Goal: Task Accomplishment & Management: Manage account settings

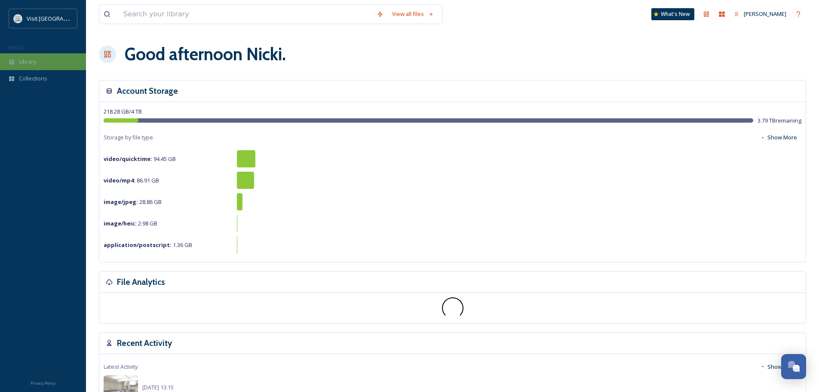
click at [40, 58] on div "Library" at bounding box center [43, 61] width 86 height 17
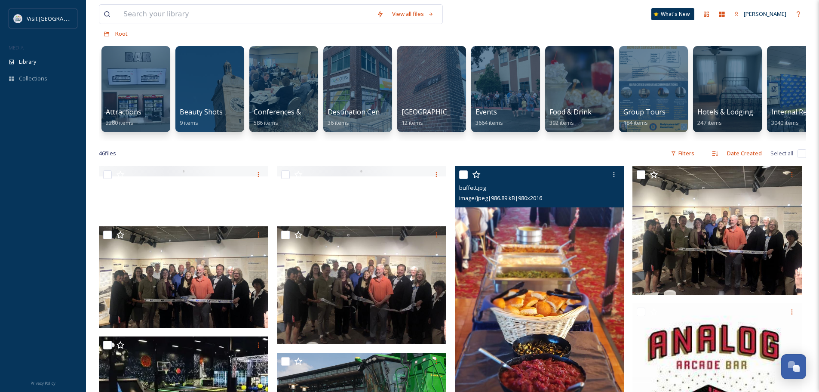
scroll to position [43, 0]
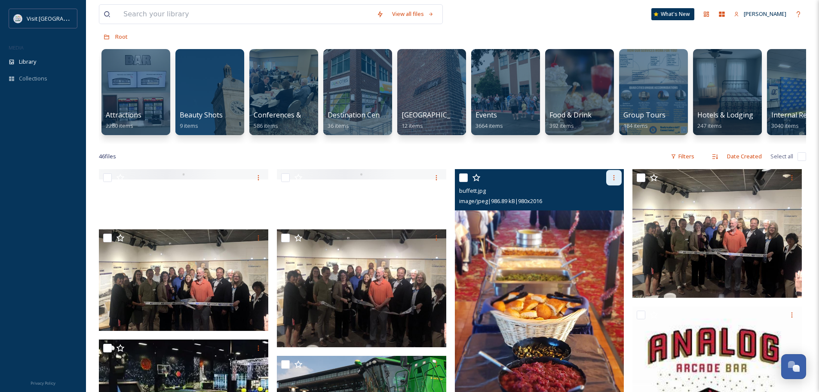
click at [612, 181] on icon at bounding box center [613, 177] width 7 height 7
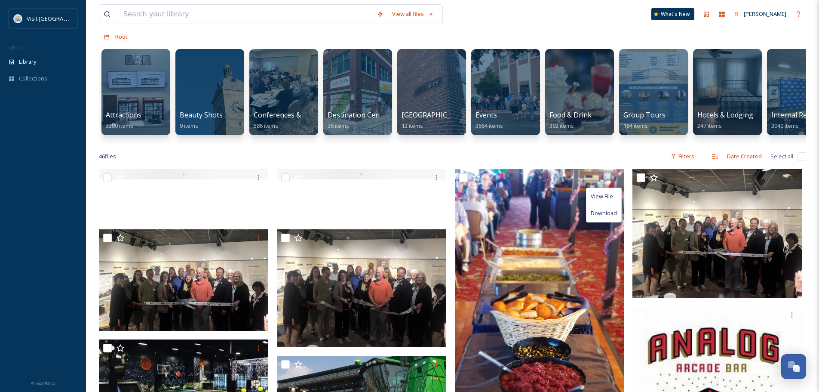
click at [356, 158] on div "46 file s Filters Date Created Select all" at bounding box center [452, 156] width 707 height 17
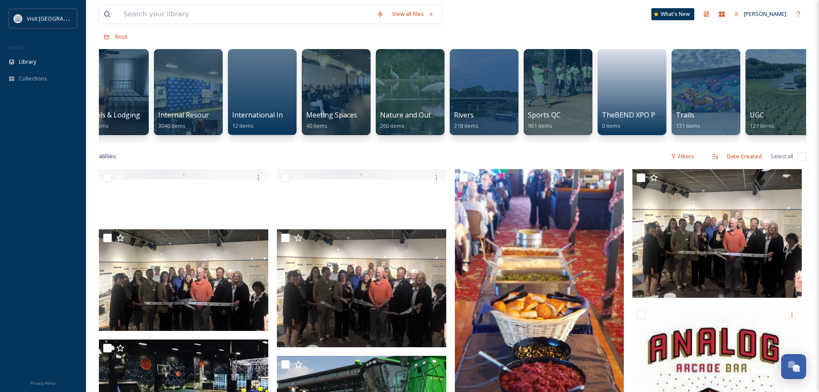
scroll to position [0, 624]
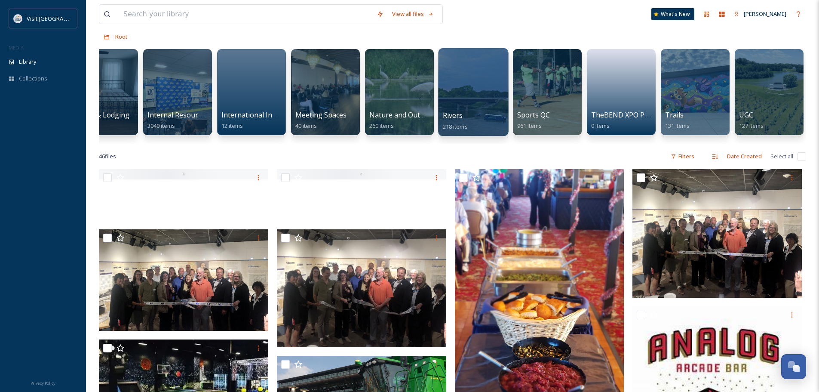
click at [471, 76] on div at bounding box center [473, 92] width 70 height 88
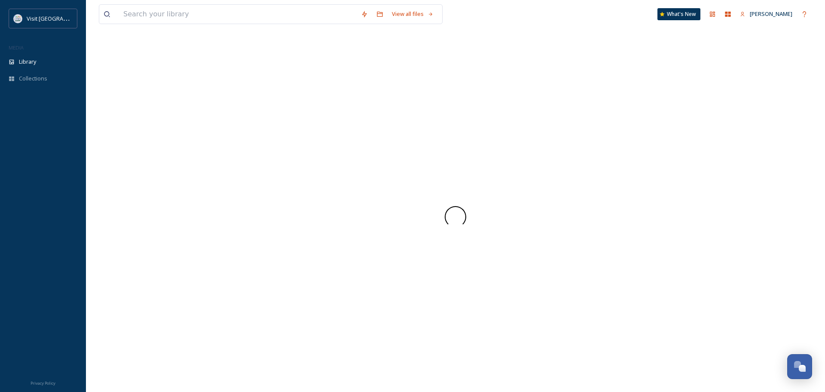
click at [471, 76] on div at bounding box center [455, 216] width 713 height 350
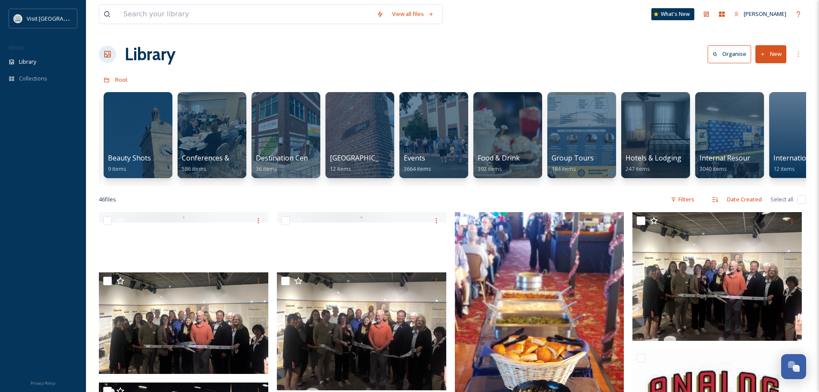
scroll to position [0, 64]
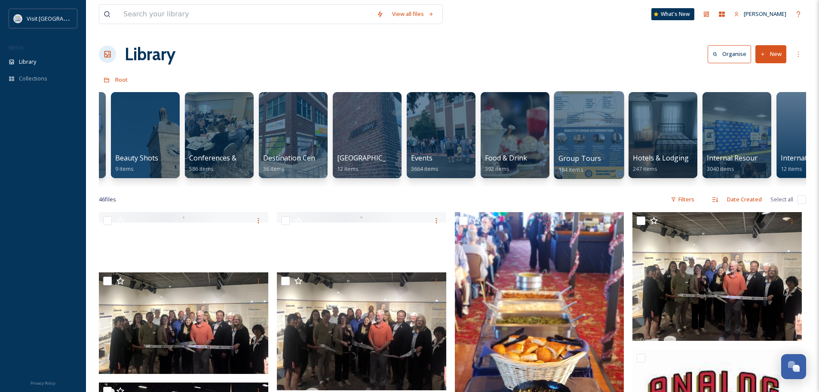
click at [585, 139] on div at bounding box center [589, 135] width 70 height 88
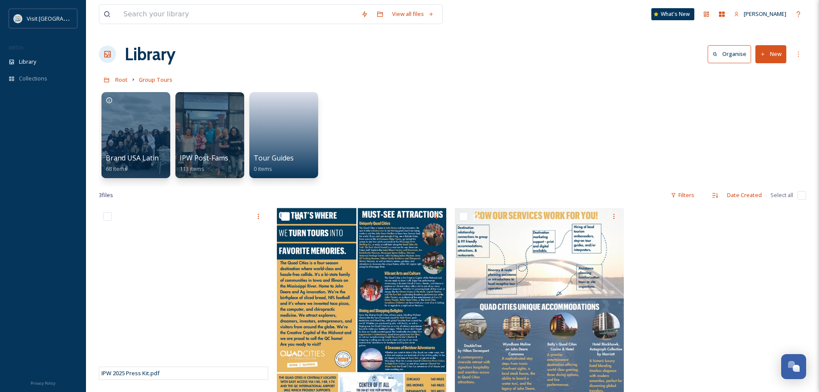
click at [450, 56] on div "Library Organise New" at bounding box center [452, 54] width 707 height 26
click at [155, 80] on span "Group Tours" at bounding box center [156, 80] width 34 height 8
click at [120, 82] on span "Root" at bounding box center [121, 80] width 12 height 8
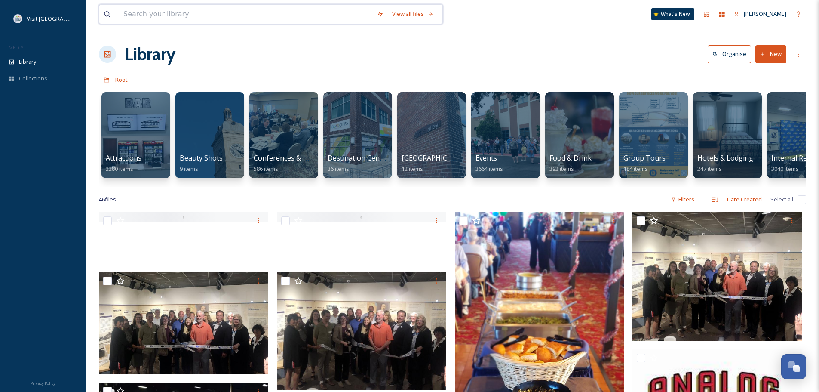
click at [226, 15] on input at bounding box center [245, 14] width 253 height 19
type input "rivercruises"
click at [560, 11] on div "rivercruises Search No results found What's New Nicki Brus" at bounding box center [452, 14] width 707 height 28
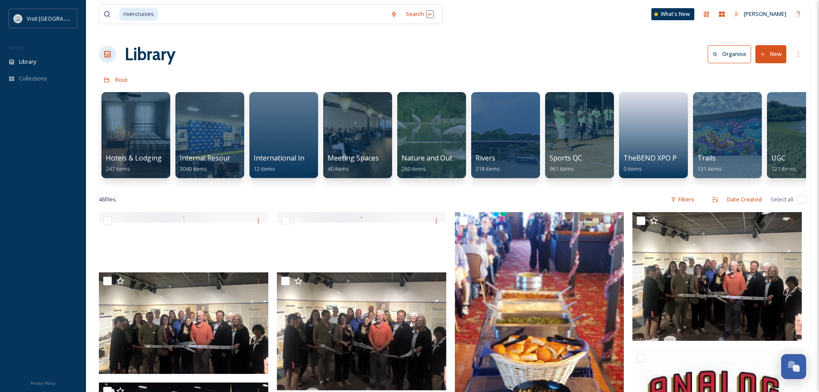
scroll to position [0, 624]
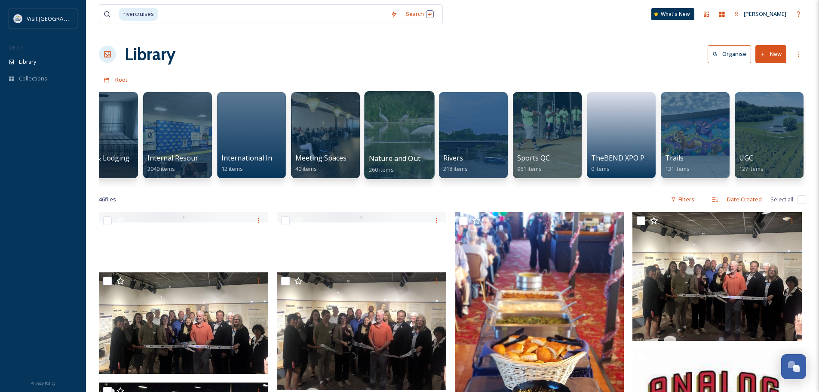
click at [405, 127] on div at bounding box center [399, 135] width 70 height 88
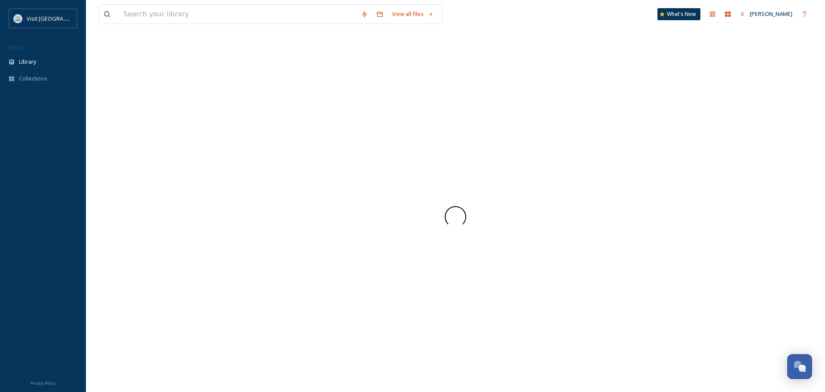
click at [405, 127] on div at bounding box center [455, 216] width 713 height 350
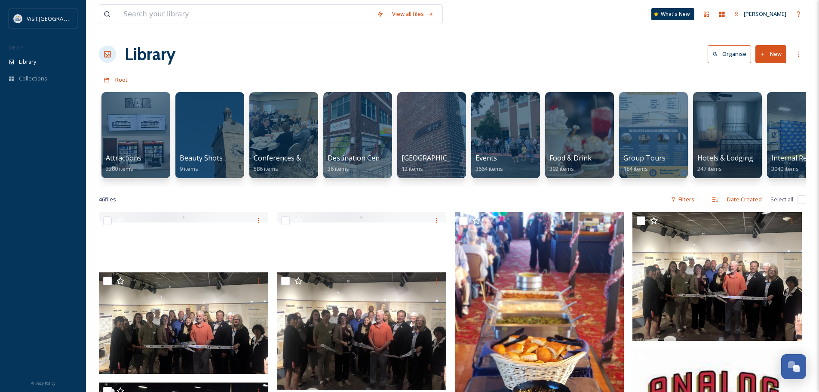
click at [729, 52] on button "Organise" at bounding box center [728, 54] width 43 height 18
click at [774, 50] on button "New" at bounding box center [770, 54] width 31 height 18
click at [767, 106] on span "Folder" at bounding box center [761, 108] width 16 height 8
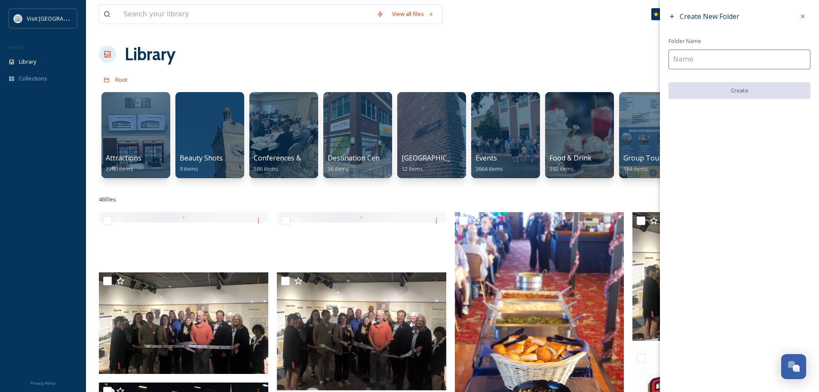
click at [691, 56] on input at bounding box center [739, 59] width 142 height 20
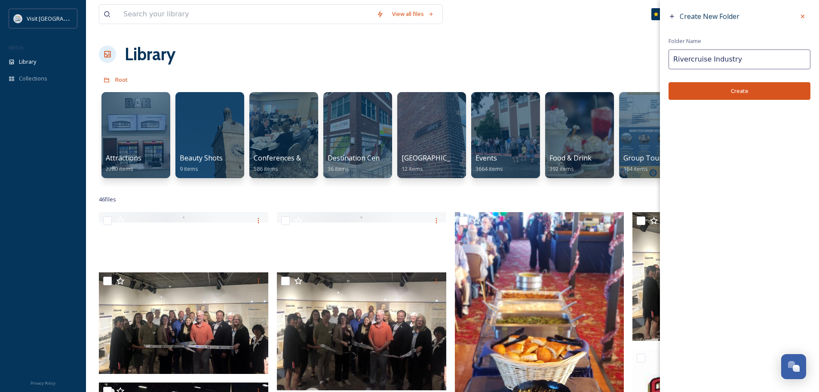
type input "Rivercruise Industry"
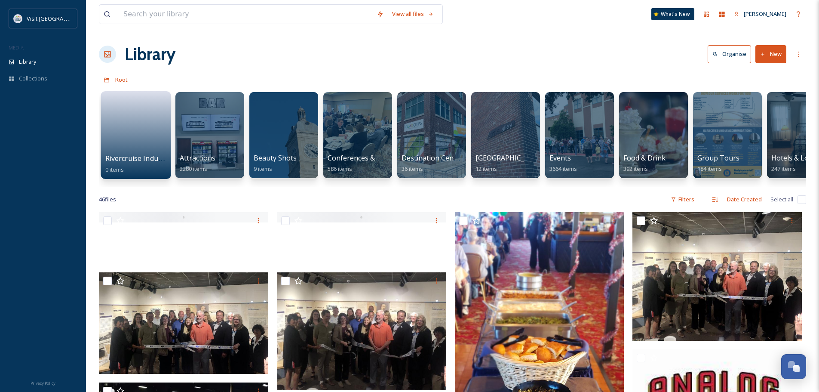
click at [140, 123] on link at bounding box center [135, 124] width 61 height 58
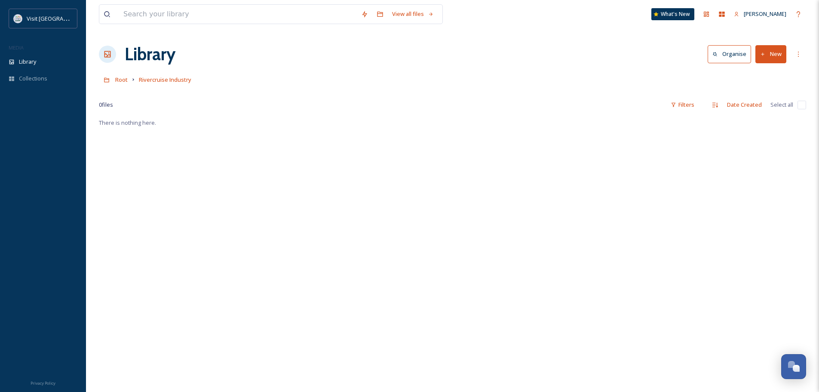
click at [772, 56] on button "New" at bounding box center [770, 54] width 31 height 18
click at [758, 109] on span "Folder" at bounding box center [761, 108] width 16 height 8
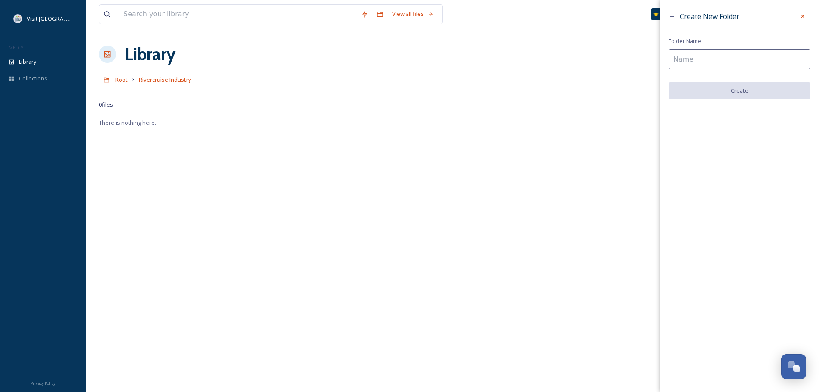
click at [728, 60] on input at bounding box center [739, 59] width 142 height 20
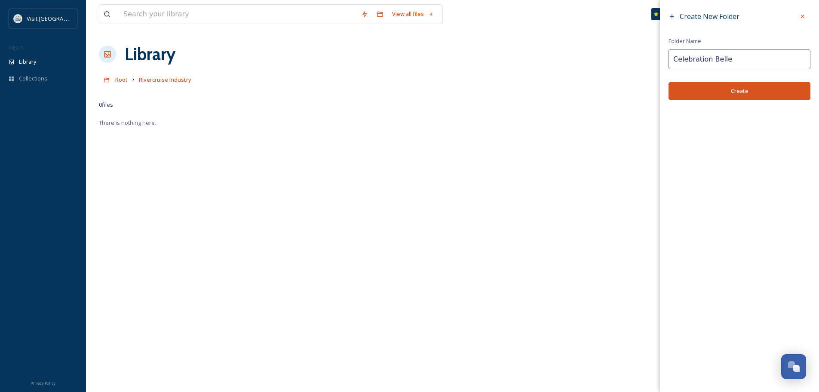
type input "Celebration Belle"
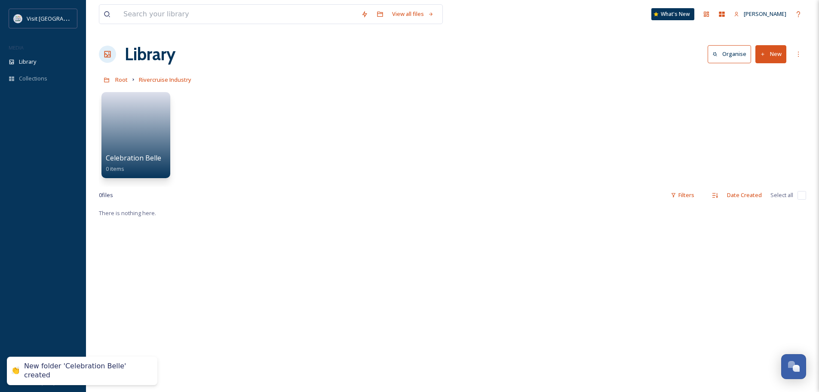
click at [779, 54] on button "New" at bounding box center [770, 54] width 31 height 18
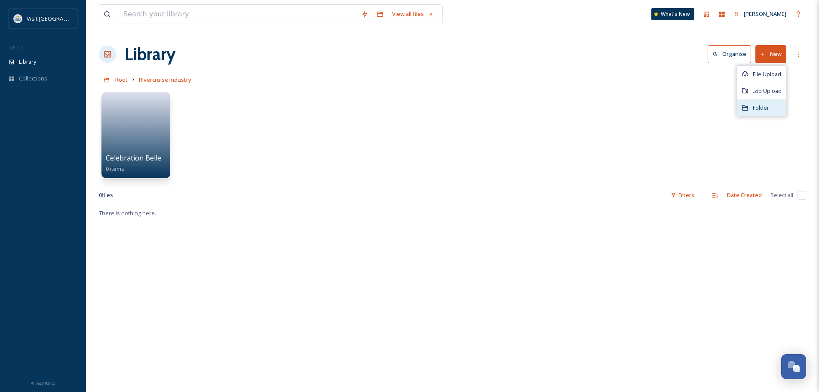
click at [766, 109] on span "Folder" at bounding box center [761, 108] width 16 height 8
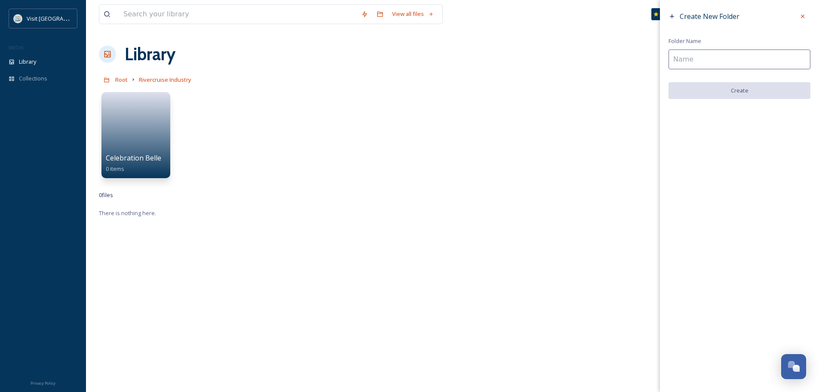
click at [714, 57] on input at bounding box center [739, 59] width 142 height 20
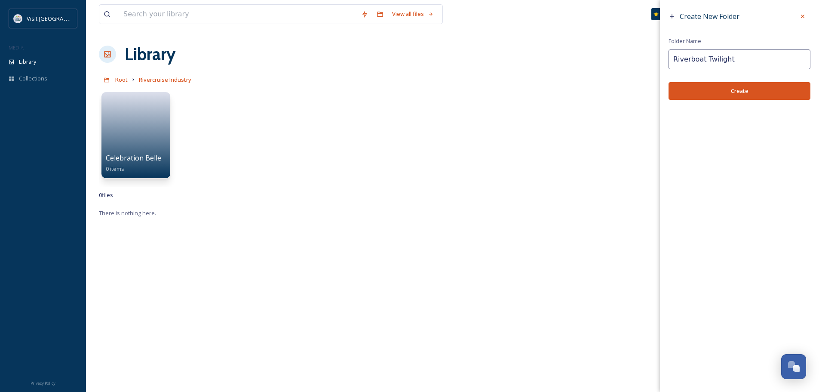
type input "Riverboat Twilight"
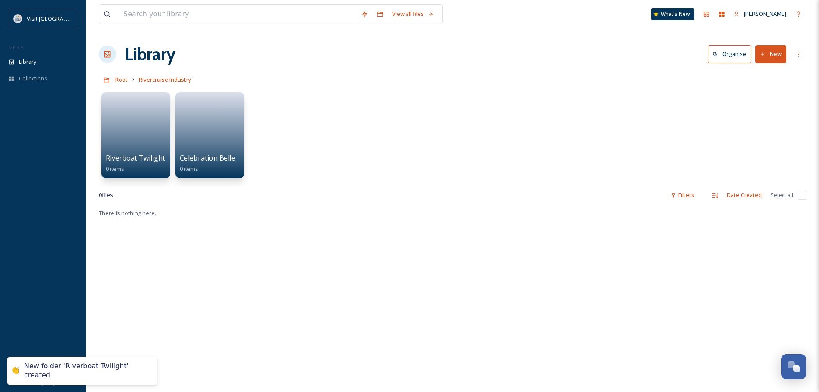
click at [779, 55] on button "New" at bounding box center [770, 54] width 31 height 18
click at [763, 109] on span "Folder" at bounding box center [761, 108] width 16 height 8
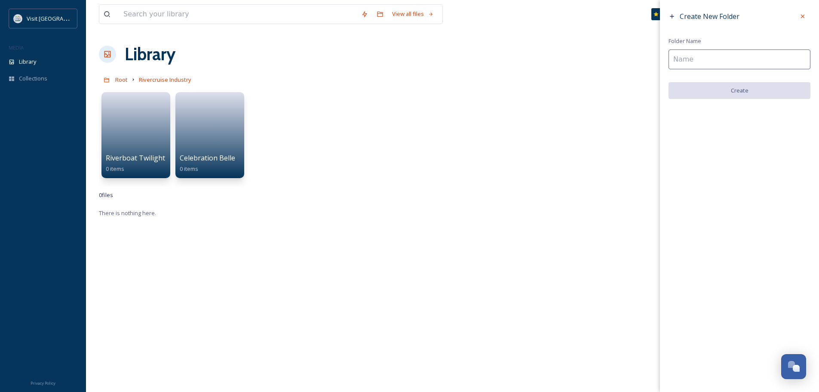
click at [717, 61] on input at bounding box center [739, 59] width 142 height 20
type input "Viking"
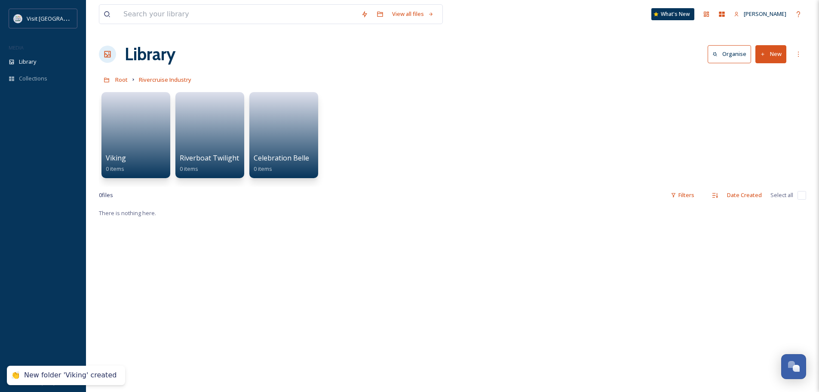
click at [771, 54] on button "New" at bounding box center [770, 54] width 31 height 18
click at [773, 107] on div "Folder" at bounding box center [761, 107] width 49 height 17
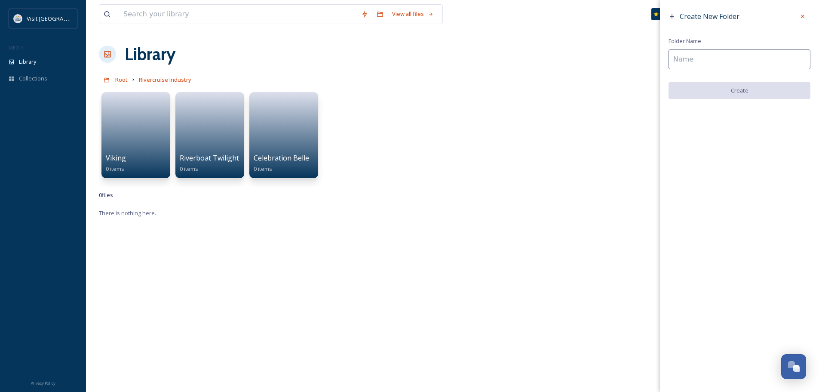
click at [719, 56] on input at bounding box center [739, 59] width 142 height 20
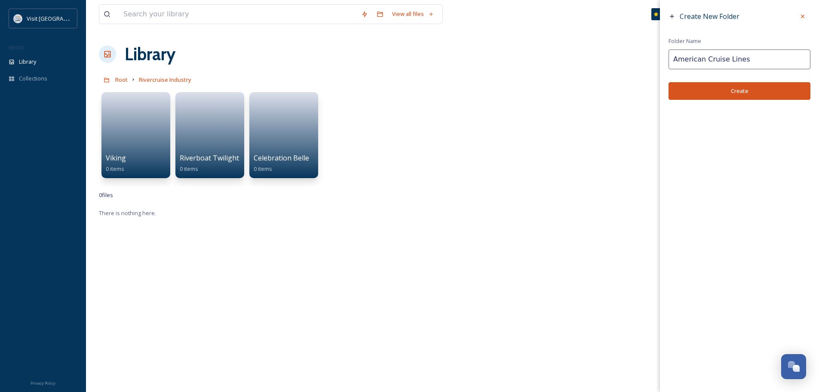
type input "American Cruise Lines"
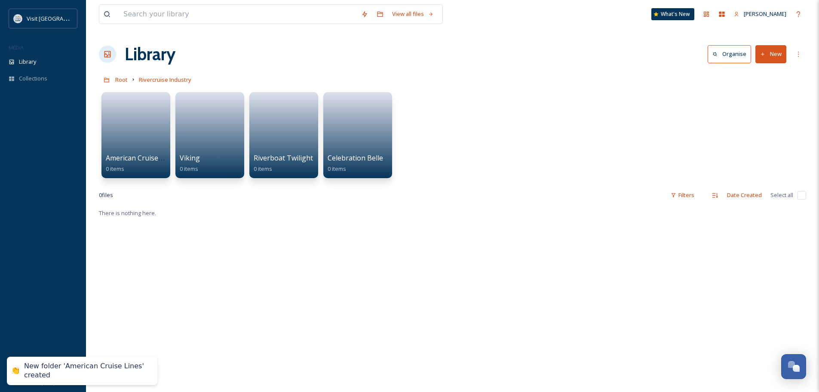
click at [774, 53] on button "New" at bounding box center [770, 54] width 31 height 18
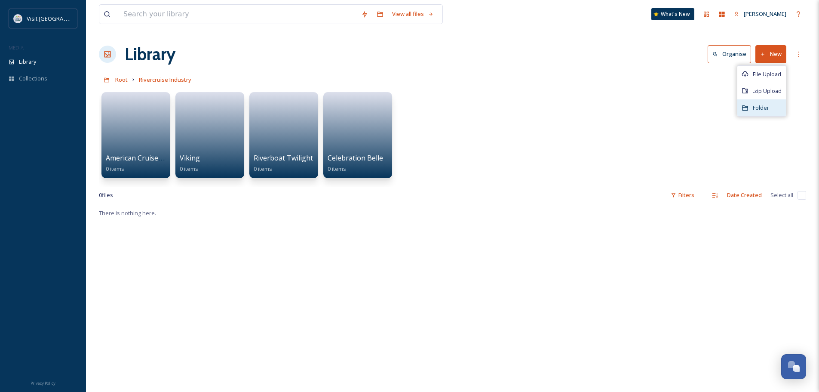
click at [770, 105] on div "Folder" at bounding box center [761, 107] width 49 height 17
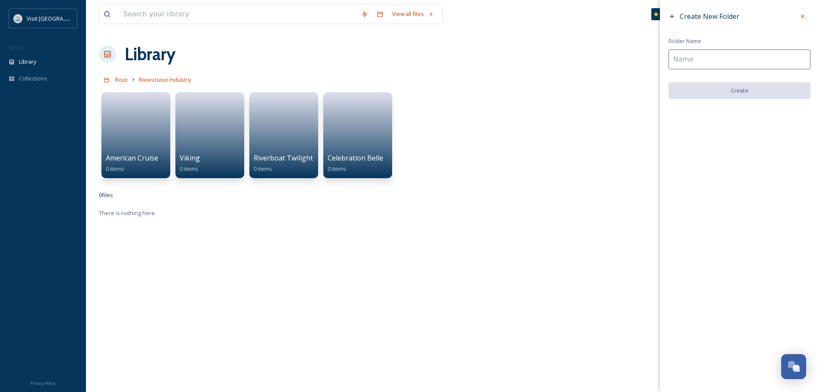
click at [737, 61] on input at bounding box center [739, 59] width 142 height 20
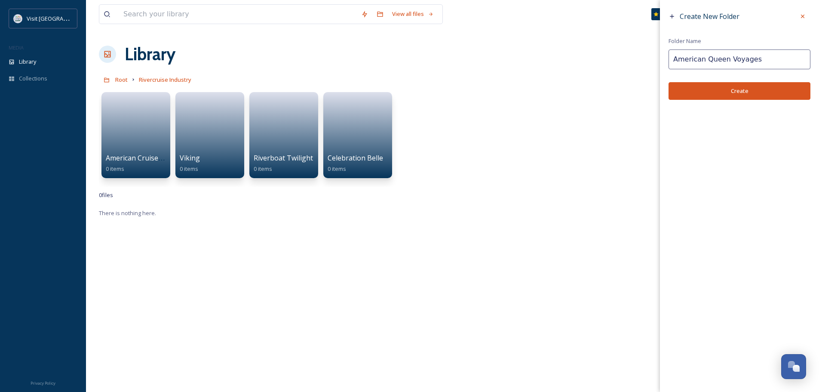
type input "American Queen Voyages"
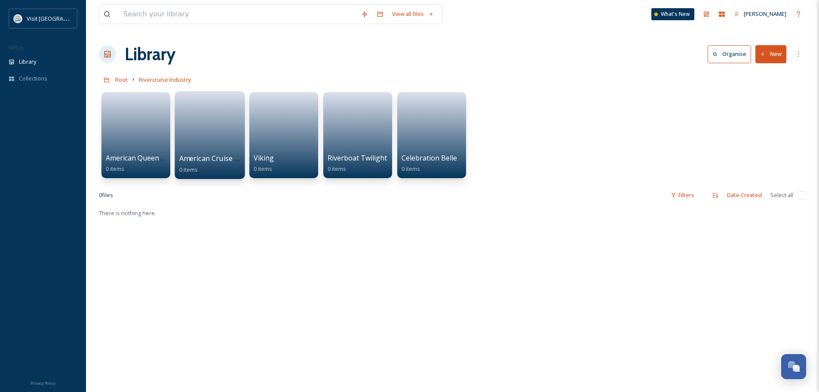
click at [213, 134] on link at bounding box center [209, 124] width 61 height 58
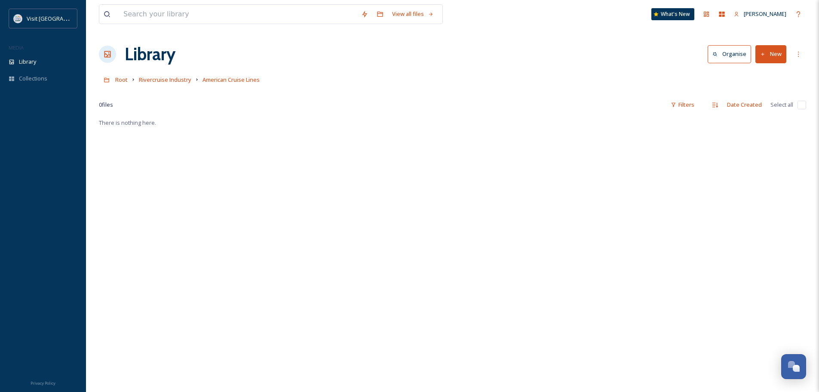
click at [773, 55] on button "New" at bounding box center [770, 54] width 31 height 18
click at [771, 75] on span "File Upload" at bounding box center [767, 74] width 28 height 8
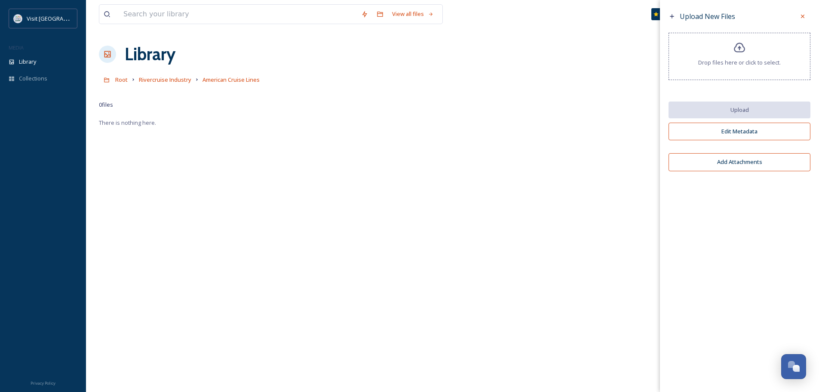
click at [735, 44] on icon at bounding box center [739, 48] width 12 height 12
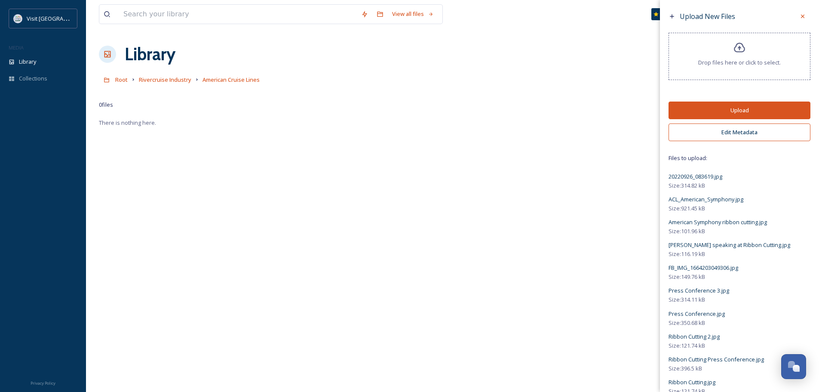
click at [762, 107] on button "Upload" at bounding box center [739, 110] width 142 height 18
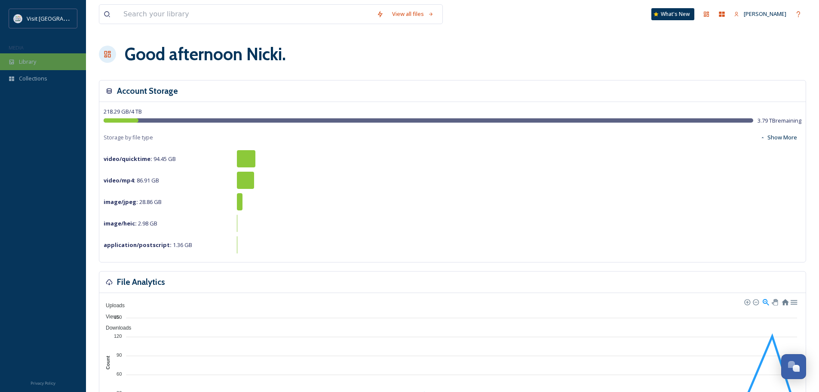
click at [42, 62] on div "Library" at bounding box center [43, 61] width 86 height 17
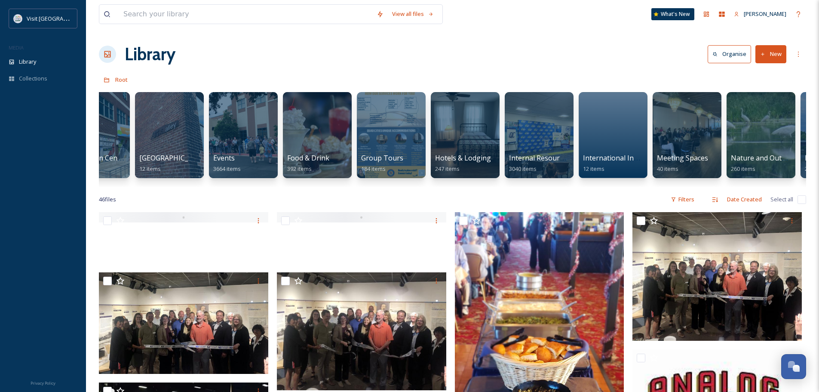
scroll to position [0, 324]
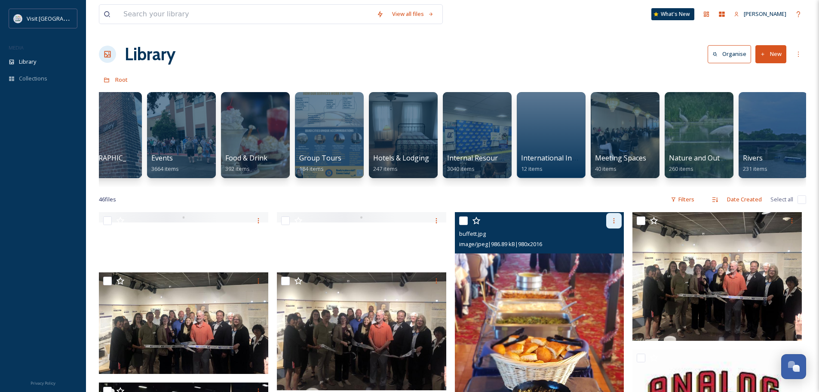
click at [610, 224] on icon at bounding box center [613, 220] width 7 height 7
click at [603, 243] on span "View File" at bounding box center [602, 239] width 22 height 8
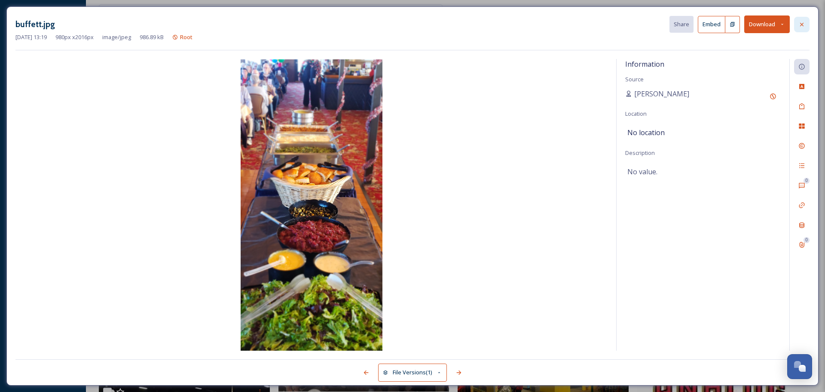
click at [806, 25] on div at bounding box center [801, 24] width 15 height 15
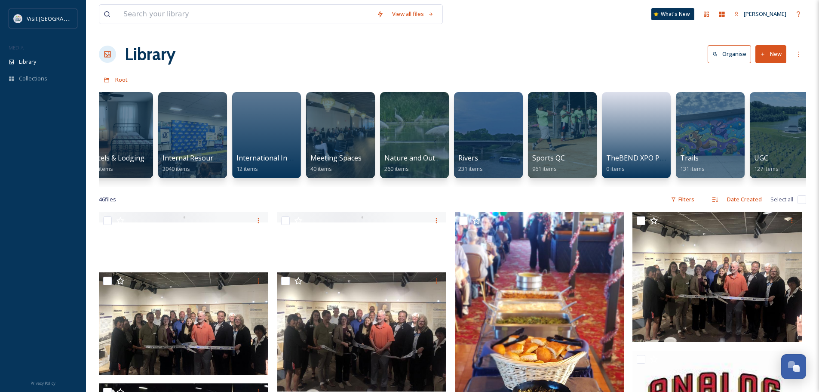
scroll to position [0, 610]
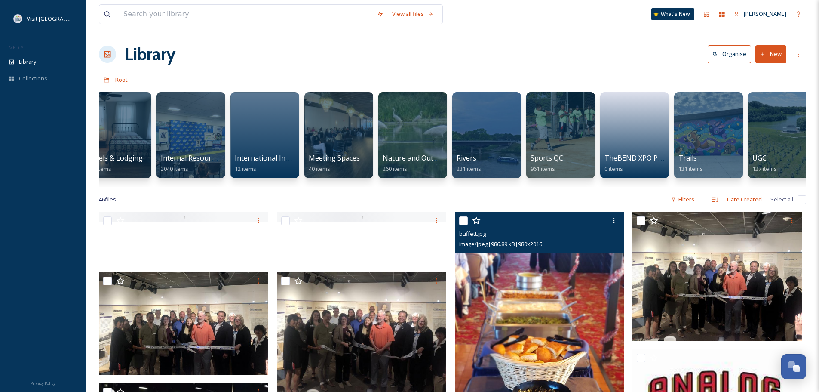
drag, startPoint x: 470, startPoint y: 238, endPoint x: 499, endPoint y: 285, distance: 55.8
click at [499, 285] on img at bounding box center [539, 386] width 169 height 349
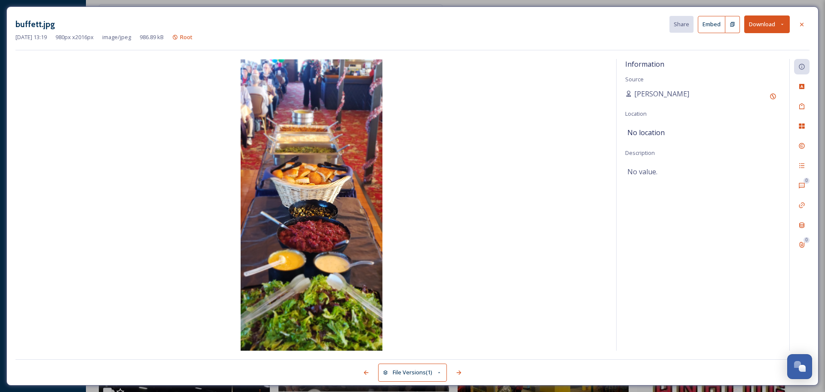
click at [499, 285] on img at bounding box center [311, 204] width 592 height 291
click at [803, 23] on icon at bounding box center [801, 23] width 3 height 3
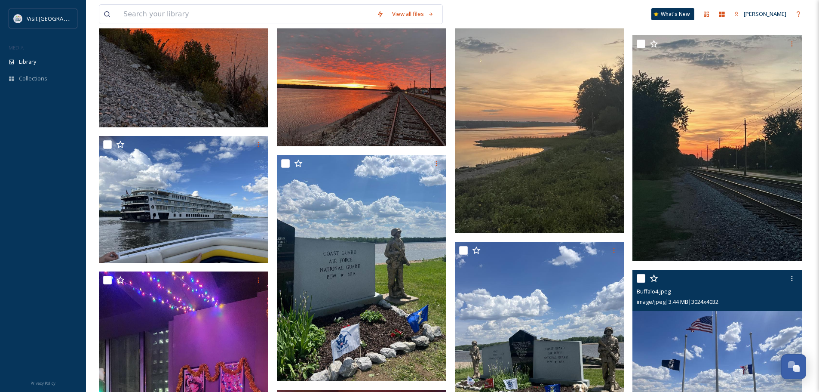
scroll to position [860, 0]
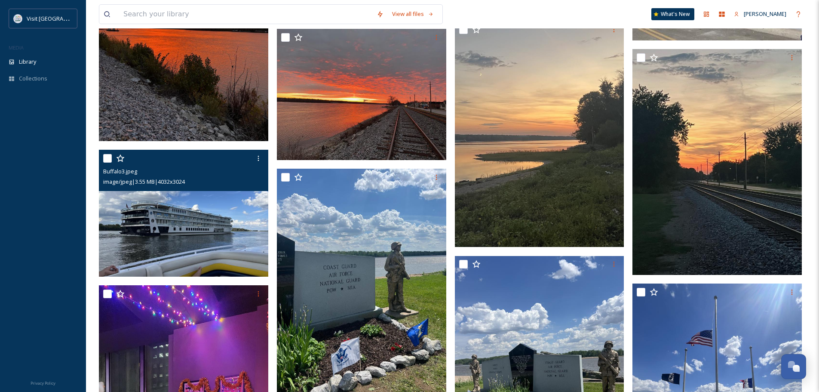
click at [150, 220] on img at bounding box center [183, 213] width 169 height 127
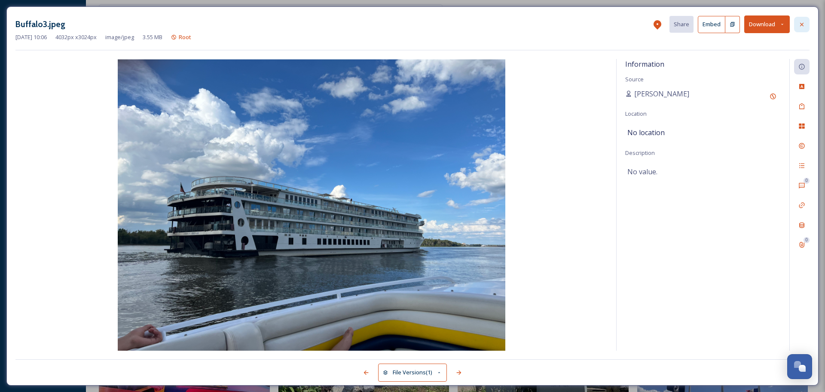
click at [802, 23] on icon at bounding box center [802, 24] width 7 height 7
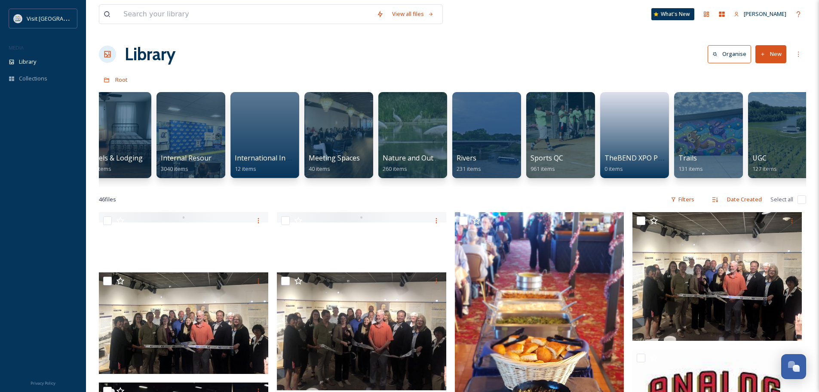
click at [799, 204] on input "checkbox" at bounding box center [801, 199] width 9 height 9
checkbox input "true"
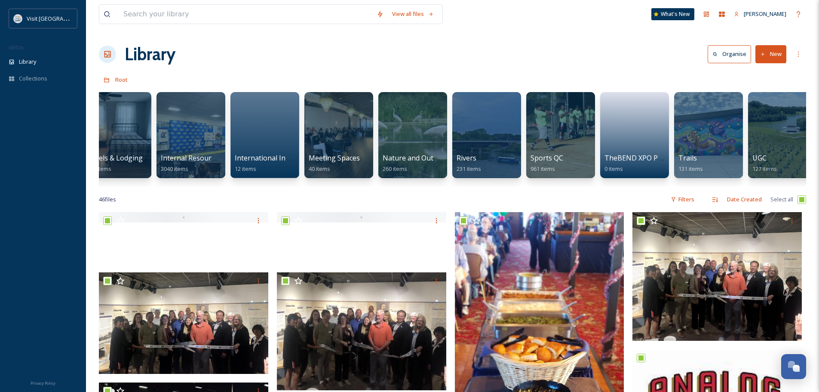
checkbox input "true"
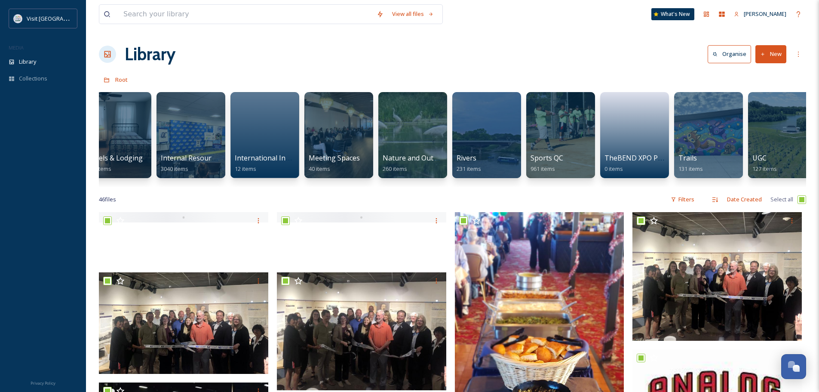
checkbox input "true"
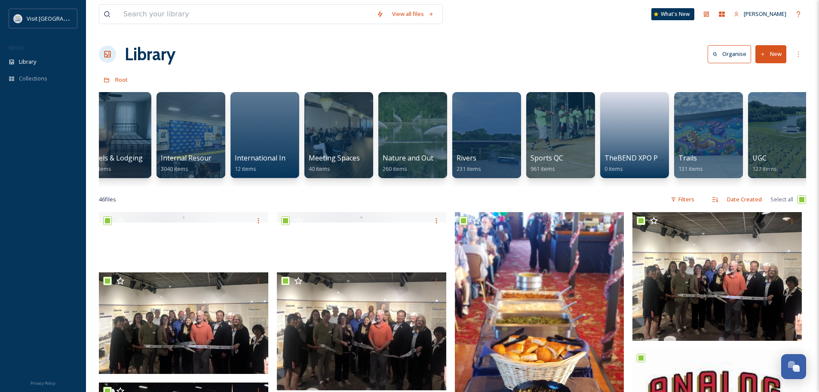
checkbox input "true"
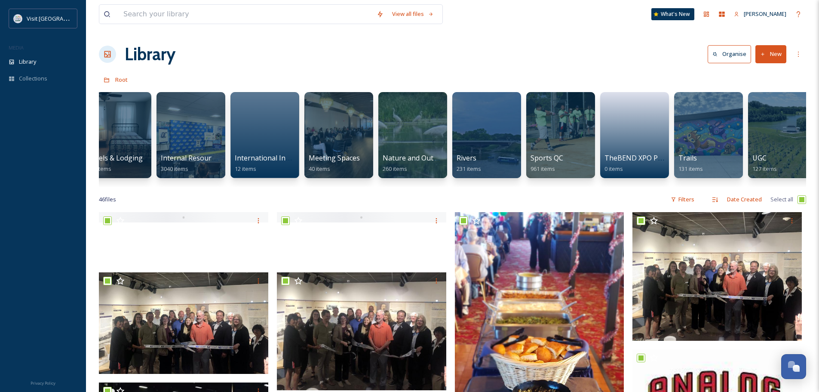
checkbox input "true"
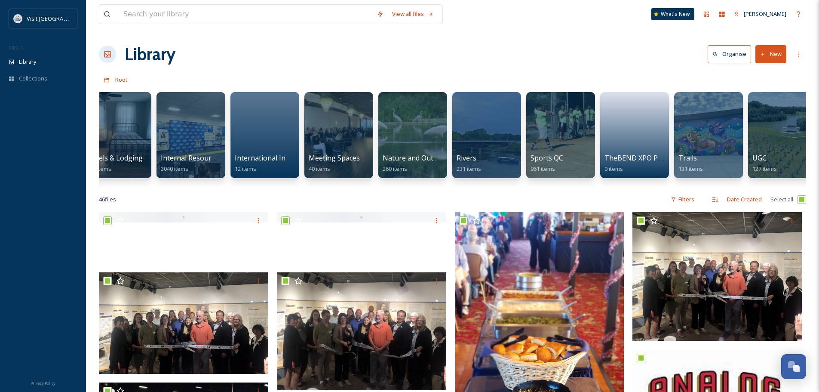
checkbox input "true"
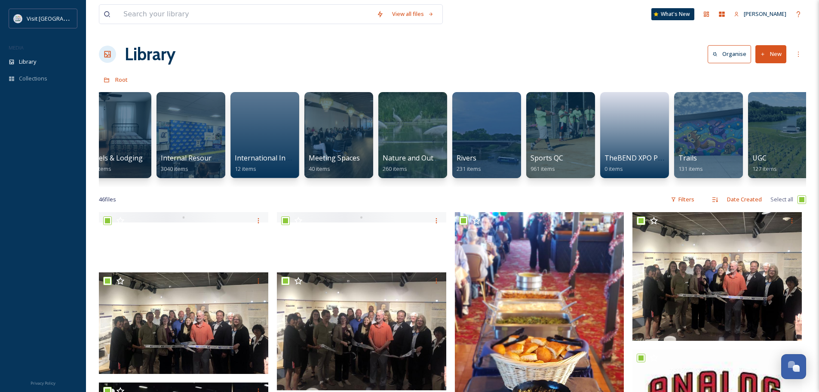
checkbox input "true"
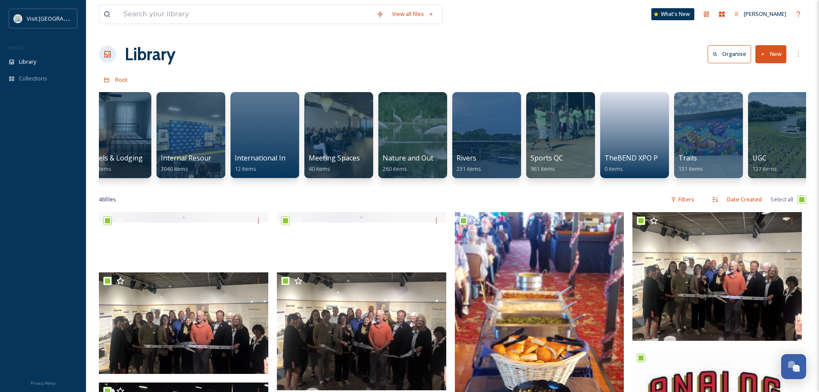
checkbox input "true"
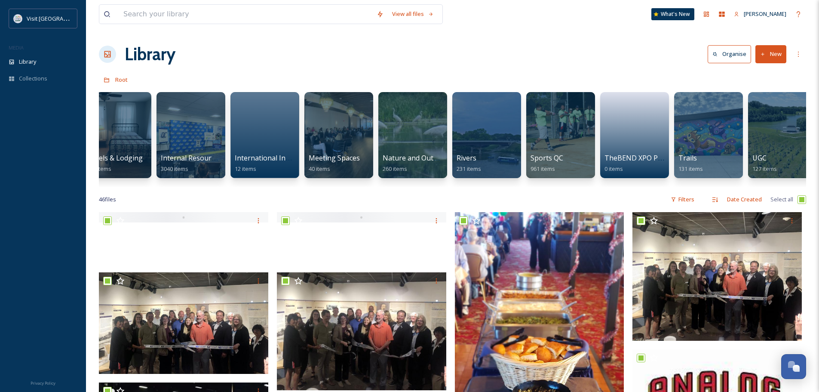
checkbox input "true"
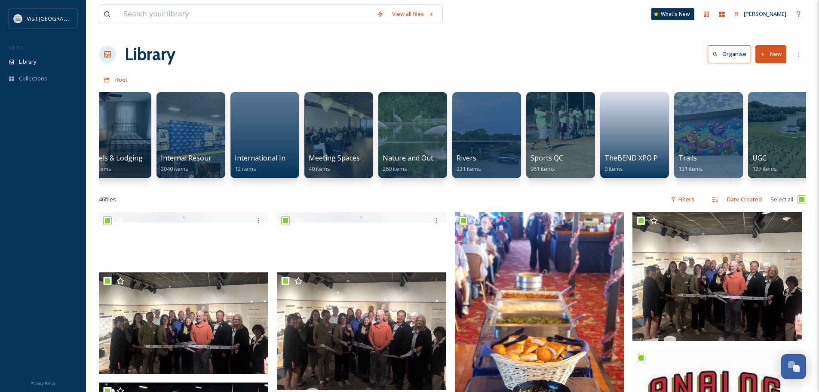
checkbox input "true"
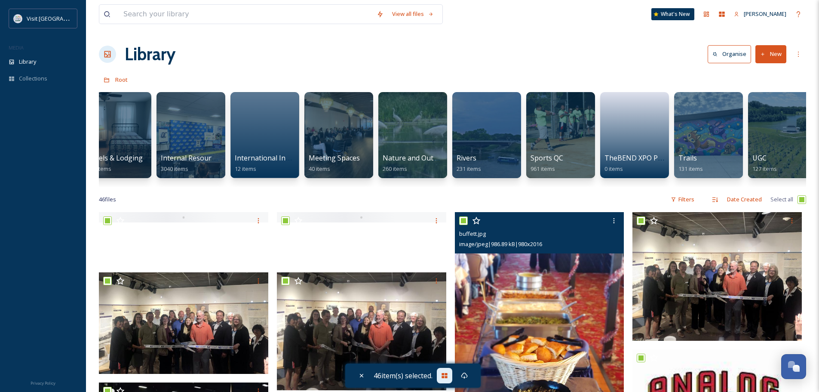
drag, startPoint x: 555, startPoint y: 277, endPoint x: 446, endPoint y: 374, distance: 146.1
click at [446, 374] on icon at bounding box center [444, 375] width 6 height 5
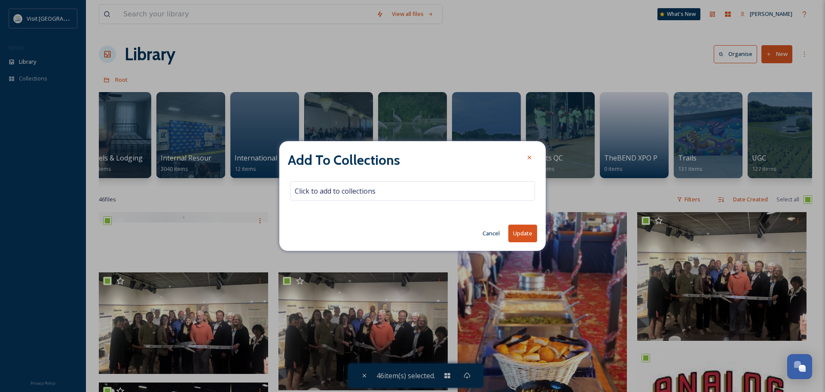
click at [496, 229] on button "Cancel" at bounding box center [491, 233] width 26 height 17
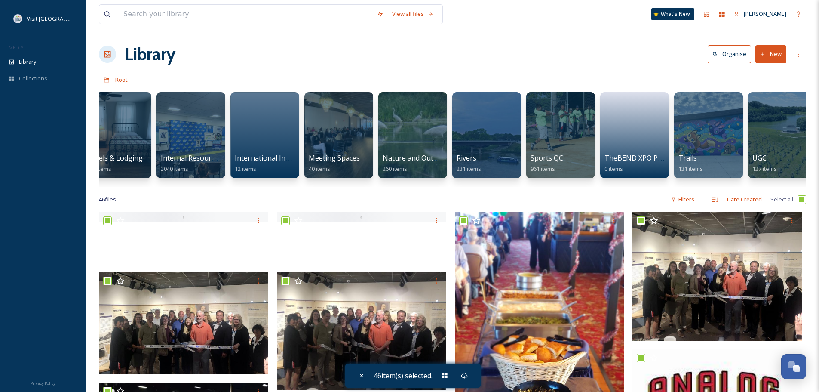
click at [47, 245] on div at bounding box center [43, 236] width 86 height 273
click at [728, 52] on button "Organise" at bounding box center [728, 54] width 43 height 18
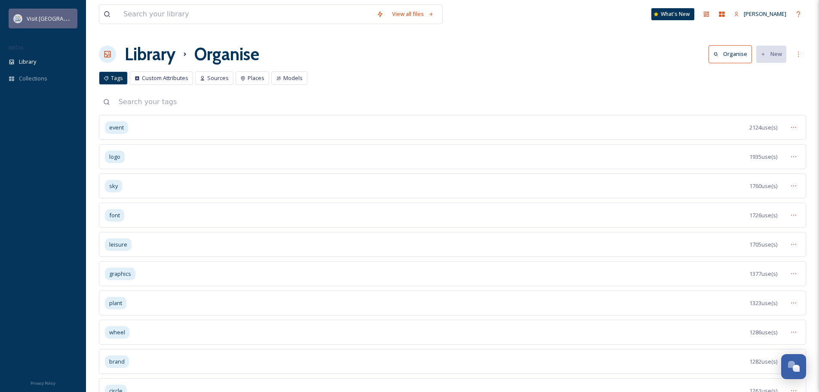
click at [45, 20] on span "Visit [GEOGRAPHIC_DATA]" at bounding box center [60, 18] width 67 height 8
click at [43, 18] on span "Visit [GEOGRAPHIC_DATA]" at bounding box center [60, 18] width 67 height 8
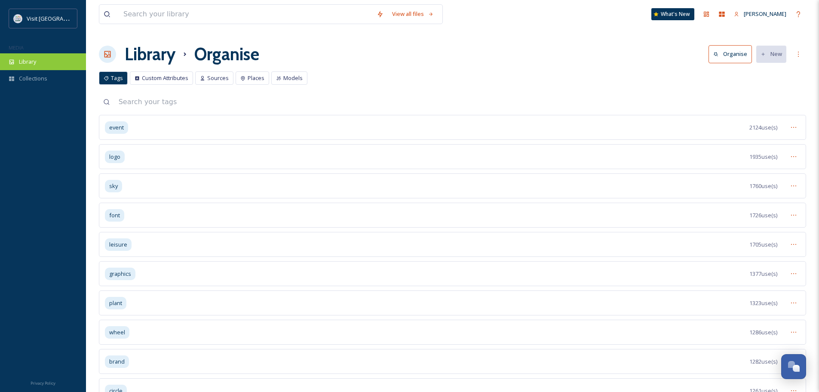
click at [22, 60] on span "Library" at bounding box center [27, 62] width 17 height 8
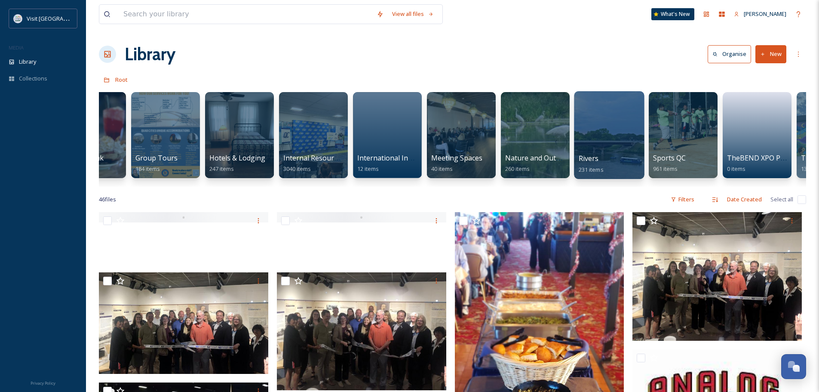
scroll to position [0, 482]
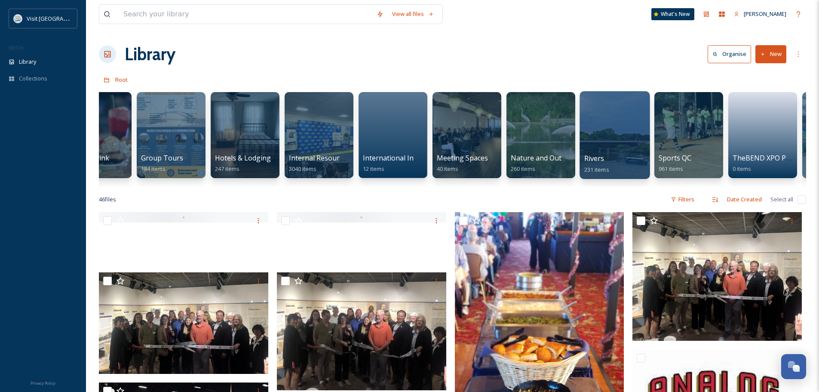
click at [606, 129] on div at bounding box center [614, 135] width 70 height 88
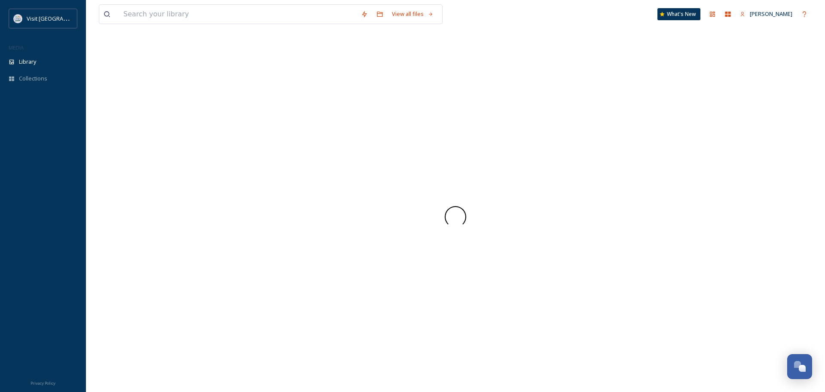
click at [606, 129] on div at bounding box center [455, 216] width 713 height 350
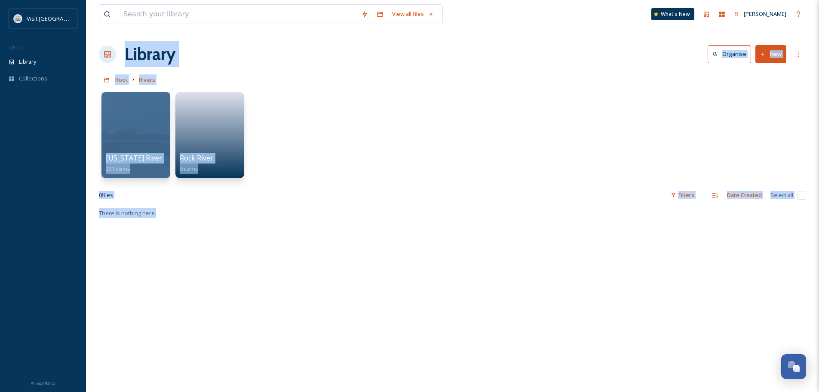
click at [471, 147] on div "Mississippi River 231 items Rock River 0 items" at bounding box center [452, 137] width 707 height 99
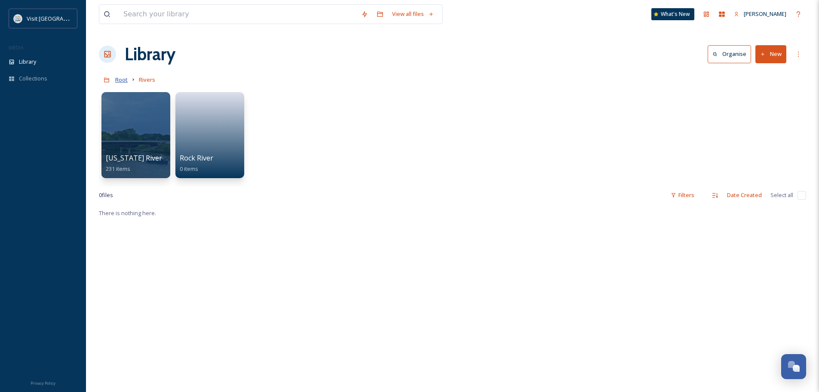
click at [124, 80] on span "Root" at bounding box center [121, 80] width 12 height 8
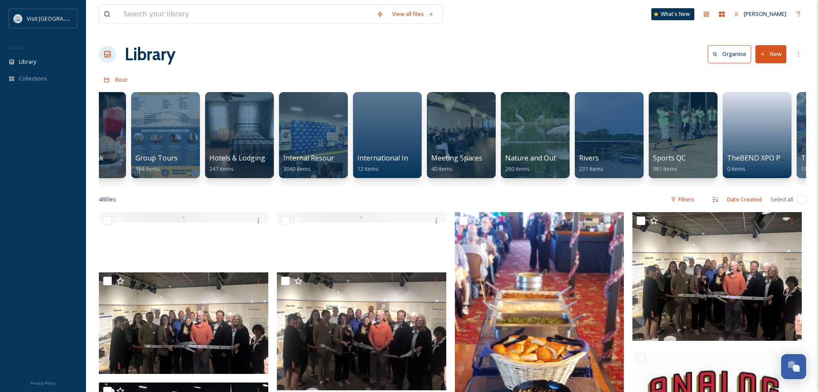
scroll to position [0, 624]
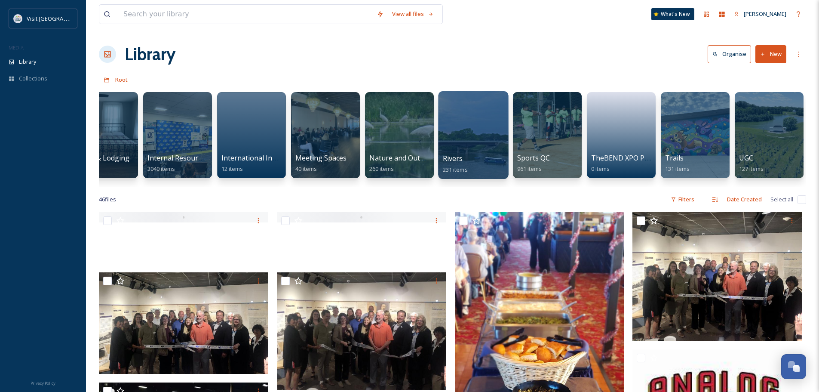
click at [478, 139] on div at bounding box center [473, 135] width 70 height 88
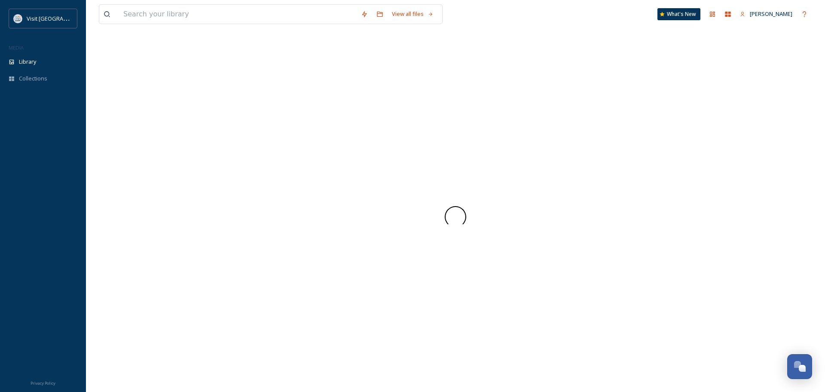
click at [478, 139] on div at bounding box center [455, 216] width 713 height 350
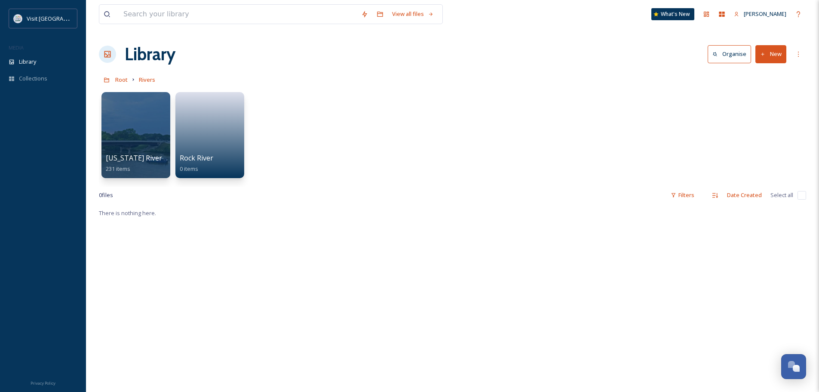
click at [311, 202] on div "0 file s Filters Date Created Select all" at bounding box center [452, 195] width 707 height 17
click at [19, 65] on span "Library" at bounding box center [27, 62] width 17 height 8
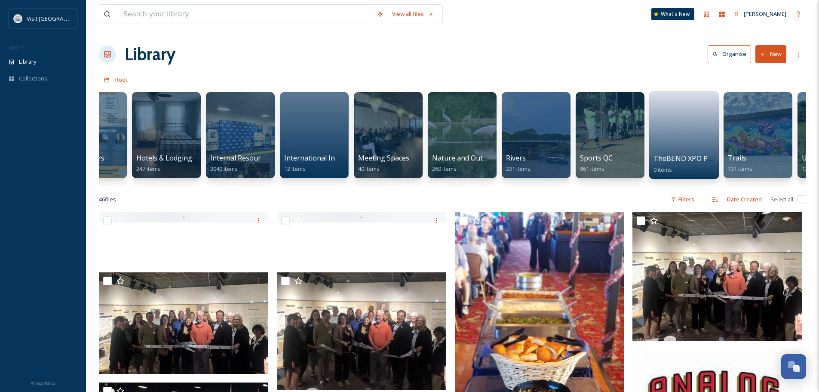
scroll to position [0, 559]
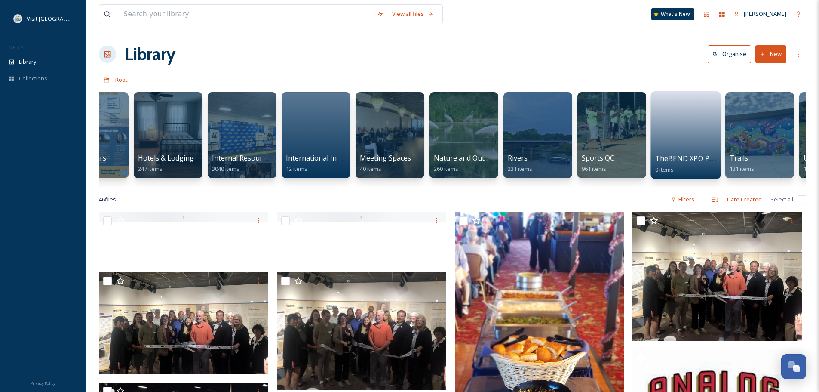
click at [687, 141] on link at bounding box center [685, 124] width 61 height 58
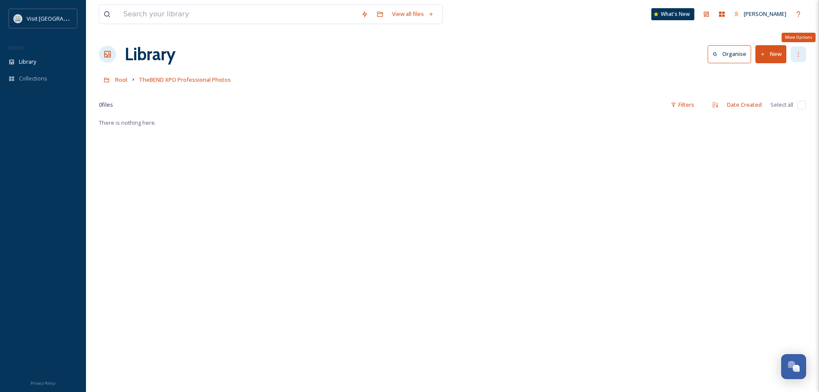
click at [796, 56] on icon at bounding box center [798, 54] width 7 height 7
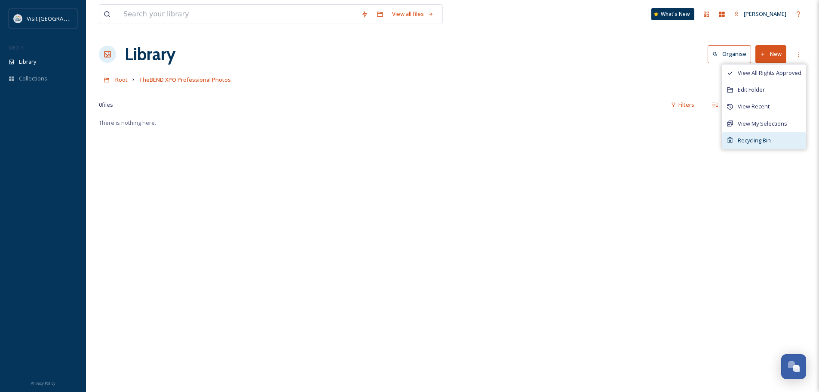
click at [777, 137] on div "Recycling Bin" at bounding box center [763, 140] width 83 height 17
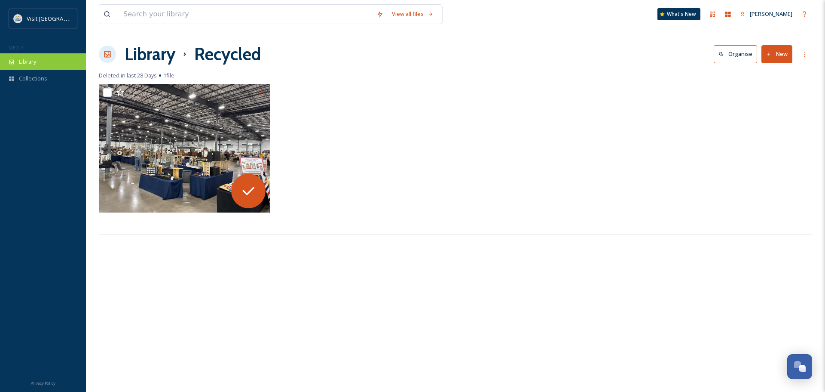
click at [19, 59] on span "Library" at bounding box center [27, 62] width 17 height 8
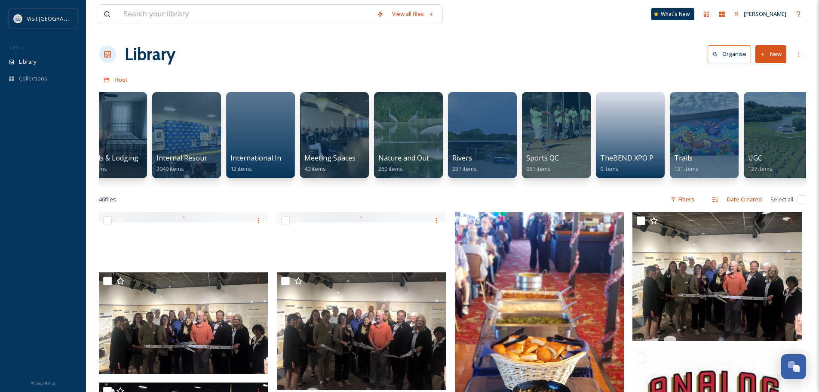
scroll to position [0, 624]
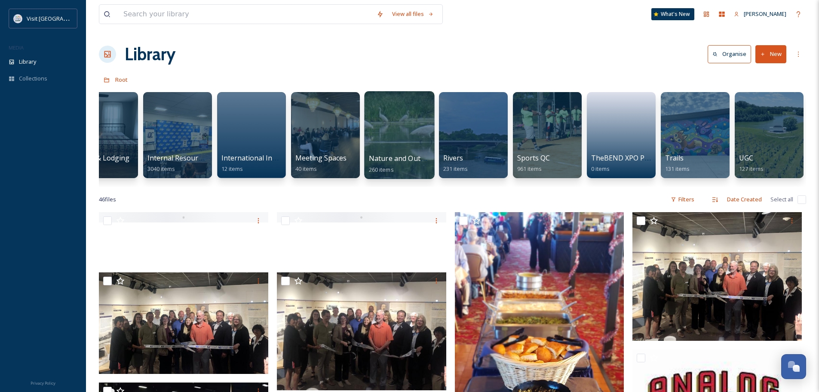
click at [389, 144] on div at bounding box center [399, 135] width 70 height 88
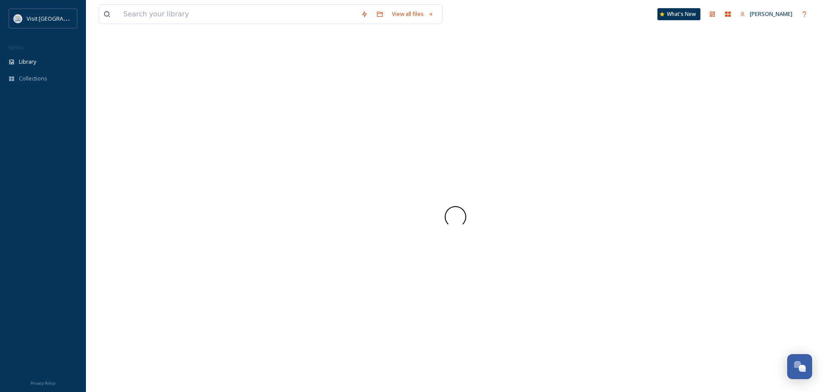
click at [389, 144] on div at bounding box center [455, 216] width 713 height 350
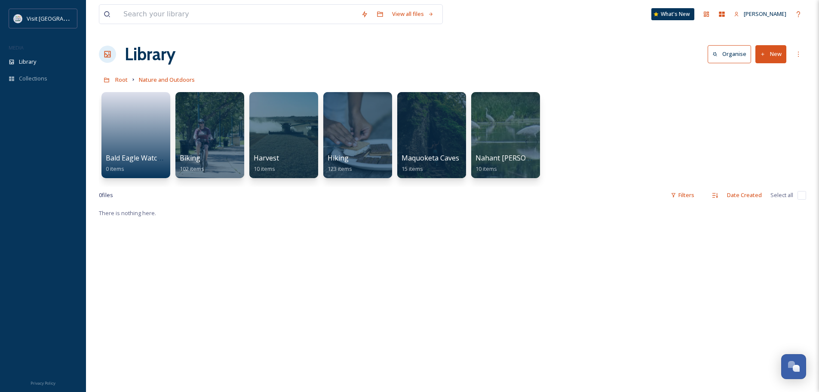
click at [776, 55] on button "New" at bounding box center [770, 54] width 31 height 18
click at [766, 107] on span "Folder" at bounding box center [761, 108] width 16 height 8
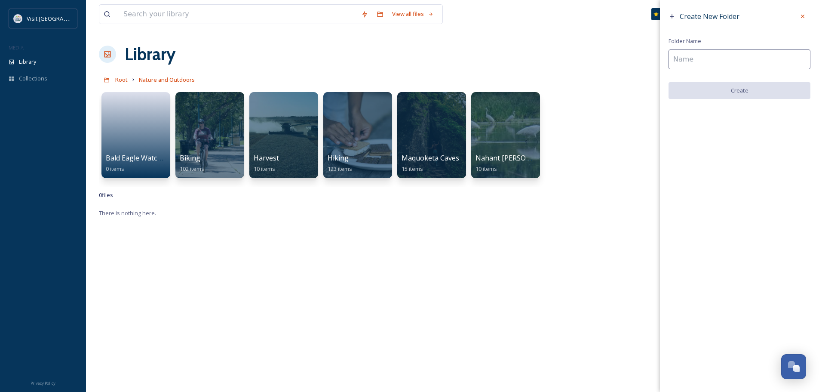
click at [701, 58] on input at bounding box center [739, 59] width 142 height 20
type input "Kayaking"
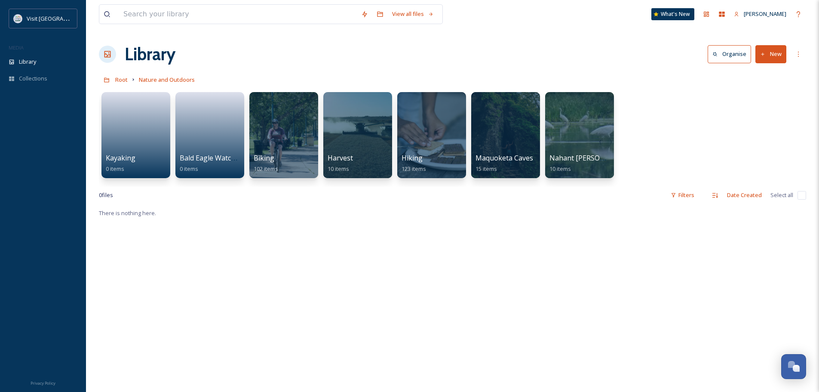
click at [777, 51] on button "New" at bounding box center [770, 54] width 31 height 18
click at [771, 107] on div "Folder" at bounding box center [761, 107] width 49 height 17
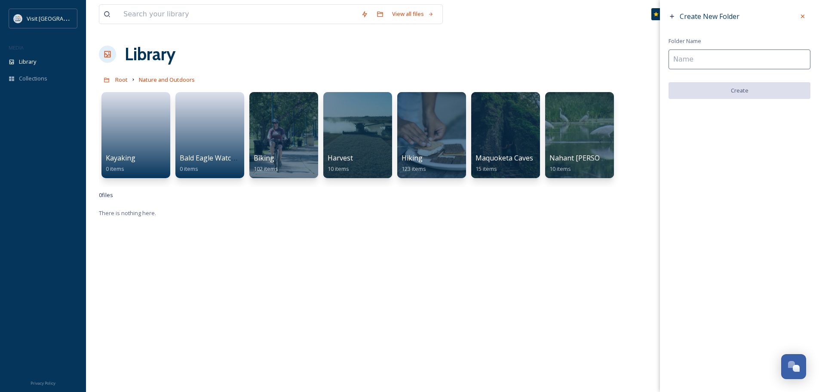
click at [696, 59] on input at bounding box center [739, 59] width 142 height 20
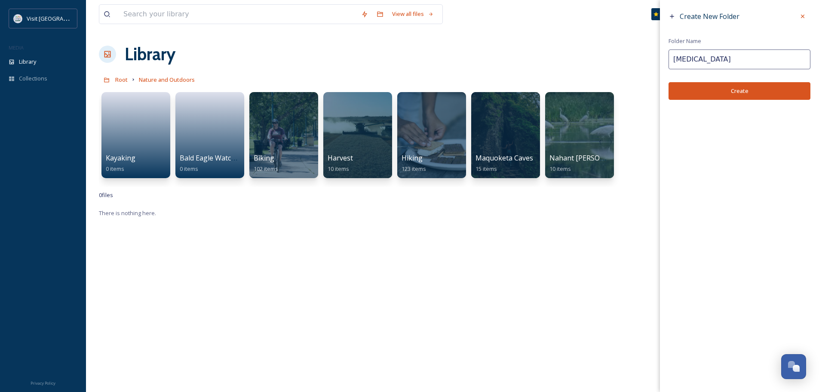
type input "Boating"
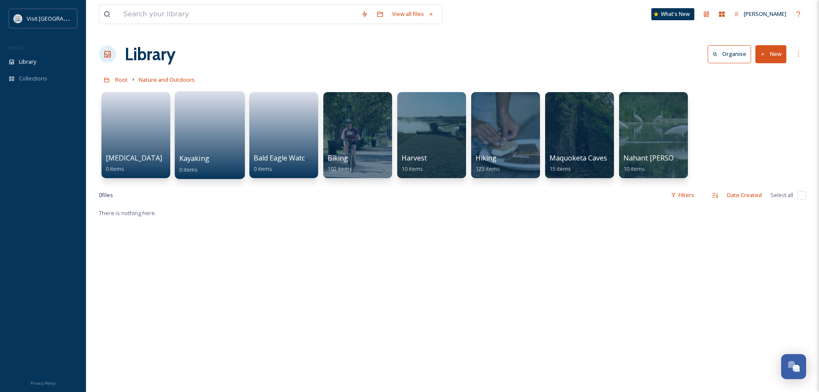
click at [202, 140] on link at bounding box center [209, 124] width 61 height 58
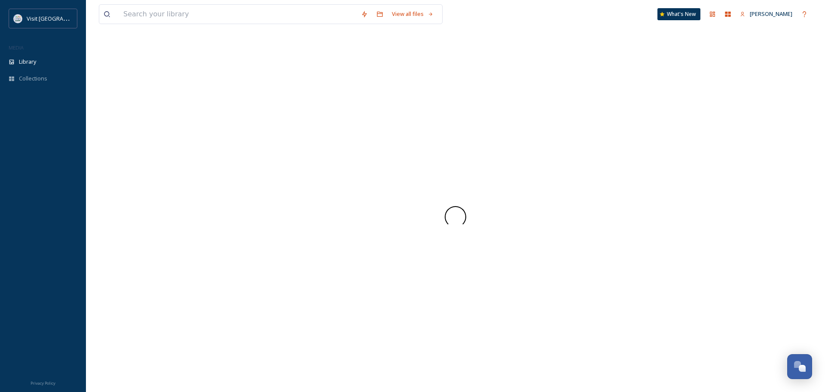
click at [202, 140] on div at bounding box center [455, 216] width 713 height 350
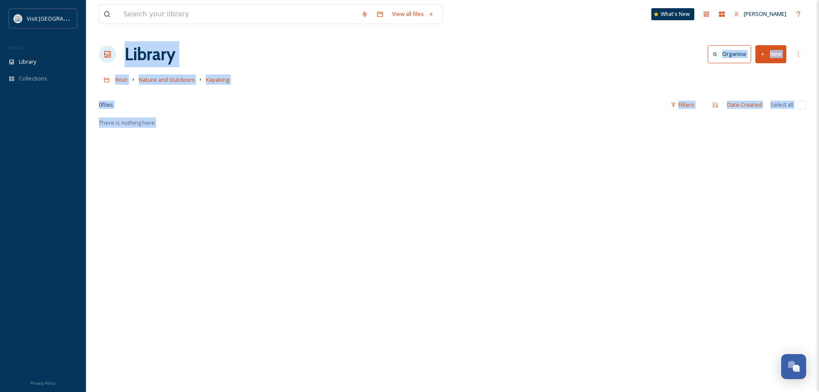
drag, startPoint x: 209, startPoint y: 140, endPoint x: 156, endPoint y: 173, distance: 62.4
click at [156, 173] on div "There is nothing here." at bounding box center [452, 313] width 707 height 392
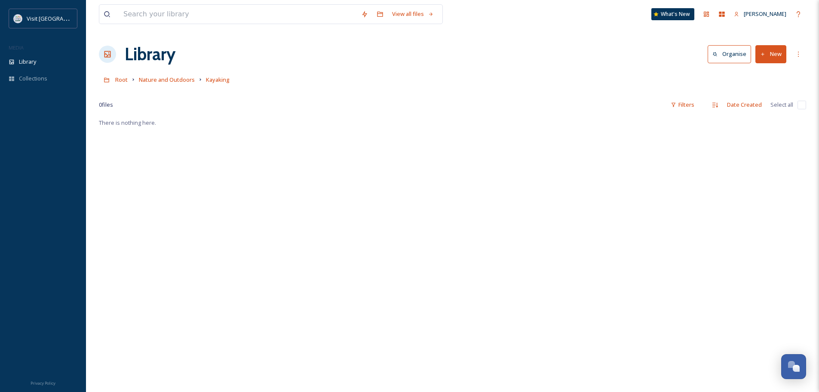
click at [774, 53] on button "New" at bounding box center [770, 54] width 31 height 18
click at [771, 73] on span "File Upload" at bounding box center [767, 74] width 28 height 8
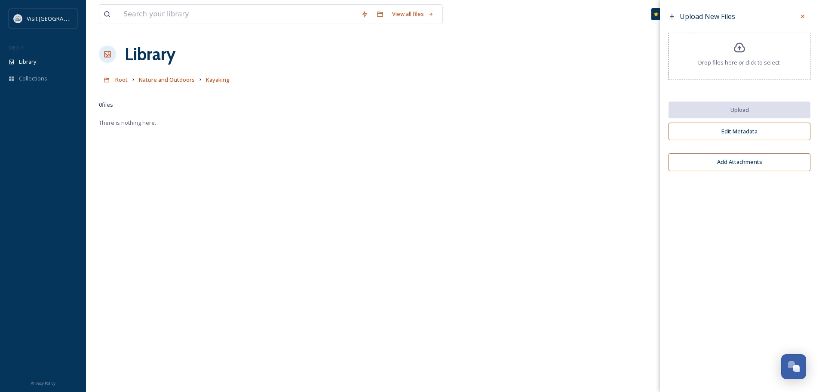
click at [727, 49] on div "Drop files here or click to select." at bounding box center [739, 56] width 142 height 47
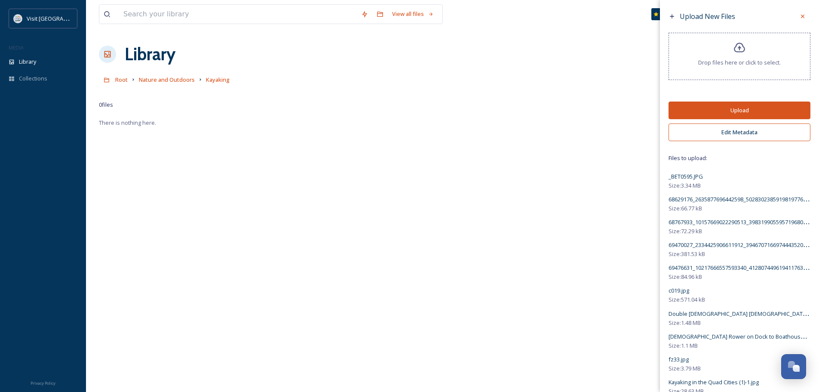
click at [753, 110] on button "Upload" at bounding box center [739, 110] width 142 height 18
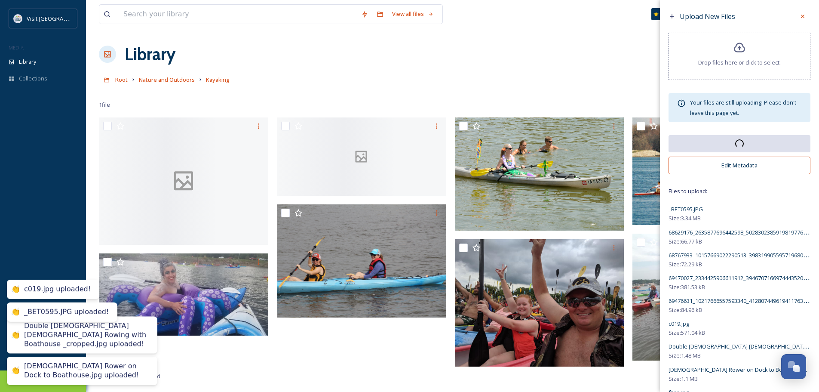
click at [734, 49] on icon at bounding box center [739, 48] width 12 height 12
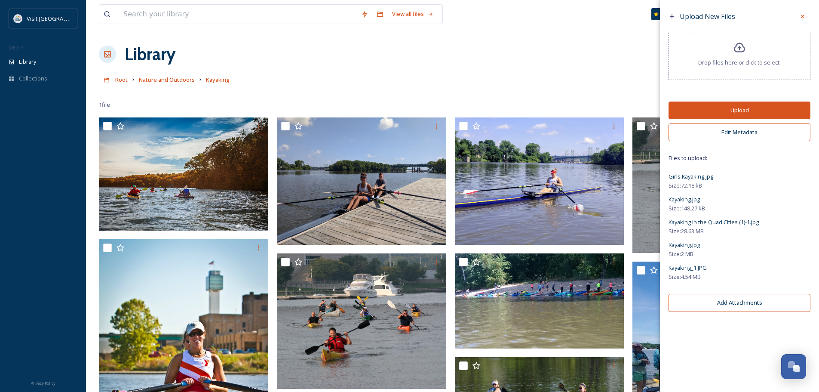
click at [743, 113] on button "Upload" at bounding box center [739, 110] width 142 height 18
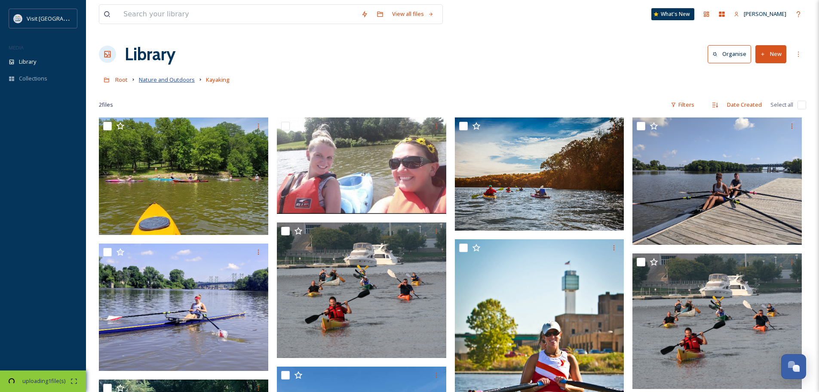
click at [162, 83] on span "Nature and Outdoors" at bounding box center [167, 80] width 56 height 8
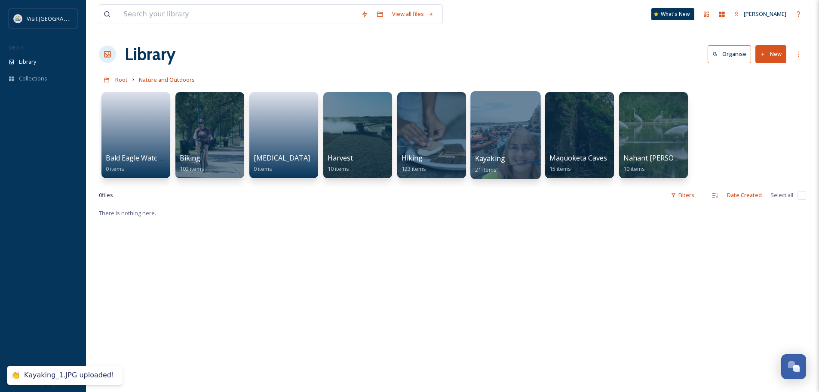
click at [506, 144] on div at bounding box center [505, 135] width 70 height 88
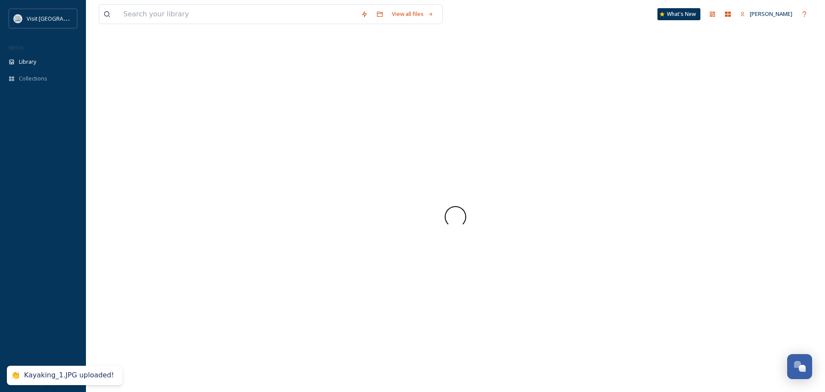
click at [506, 144] on div at bounding box center [455, 216] width 713 height 350
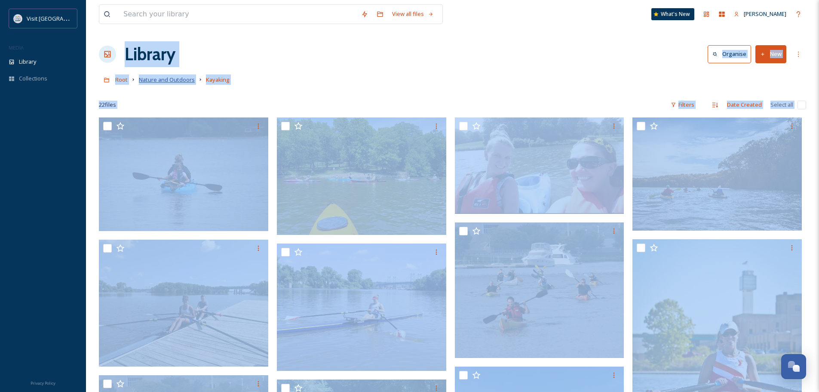
click at [164, 80] on span "Nature and Outdoors" at bounding box center [167, 80] width 56 height 8
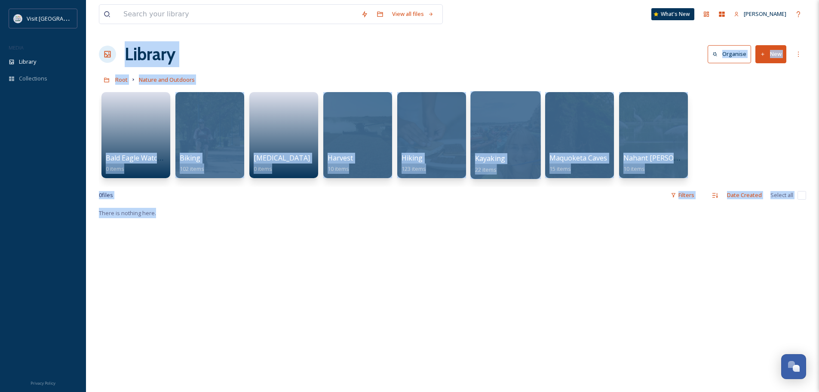
drag, startPoint x: 490, startPoint y: 128, endPoint x: 493, endPoint y: 114, distance: 14.1
click at [493, 114] on div at bounding box center [505, 135] width 70 height 88
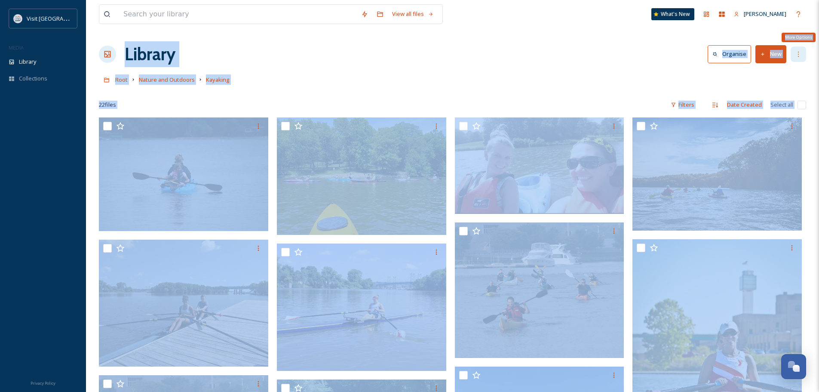
click at [798, 55] on icon at bounding box center [798, 54] width 7 height 7
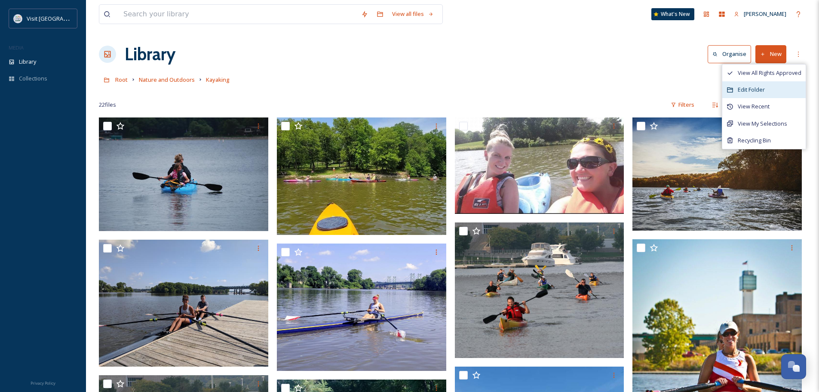
click at [751, 86] on span "Edit Folder" at bounding box center [751, 90] width 27 height 8
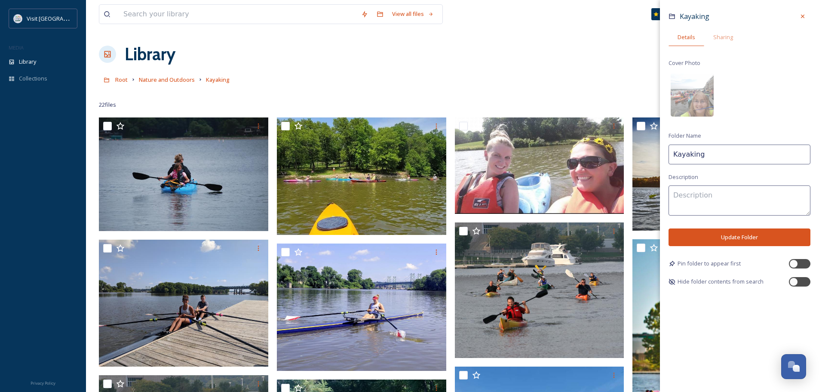
click at [715, 155] on input "Kayaking" at bounding box center [739, 154] width 142 height 20
type input "Kayaking & Rowing"
click at [704, 193] on textarea at bounding box center [739, 200] width 142 height 30
click at [747, 236] on button "Update Folder" at bounding box center [739, 237] width 142 height 18
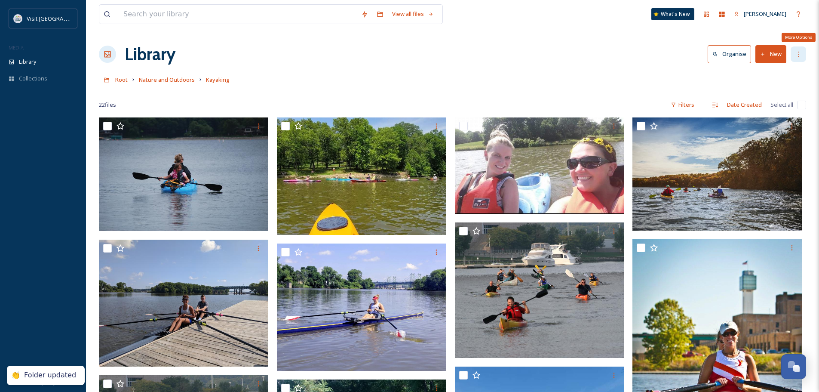
click at [796, 56] on icon at bounding box center [798, 54] width 7 height 7
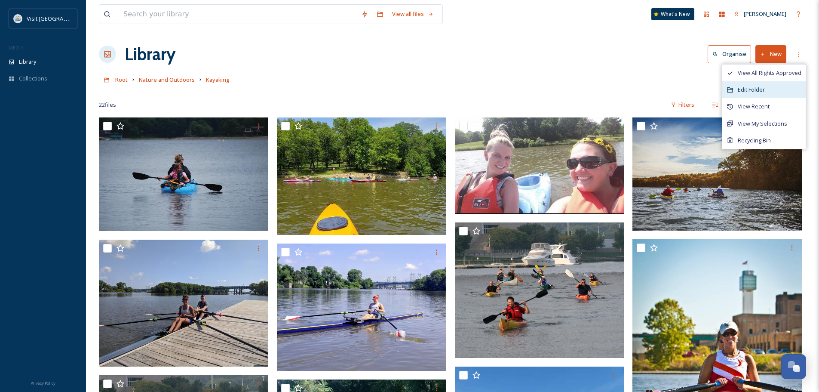
click at [781, 87] on div "Edit Folder" at bounding box center [763, 89] width 83 height 17
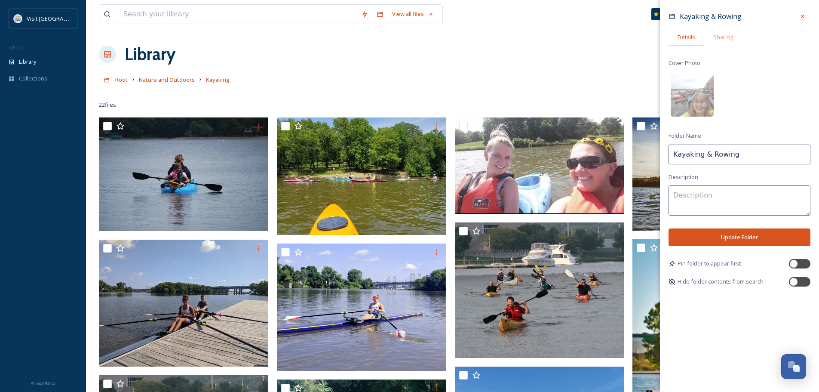
click at [695, 198] on textarea at bounding box center [739, 200] width 142 height 30
type textarea "kayaking rowing outdoors rivers water"
click at [747, 236] on button "Update Folder" at bounding box center [739, 237] width 142 height 18
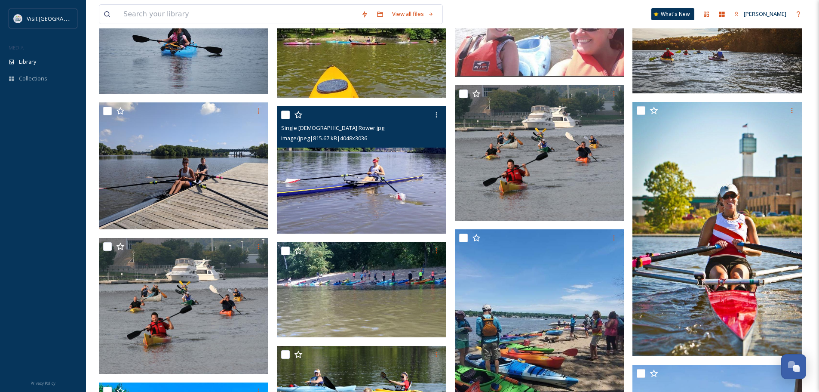
scroll to position [172, 0]
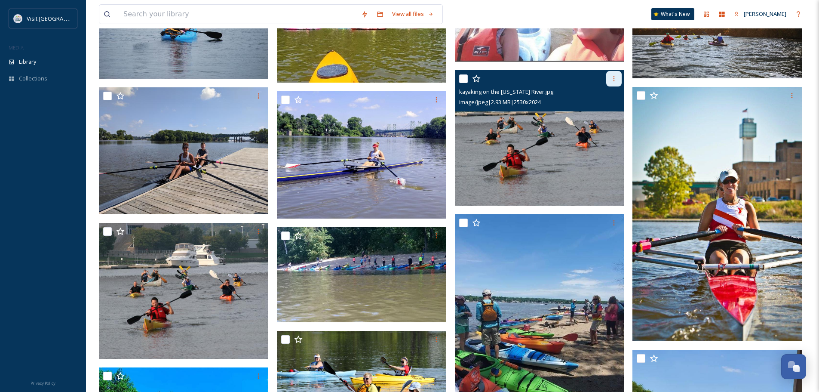
click at [613, 79] on icon at bounding box center [613, 78] width 1 height 5
click at [596, 96] on span "View File" at bounding box center [602, 97] width 22 height 8
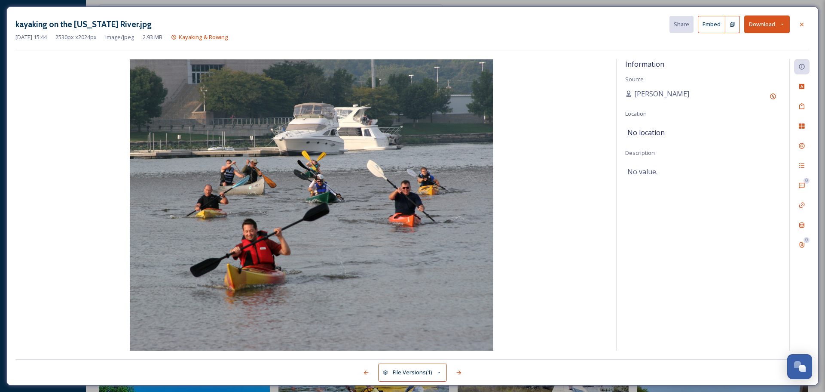
click at [787, 24] on button "Download" at bounding box center [767, 24] width 46 height 18
click at [802, 24] on icon at bounding box center [801, 23] width 3 height 3
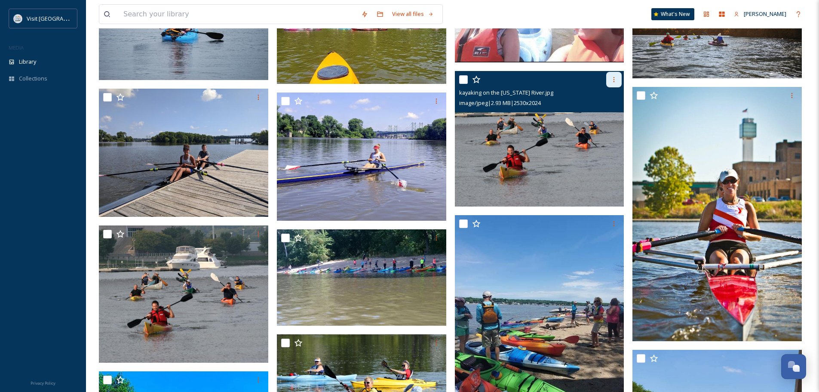
click at [614, 81] on icon at bounding box center [613, 79] width 1 height 5
click at [603, 93] on div "View File" at bounding box center [603, 98] width 35 height 17
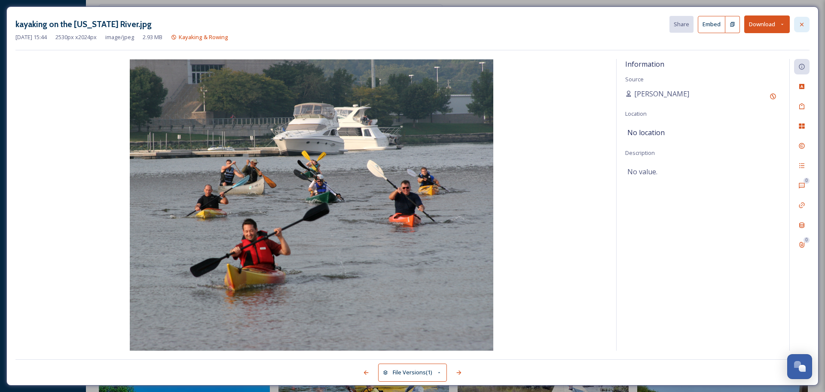
click at [803, 22] on icon at bounding box center [802, 24] width 7 height 7
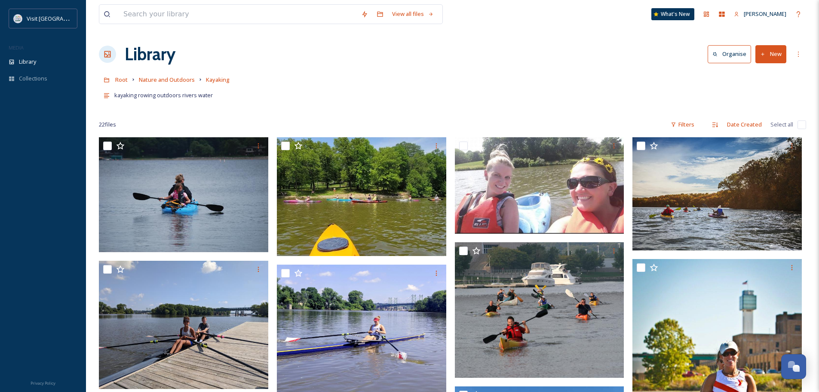
click at [776, 53] on button "New" at bounding box center [770, 54] width 31 height 18
click at [771, 73] on span "File Upload" at bounding box center [767, 74] width 28 height 8
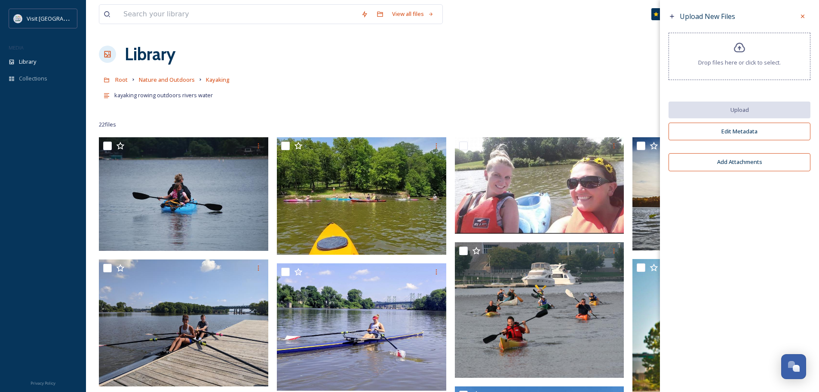
click at [764, 54] on div "Drop files here or click to select." at bounding box center [739, 56] width 142 height 47
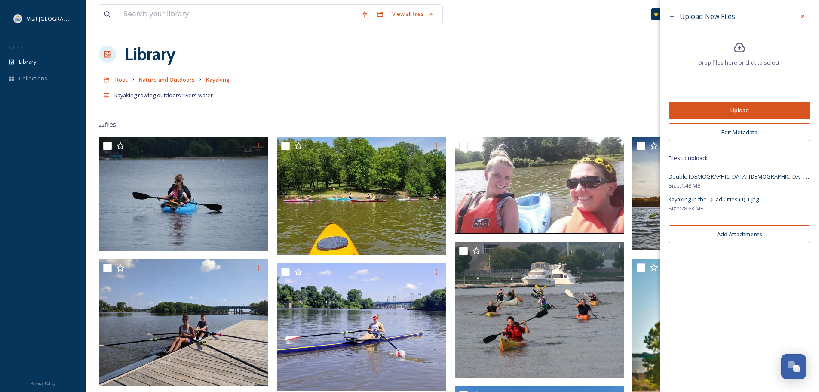
click at [744, 107] on button "Upload" at bounding box center [739, 110] width 142 height 18
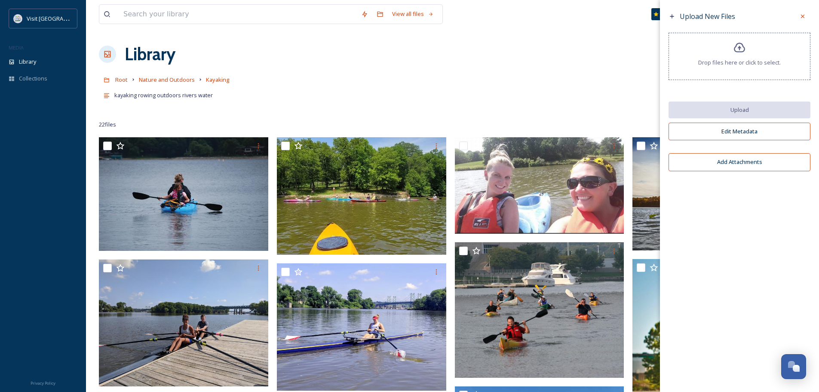
click at [741, 51] on icon at bounding box center [739, 48] width 12 height 12
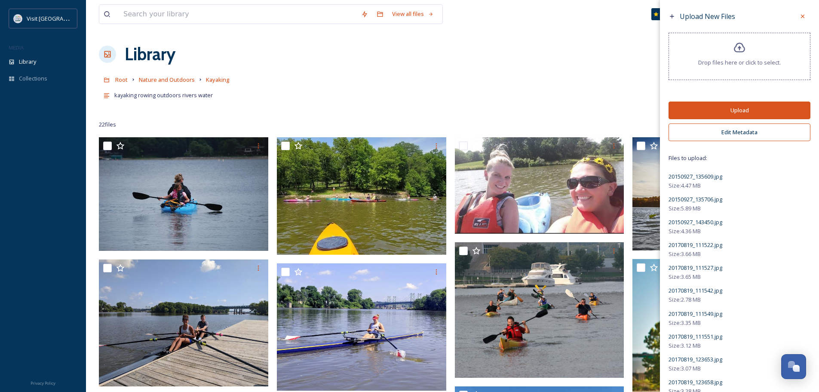
click at [742, 107] on button "Upload" at bounding box center [739, 110] width 142 height 18
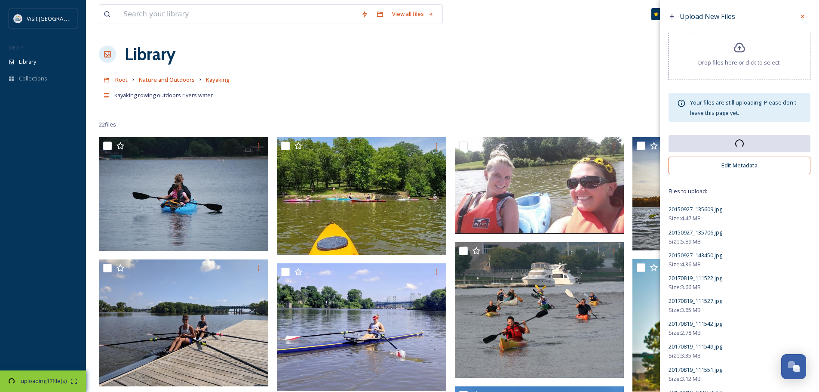
click at [734, 51] on icon at bounding box center [739, 48] width 11 height 10
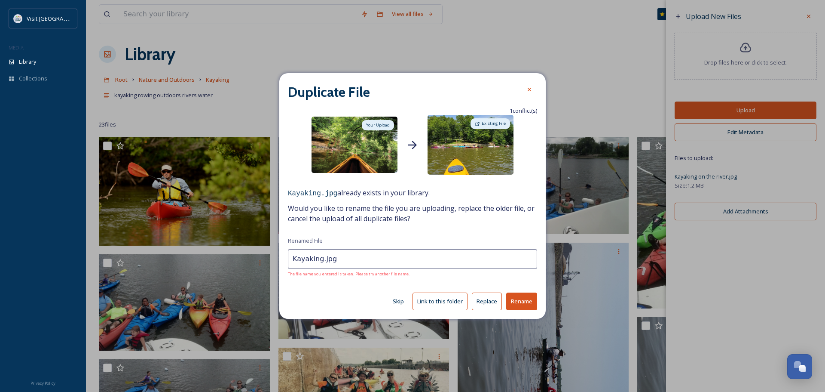
click at [320, 258] on input "Kayaking.jpg" at bounding box center [412, 259] width 249 height 20
type input "Kayaking2.jpg"
click at [532, 300] on button "Rename" at bounding box center [521, 301] width 31 height 18
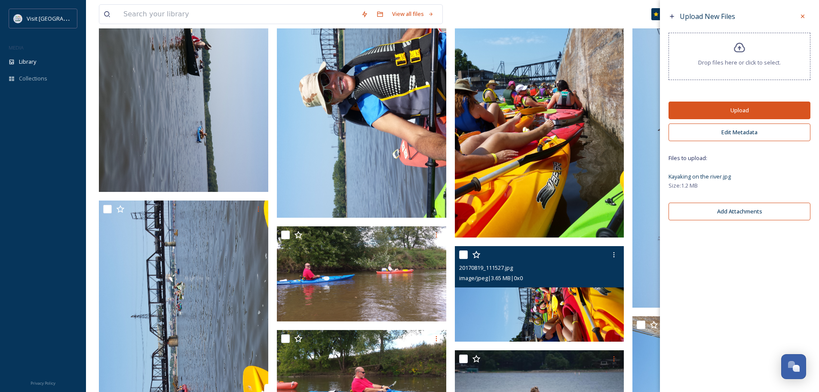
scroll to position [340, 0]
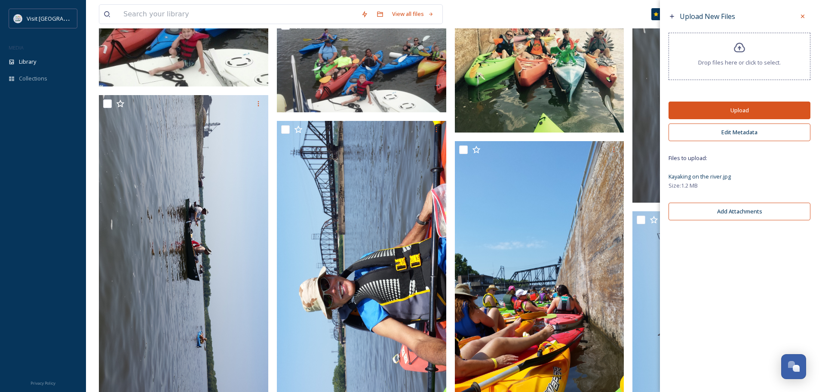
click at [750, 44] on div "Drop files here or click to select." at bounding box center [739, 56] width 142 height 47
click at [802, 14] on icon at bounding box center [802, 16] width 7 height 7
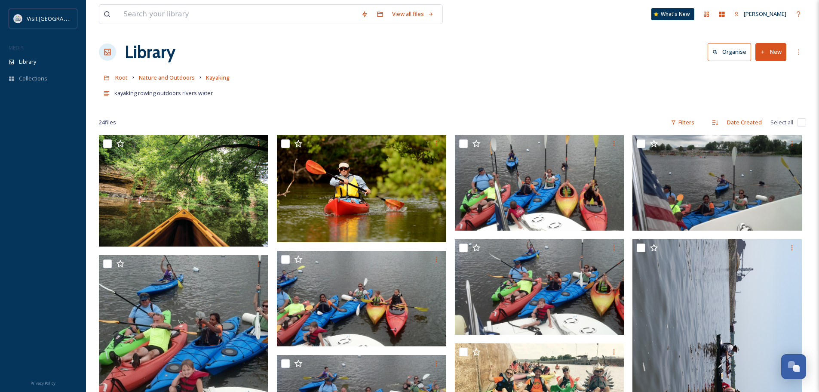
scroll to position [0, 0]
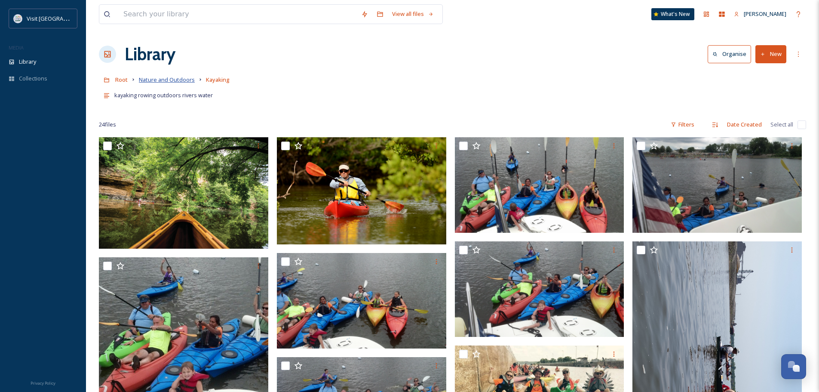
click at [170, 80] on span "Nature and Outdoors" at bounding box center [167, 80] width 56 height 8
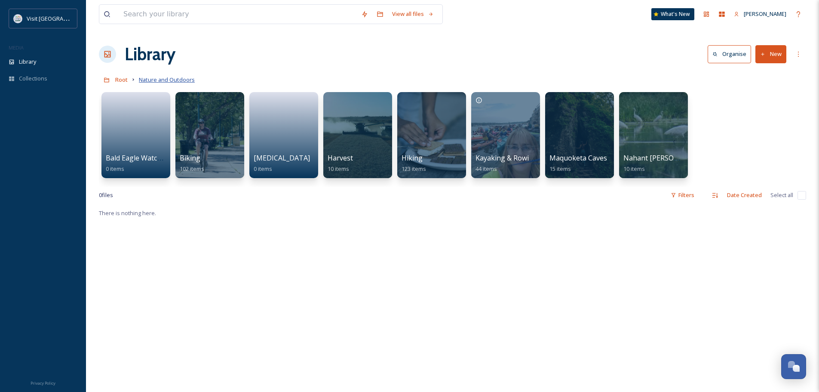
click at [174, 81] on span "Nature and Outdoors" at bounding box center [167, 80] width 56 height 8
click at [428, 145] on div at bounding box center [431, 135] width 70 height 88
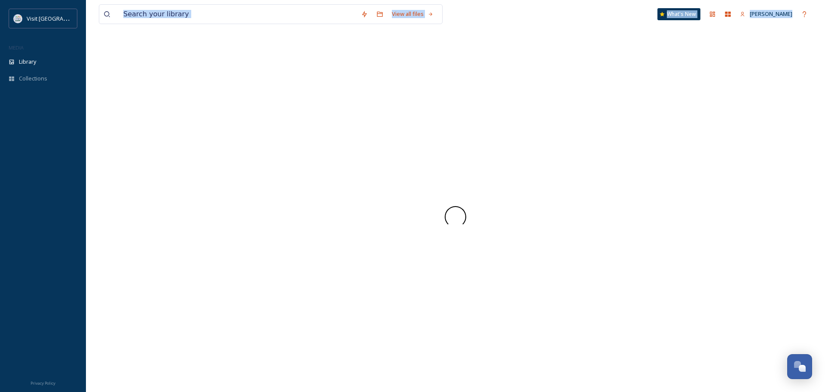
click at [428, 145] on div at bounding box center [455, 216] width 713 height 350
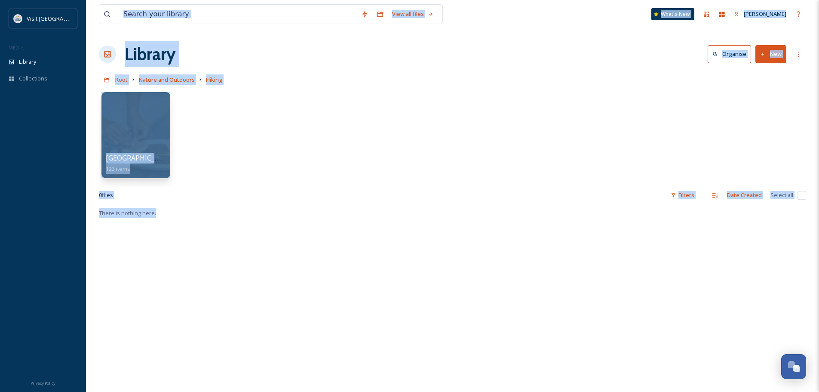
click at [428, 145] on div "Black Hawk State Park 123 items" at bounding box center [452, 137] width 707 height 99
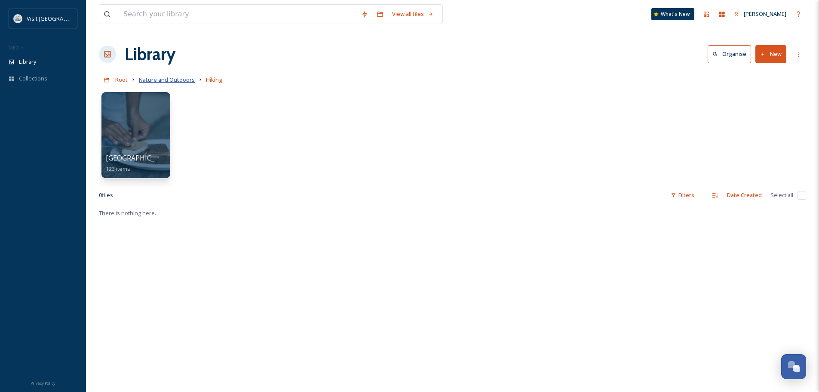
click at [172, 78] on span "Nature and Outdoors" at bounding box center [167, 80] width 56 height 8
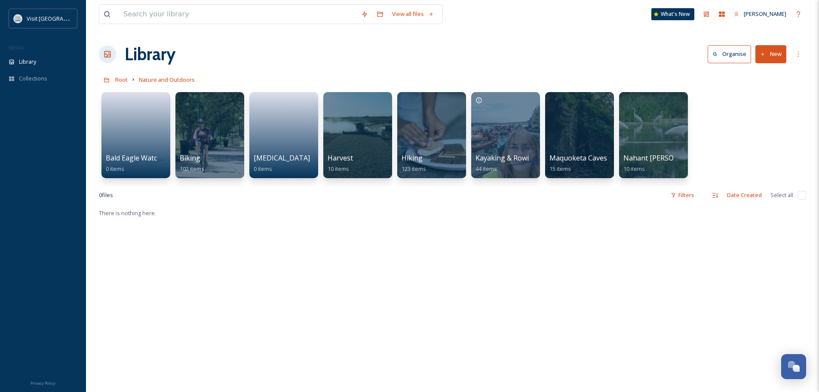
click at [172, 78] on span "Nature and Outdoors" at bounding box center [167, 80] width 56 height 8
click at [28, 62] on span "Library" at bounding box center [27, 62] width 17 height 8
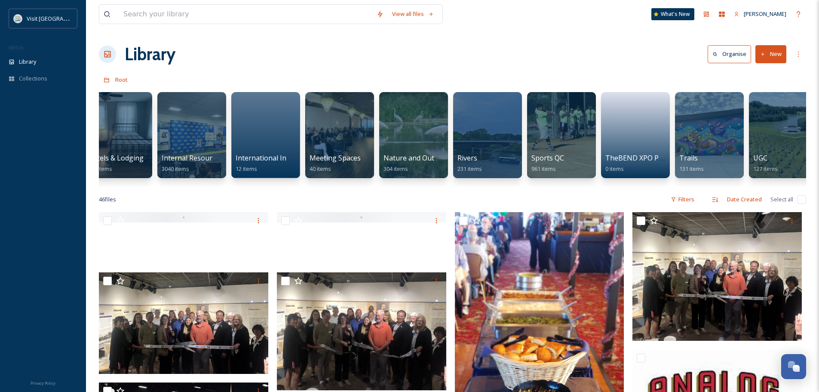
scroll to position [0, 624]
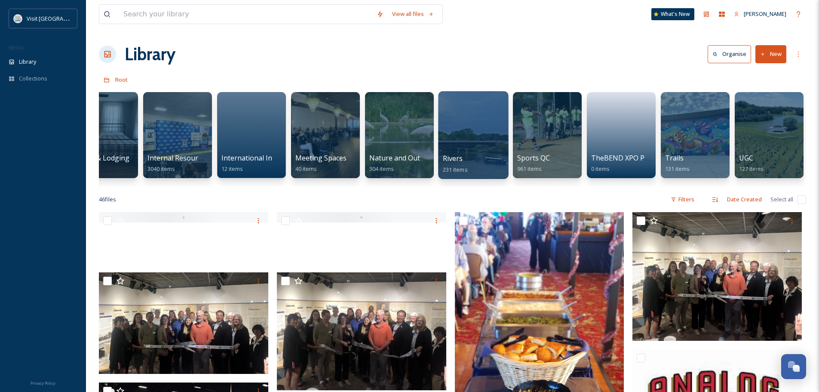
click at [461, 124] on div at bounding box center [473, 135] width 70 height 88
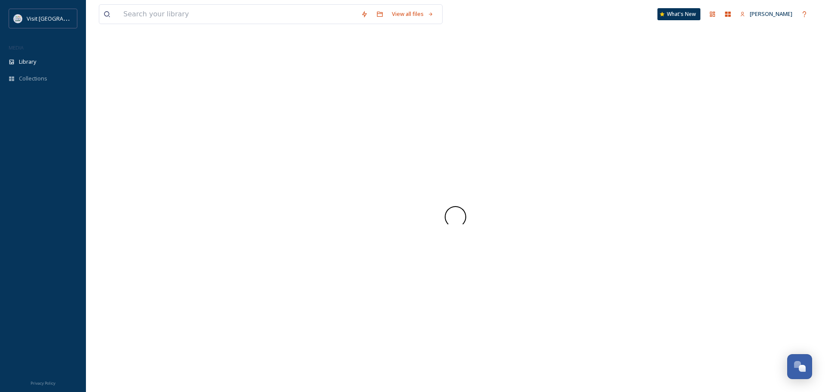
click at [461, 124] on div at bounding box center [455, 216] width 713 height 350
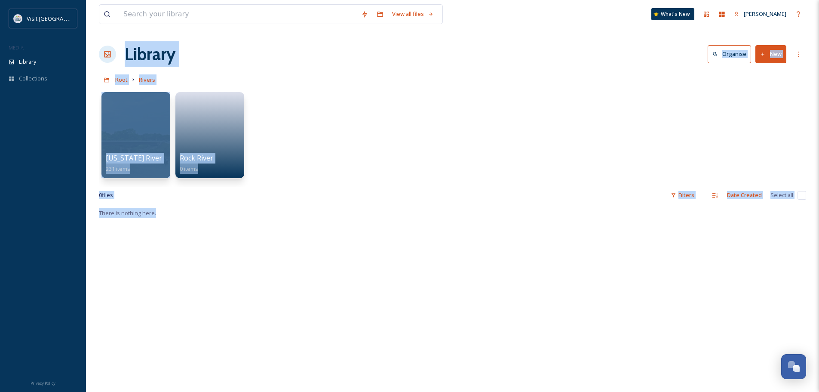
click at [436, 124] on div "Mississippi River 231 items Rock River 0 items" at bounding box center [452, 137] width 707 height 99
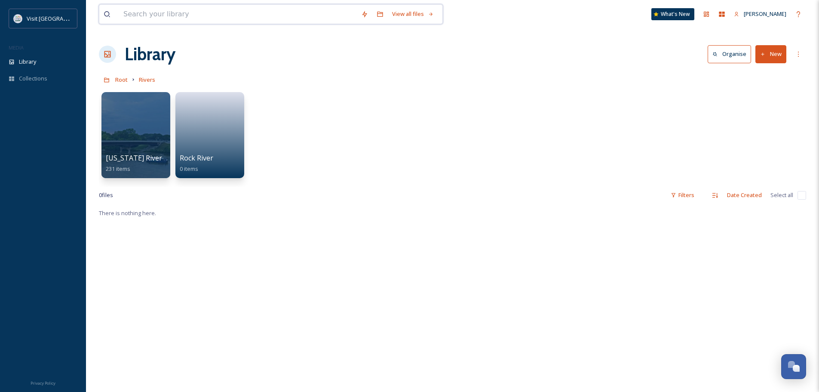
click at [202, 15] on input at bounding box center [238, 14] width 238 height 19
type input "rivercruise"
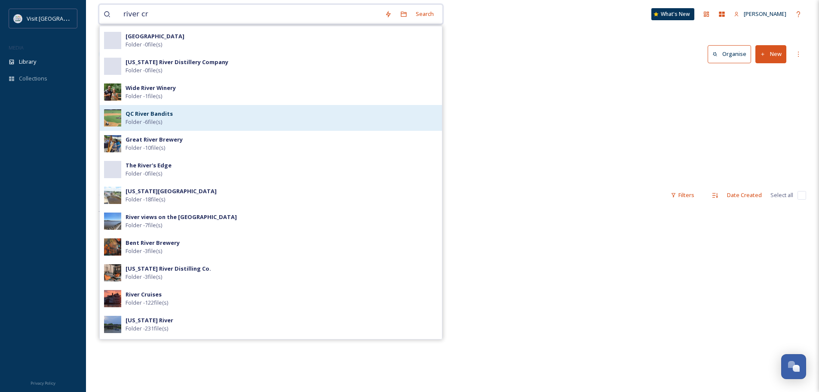
scroll to position [43, 0]
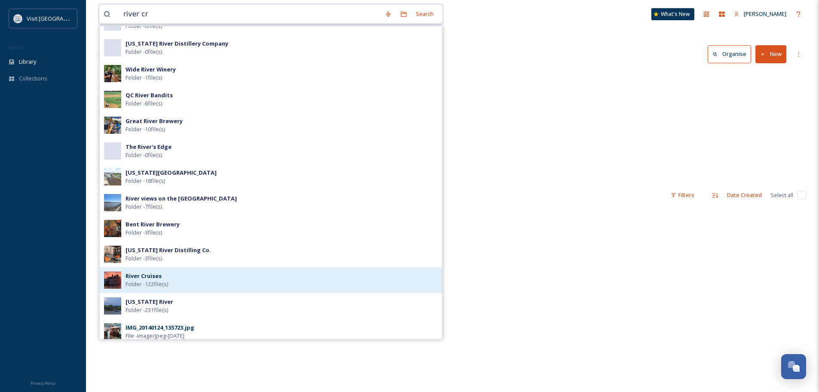
type input "river cr"
click at [174, 277] on div "River Cruises Folder - 122 file(s)" at bounding box center [281, 280] width 312 height 16
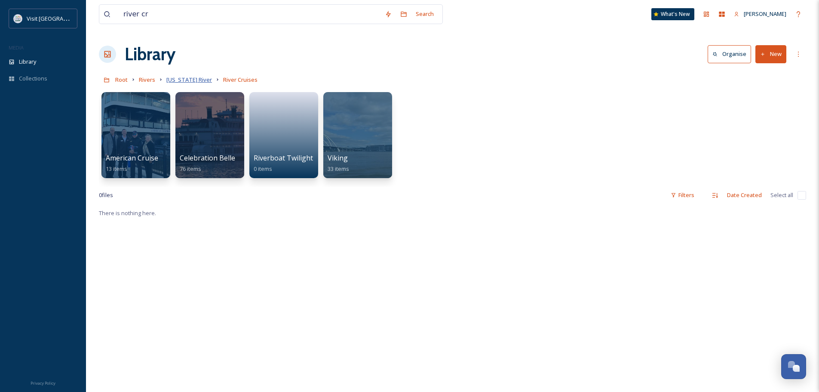
click at [189, 80] on span "[US_STATE] River" at bounding box center [189, 80] width 46 height 8
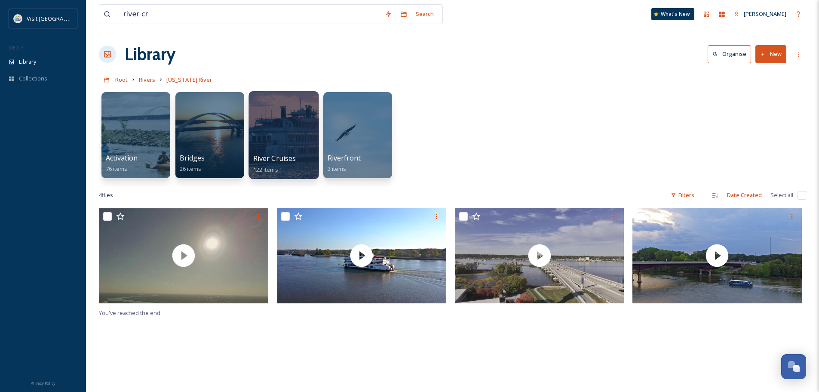
click at [282, 132] on div at bounding box center [283, 135] width 70 height 88
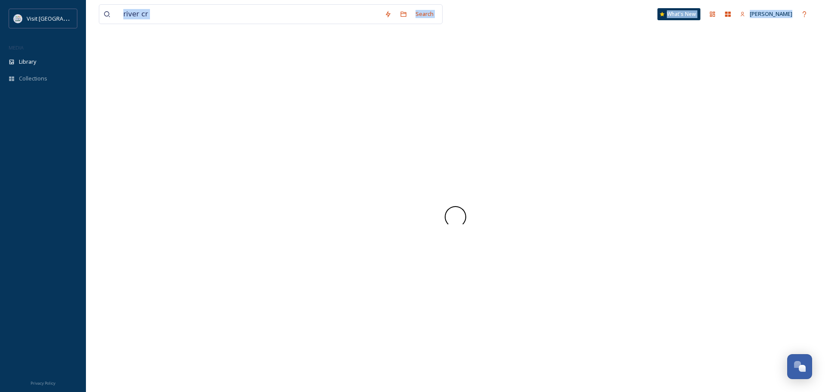
click at [282, 132] on div at bounding box center [455, 216] width 713 height 350
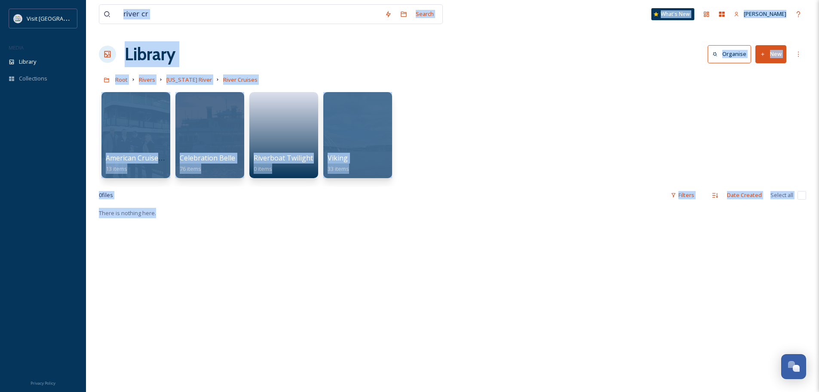
click at [496, 82] on div "Root Rivers Mississippi River River Cruises" at bounding box center [452, 79] width 707 height 16
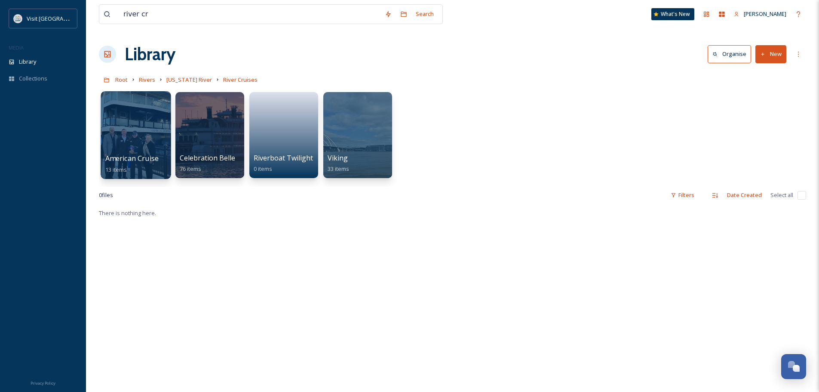
click at [130, 131] on div at bounding box center [136, 135] width 70 height 88
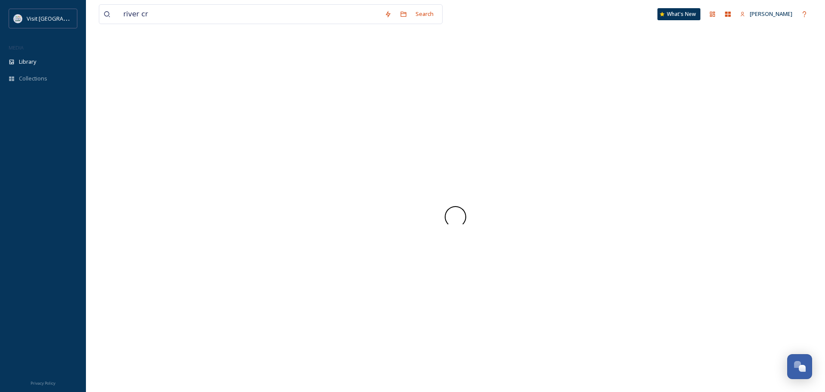
click at [130, 131] on div at bounding box center [455, 216] width 713 height 350
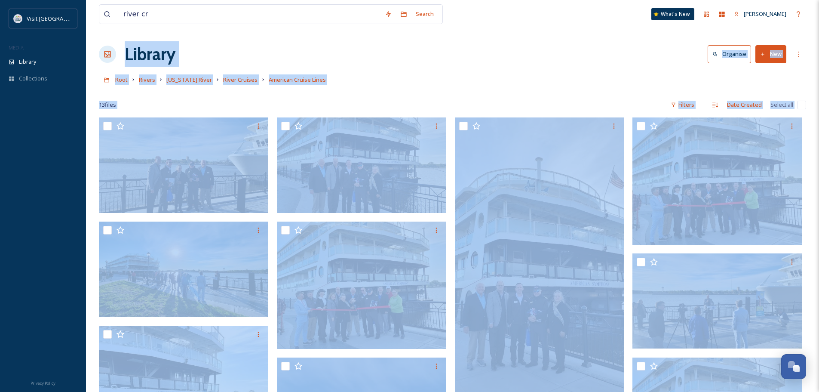
click at [405, 52] on div "Library Organise New" at bounding box center [452, 54] width 707 height 26
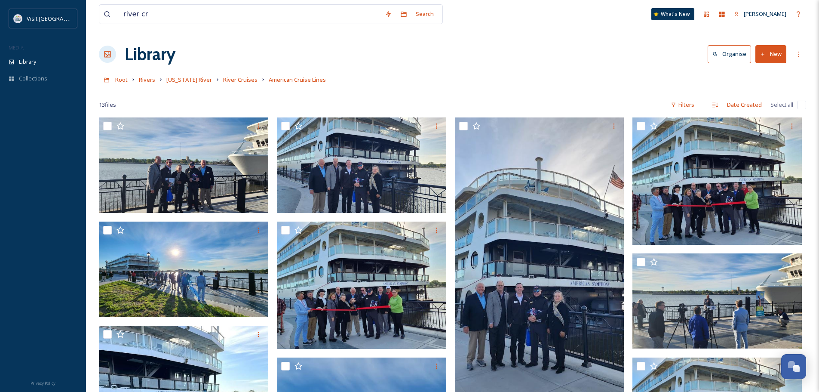
click at [774, 53] on button "New" at bounding box center [770, 54] width 31 height 18
click at [773, 73] on span "File Upload" at bounding box center [767, 74] width 28 height 8
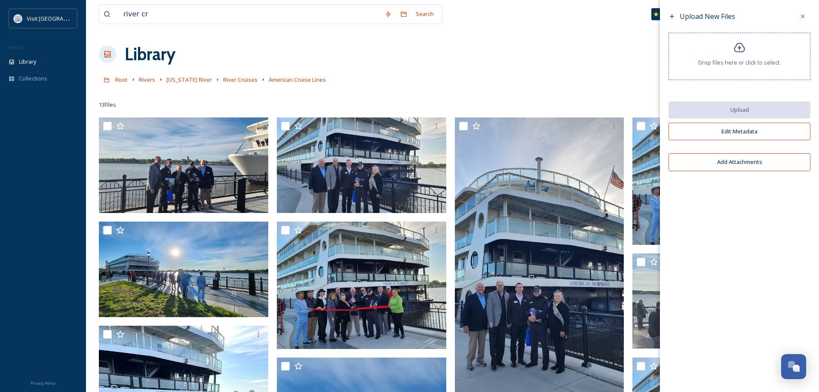
click at [743, 46] on icon at bounding box center [739, 48] width 11 height 10
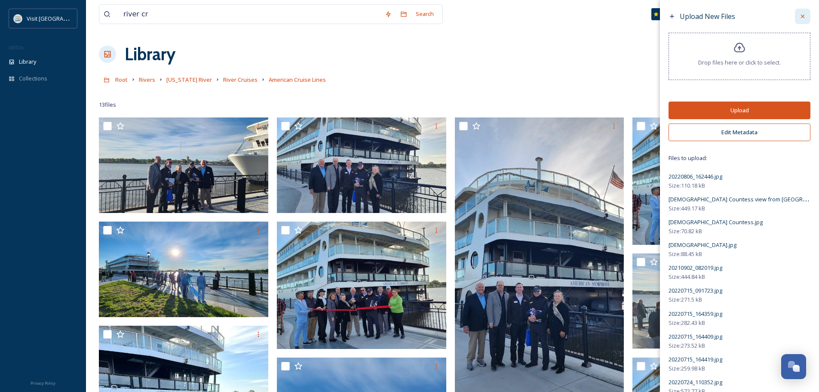
click at [799, 16] on icon at bounding box center [802, 16] width 7 height 7
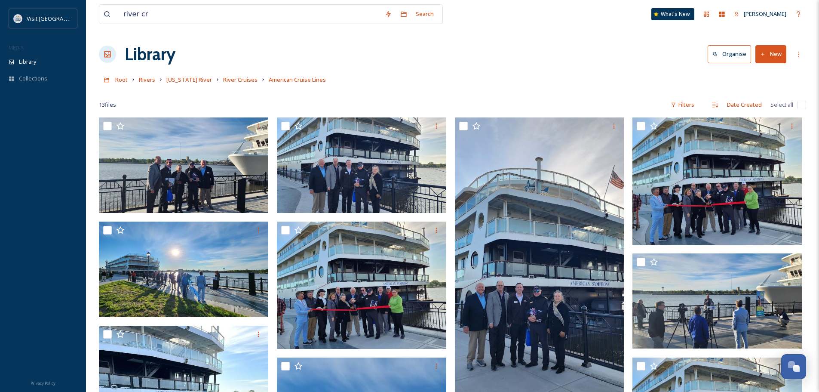
click at [775, 55] on button "New" at bounding box center [770, 54] width 31 height 18
click at [768, 72] on span "File Upload" at bounding box center [767, 74] width 28 height 8
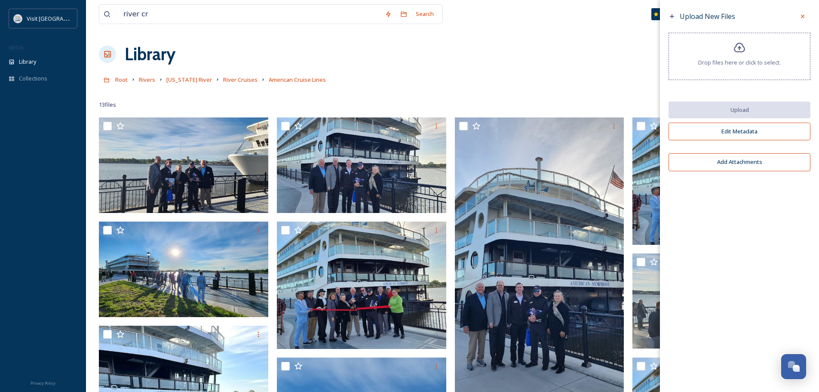
click at [749, 52] on div "Drop files here or click to select." at bounding box center [739, 56] width 142 height 47
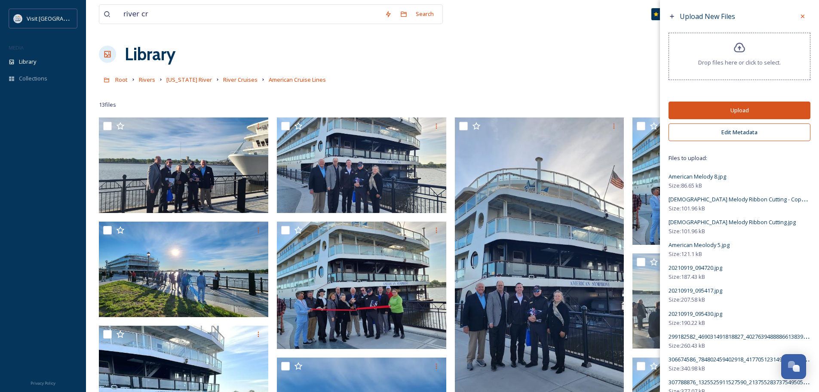
click at [755, 109] on button "Upload" at bounding box center [739, 110] width 142 height 18
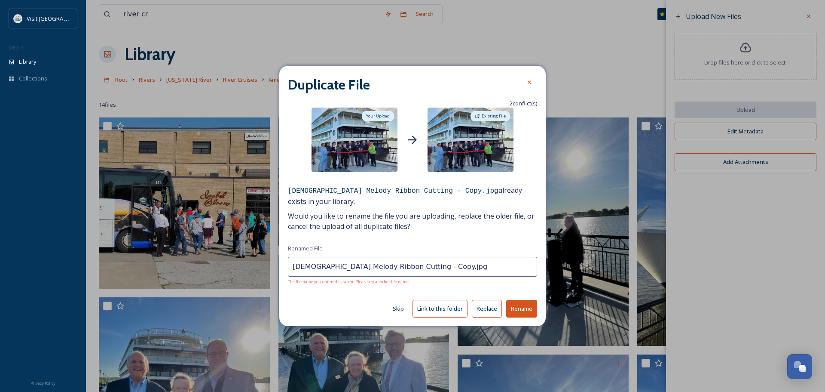
click at [490, 305] on button "Replace" at bounding box center [487, 309] width 30 height 18
type input "American Melody Ribbon Cutting.jpg"
click at [399, 300] on button "Skip" at bounding box center [399, 308] width 20 height 17
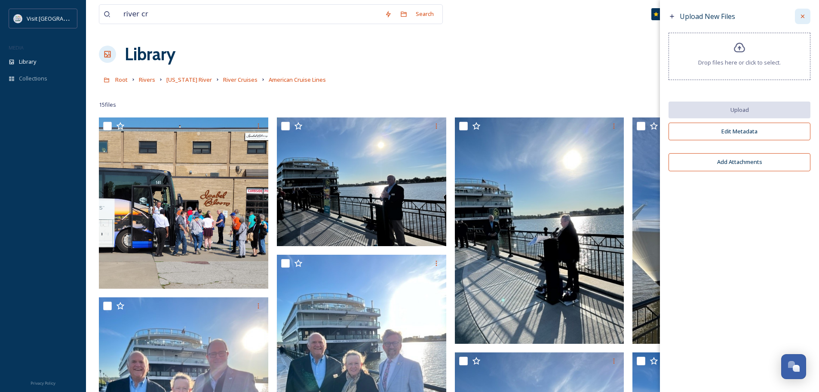
click at [803, 14] on icon at bounding box center [802, 16] width 7 height 7
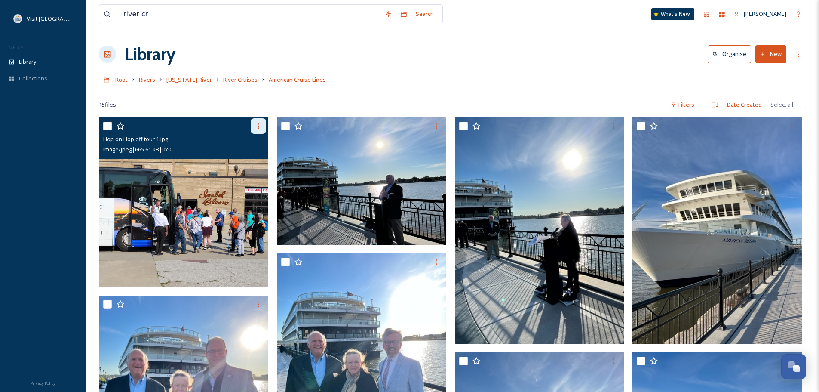
click at [258, 126] on icon at bounding box center [257, 125] width 1 height 5
click at [256, 122] on div at bounding box center [258, 125] width 15 height 15
click at [251, 142] on span "View File" at bounding box center [246, 145] width 22 height 8
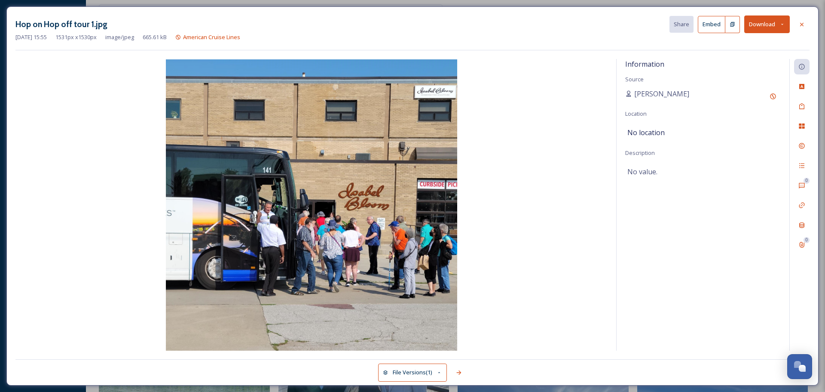
drag, startPoint x: 275, startPoint y: 205, endPoint x: 545, endPoint y: 160, distance: 273.3
click at [545, 160] on img at bounding box center [311, 204] width 592 height 291
click at [801, 102] on div "Tags" at bounding box center [801, 105] width 15 height 15
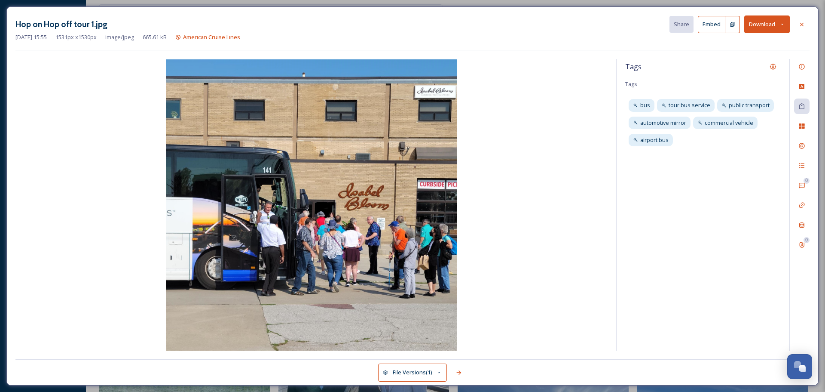
click at [694, 139] on div "bus tour bus service public transport automotive mirror commercial vehicle airp…" at bounding box center [702, 122] width 151 height 54
click at [686, 143] on div "bus tour bus service public transport automotive mirror commercial vehicle airp…" at bounding box center [702, 122] width 151 height 54
click at [636, 83] on span "Tags" at bounding box center [631, 84] width 12 height 8
drag, startPoint x: 631, startPoint y: 67, endPoint x: 752, endPoint y: 70, distance: 120.8
click at [632, 66] on span "Tags" at bounding box center [633, 66] width 16 height 10
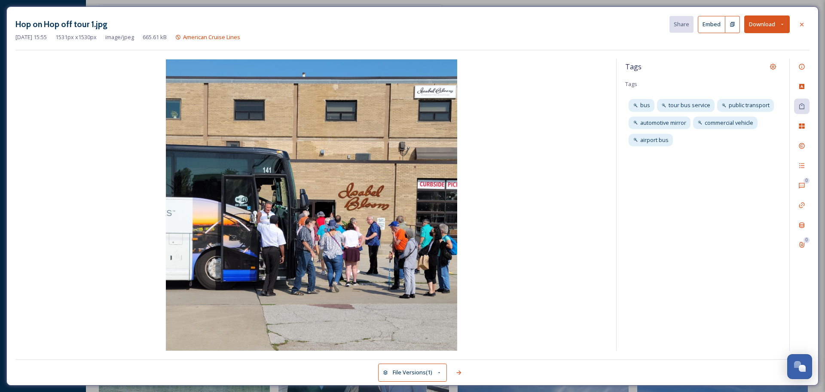
click at [800, 22] on icon at bounding box center [802, 24] width 7 height 7
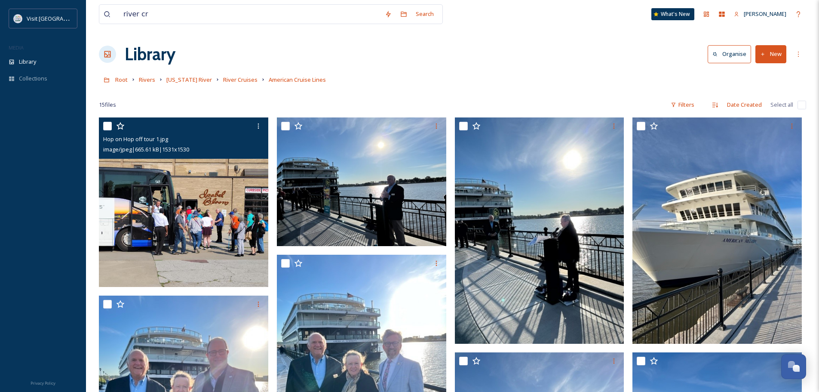
click at [736, 55] on button "Organise" at bounding box center [728, 54] width 43 height 18
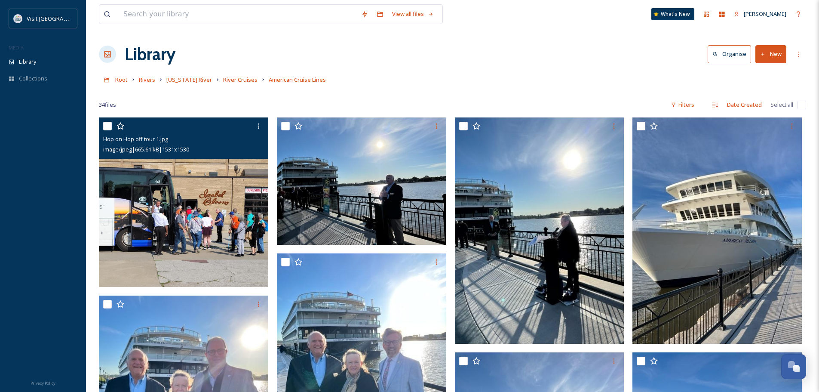
click at [205, 196] on img at bounding box center [183, 201] width 169 height 169
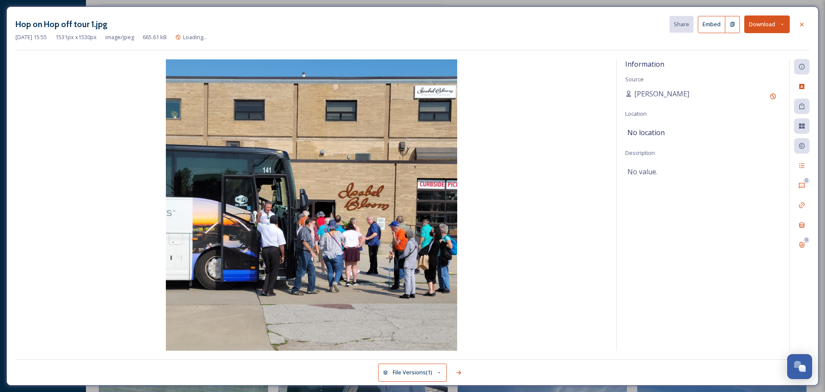
click at [205, 196] on img at bounding box center [311, 204] width 592 height 291
click at [805, 24] on icon at bounding box center [802, 24] width 7 height 7
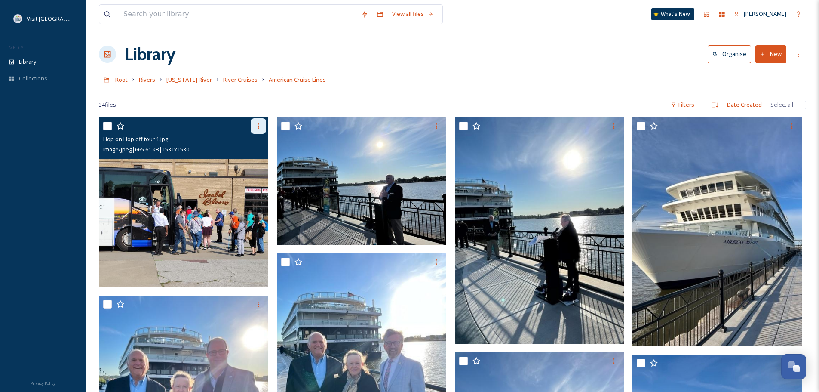
click at [259, 125] on icon at bounding box center [258, 125] width 7 height 7
click at [244, 143] on span "View File" at bounding box center [246, 145] width 22 height 8
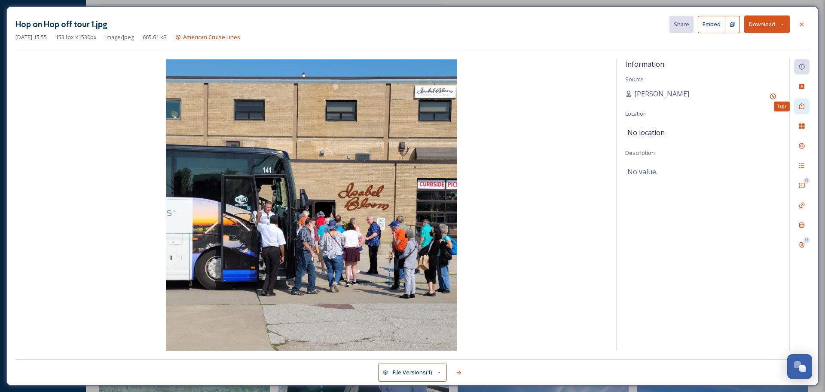
click at [804, 107] on icon at bounding box center [802, 106] width 7 height 7
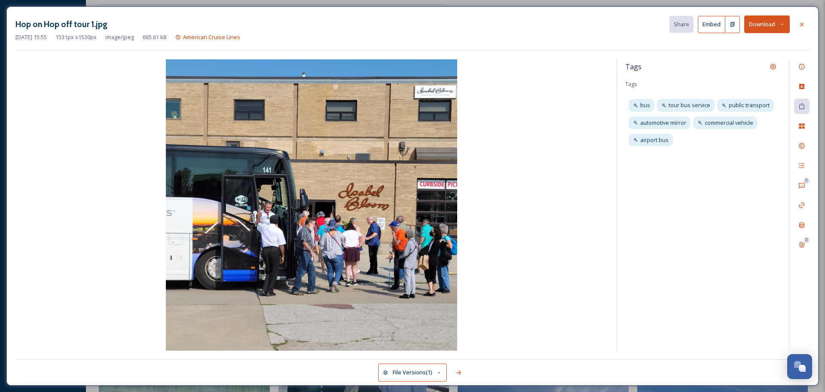
drag, startPoint x: 753, startPoint y: 192, endPoint x: 734, endPoint y: 168, distance: 30.5
click at [753, 191] on div "Tags Tags bus tour bus service public transport automotive mirror commercial ve…" at bounding box center [703, 204] width 173 height 291
click at [675, 80] on div "Tags Tags bus tour bus service public transport automotive mirror commercial ve…" at bounding box center [703, 204] width 173 height 291
click at [689, 56] on div "Hop on Hop off tour 1.jpg Share Embed Download Sep 24 2025 15:55 1531 px x 1530…" at bounding box center [412, 195] width 812 height 379
click at [802, 25] on icon at bounding box center [801, 23] width 3 height 3
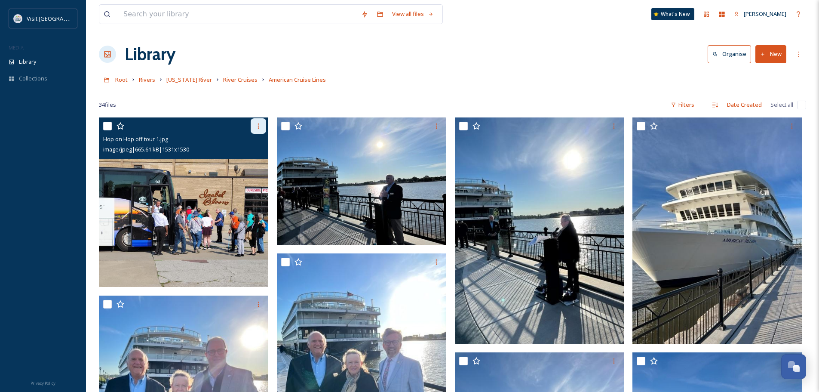
click at [261, 122] on div at bounding box center [258, 125] width 15 height 15
click at [173, 225] on img at bounding box center [183, 201] width 169 height 169
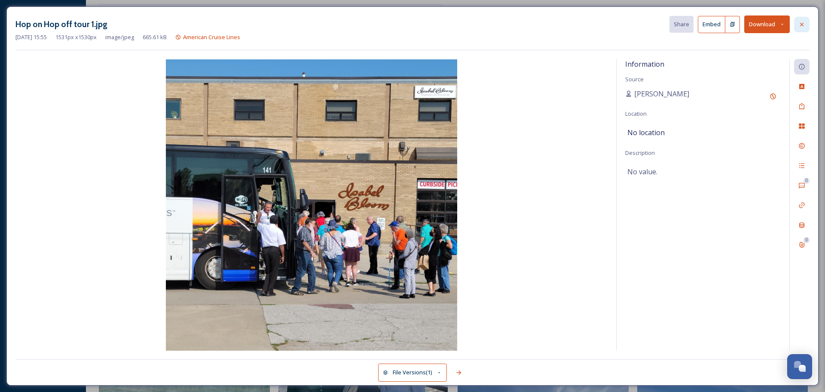
click at [804, 23] on icon at bounding box center [802, 24] width 7 height 7
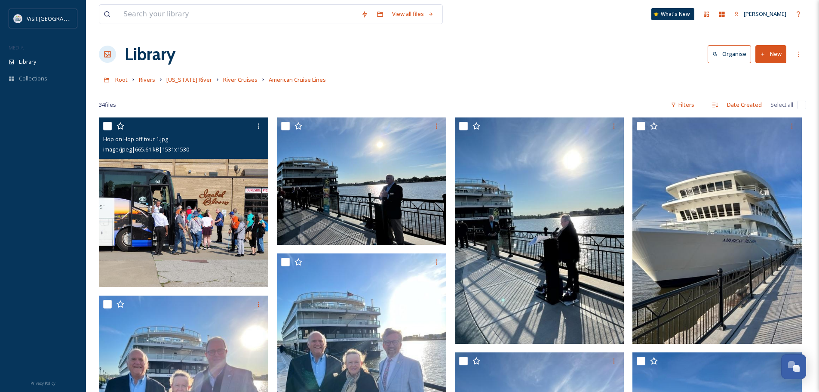
click at [110, 127] on input "checkbox" at bounding box center [107, 126] width 9 height 9
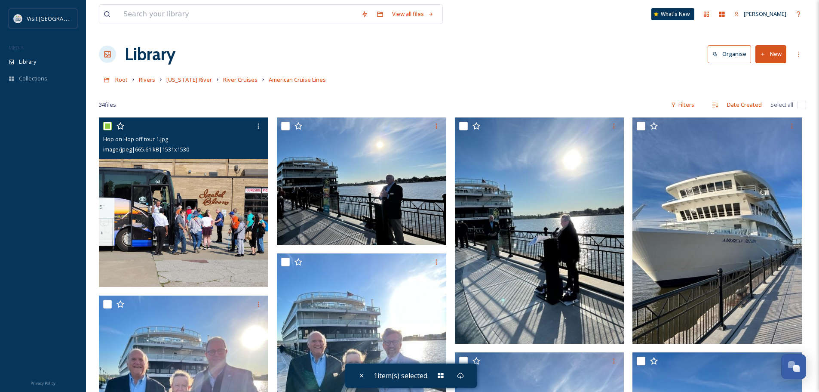
click at [109, 126] on input "checkbox" at bounding box center [107, 126] width 9 height 9
checkbox input "false"
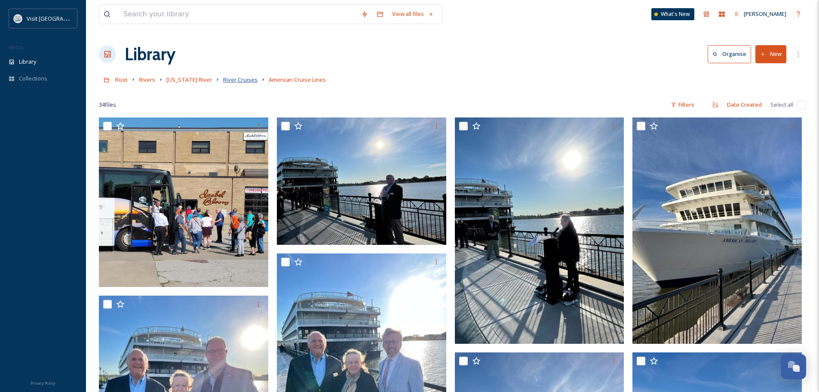
click at [245, 80] on span "River Cruises" at bounding box center [240, 80] width 34 height 8
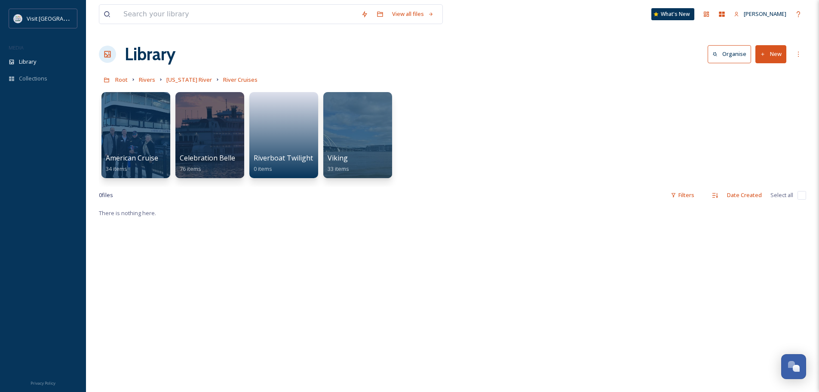
click at [770, 54] on button "New" at bounding box center [770, 54] width 31 height 18
click at [768, 72] on span "File Upload" at bounding box center [767, 74] width 28 height 8
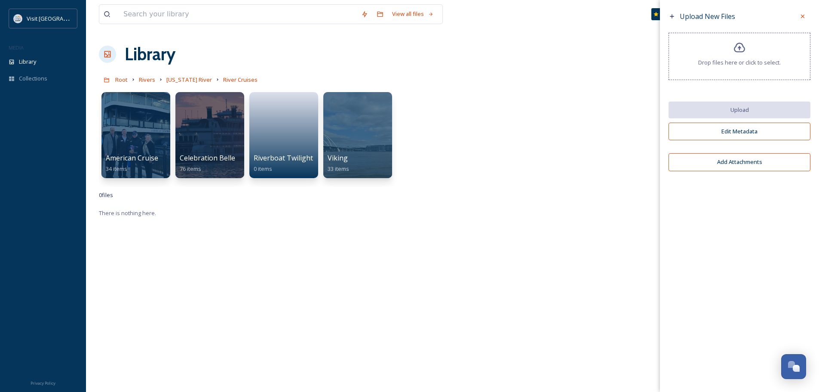
click at [799, 16] on icon at bounding box center [802, 16] width 7 height 7
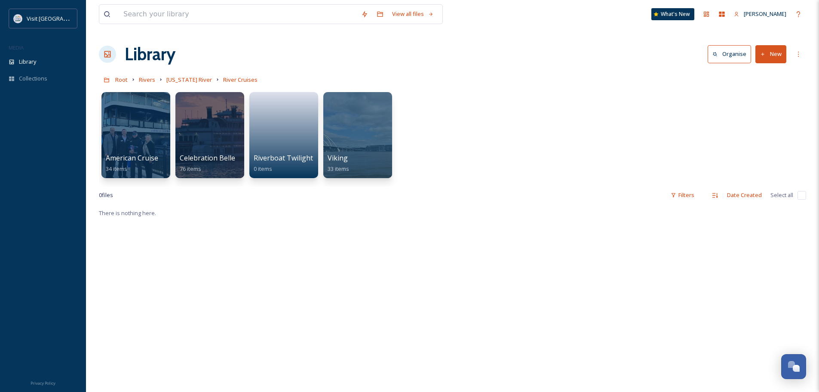
click at [768, 52] on button "New" at bounding box center [770, 54] width 31 height 18
click at [759, 102] on div "Folder" at bounding box center [761, 107] width 49 height 17
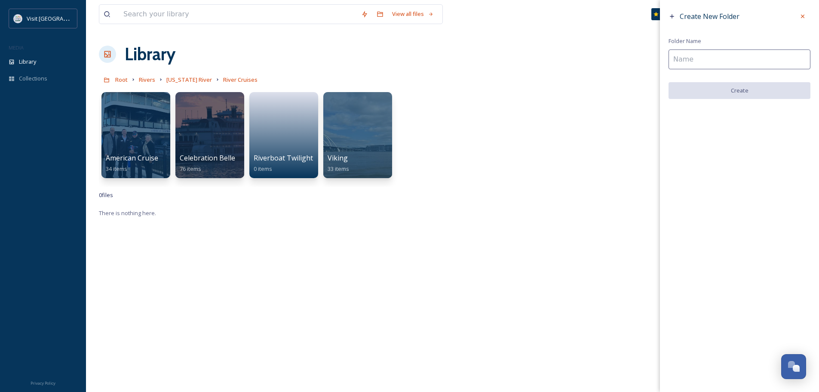
click at [718, 57] on input at bounding box center [739, 59] width 142 height 20
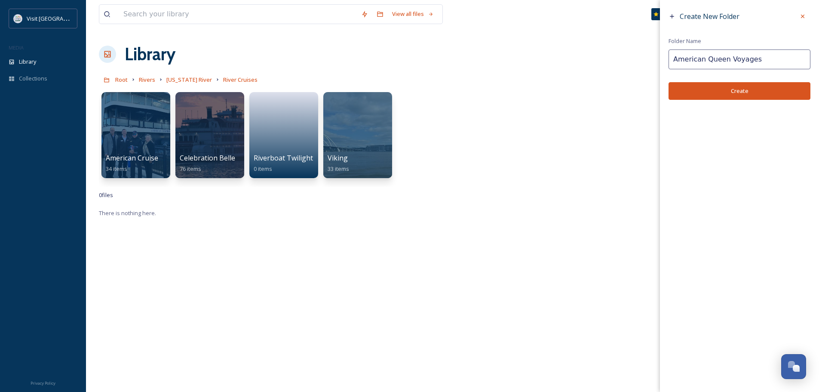
type input "American Queen Voyages"
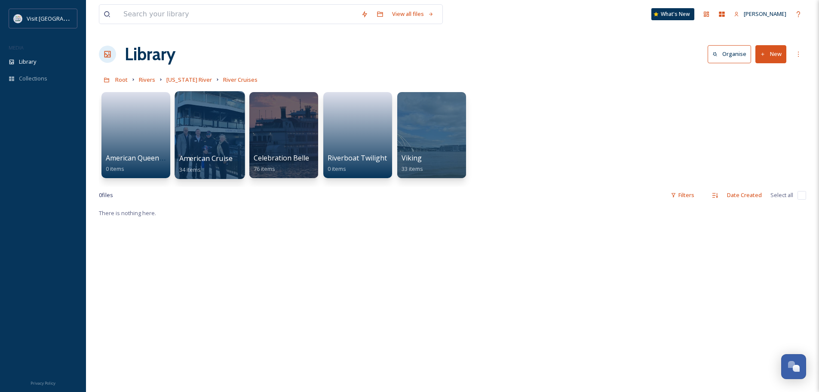
click at [213, 126] on div at bounding box center [209, 135] width 70 height 88
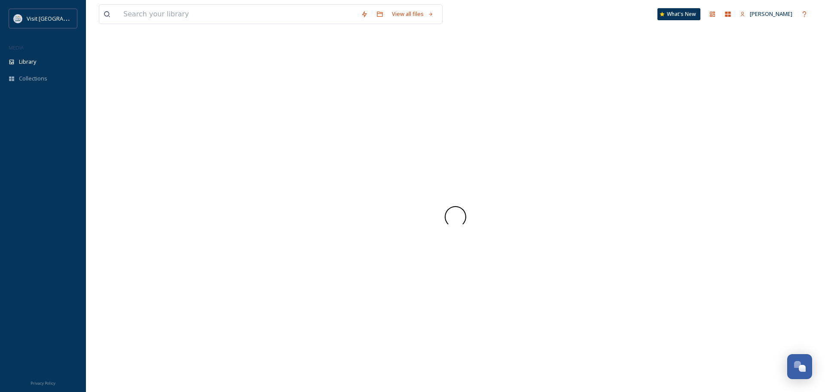
click at [213, 126] on div at bounding box center [455, 216] width 713 height 350
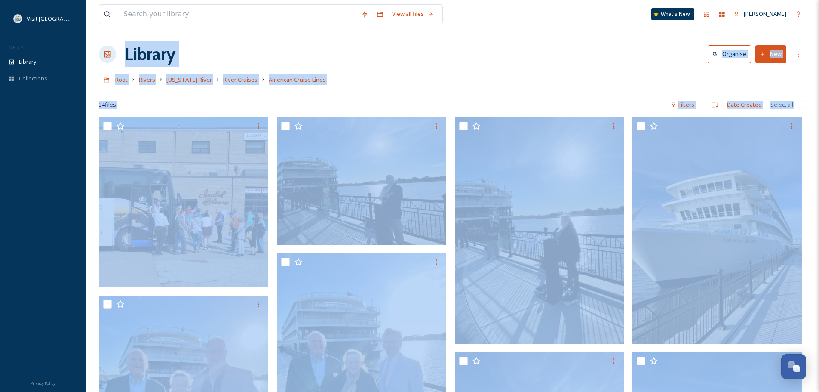
click at [425, 63] on div "Library Organise New" at bounding box center [452, 54] width 707 height 26
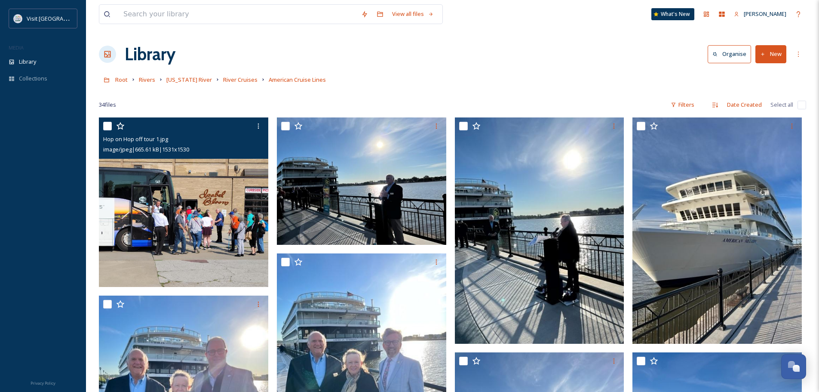
click at [106, 127] on input "checkbox" at bounding box center [107, 126] width 9 height 9
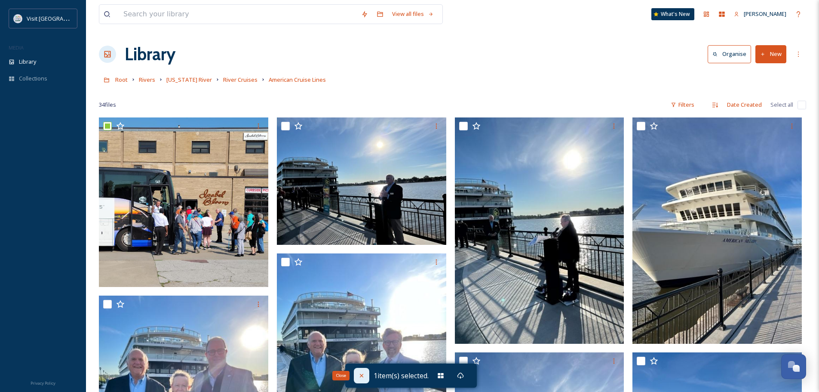
click at [361, 376] on icon at bounding box center [361, 375] width 7 height 7
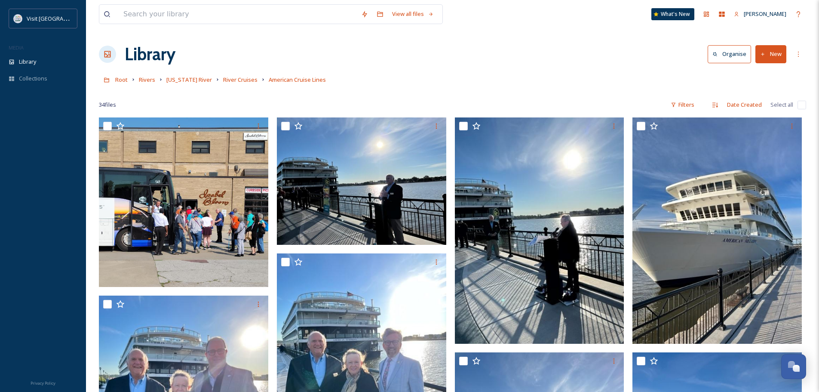
click at [542, 49] on div "Library Organise New" at bounding box center [452, 54] width 707 height 26
click at [796, 55] on icon at bounding box center [798, 54] width 7 height 7
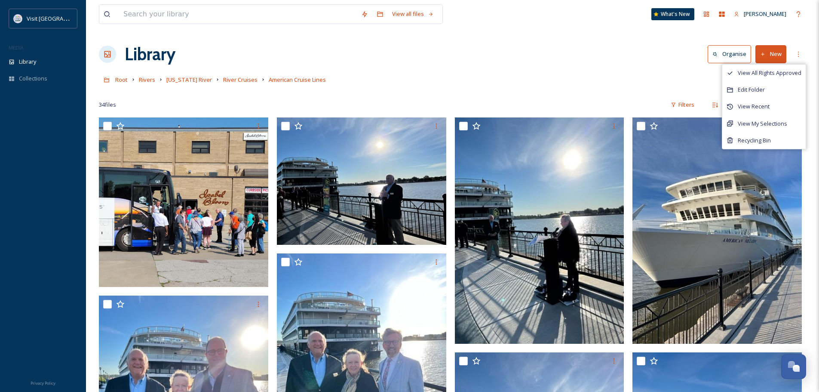
click at [450, 43] on div "Library Organise New View All Rights Approved Edit Folder View Recent View My S…" at bounding box center [452, 54] width 707 height 26
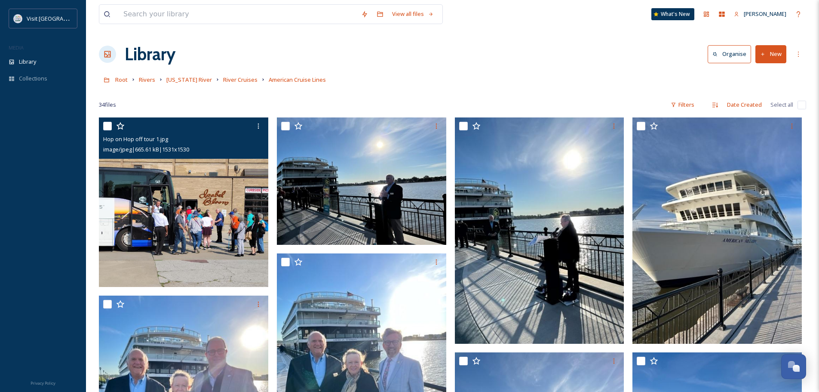
click at [106, 126] on input "checkbox" at bounding box center [107, 126] width 9 height 9
checkbox input "true"
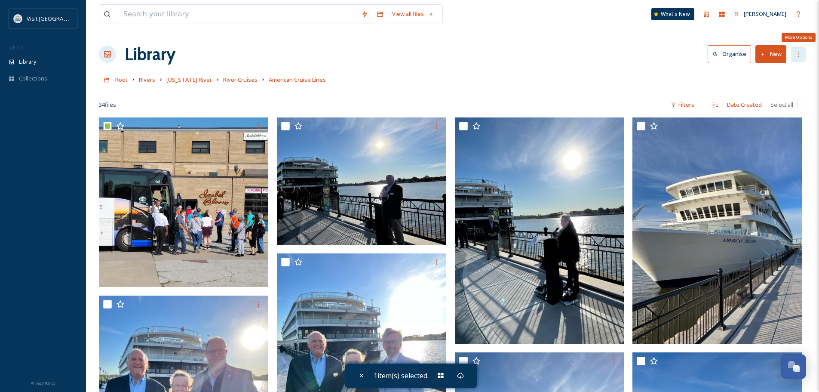
click at [795, 53] on icon at bounding box center [798, 54] width 7 height 7
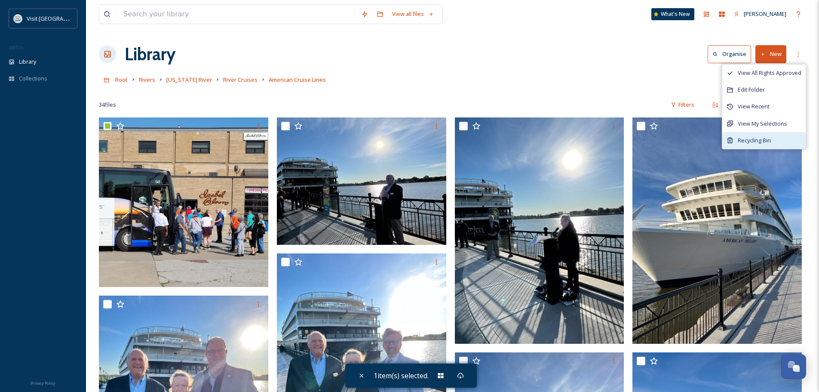
click at [764, 141] on span "Recycling Bin" at bounding box center [754, 140] width 33 height 8
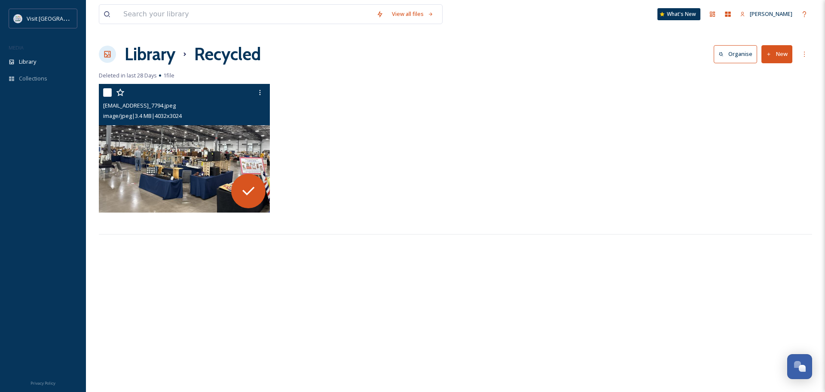
drag, startPoint x: 104, startPoint y: 92, endPoint x: 226, endPoint y: 94, distance: 122.5
click at [104, 92] on input "checkbox" at bounding box center [107, 92] width 9 height 9
checkbox input "true"
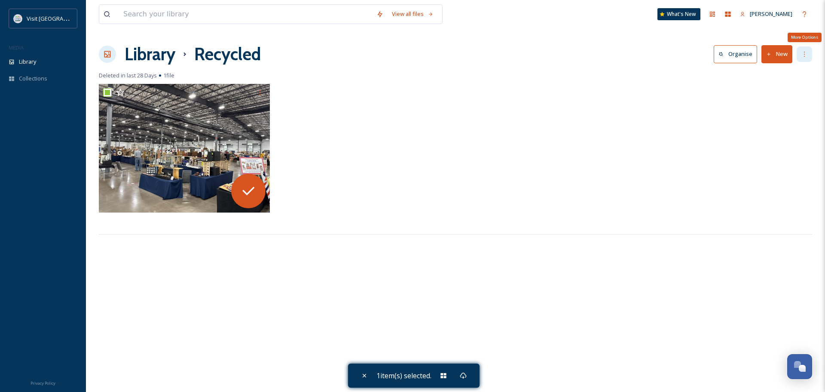
click at [805, 51] on icon at bounding box center [804, 54] width 7 height 7
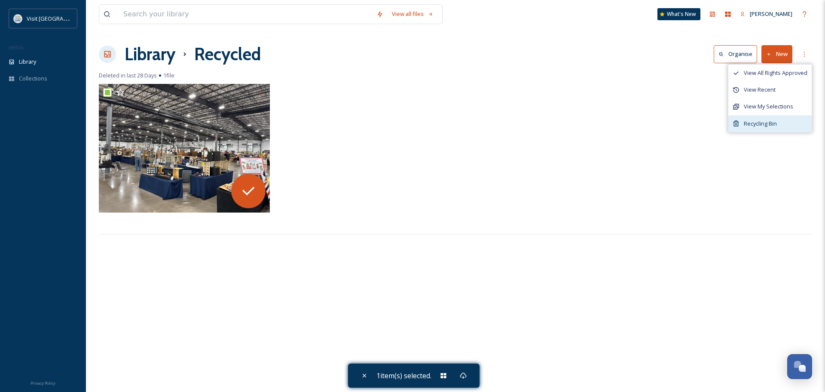
click at [773, 124] on span "Recycling Bin" at bounding box center [760, 123] width 33 height 8
click at [427, 225] on div "View all files What's New Nicki Brus Library Recycled Organise New View All Rig…" at bounding box center [455, 196] width 739 height 392
drag, startPoint x: 55, startPoint y: 138, endPoint x: 55, endPoint y: 133, distance: 5.2
click at [55, 133] on div at bounding box center [43, 236] width 86 height 273
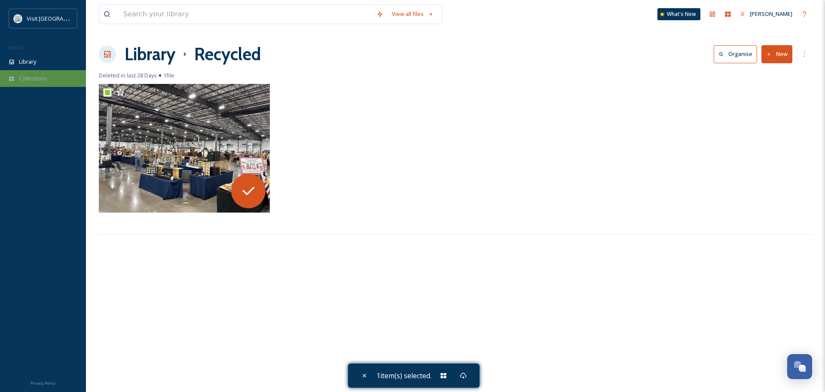
click at [28, 80] on span "Collections" at bounding box center [33, 78] width 28 height 8
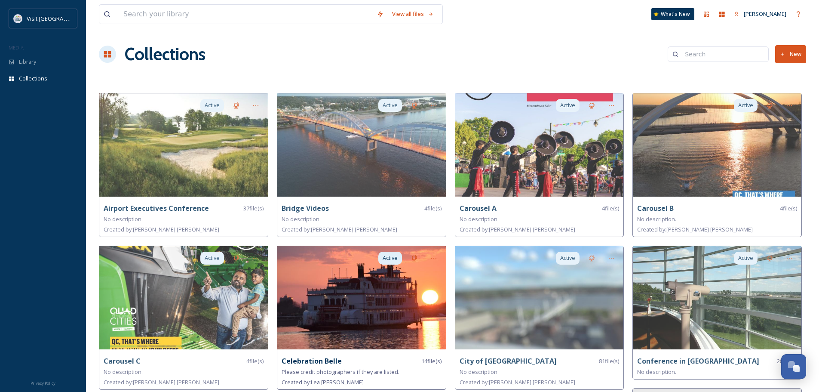
click at [379, 312] on img at bounding box center [361, 297] width 168 height 103
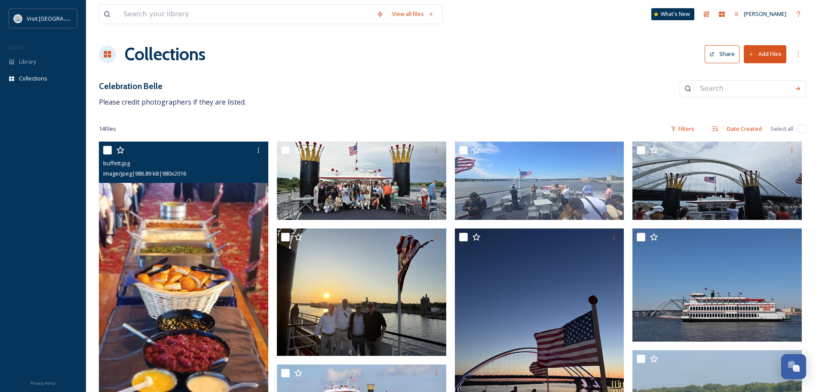
click at [110, 147] on input "checkbox" at bounding box center [107, 150] width 9 height 9
checkbox input "true"
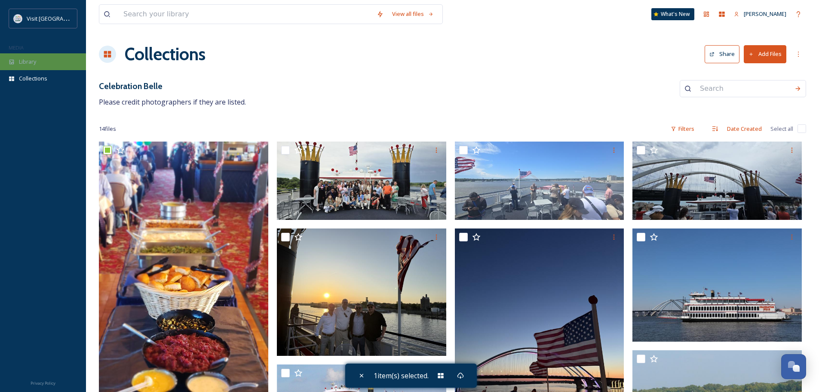
click at [28, 58] on span "Library" at bounding box center [27, 62] width 17 height 8
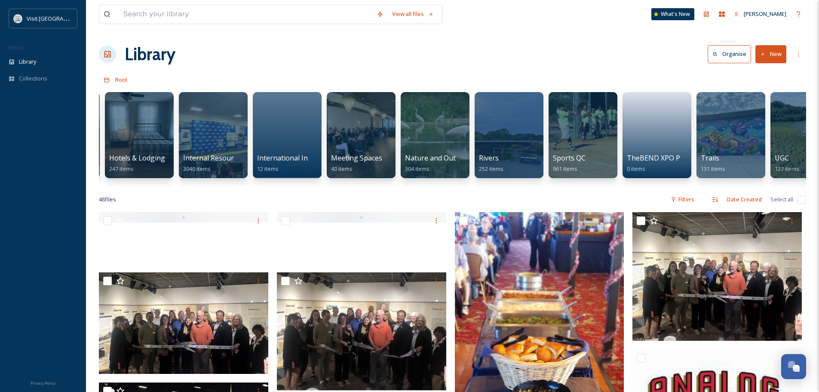
scroll to position [0, 624]
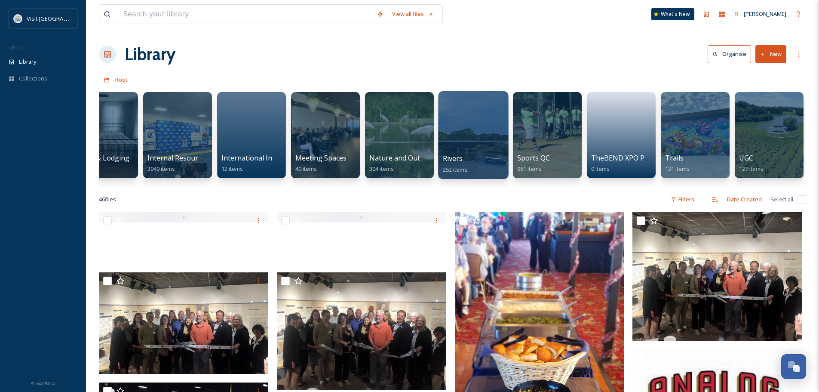
click at [467, 125] on div at bounding box center [473, 135] width 70 height 88
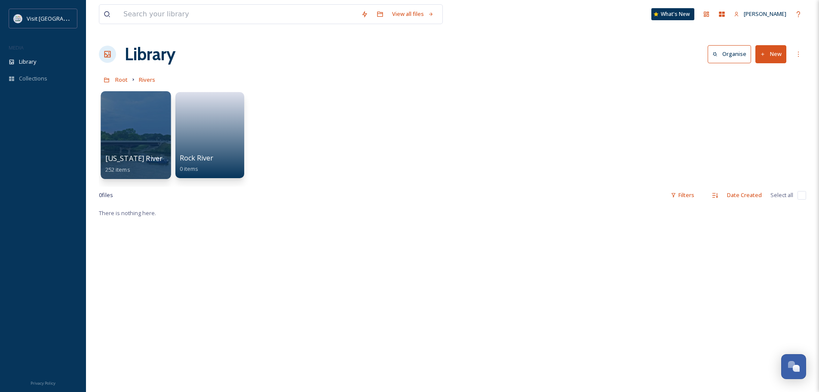
click at [125, 133] on div at bounding box center [136, 135] width 70 height 88
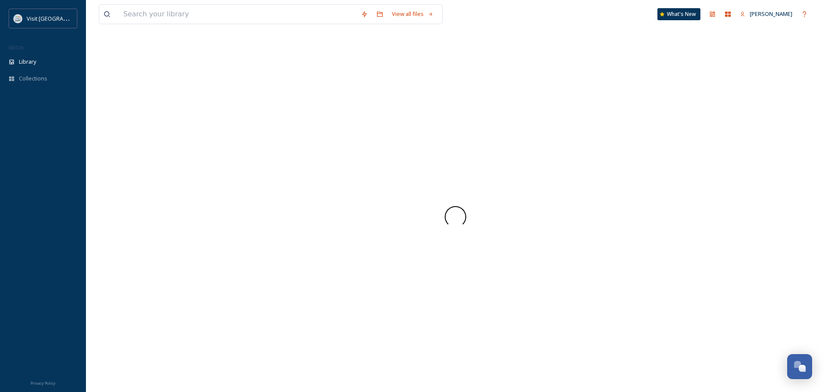
click at [125, 133] on div at bounding box center [455, 216] width 713 height 350
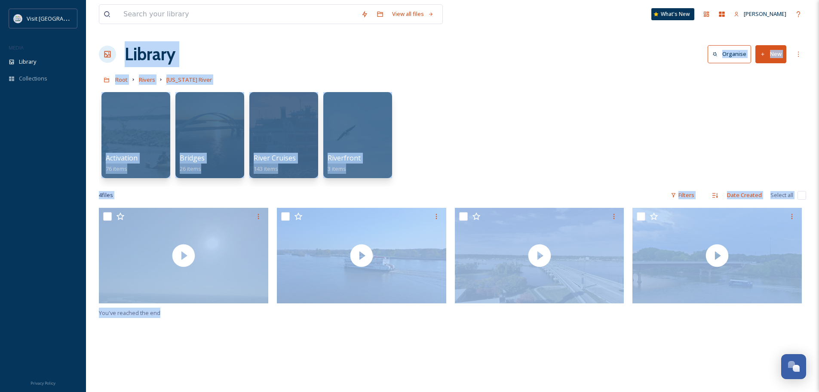
click at [453, 105] on div "Activation 76 items Bridges 26 items River Cruises 143 items Riverfront 3 items" at bounding box center [452, 137] width 707 height 99
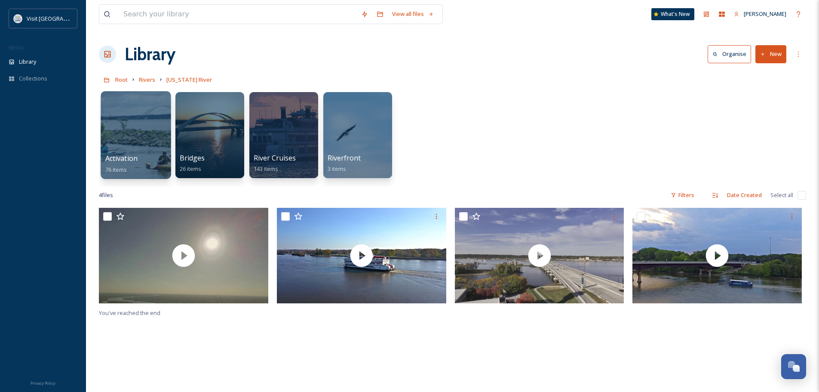
click at [141, 123] on div at bounding box center [136, 135] width 70 height 88
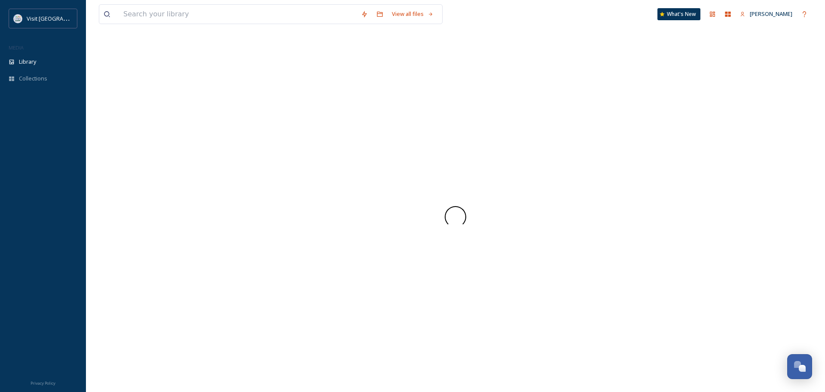
click at [141, 123] on div at bounding box center [455, 216] width 713 height 350
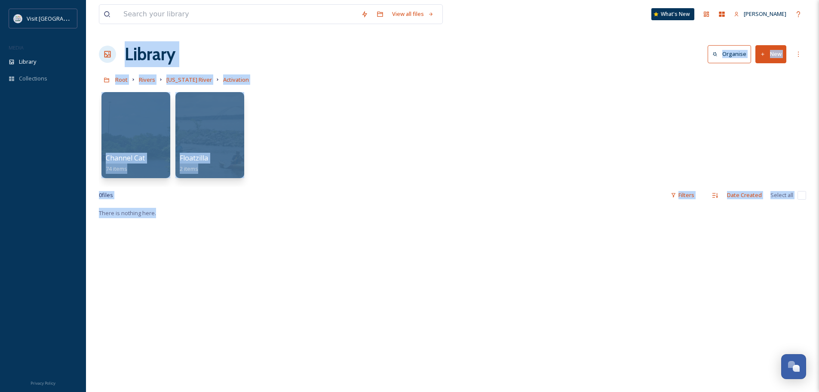
click at [364, 125] on div "Channel Cat 74 items Floatzilla 2 items" at bounding box center [452, 137] width 707 height 99
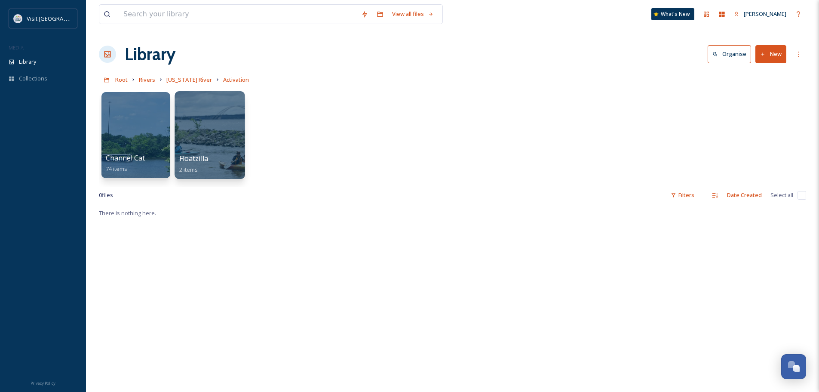
click at [208, 137] on div at bounding box center [209, 135] width 70 height 88
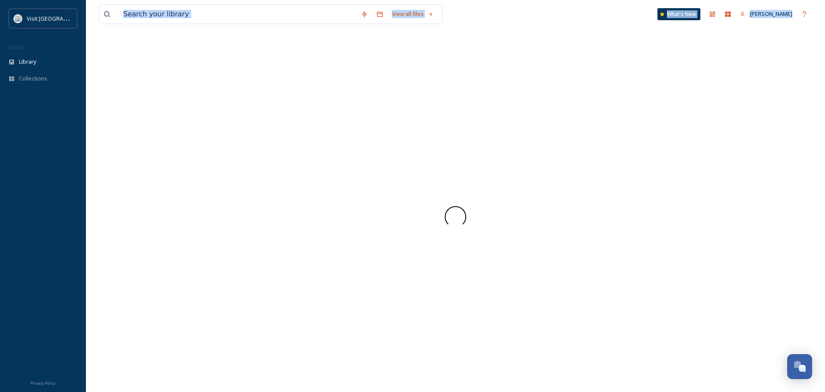
click at [208, 137] on div at bounding box center [455, 216] width 713 height 350
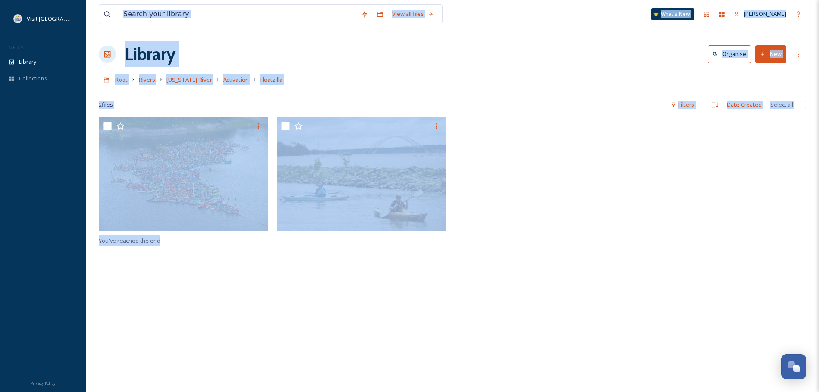
click at [331, 314] on div "You've reached the end" at bounding box center [452, 313] width 707 height 392
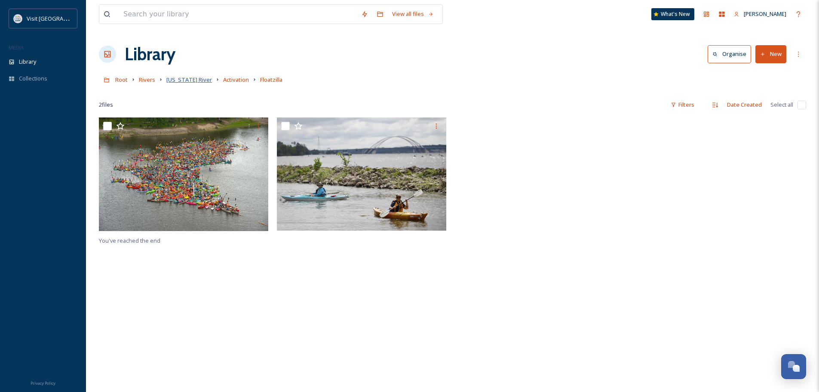
click at [186, 82] on span "Mississippi River" at bounding box center [189, 80] width 46 height 8
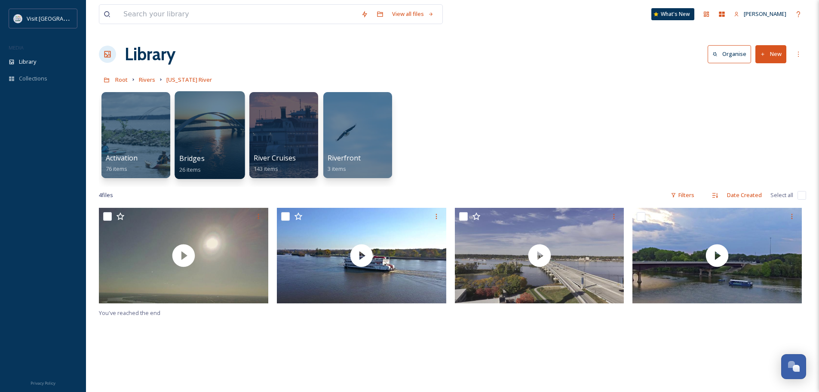
click at [226, 143] on div at bounding box center [209, 135] width 70 height 88
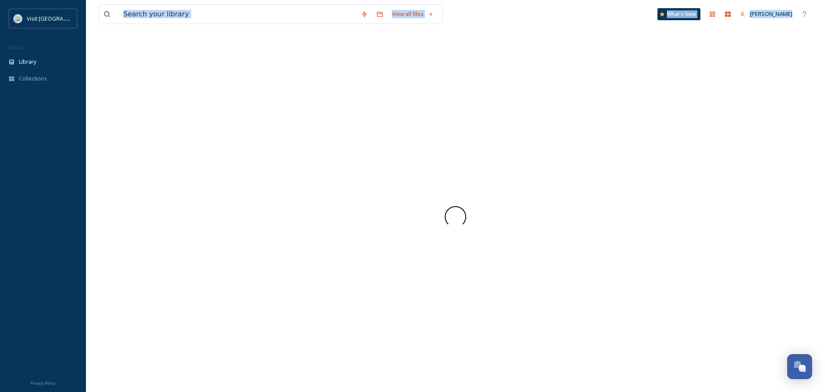
click at [226, 143] on div at bounding box center [455, 216] width 713 height 350
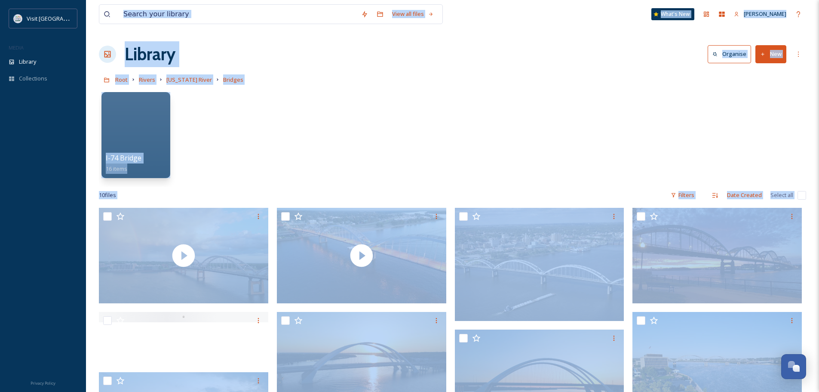
click at [396, 96] on div "I-74 Bridge 16 items" at bounding box center [452, 137] width 707 height 99
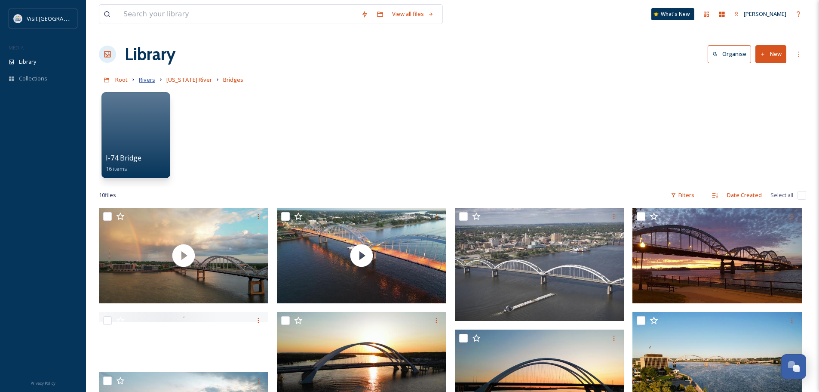
click at [148, 79] on span "Rivers" at bounding box center [147, 80] width 16 height 8
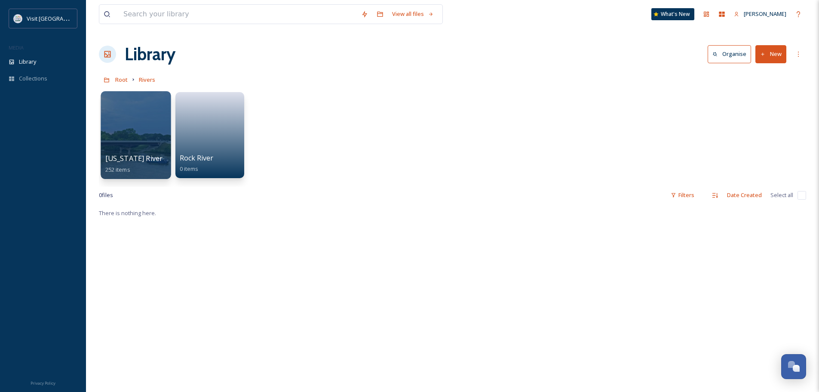
click at [143, 130] on div at bounding box center [136, 135] width 70 height 88
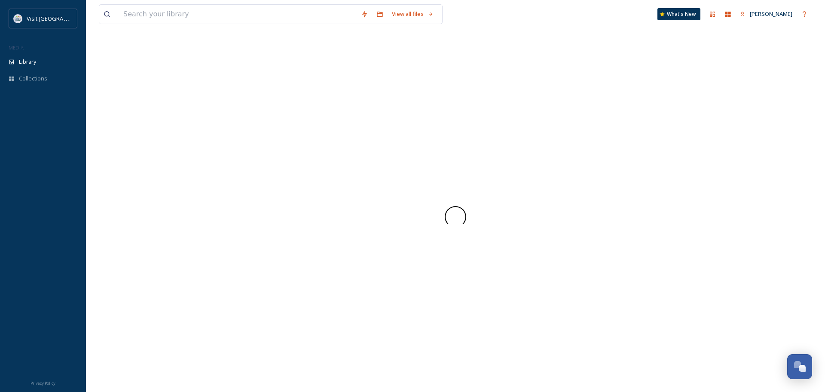
click at [142, 130] on div at bounding box center [455, 216] width 713 height 350
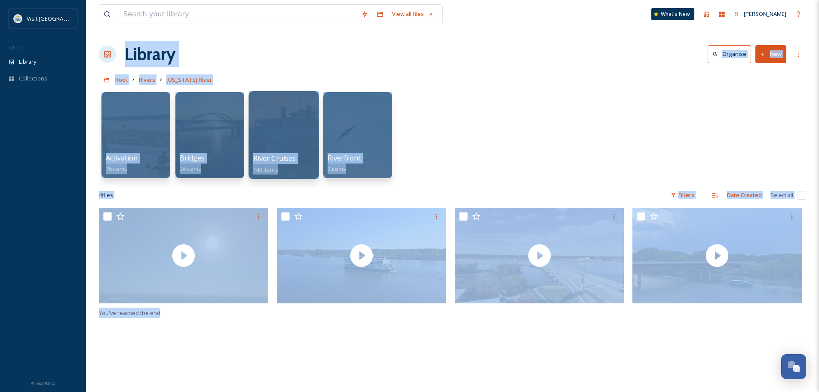
click at [285, 132] on div at bounding box center [283, 135] width 70 height 88
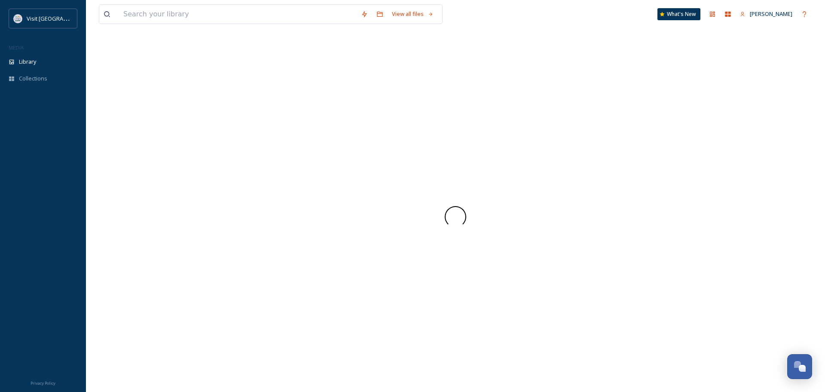
click at [285, 132] on div at bounding box center [455, 216] width 713 height 350
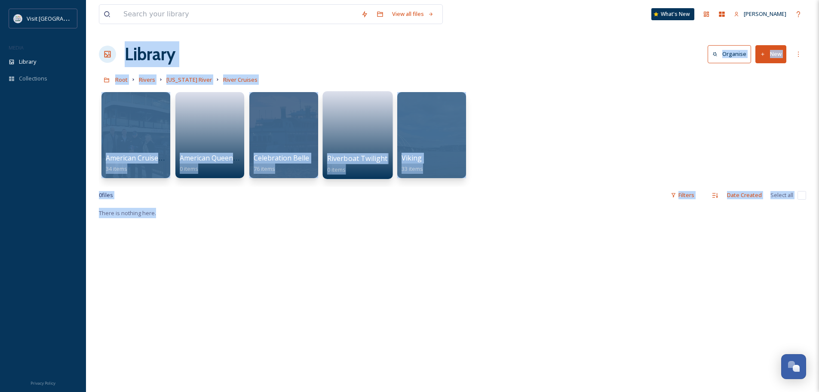
click at [354, 126] on link at bounding box center [357, 124] width 61 height 58
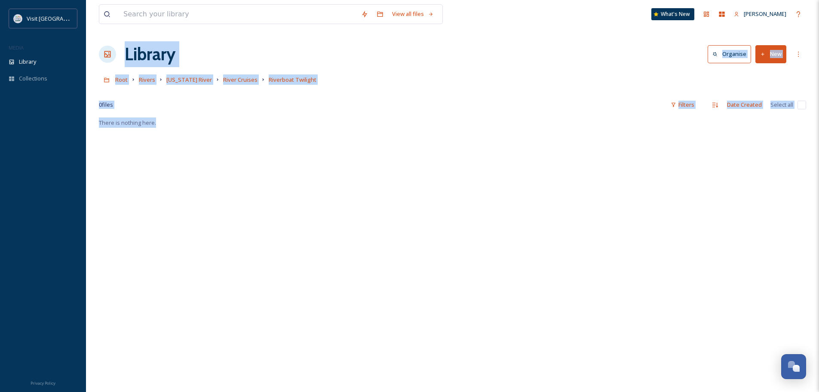
click at [774, 52] on button "New" at bounding box center [770, 54] width 31 height 18
click at [767, 74] on span "File Upload" at bounding box center [767, 74] width 28 height 8
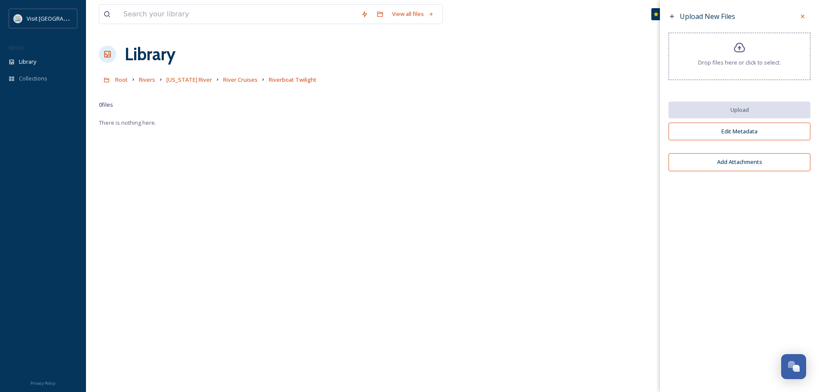
click at [743, 48] on icon at bounding box center [739, 48] width 12 height 12
click at [242, 78] on span "River Cruises" at bounding box center [240, 80] width 34 height 8
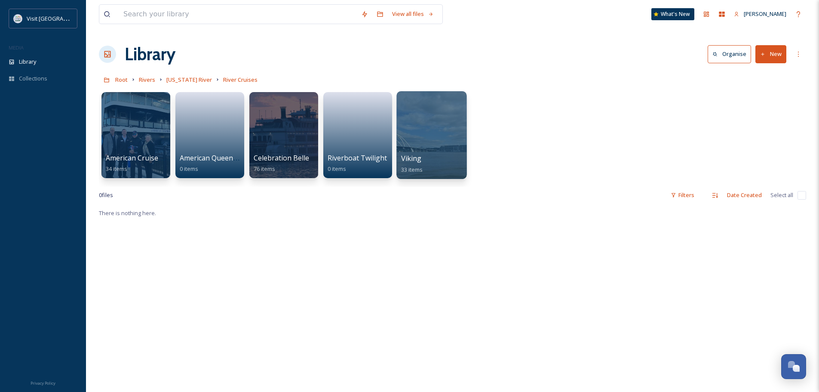
click at [430, 138] on div at bounding box center [431, 135] width 70 height 88
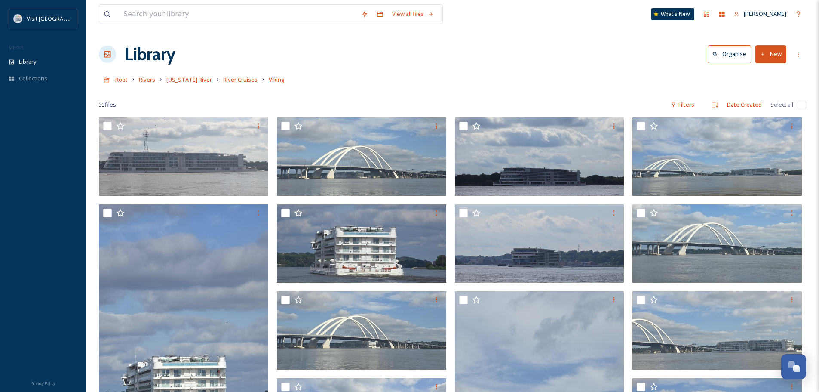
click at [775, 55] on button "New" at bounding box center [770, 54] width 31 height 18
click at [766, 72] on span "File Upload" at bounding box center [767, 74] width 28 height 8
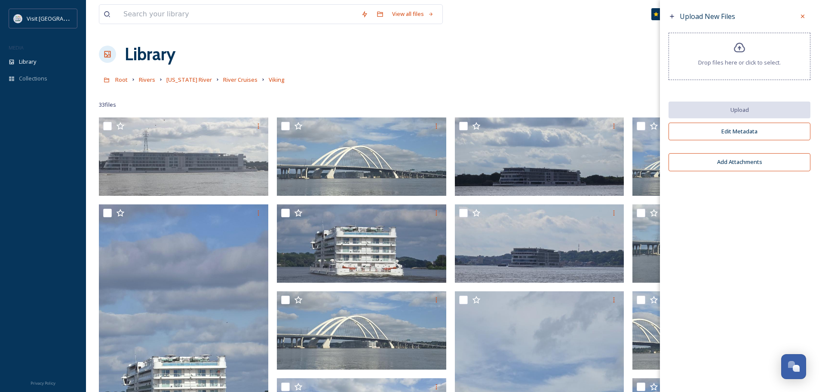
click at [735, 54] on div "Drop files here or click to select." at bounding box center [739, 56] width 142 height 47
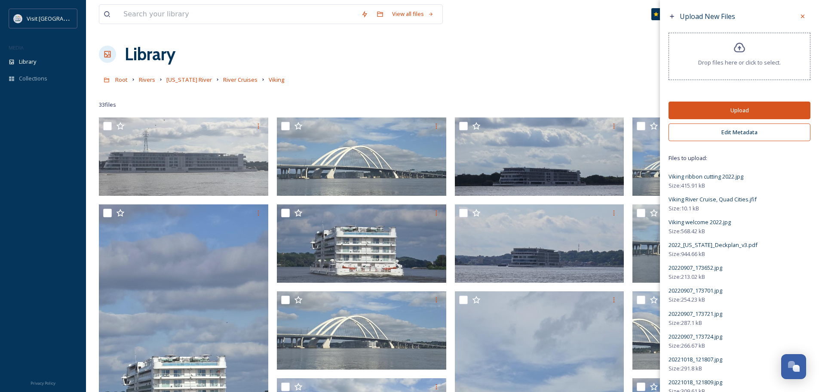
click at [743, 109] on button "Upload" at bounding box center [739, 110] width 142 height 18
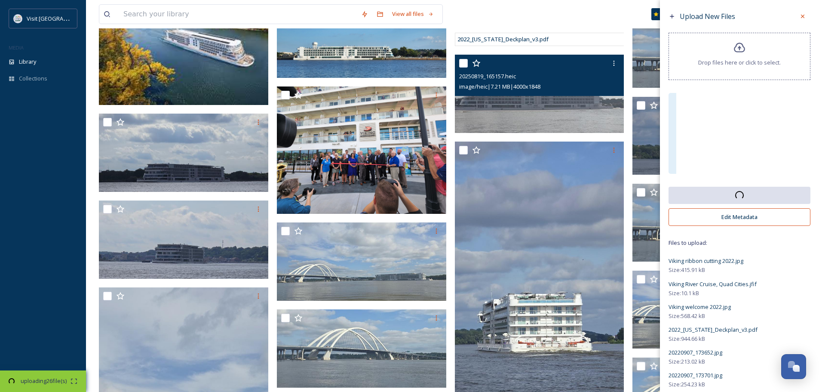
scroll to position [762, 0]
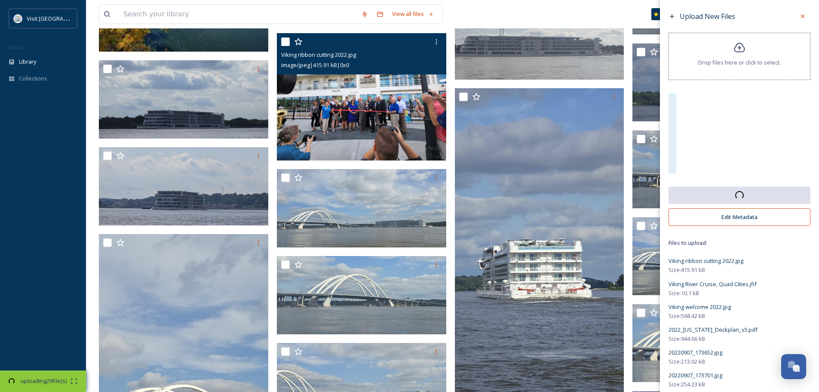
click at [368, 160] on img at bounding box center [361, 96] width 169 height 127
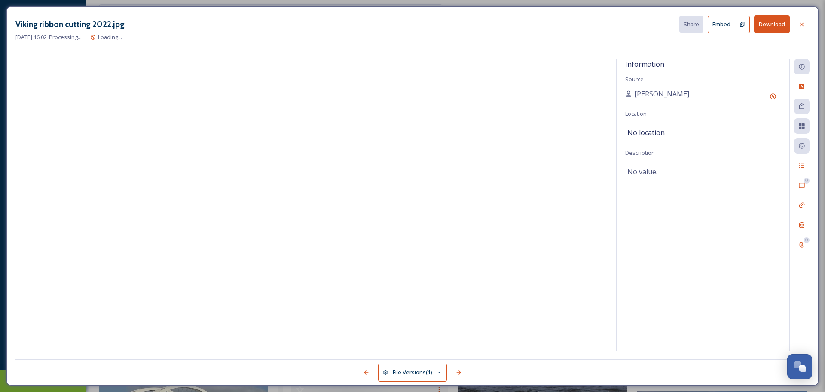
click at [368, 239] on div at bounding box center [311, 204] width 592 height 291
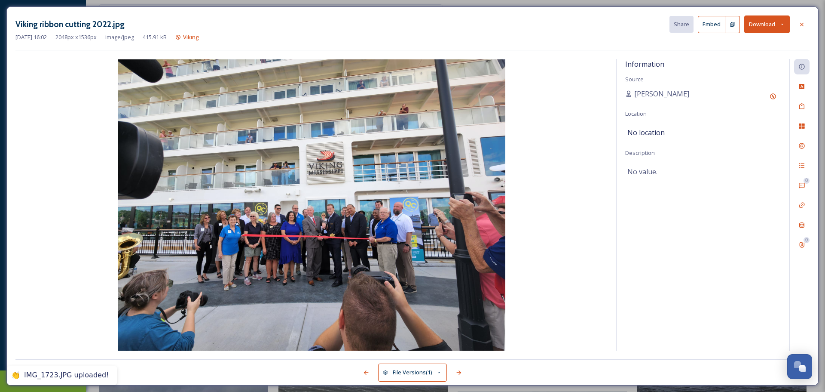
click at [532, 83] on img at bounding box center [311, 204] width 592 height 291
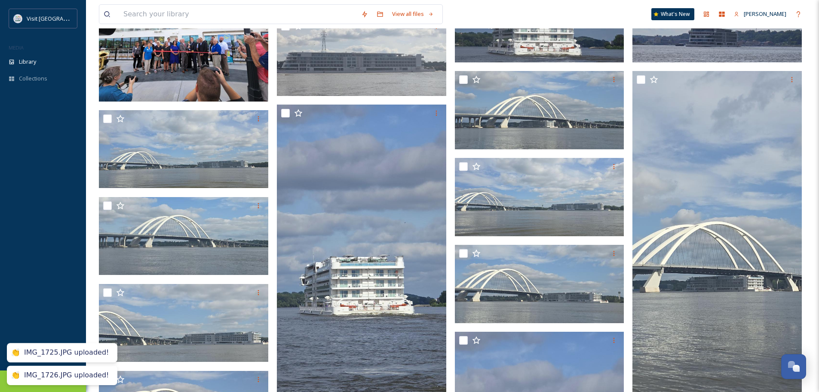
click at [183, 101] on img at bounding box center [183, 37] width 169 height 127
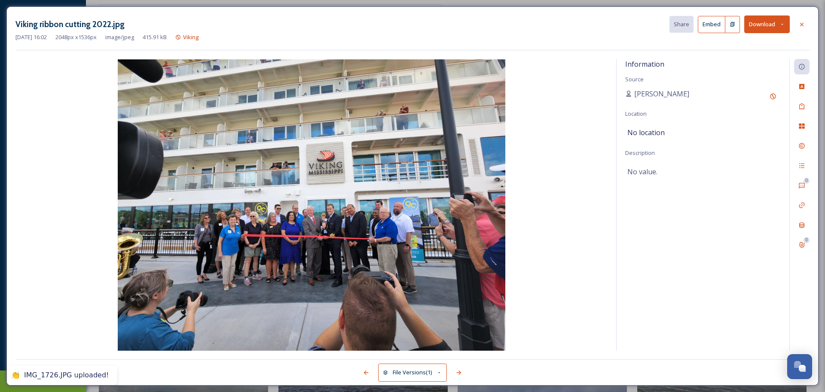
click at [183, 187] on img at bounding box center [311, 204] width 592 height 291
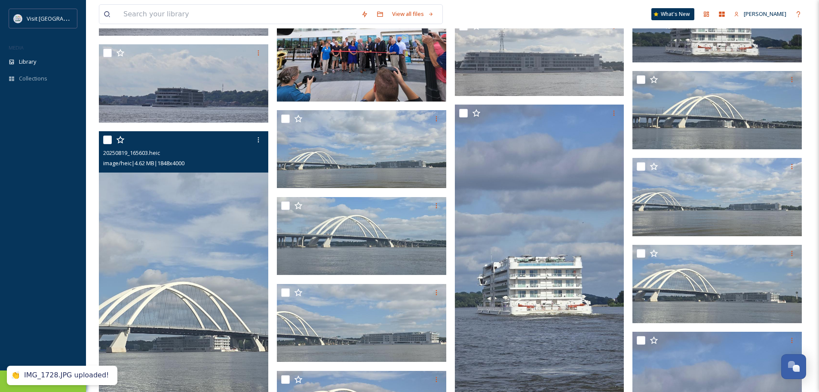
click at [235, 158] on div "image/heic | 4.62 MB | 1848 x 4000" at bounding box center [184, 163] width 163 height 10
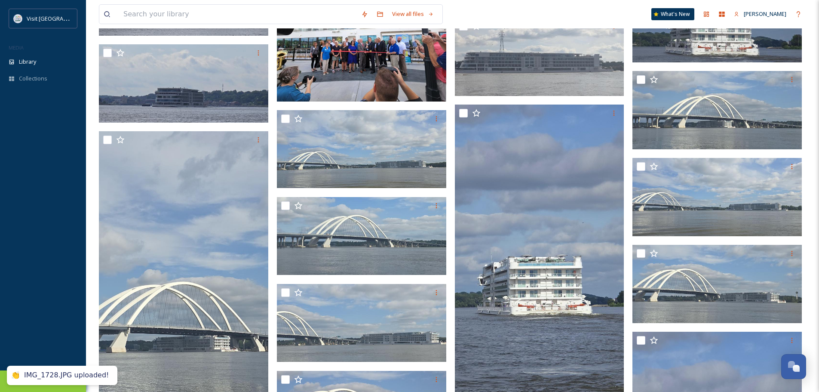
click at [380, 101] on img at bounding box center [361, 37] width 169 height 127
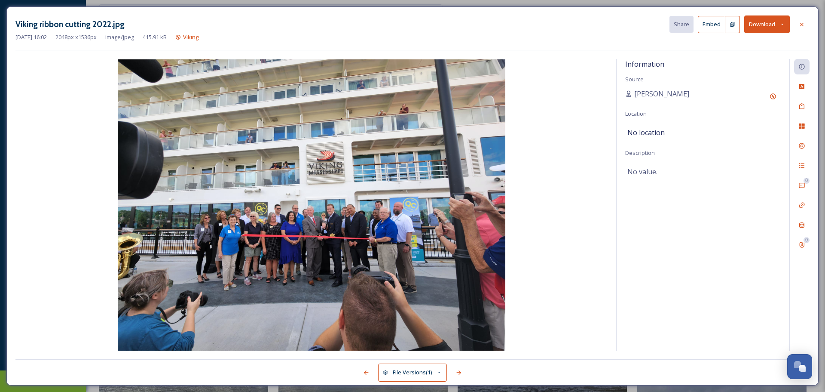
click at [380, 179] on img at bounding box center [311, 204] width 592 height 291
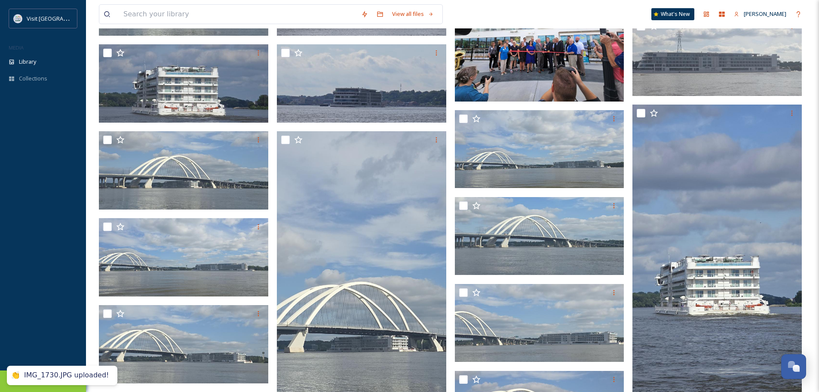
click at [524, 101] on img at bounding box center [539, 37] width 169 height 127
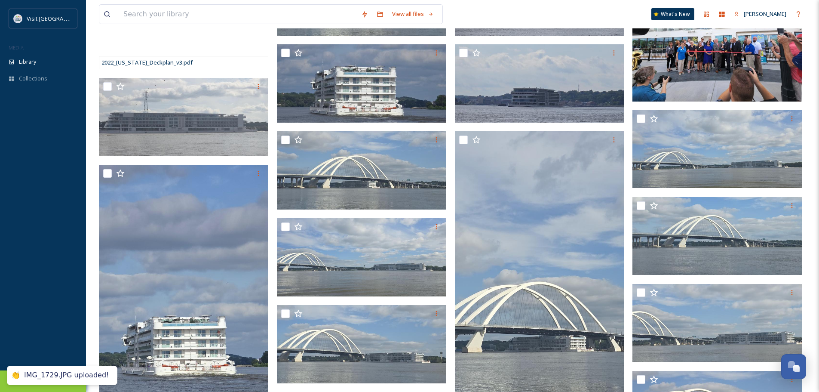
click at [750, 101] on img at bounding box center [716, 37] width 169 height 127
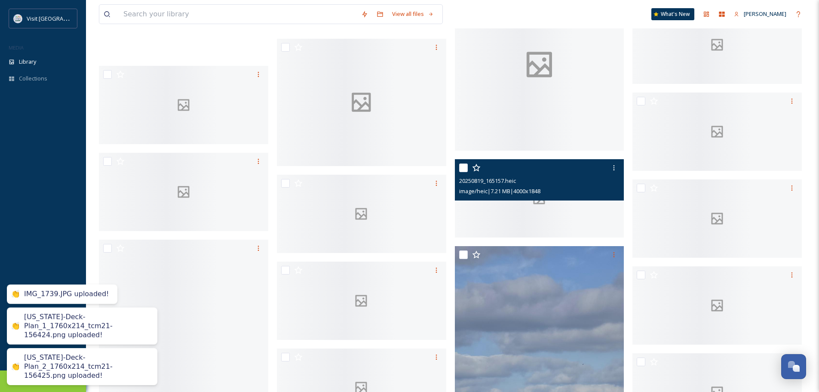
scroll to position [533, 0]
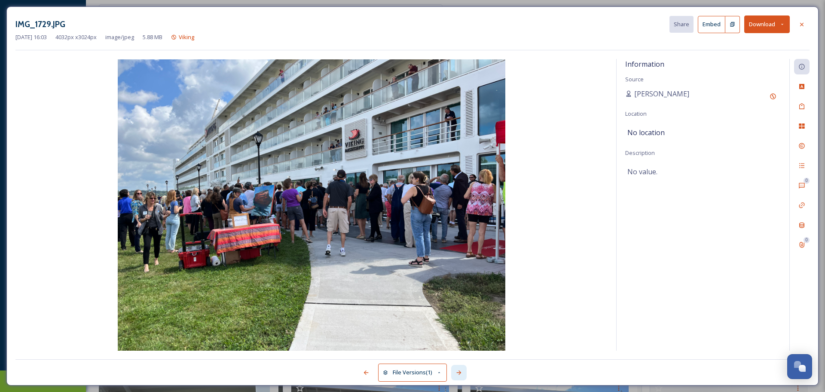
click at [460, 373] on icon at bounding box center [459, 372] width 7 height 7
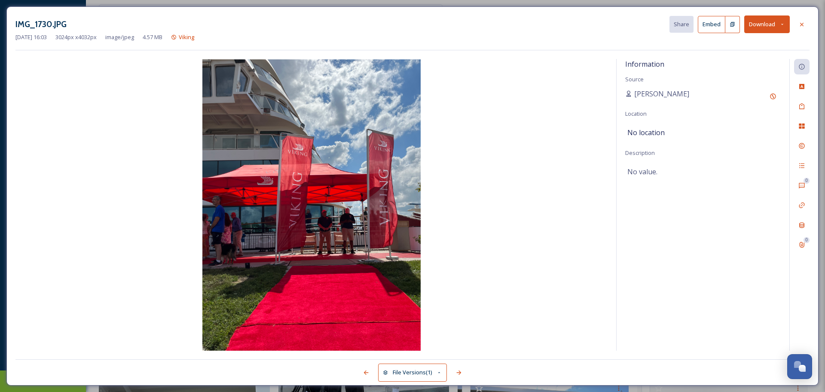
click at [60, 25] on h3 "IMG_1730.JPG" at bounding box center [40, 24] width 51 height 12
click at [460, 372] on icon at bounding box center [458, 372] width 5 height 4
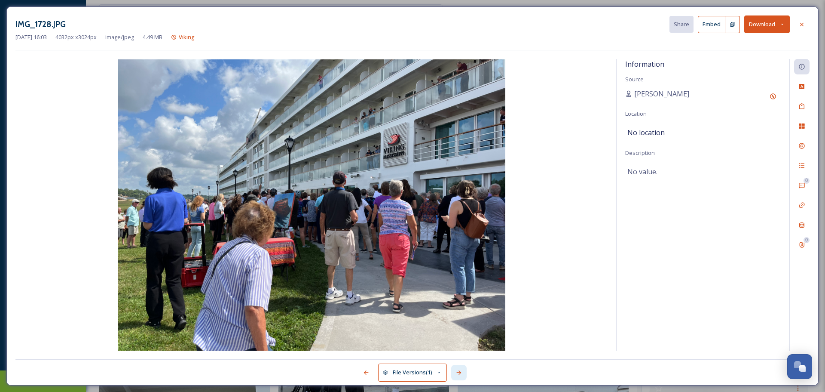
click at [460, 372] on icon at bounding box center [458, 372] width 5 height 4
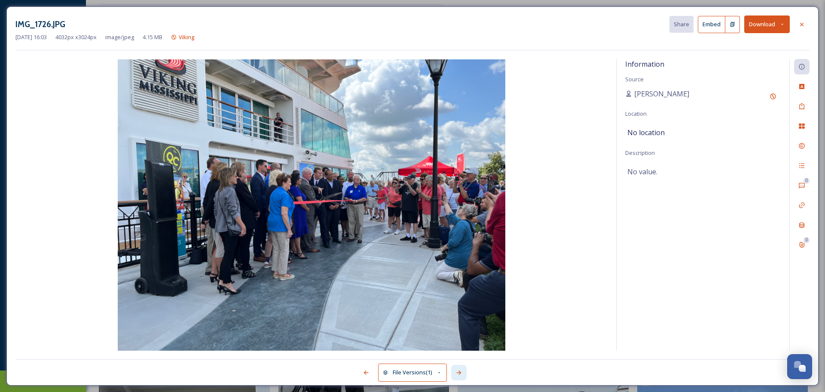
click at [460, 372] on icon at bounding box center [458, 372] width 5 height 4
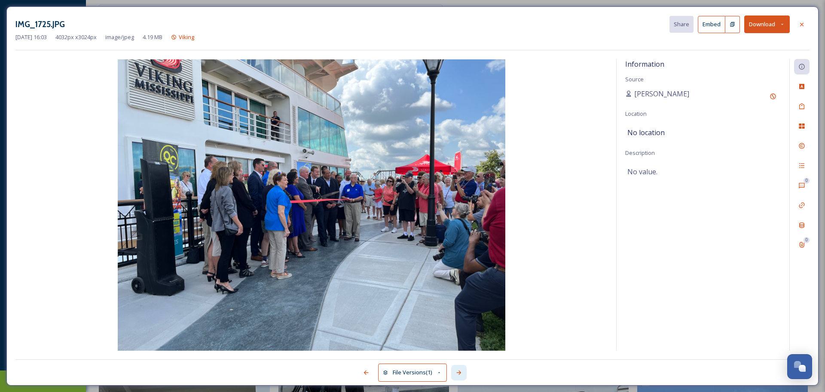
click at [460, 372] on icon at bounding box center [458, 372] width 5 height 4
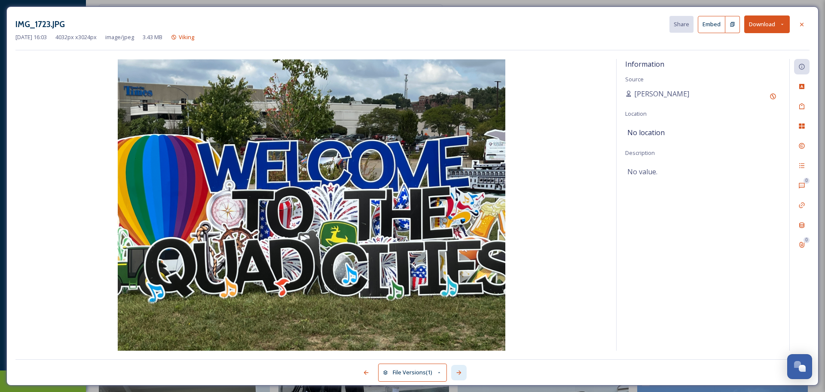
click at [460, 372] on icon at bounding box center [458, 372] width 5 height 4
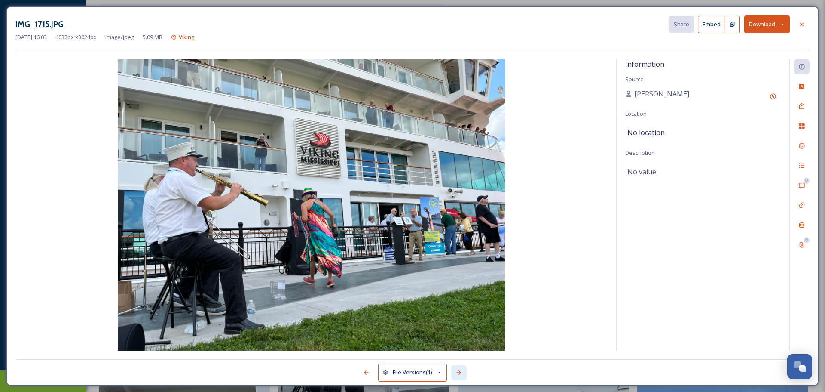
click at [460, 372] on icon at bounding box center [459, 372] width 7 height 7
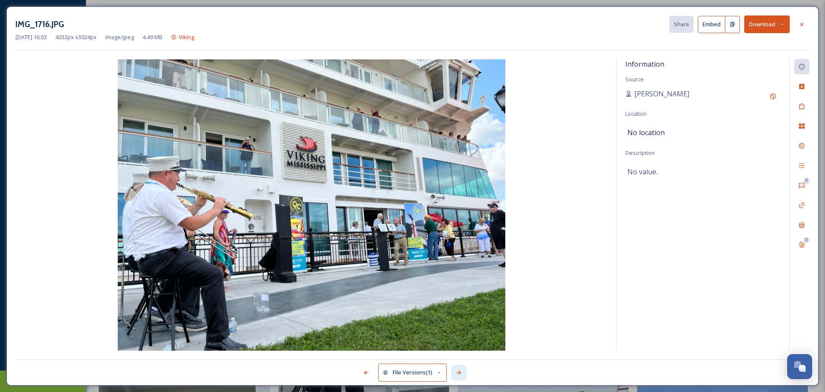
click at [460, 372] on icon at bounding box center [459, 372] width 7 height 7
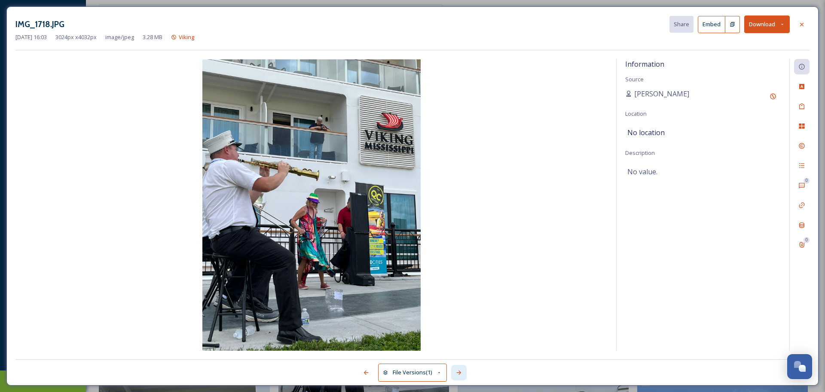
click at [460, 372] on icon at bounding box center [459, 372] width 7 height 7
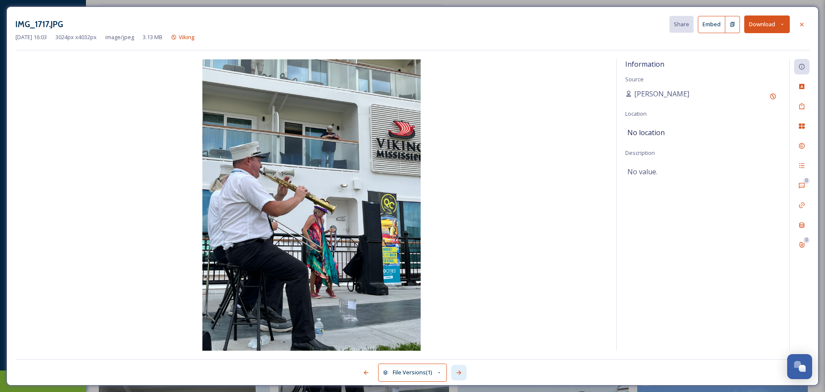
click at [460, 372] on icon at bounding box center [459, 372] width 7 height 7
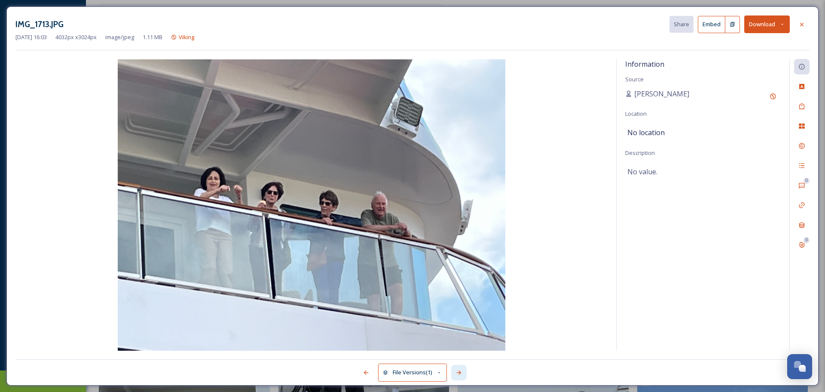
click at [460, 372] on icon at bounding box center [459, 372] width 7 height 7
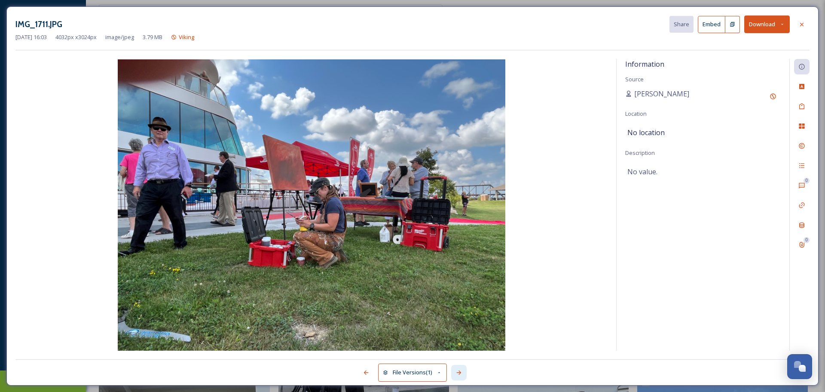
click at [460, 372] on icon at bounding box center [459, 372] width 7 height 7
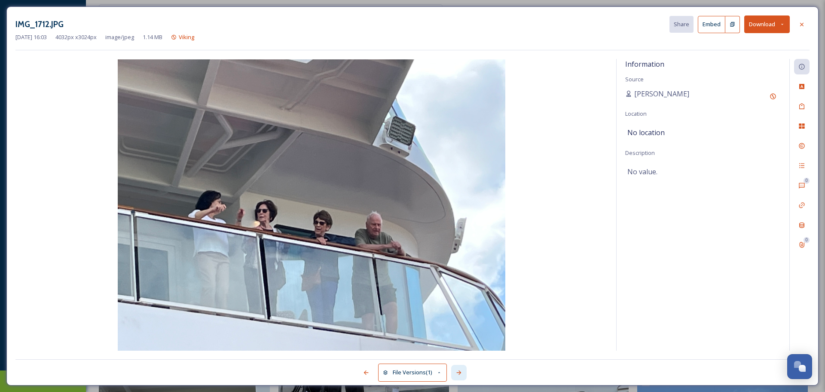
click at [461, 372] on icon at bounding box center [458, 372] width 5 height 4
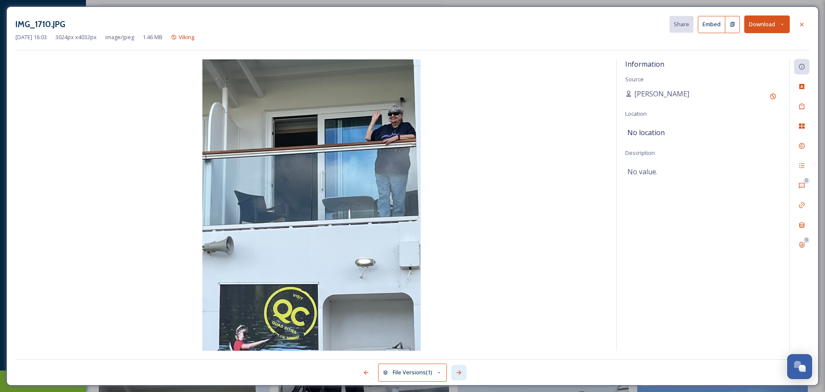
click at [461, 372] on icon at bounding box center [458, 372] width 5 height 4
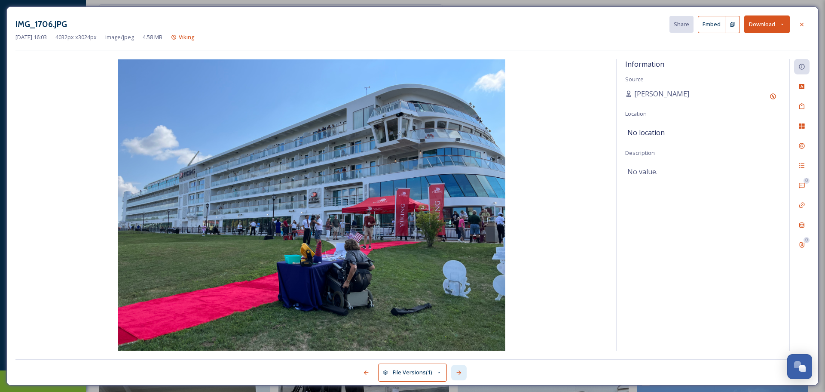
click at [461, 372] on icon at bounding box center [458, 372] width 5 height 4
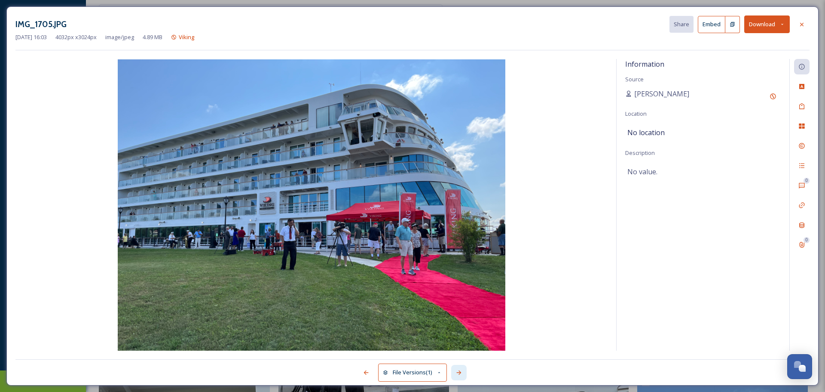
click at [462, 372] on icon at bounding box center [459, 372] width 7 height 7
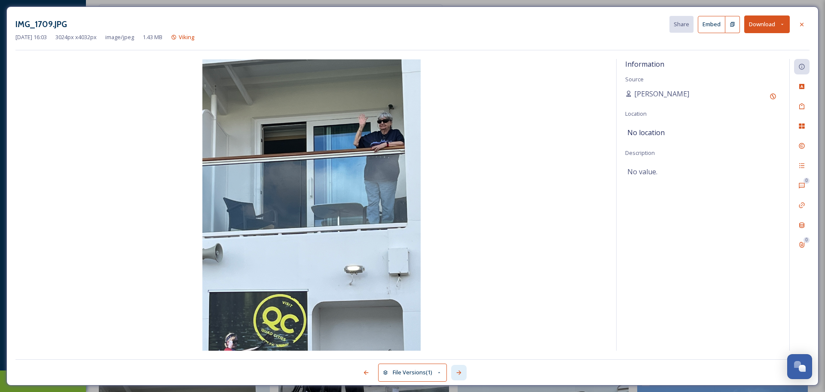
click at [462, 372] on icon at bounding box center [459, 372] width 7 height 7
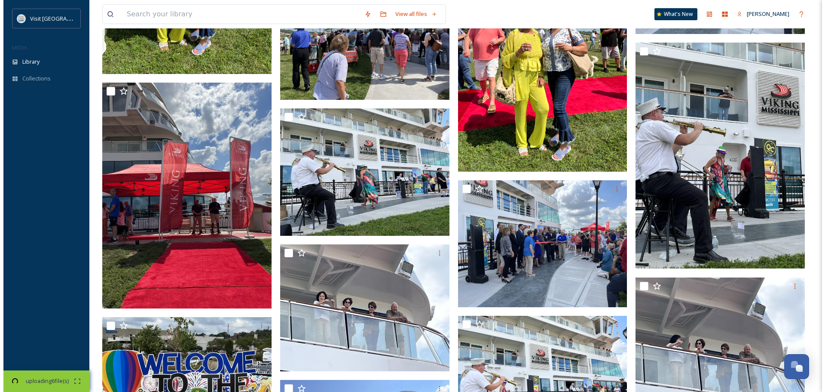
scroll to position [688, 0]
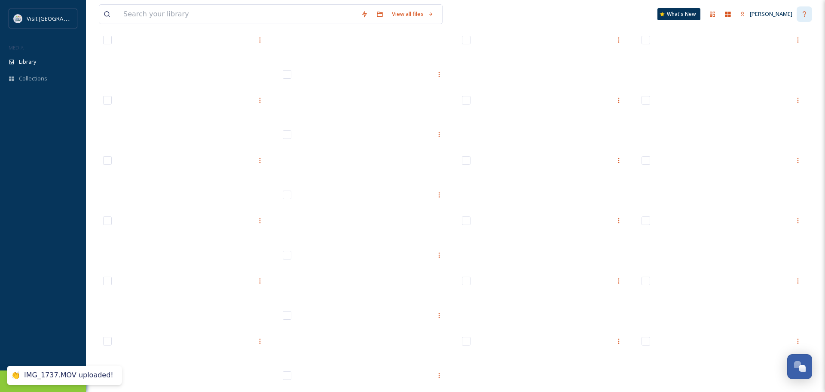
click at [803, 21] on div at bounding box center [804, 13] width 15 height 15
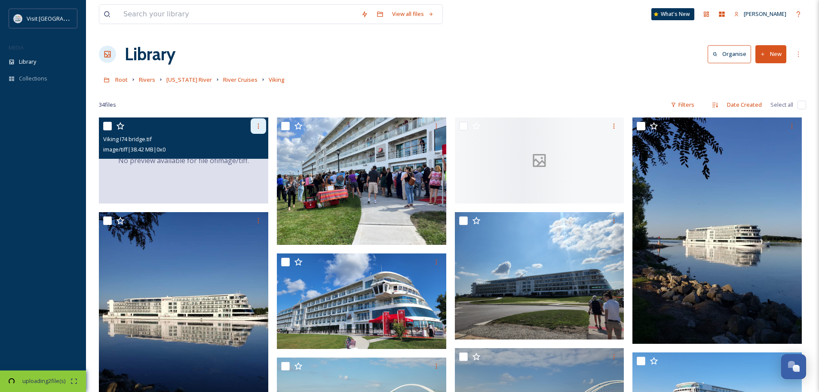
click at [258, 125] on icon at bounding box center [258, 125] width 7 height 7
click at [198, 171] on div "No preview available for file of image/tiff ." at bounding box center [183, 160] width 169 height 86
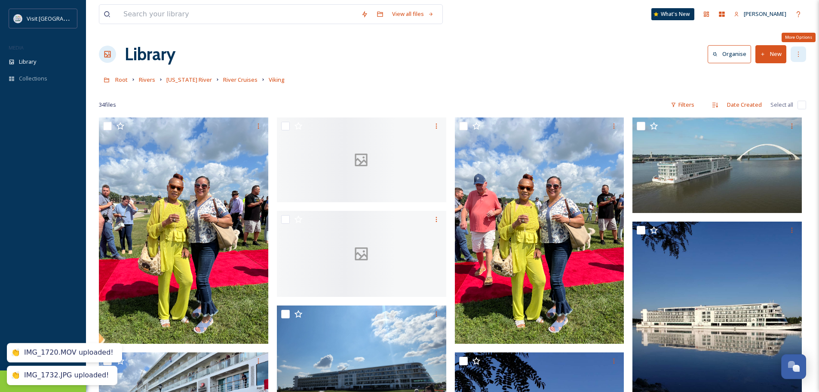
click at [797, 54] on icon at bounding box center [798, 54] width 7 height 7
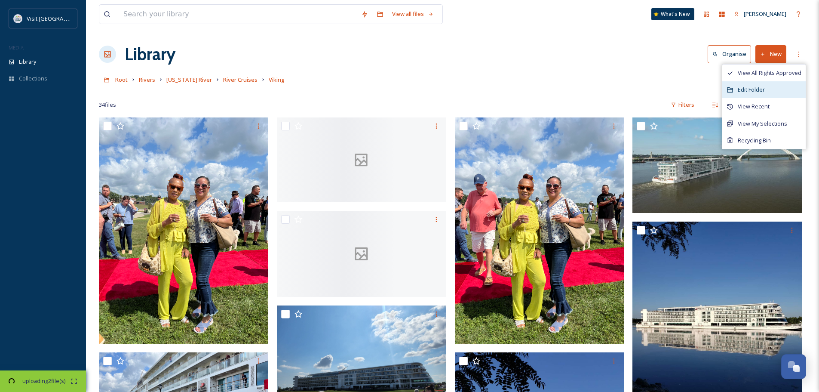
click at [767, 86] on div "Edit Folder" at bounding box center [763, 89] width 83 height 17
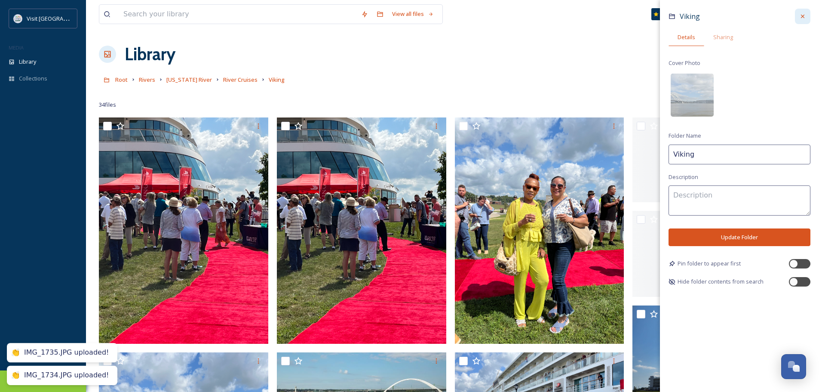
click at [802, 15] on icon at bounding box center [802, 16] width 3 height 3
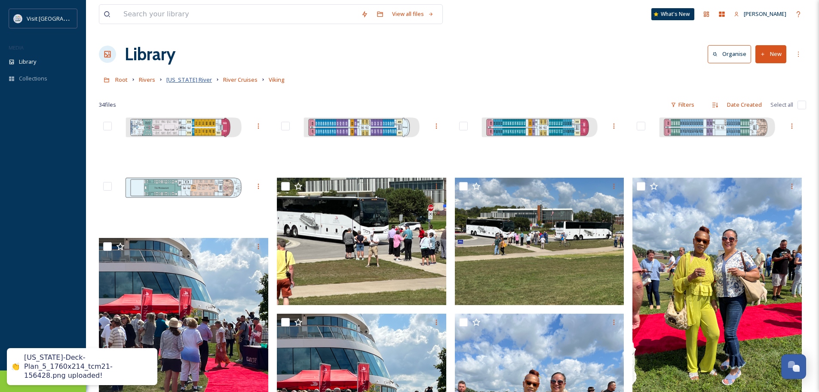
click at [189, 78] on span "Mississippi River" at bounding box center [189, 80] width 46 height 8
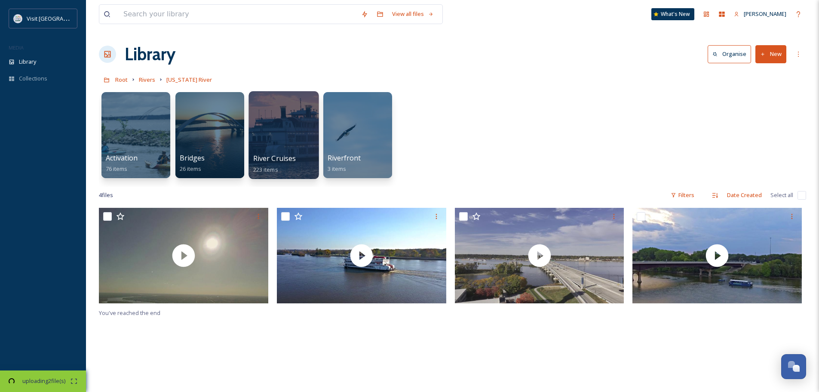
click at [298, 129] on div at bounding box center [283, 135] width 70 height 88
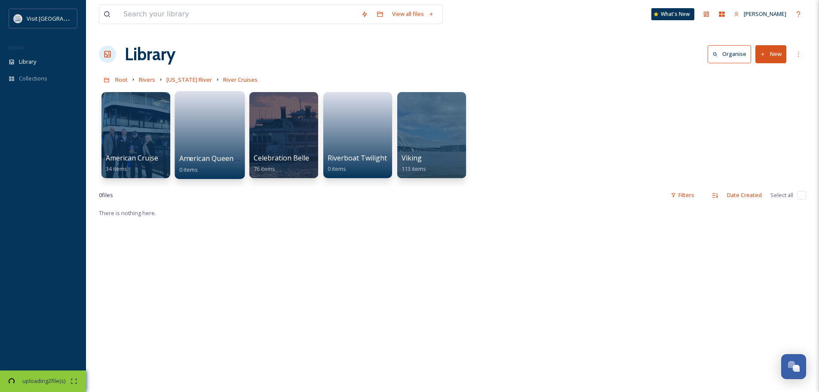
click at [213, 138] on link at bounding box center [209, 124] width 61 height 58
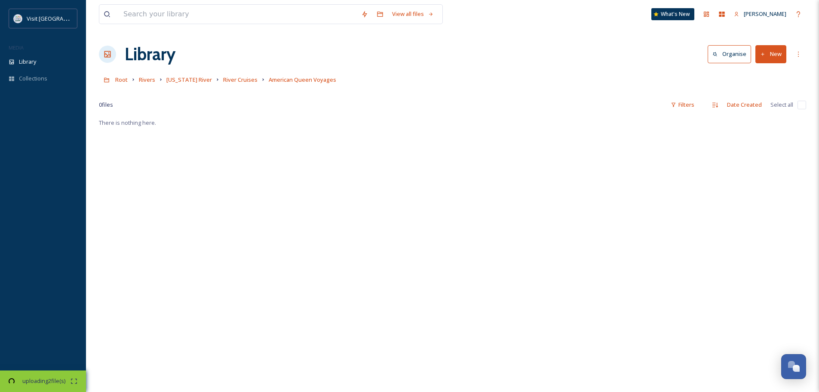
click at [770, 55] on button "New" at bounding box center [770, 54] width 31 height 18
click at [768, 70] on span "File Upload" at bounding box center [767, 74] width 28 height 8
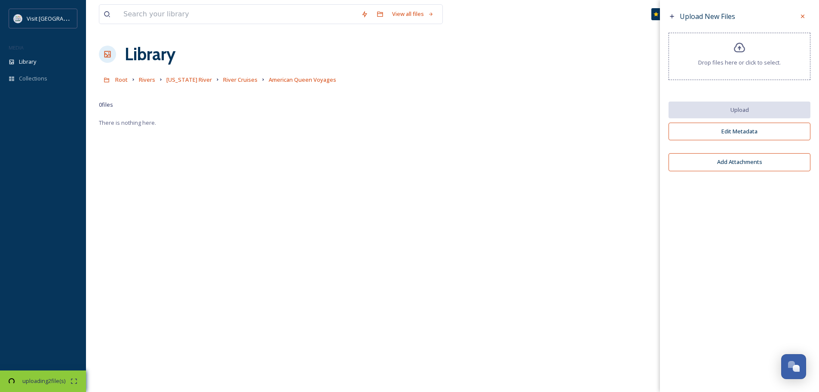
click at [757, 48] on div "Drop files here or click to select." at bounding box center [739, 56] width 142 height 47
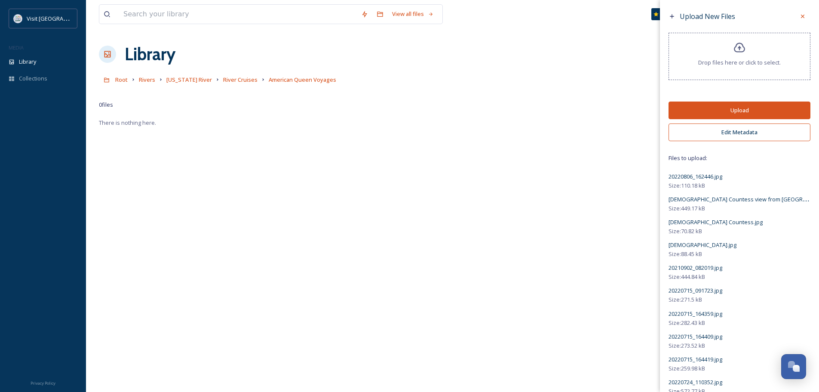
click at [742, 109] on button "Upload" at bounding box center [739, 110] width 142 height 18
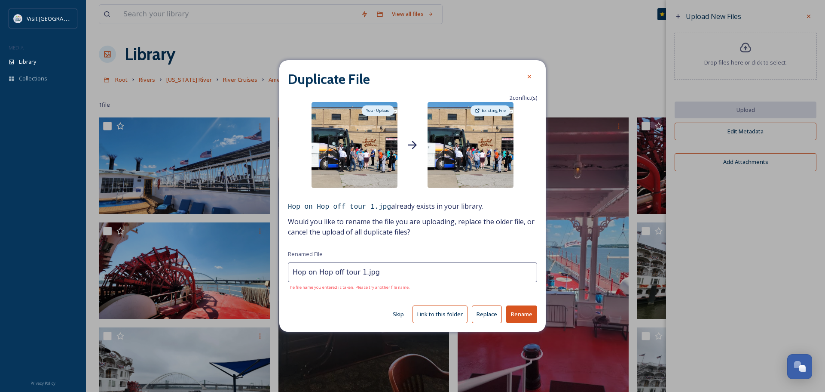
click at [400, 315] on button "Skip" at bounding box center [399, 314] width 20 height 17
click at [399, 314] on button "Skip" at bounding box center [399, 314] width 20 height 17
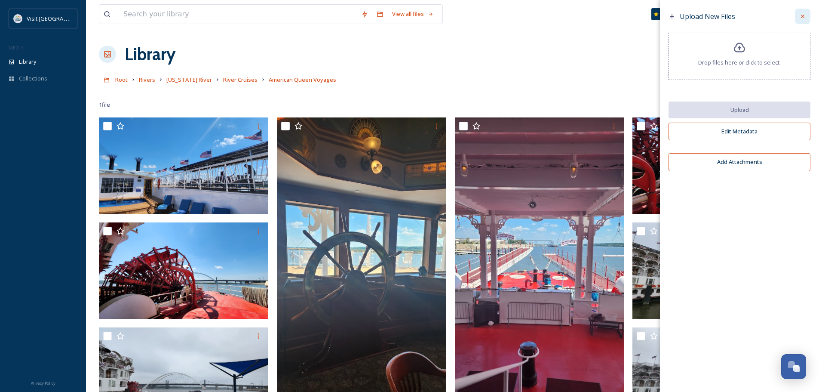
click at [804, 15] on icon at bounding box center [802, 16] width 3 height 3
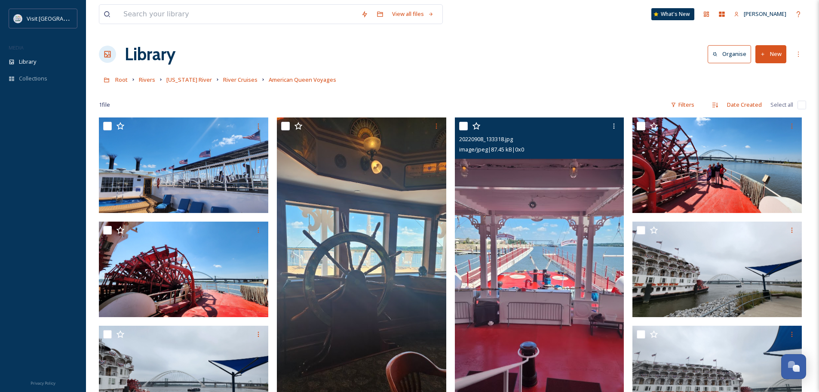
click at [503, 138] on span "20220908_133318.jpg" at bounding box center [486, 139] width 54 height 8
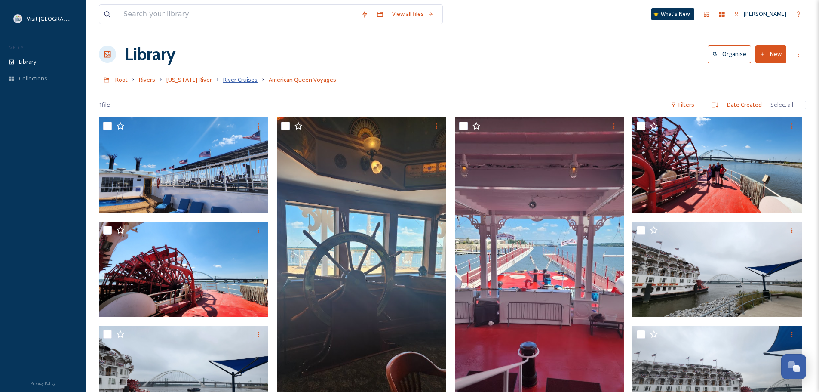
click at [242, 80] on span "River Cruises" at bounding box center [240, 80] width 34 height 8
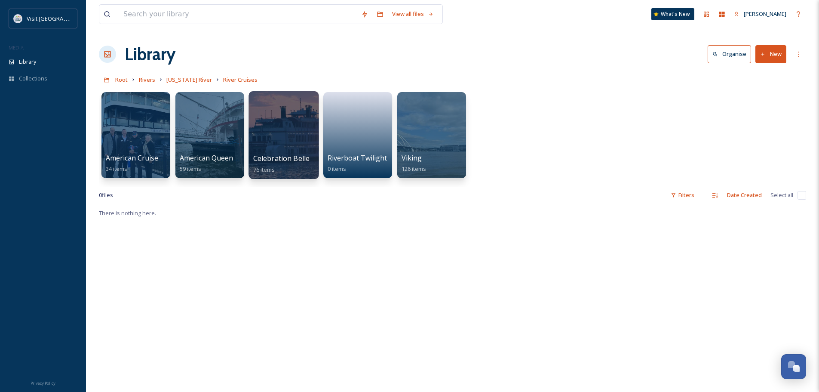
click at [285, 140] on div at bounding box center [283, 135] width 70 height 88
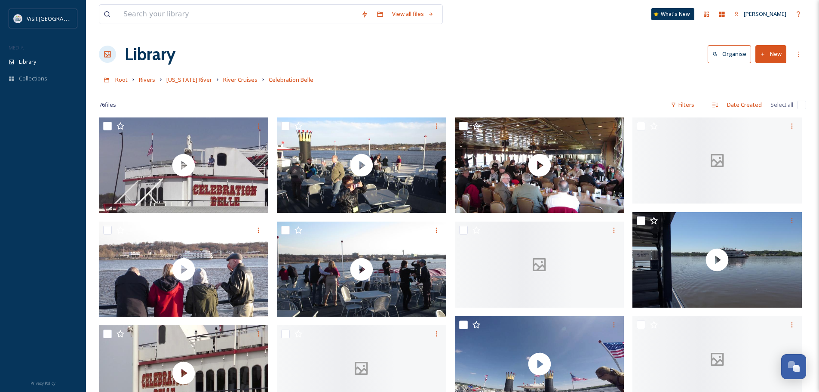
click at [776, 52] on button "New" at bounding box center [770, 54] width 31 height 18
click at [771, 73] on span "File Upload" at bounding box center [767, 74] width 28 height 8
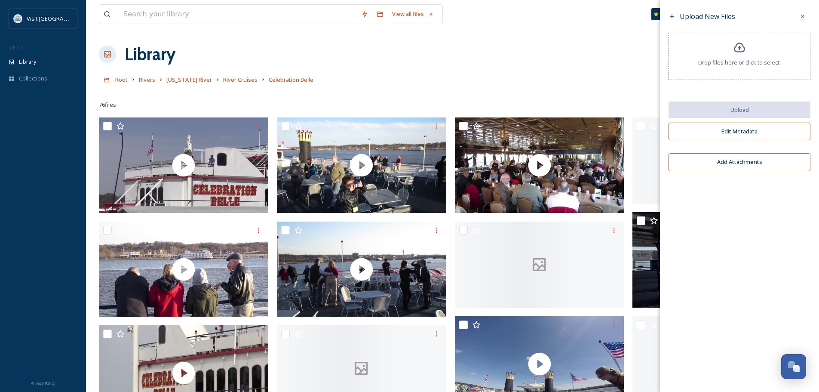
click at [732, 48] on div "Drop files here or click to select." at bounding box center [739, 56] width 142 height 47
click at [236, 81] on span "River Cruises" at bounding box center [240, 80] width 34 height 8
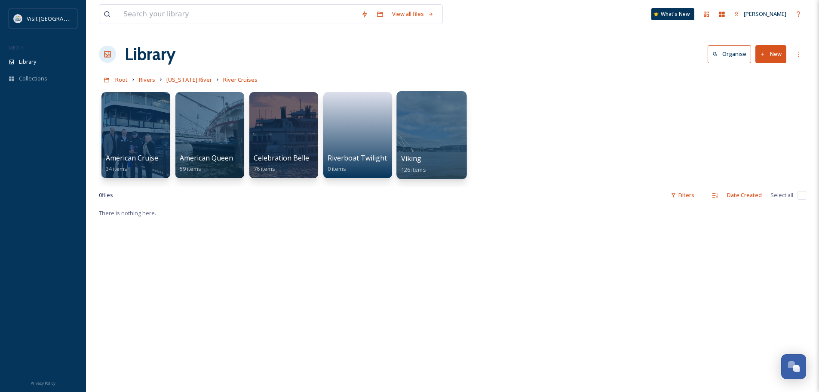
click at [416, 135] on div at bounding box center [431, 135] width 70 height 88
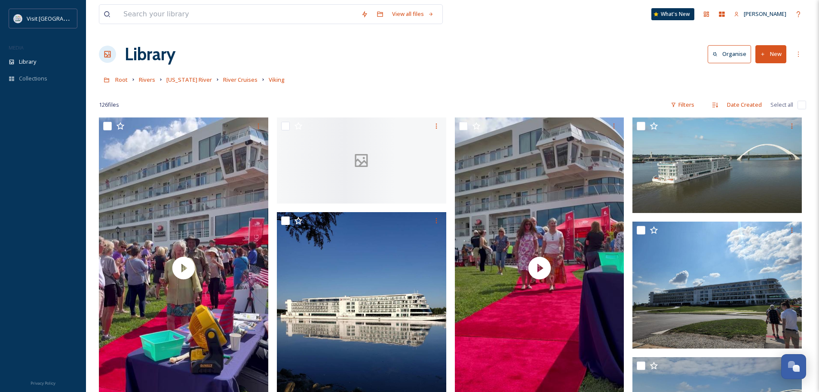
click at [775, 52] on button "New" at bounding box center [770, 54] width 31 height 18
click at [767, 73] on span "File Upload" at bounding box center [767, 74] width 28 height 8
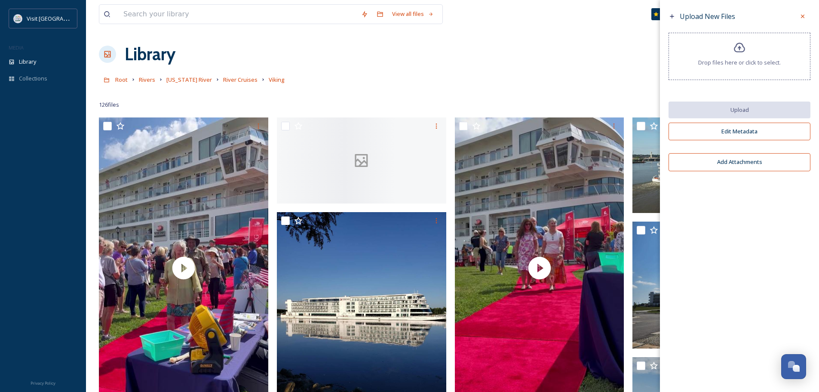
click at [762, 58] on span "Drop files here or click to select." at bounding box center [739, 62] width 83 height 8
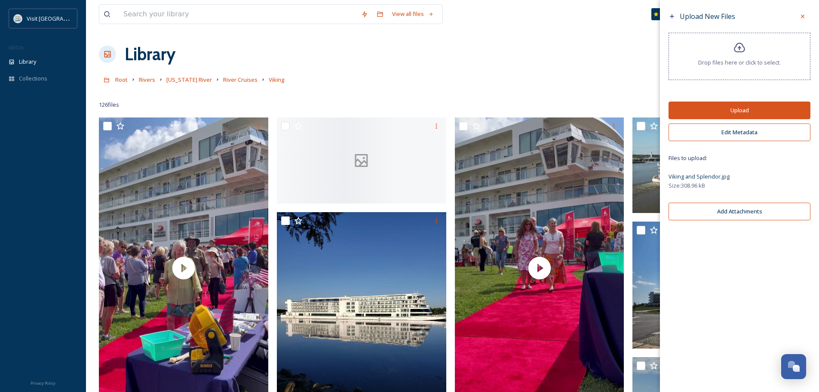
click at [747, 109] on button "Upload" at bounding box center [739, 110] width 142 height 18
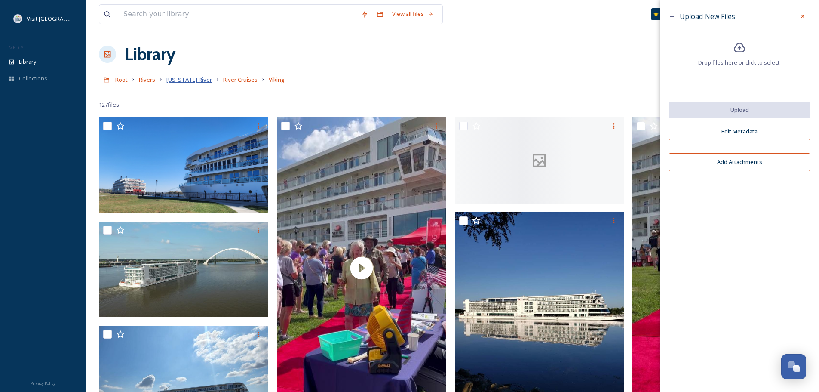
click at [199, 82] on span "[US_STATE] River" at bounding box center [189, 80] width 46 height 8
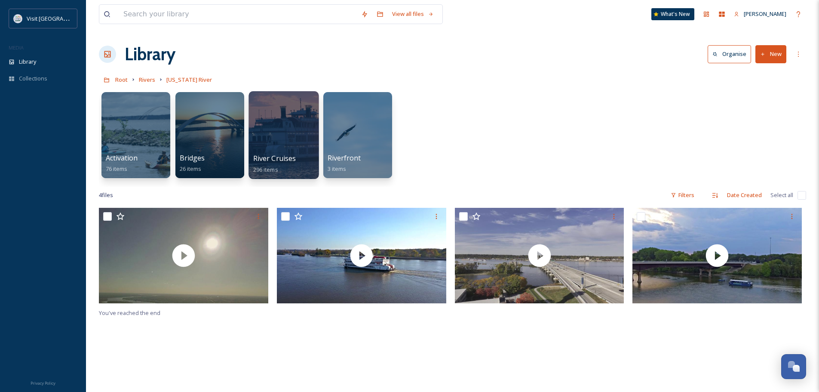
click at [279, 130] on div at bounding box center [283, 135] width 70 height 88
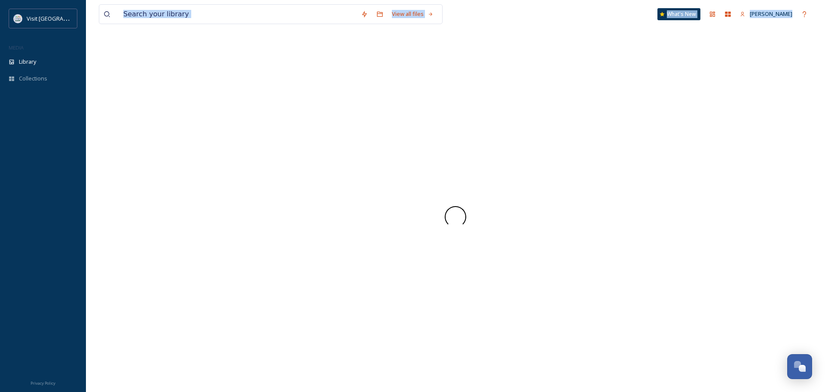
click at [279, 130] on div at bounding box center [455, 216] width 713 height 350
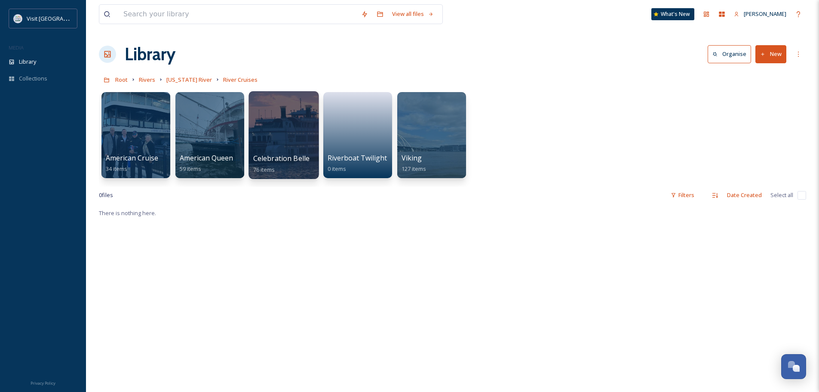
click at [281, 130] on div at bounding box center [283, 135] width 70 height 88
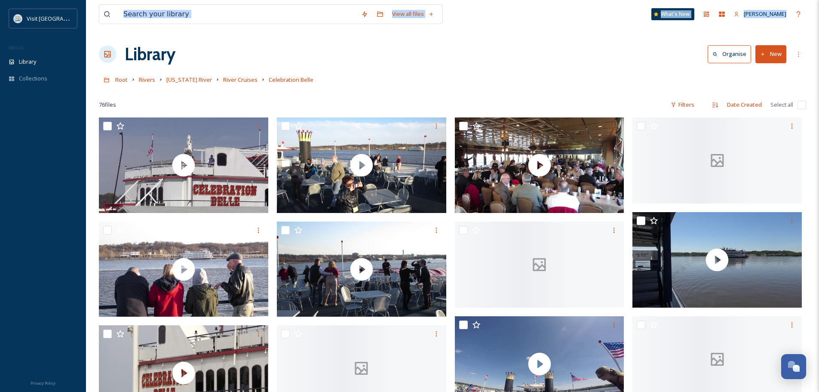
click at [770, 54] on button "New" at bounding box center [770, 54] width 31 height 18
click at [762, 73] on span "File Upload" at bounding box center [767, 74] width 28 height 8
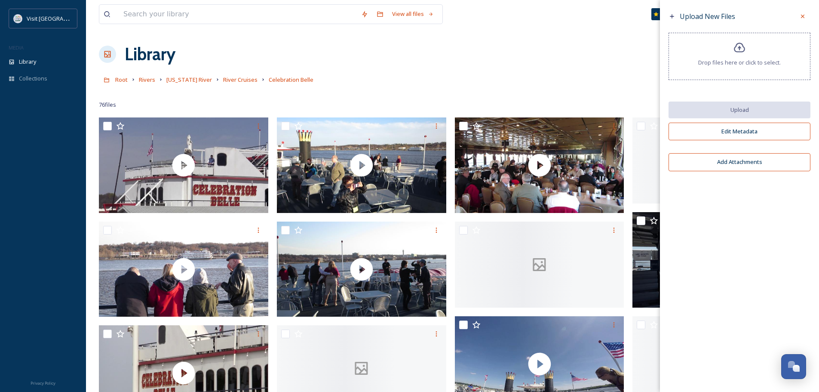
click at [736, 58] on span "Drop files here or click to select." at bounding box center [739, 62] width 83 height 8
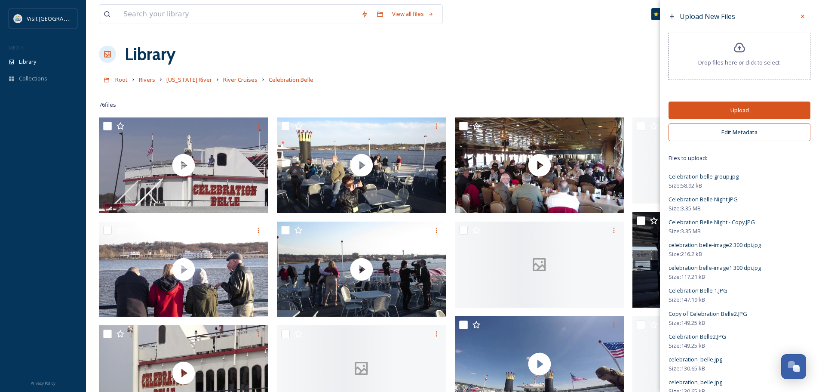
click at [750, 111] on button "Upload" at bounding box center [739, 110] width 142 height 18
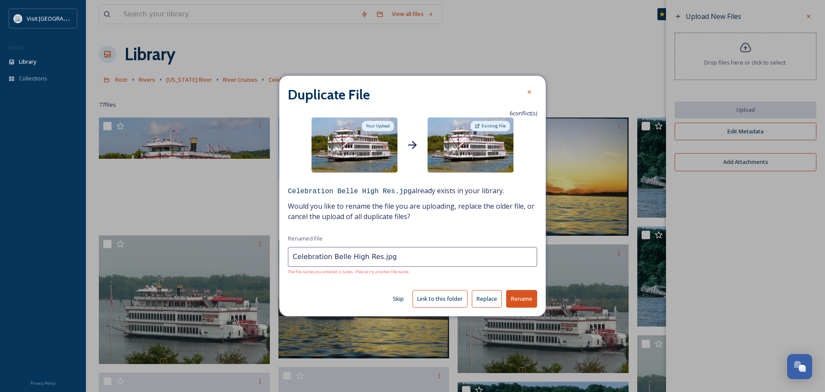
click at [399, 299] on button "Skip" at bounding box center [399, 298] width 20 height 17
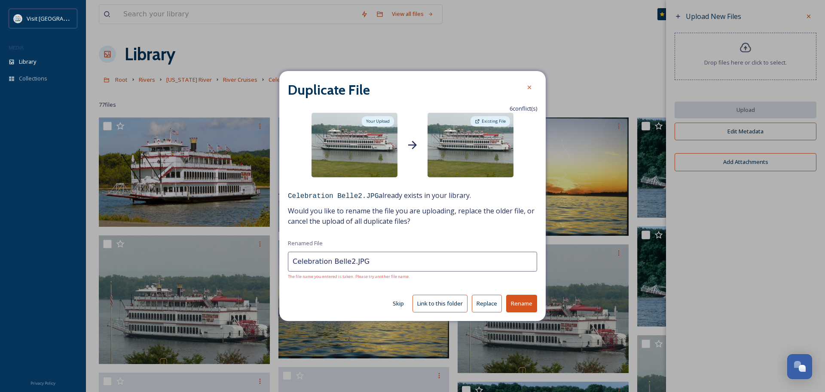
click at [397, 302] on button "Skip" at bounding box center [399, 303] width 20 height 17
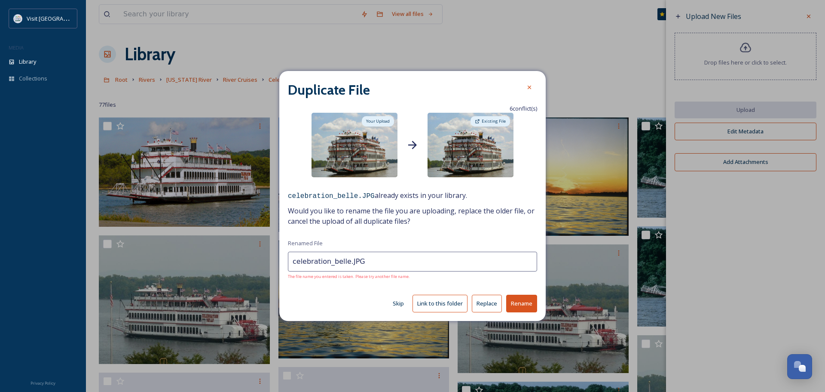
click at [397, 302] on button "Skip" at bounding box center [399, 303] width 20 height 17
type input "Celebration Belle2.JPG"
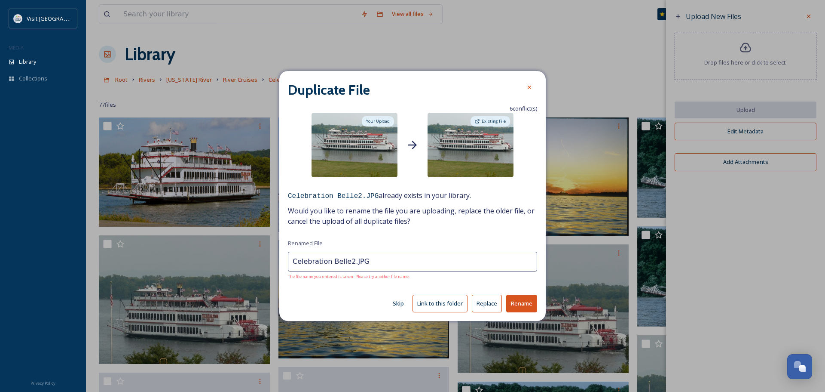
click at [397, 302] on button "Skip" at bounding box center [399, 303] width 20 height 17
click at [399, 303] on button "Skip" at bounding box center [399, 303] width 20 height 17
click at [399, 304] on button "Skip" at bounding box center [399, 303] width 20 height 17
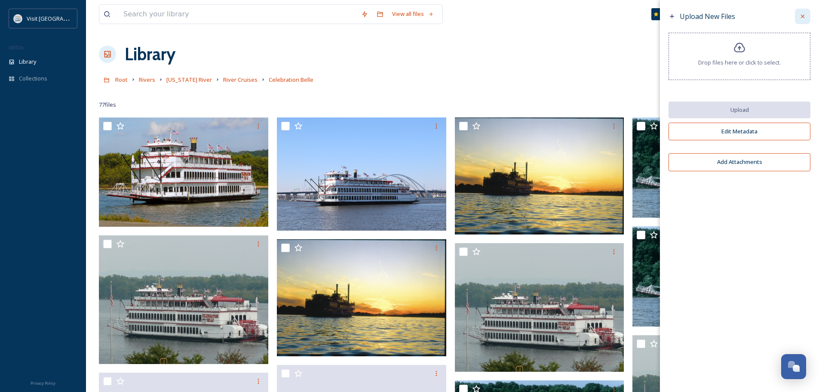
click at [803, 15] on icon at bounding box center [802, 16] width 7 height 7
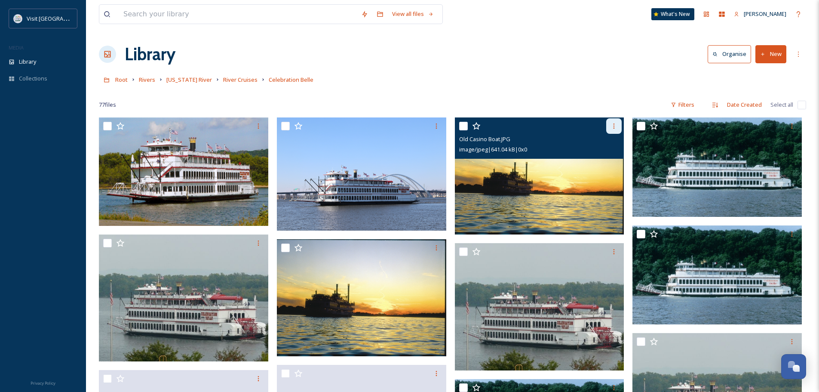
click at [616, 125] on icon at bounding box center [613, 125] width 7 height 7
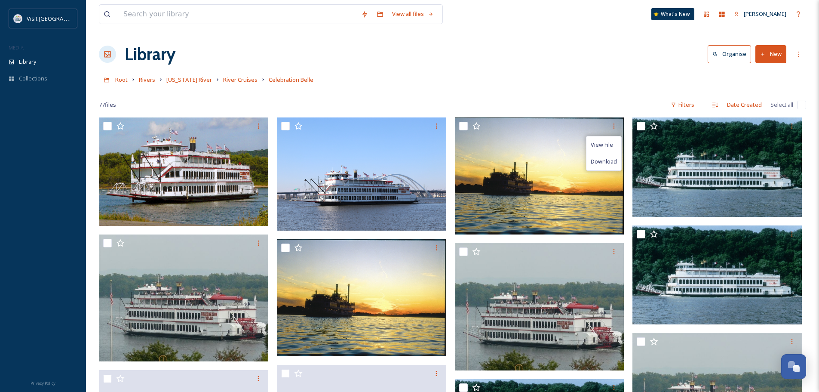
click at [517, 83] on div "Root Rivers Mississippi River River Cruises Celebration Belle" at bounding box center [452, 79] width 707 height 16
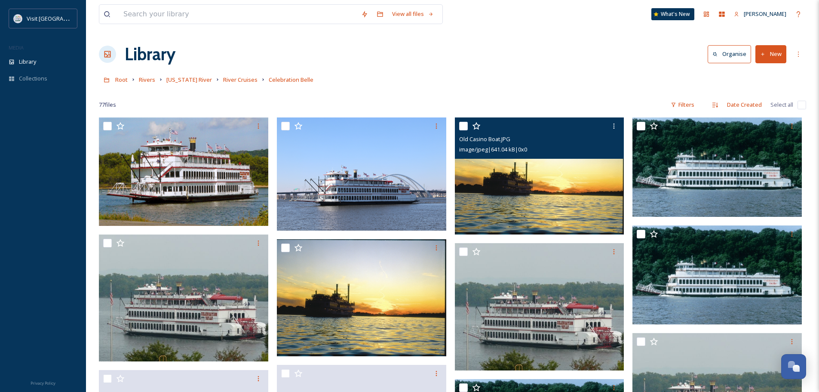
drag, startPoint x: 499, startPoint y: 139, endPoint x: 570, endPoint y: 110, distance: 76.3
click at [520, 88] on div at bounding box center [452, 92] width 707 height 9
click at [611, 125] on icon at bounding box center [613, 125] width 7 height 7
click at [607, 143] on span "View File" at bounding box center [602, 145] width 22 height 8
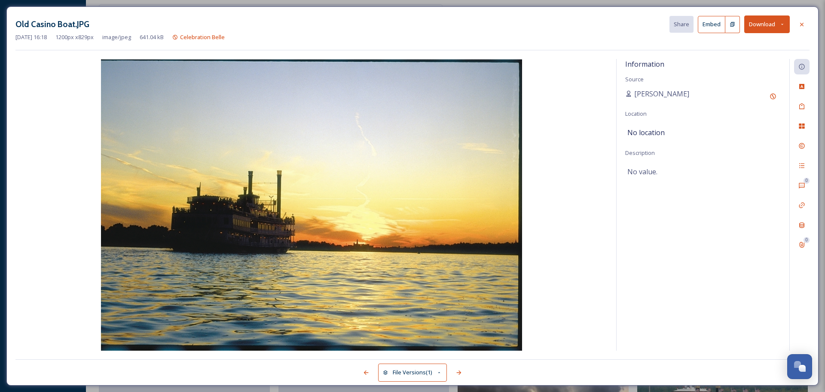
click at [416, 190] on img at bounding box center [311, 204] width 592 height 291
click at [221, 37] on span "Celebration Belle" at bounding box center [202, 37] width 45 height 8
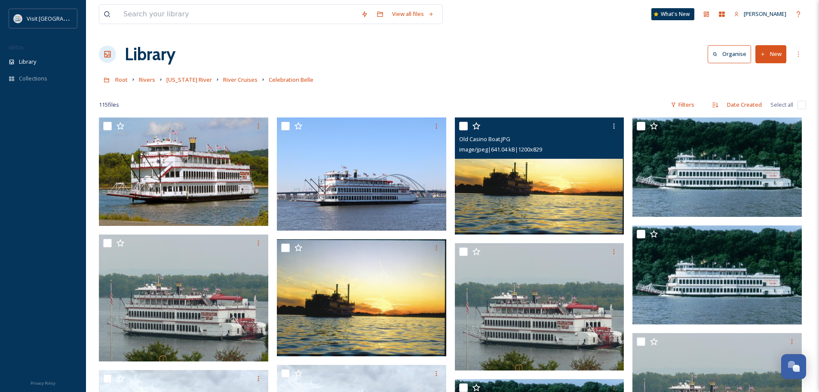
click at [465, 125] on input "checkbox" at bounding box center [463, 126] width 9 height 9
checkbox input "true"
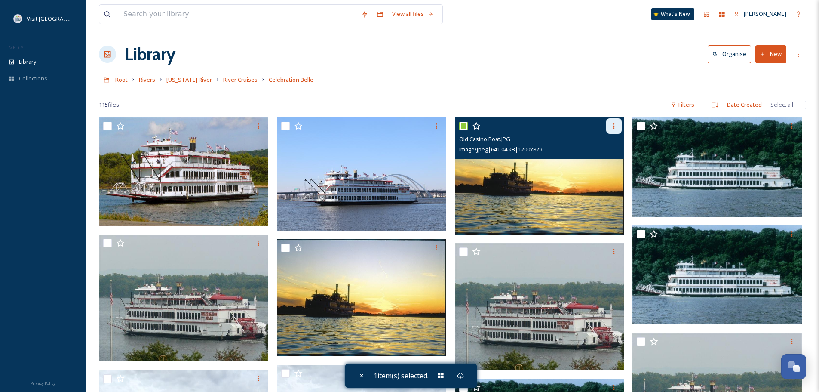
click at [613, 125] on icon at bounding box center [613, 125] width 7 height 7
click at [542, 183] on img at bounding box center [539, 175] width 169 height 117
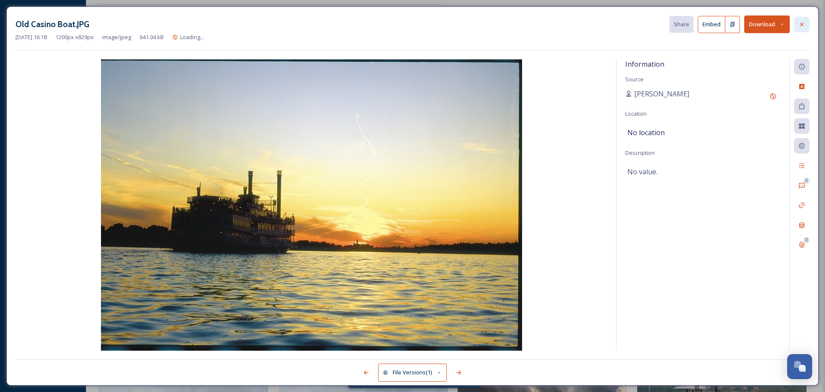
click at [804, 26] on icon at bounding box center [802, 24] width 7 height 7
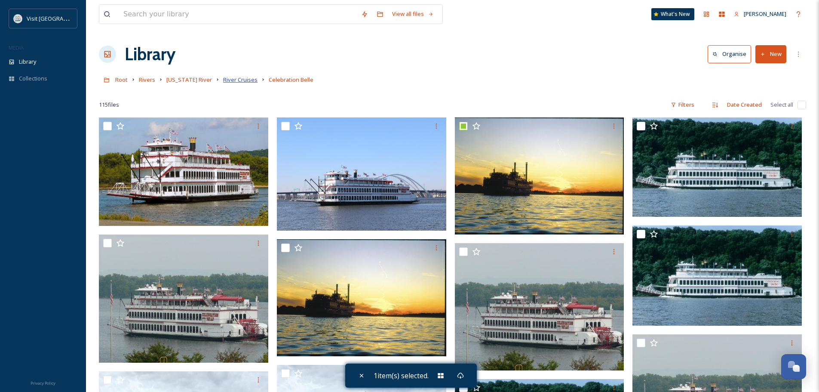
click at [246, 79] on span "River Cruises" at bounding box center [240, 80] width 34 height 8
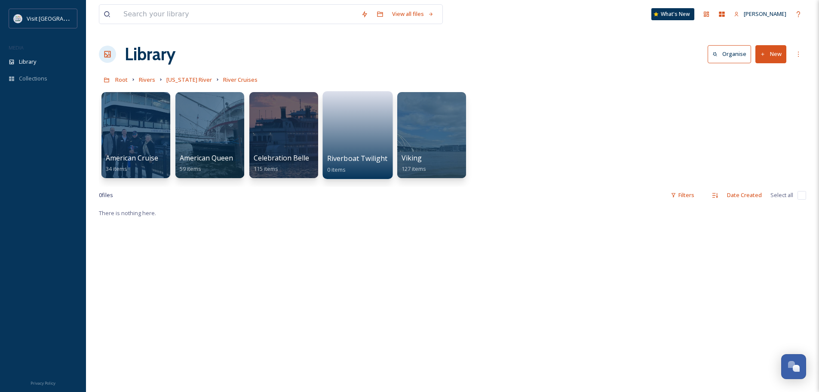
click at [352, 144] on link at bounding box center [357, 124] width 61 height 58
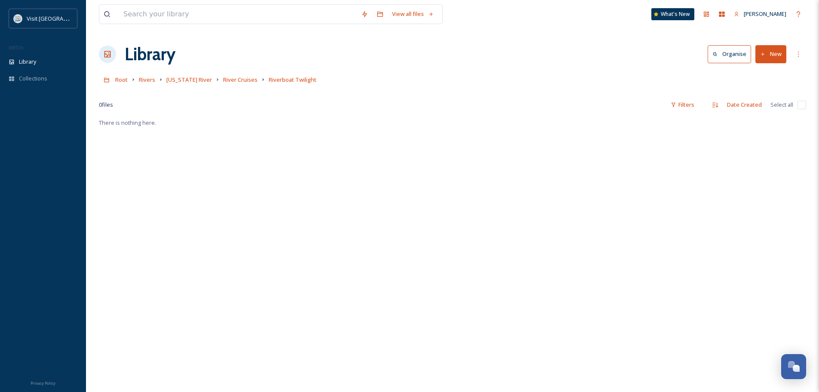
click at [775, 56] on button "New" at bounding box center [770, 54] width 31 height 18
click at [774, 69] on div "File Upload" at bounding box center [761, 74] width 49 height 17
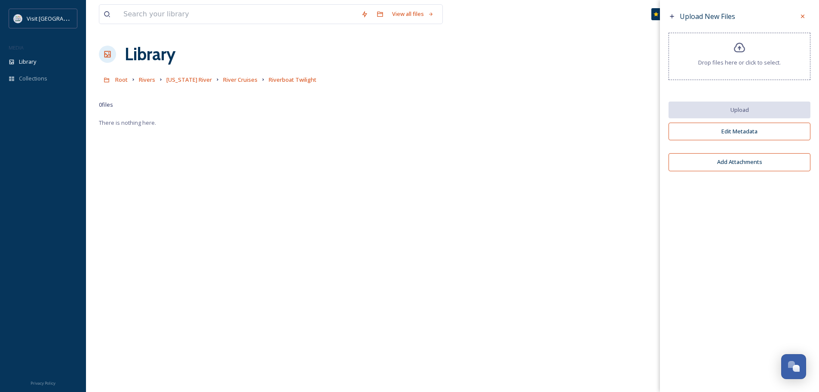
click at [751, 54] on div "Drop files here or click to select." at bounding box center [739, 56] width 142 height 47
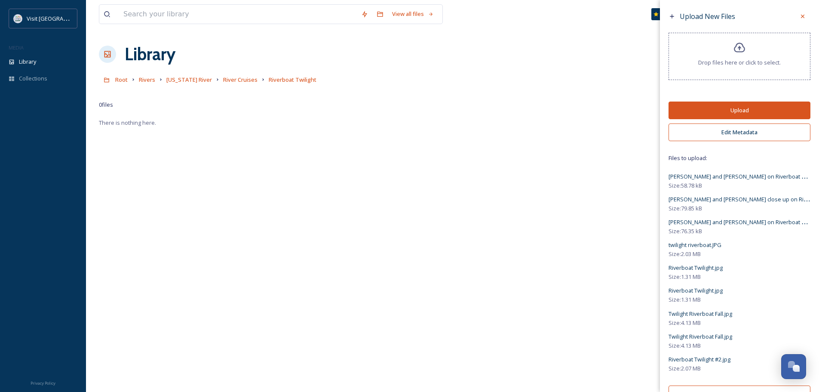
click at [726, 109] on button "Upload" at bounding box center [739, 110] width 142 height 18
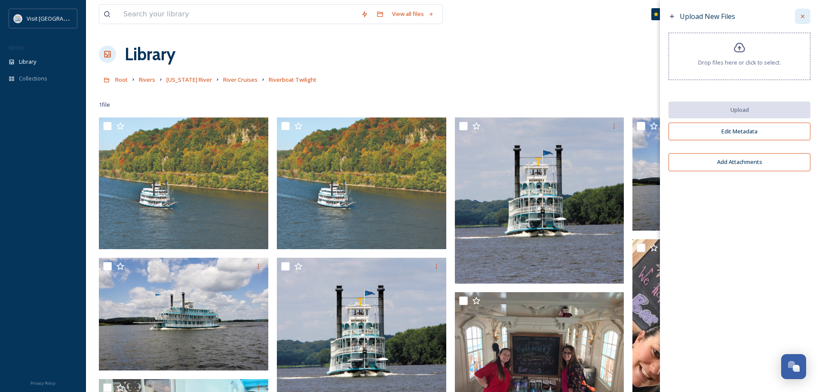
click at [806, 15] on div at bounding box center [802, 16] width 15 height 15
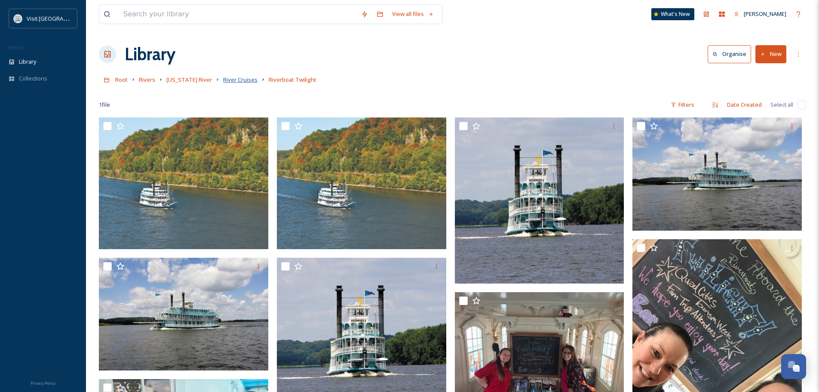
click at [241, 80] on span "River Cruises" at bounding box center [240, 80] width 34 height 8
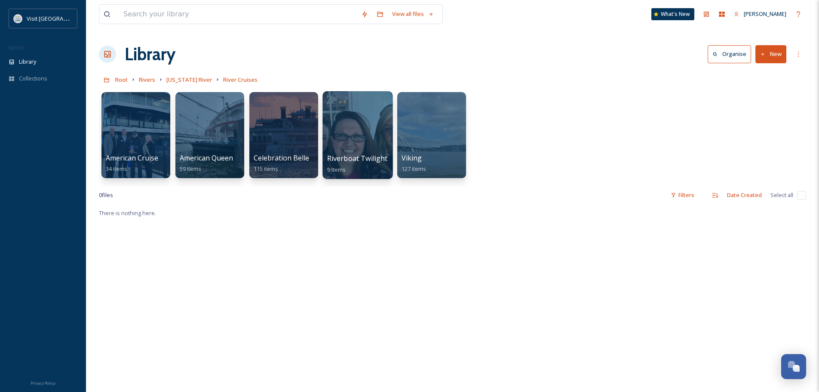
click at [366, 131] on div at bounding box center [357, 135] width 70 height 88
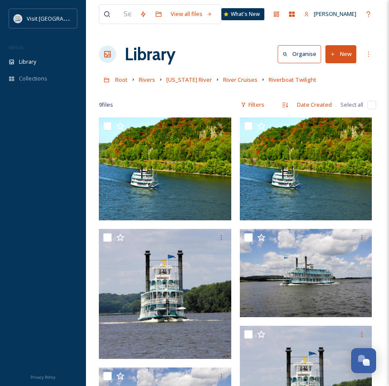
click at [346, 47] on button "New" at bounding box center [340, 54] width 31 height 18
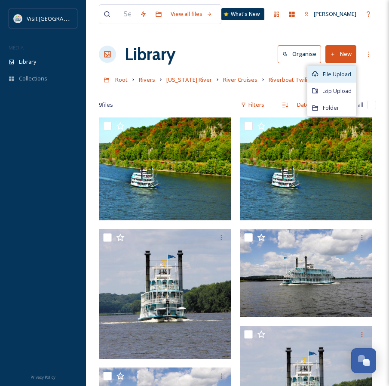
click at [346, 70] on span "File Upload" at bounding box center [337, 74] width 28 height 8
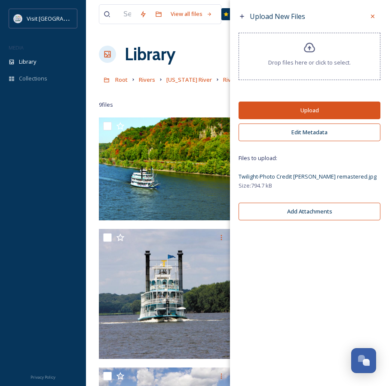
click at [319, 133] on button "Edit Metadata" at bounding box center [310, 132] width 142 height 18
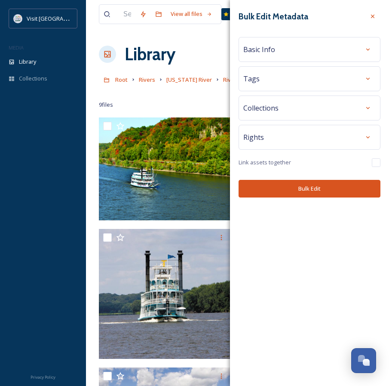
click at [299, 137] on div "Rights" at bounding box center [309, 136] width 132 height 15
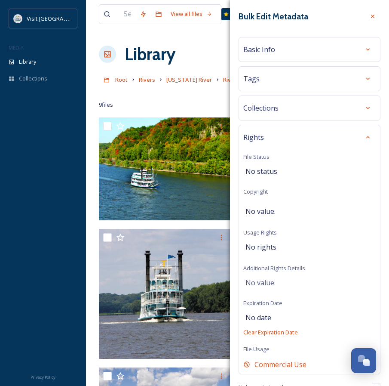
click at [266, 173] on span "No status" at bounding box center [261, 171] width 32 height 10
click at [371, 15] on icon at bounding box center [372, 16] width 3 height 3
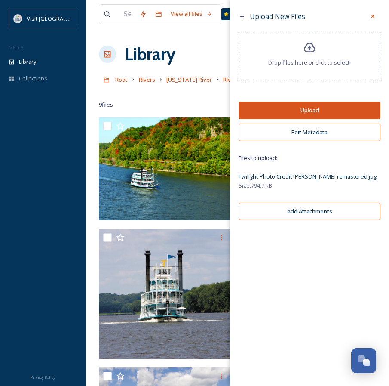
click at [308, 51] on icon at bounding box center [309, 48] width 12 height 12
click at [324, 106] on button "Upload" at bounding box center [310, 110] width 142 height 18
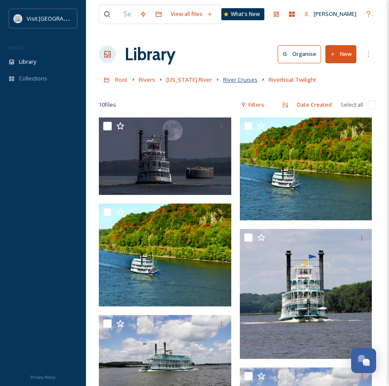
click at [225, 81] on span "River Cruises" at bounding box center [240, 80] width 34 height 8
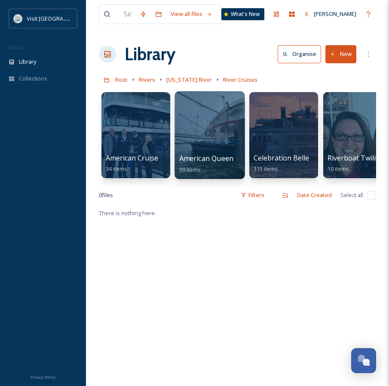
click at [208, 141] on div at bounding box center [209, 135] width 70 height 88
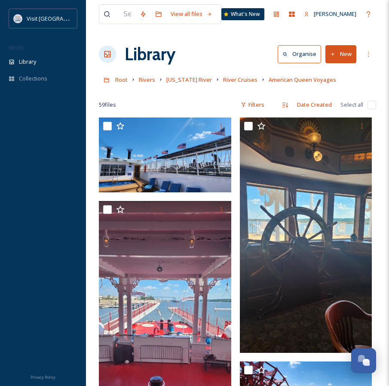
click at [340, 52] on button "New" at bounding box center [340, 54] width 31 height 18
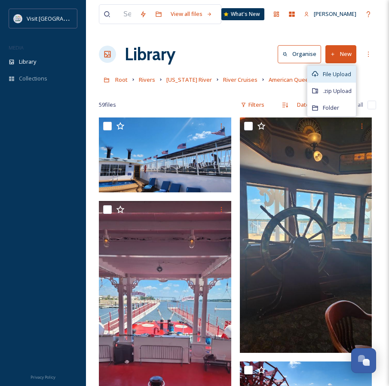
click at [337, 74] on span "File Upload" at bounding box center [337, 74] width 28 height 8
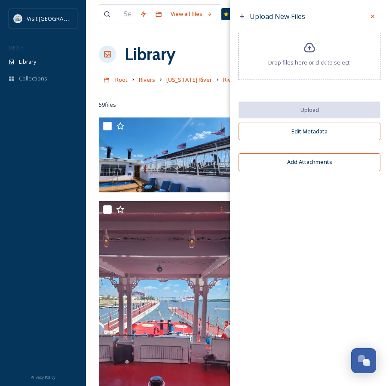
click at [313, 52] on icon at bounding box center [309, 48] width 11 height 10
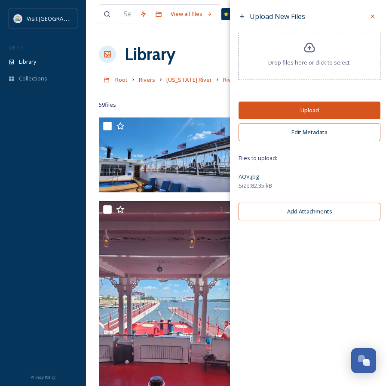
click at [318, 110] on button "Upload" at bounding box center [310, 110] width 142 height 18
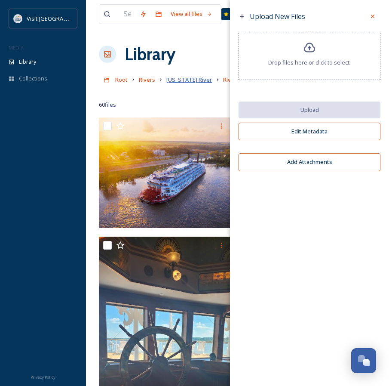
click at [189, 80] on span "[US_STATE] River" at bounding box center [189, 80] width 46 height 8
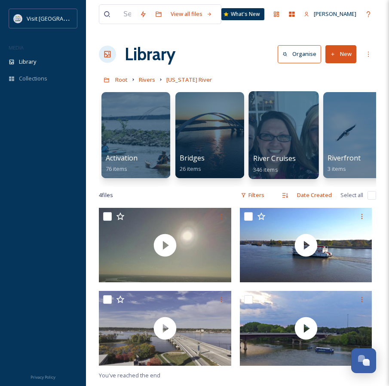
click at [282, 146] on div at bounding box center [283, 135] width 70 height 88
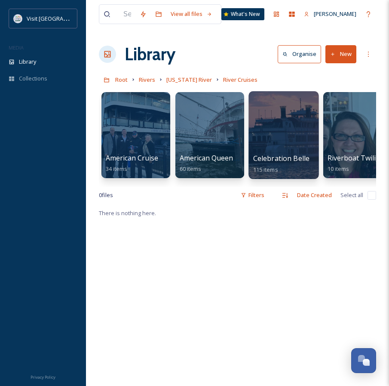
click at [281, 153] on span "Celebration Belle" at bounding box center [281, 157] width 57 height 9
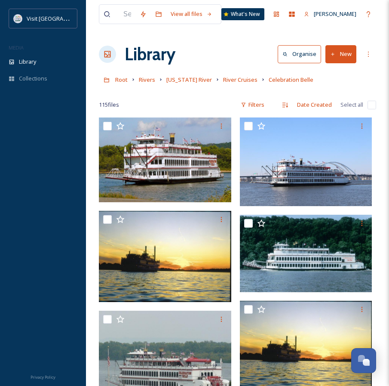
click at [340, 58] on button "New" at bounding box center [340, 54] width 31 height 18
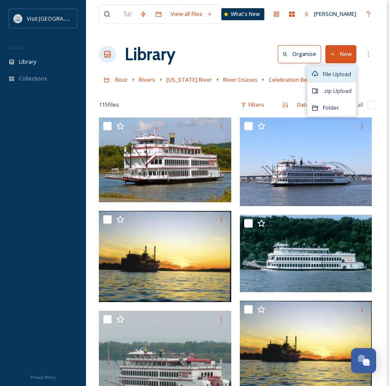
click at [337, 71] on span "File Upload" at bounding box center [337, 74] width 28 height 8
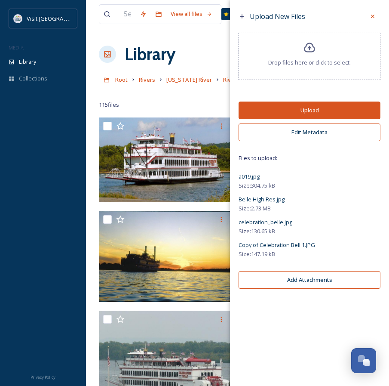
click at [319, 107] on button "Upload" at bounding box center [310, 110] width 142 height 18
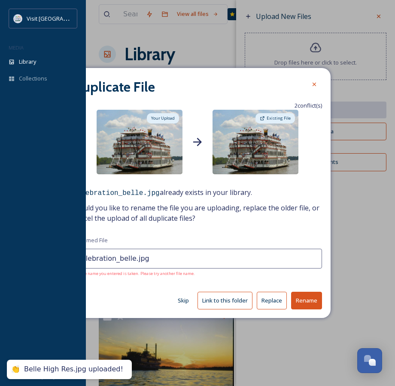
click at [183, 298] on button "Skip" at bounding box center [184, 300] width 20 height 17
type input "Copy of Celebration Bell 1.JPG"
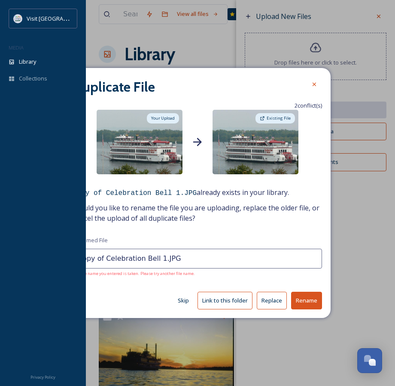
click at [182, 298] on button "Skip" at bounding box center [184, 300] width 20 height 17
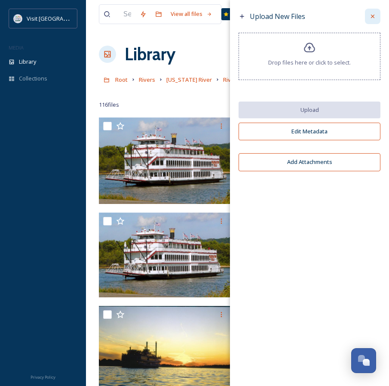
click at [373, 13] on icon at bounding box center [372, 16] width 7 height 7
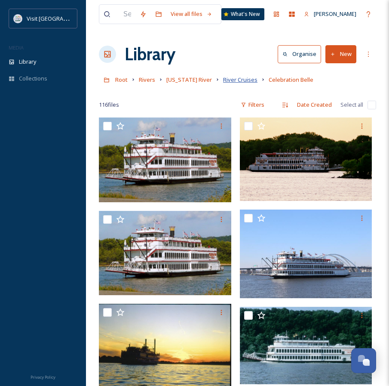
click at [244, 81] on span "River Cruises" at bounding box center [240, 80] width 34 height 8
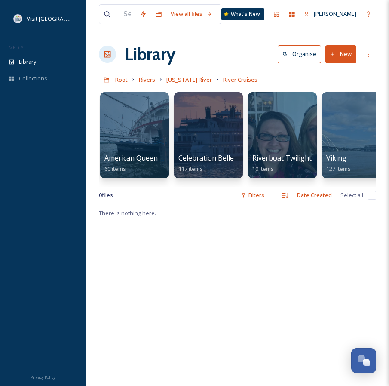
scroll to position [0, 92]
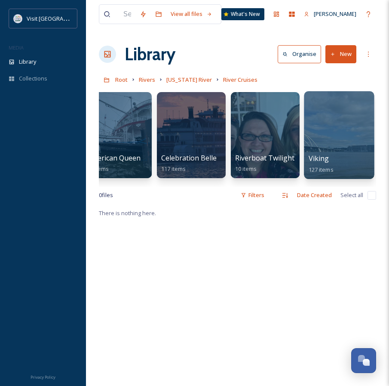
click at [337, 130] on div at bounding box center [339, 135] width 70 height 88
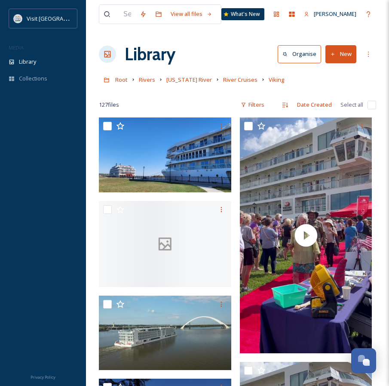
click at [342, 56] on button "New" at bounding box center [340, 54] width 31 height 18
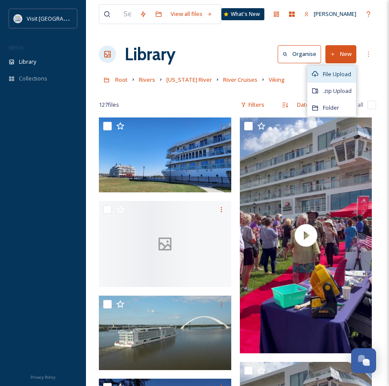
click at [340, 72] on span "File Upload" at bounding box center [337, 74] width 28 height 8
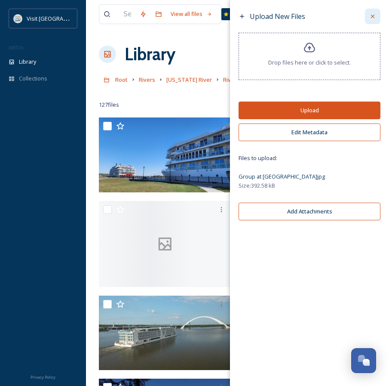
click at [370, 15] on icon at bounding box center [372, 16] width 7 height 7
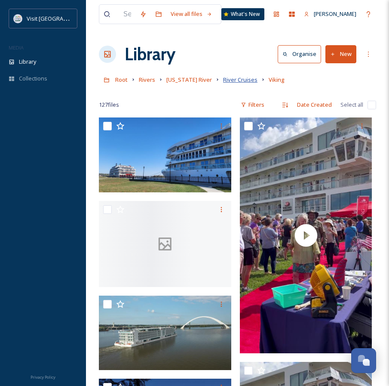
click at [231, 77] on span "River Cruises" at bounding box center [240, 80] width 34 height 8
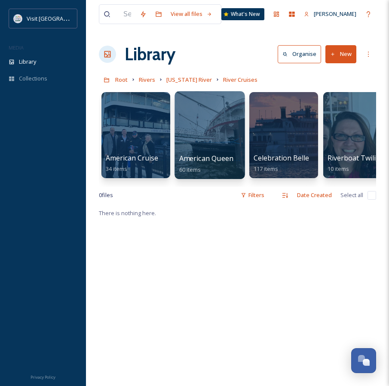
click at [224, 144] on div at bounding box center [209, 135] width 70 height 88
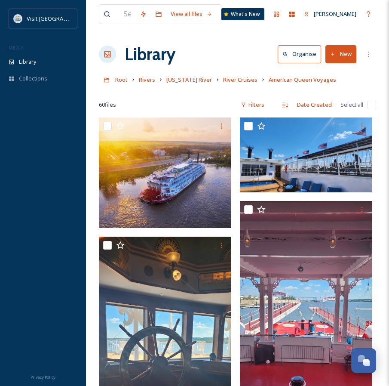
click at [346, 54] on button "New" at bounding box center [340, 54] width 31 height 18
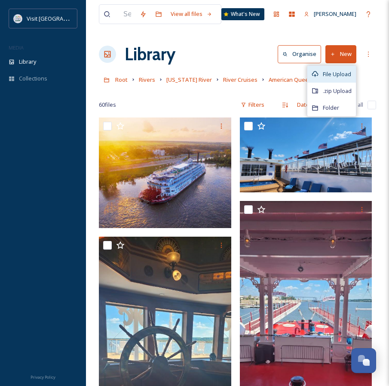
click at [341, 68] on div "File Upload" at bounding box center [331, 74] width 49 height 17
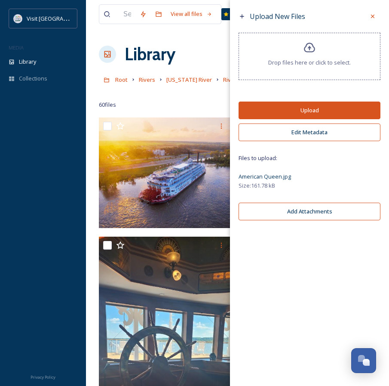
click at [312, 110] on button "Upload" at bounding box center [310, 110] width 142 height 18
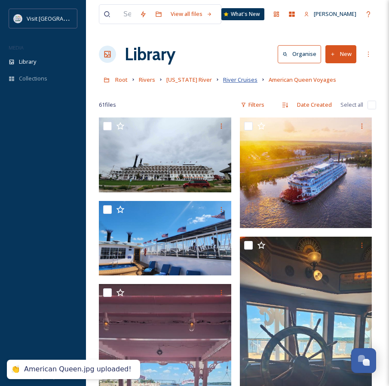
click at [223, 78] on span "River Cruises" at bounding box center [240, 80] width 34 height 8
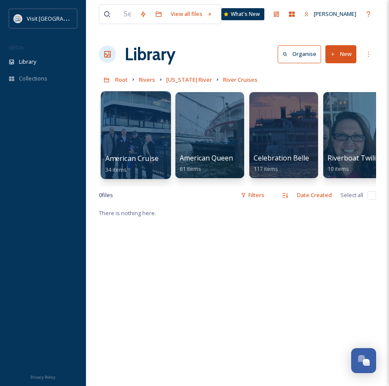
click at [125, 139] on div at bounding box center [136, 135] width 70 height 88
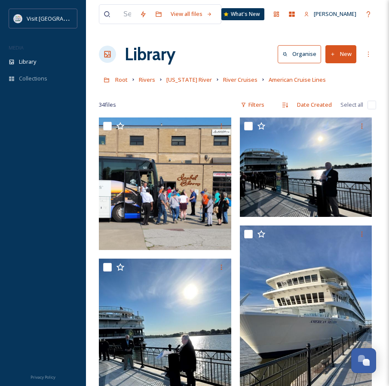
click at [343, 52] on button "New" at bounding box center [340, 54] width 31 height 18
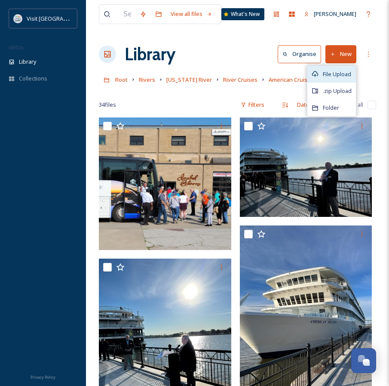
click at [342, 72] on span "File Upload" at bounding box center [337, 74] width 28 height 8
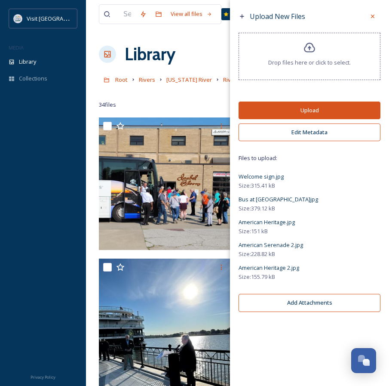
click at [312, 108] on button "Upload" at bounding box center [310, 110] width 142 height 18
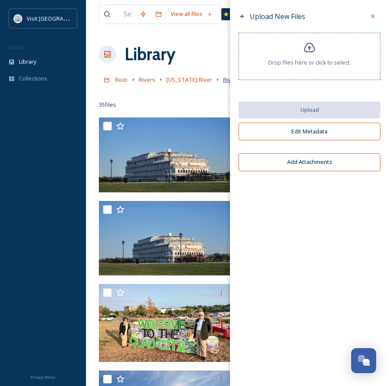
click at [228, 81] on span "River Cruises" at bounding box center [240, 80] width 34 height 8
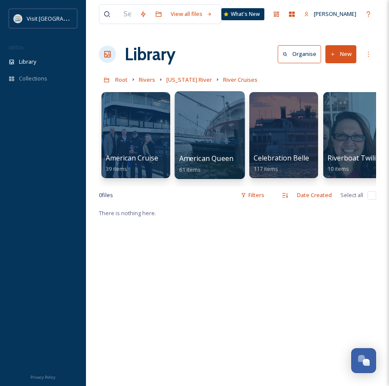
click at [210, 146] on div at bounding box center [209, 135] width 70 height 88
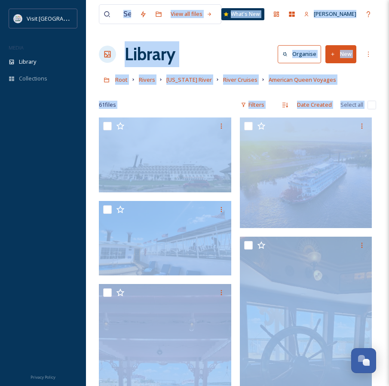
click at [346, 55] on button "New" at bounding box center [340, 54] width 31 height 18
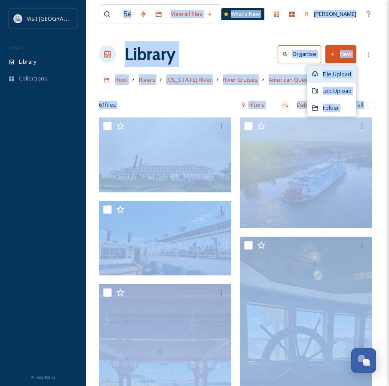
click at [340, 71] on span "File Upload" at bounding box center [337, 74] width 28 height 8
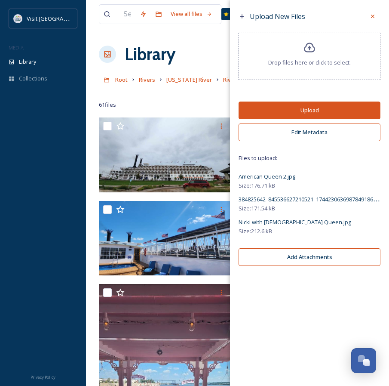
click at [315, 108] on button "Upload" at bounding box center [310, 110] width 142 height 18
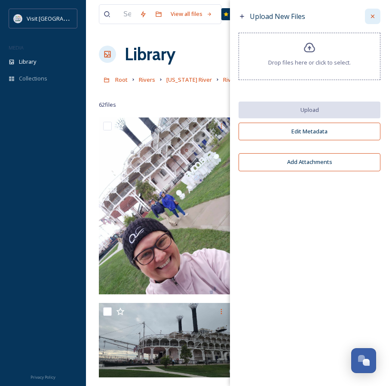
click at [371, 15] on icon at bounding box center [372, 16] width 7 height 7
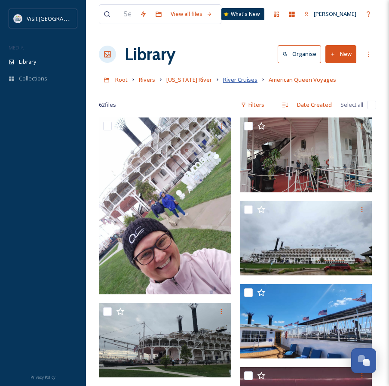
click at [236, 80] on span "River Cruises" at bounding box center [240, 80] width 34 height 8
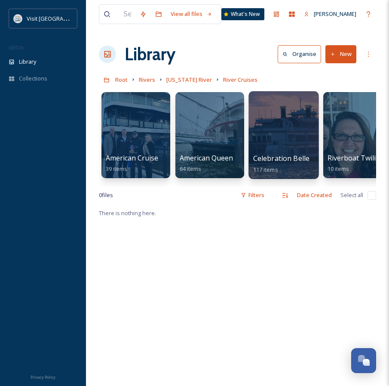
click at [289, 152] on div at bounding box center [283, 135] width 70 height 88
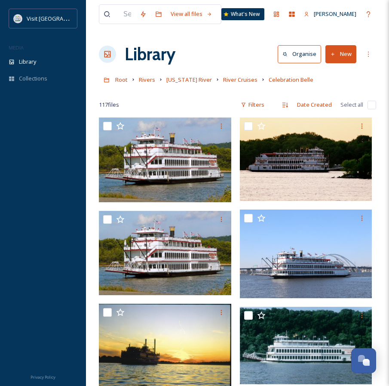
click at [342, 55] on button "New" at bounding box center [340, 54] width 31 height 18
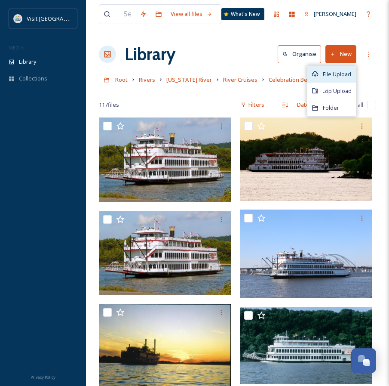
click at [345, 72] on span "File Upload" at bounding box center [337, 74] width 28 height 8
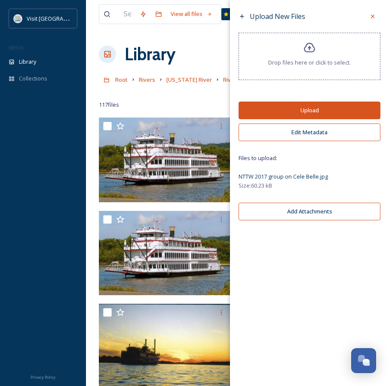
click at [319, 110] on button "Upload" at bounding box center [310, 110] width 142 height 18
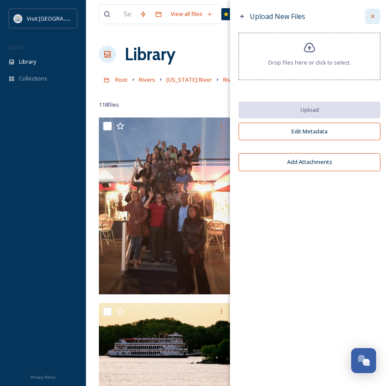
click at [373, 17] on icon at bounding box center [372, 16] width 7 height 7
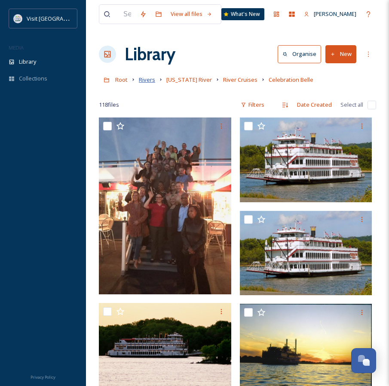
click at [150, 80] on span "Rivers" at bounding box center [147, 80] width 16 height 8
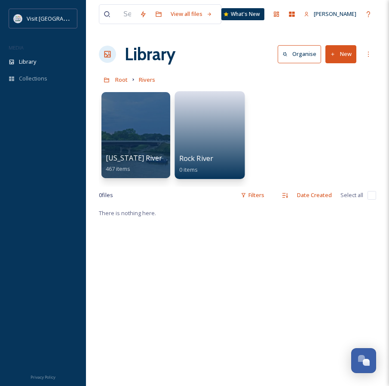
click at [214, 143] on link at bounding box center [209, 124] width 61 height 58
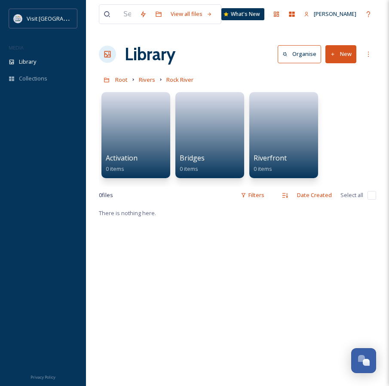
click at [334, 52] on icon at bounding box center [333, 55] width 6 height 6
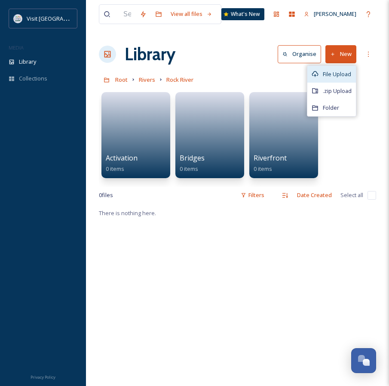
click at [319, 72] on div "File Upload" at bounding box center [331, 74] width 49 height 17
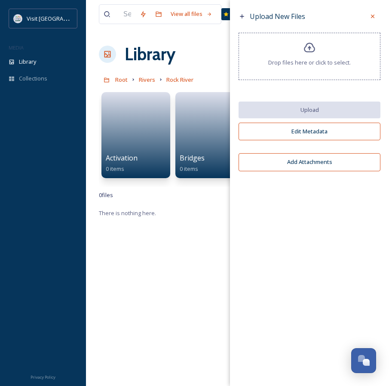
click at [299, 58] on span "Drop files here or click to select." at bounding box center [309, 62] width 83 height 8
drag, startPoint x: 372, startPoint y: 17, endPoint x: 366, endPoint y: 18, distance: 6.0
click at [372, 17] on icon at bounding box center [372, 16] width 3 height 3
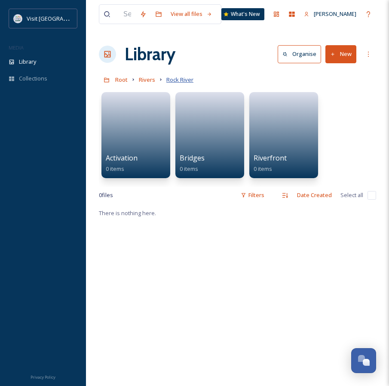
click at [179, 78] on span "Rock River" at bounding box center [179, 80] width 27 height 8
click at [154, 81] on span "Rivers" at bounding box center [147, 80] width 16 height 8
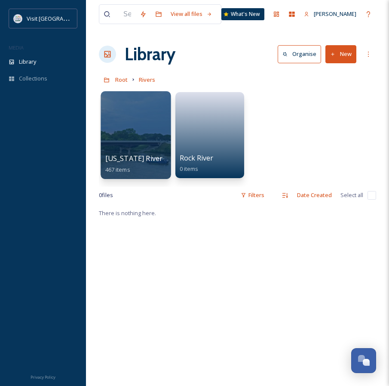
click at [122, 136] on div at bounding box center [136, 135] width 70 height 88
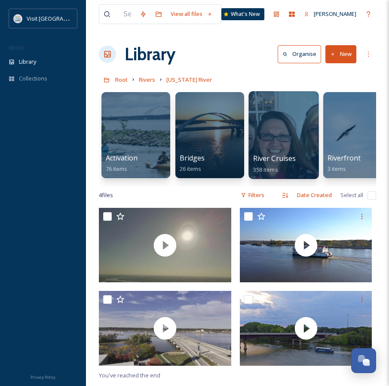
click at [298, 146] on div at bounding box center [283, 135] width 70 height 88
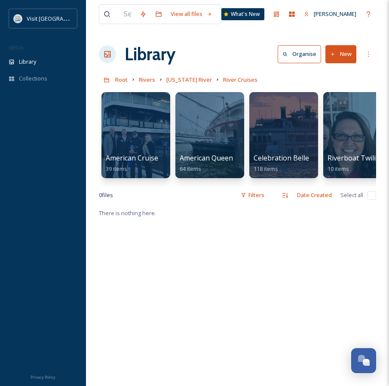
scroll to position [0, 92]
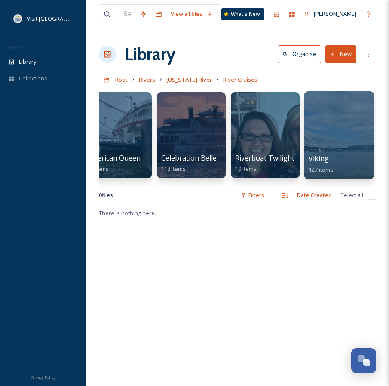
click at [343, 144] on div at bounding box center [339, 135] width 70 height 88
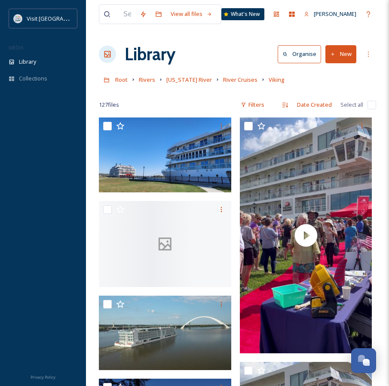
click at [343, 51] on button "New" at bounding box center [340, 54] width 31 height 18
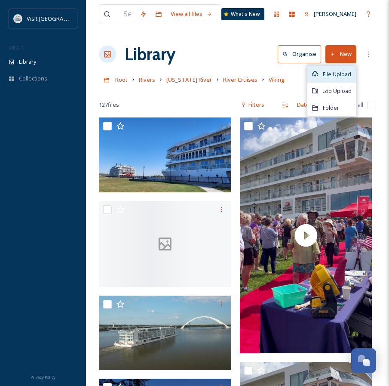
click at [348, 73] on span "File Upload" at bounding box center [337, 74] width 28 height 8
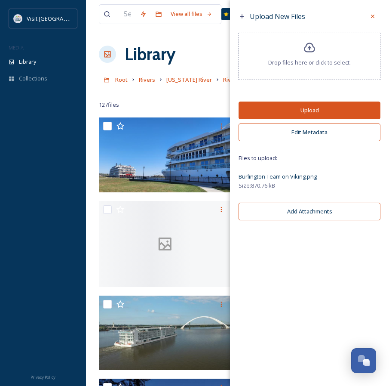
click at [306, 104] on button "Upload" at bounding box center [310, 110] width 142 height 18
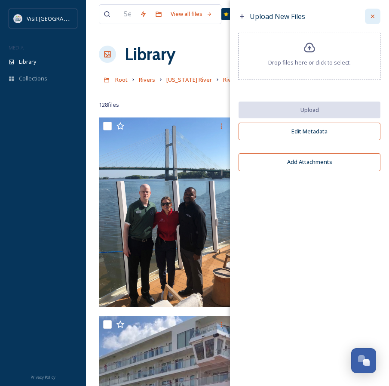
click at [372, 18] on icon at bounding box center [372, 16] width 7 height 7
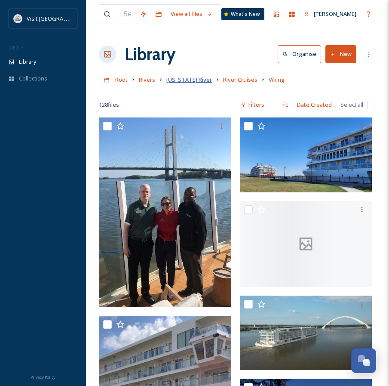
click at [193, 80] on span "[US_STATE] River" at bounding box center [189, 80] width 46 height 8
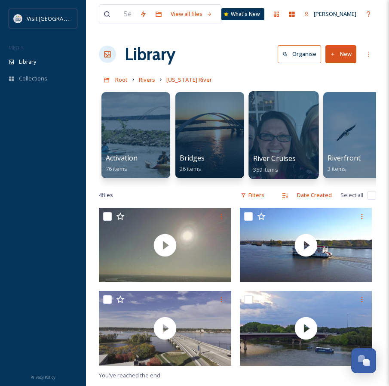
click at [261, 132] on div at bounding box center [283, 135] width 70 height 88
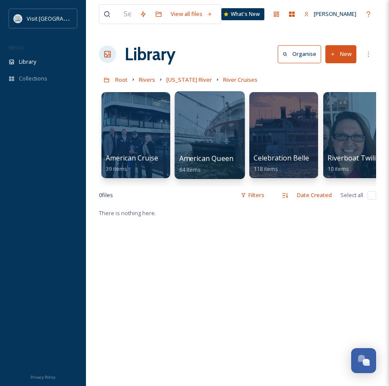
click at [230, 145] on div at bounding box center [209, 135] width 70 height 88
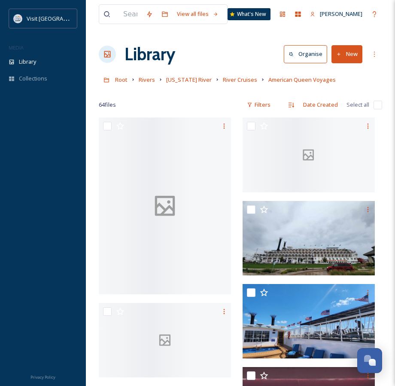
click at [344, 53] on button "New" at bounding box center [347, 54] width 31 height 18
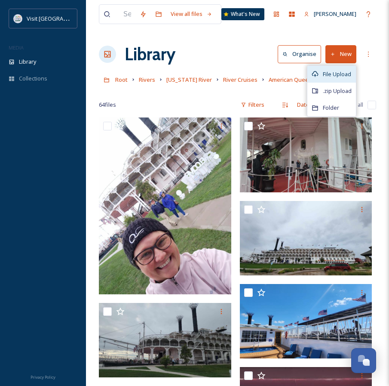
click at [338, 74] on span "File Upload" at bounding box center [337, 74] width 28 height 8
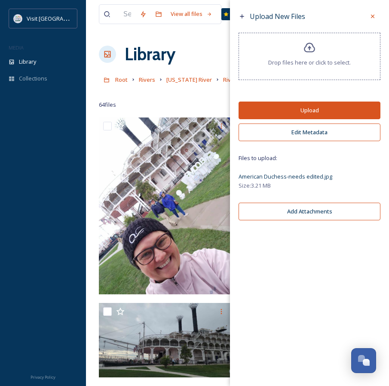
click at [312, 113] on button "Upload" at bounding box center [310, 110] width 142 height 18
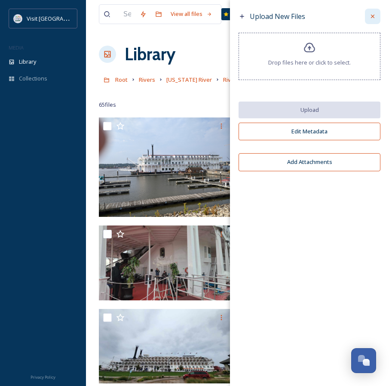
click at [373, 14] on icon at bounding box center [372, 16] width 7 height 7
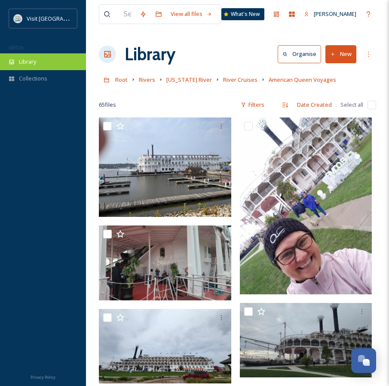
click at [31, 62] on span "Library" at bounding box center [27, 62] width 17 height 8
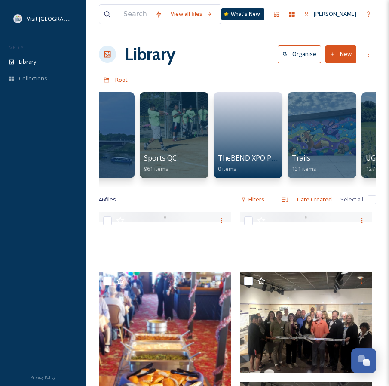
scroll to position [0, 1053]
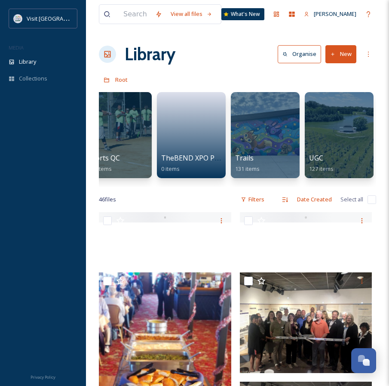
click at [340, 55] on button "New" at bounding box center [340, 54] width 31 height 18
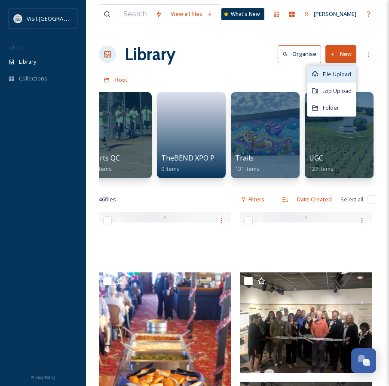
click at [338, 69] on div "File Upload" at bounding box center [331, 74] width 49 height 17
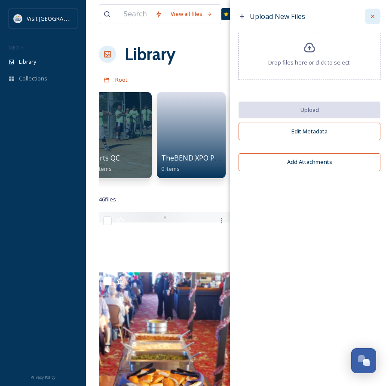
click at [372, 14] on icon at bounding box center [372, 16] width 7 height 7
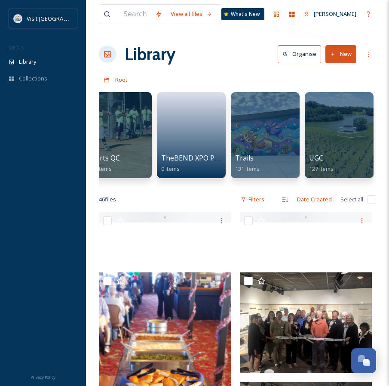
click at [345, 54] on button "New" at bounding box center [340, 54] width 31 height 18
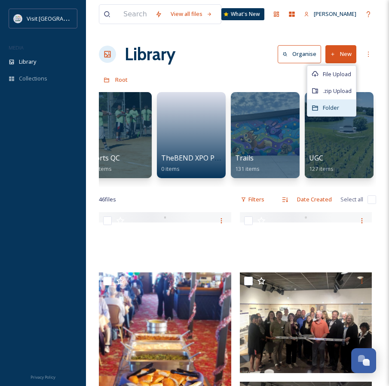
click at [335, 107] on span "Folder" at bounding box center [331, 108] width 16 height 8
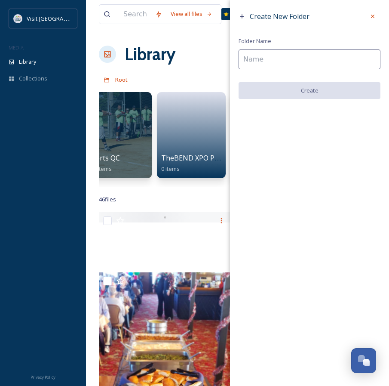
click at [281, 57] on input at bounding box center [310, 59] width 142 height 20
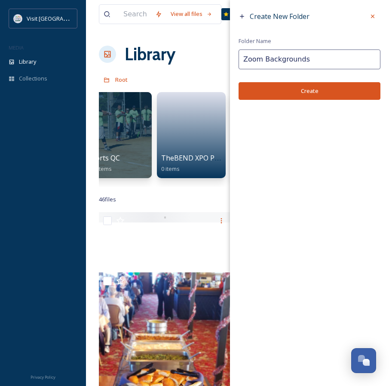
type input "Zoom Backgrounds"
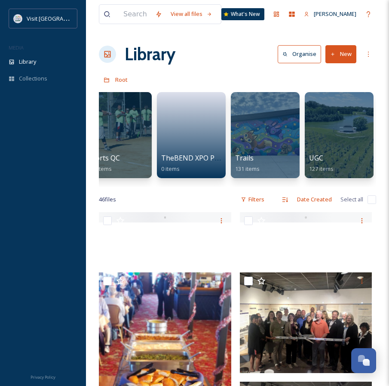
scroll to position [0, 0]
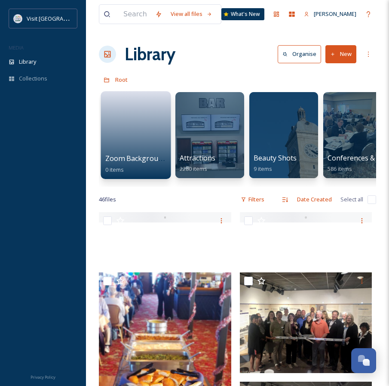
click at [141, 126] on link at bounding box center [135, 124] width 61 height 58
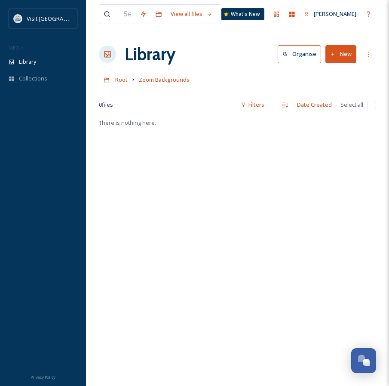
click at [343, 54] on button "New" at bounding box center [340, 54] width 31 height 18
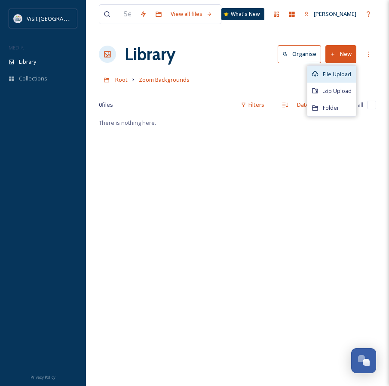
click at [342, 75] on span "File Upload" at bounding box center [337, 74] width 28 height 8
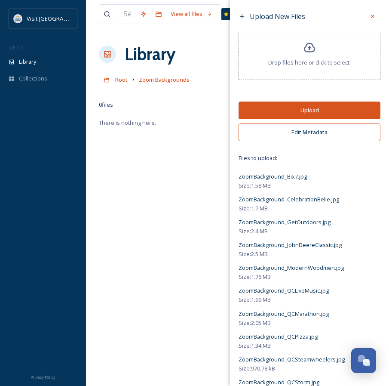
click at [316, 108] on button "Upload" at bounding box center [310, 110] width 142 height 18
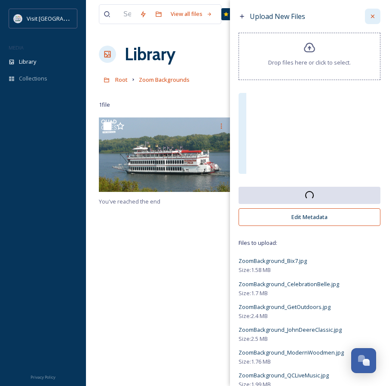
click at [369, 15] on icon at bounding box center [372, 16] width 7 height 7
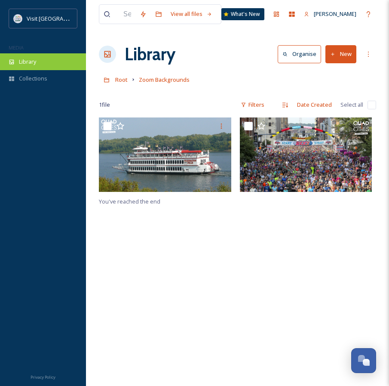
click at [29, 62] on span "Library" at bounding box center [27, 62] width 17 height 8
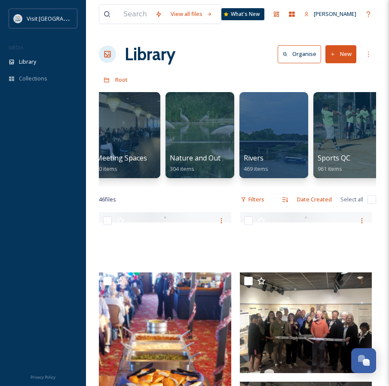
scroll to position [0, 855]
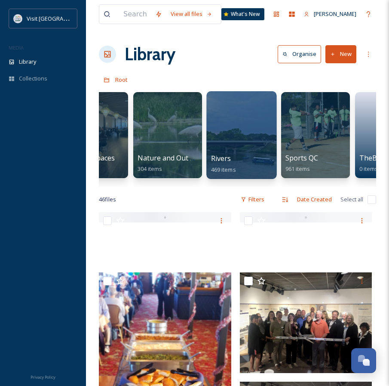
click at [241, 118] on div at bounding box center [241, 135] width 70 height 88
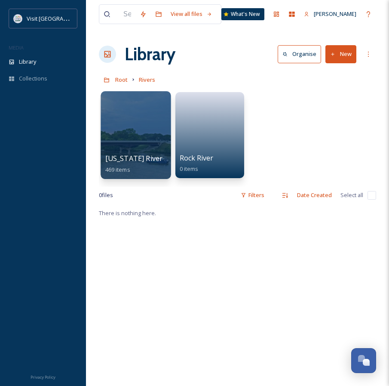
click at [128, 147] on div at bounding box center [136, 135] width 70 height 88
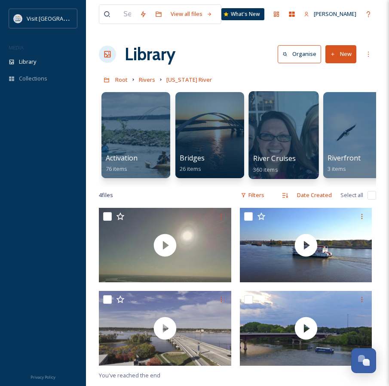
click at [288, 132] on div at bounding box center [283, 135] width 70 height 88
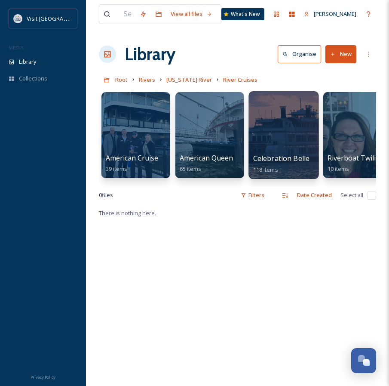
click at [288, 131] on div at bounding box center [283, 135] width 70 height 88
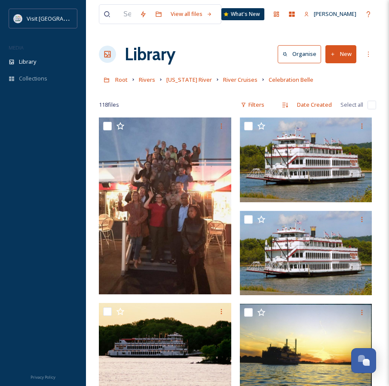
click at [344, 53] on button "New" at bounding box center [340, 54] width 31 height 18
click at [339, 63] on button "New" at bounding box center [340, 54] width 31 height 18
click at [344, 57] on button "New" at bounding box center [340, 54] width 31 height 18
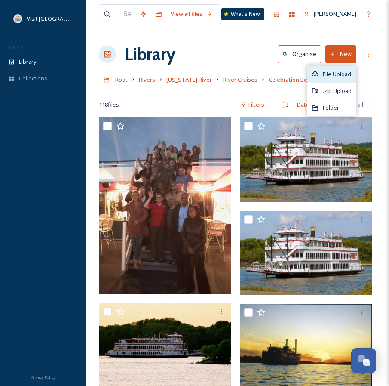
click at [329, 71] on span "File Upload" at bounding box center [337, 74] width 28 height 8
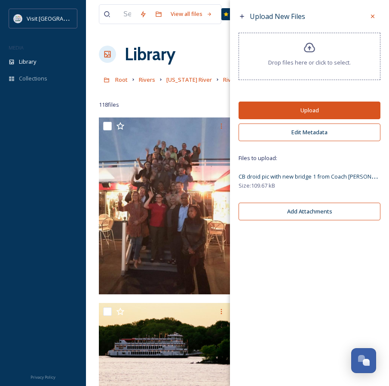
click at [314, 109] on button "Upload" at bounding box center [310, 110] width 142 height 18
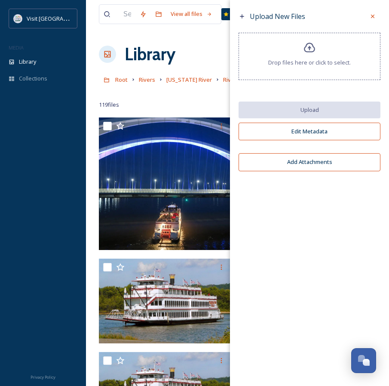
drag, startPoint x: 376, startPoint y: 14, endPoint x: 345, endPoint y: 21, distance: 32.2
click at [376, 14] on div at bounding box center [372, 16] width 15 height 15
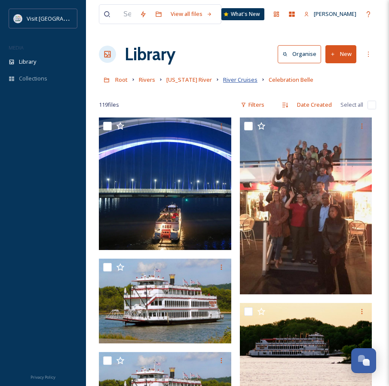
click at [232, 78] on span "River Cruises" at bounding box center [240, 80] width 34 height 8
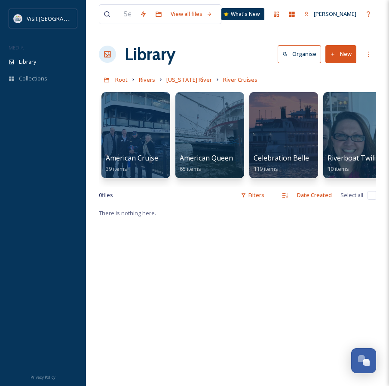
scroll to position [0, 92]
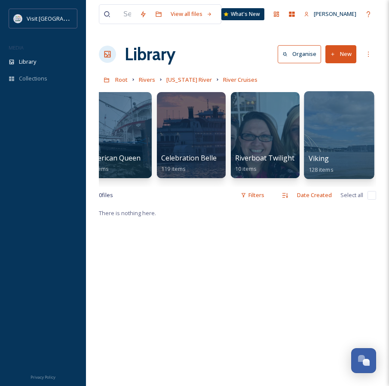
click at [335, 145] on div at bounding box center [339, 135] width 70 height 88
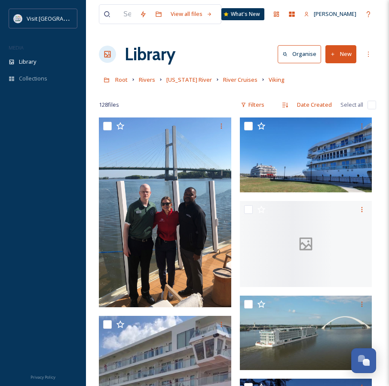
click at [348, 54] on button "New" at bounding box center [340, 54] width 31 height 18
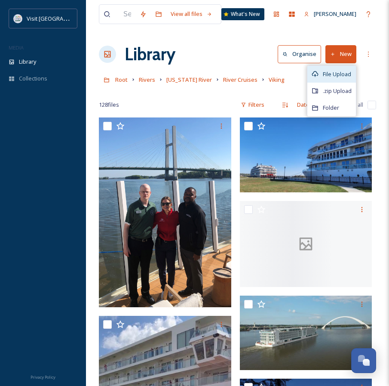
click at [336, 77] on span "File Upload" at bounding box center [337, 74] width 28 height 8
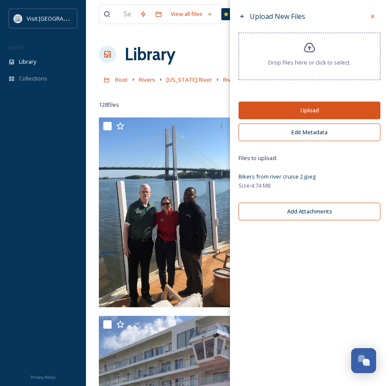
click at [315, 112] on button "Upload" at bounding box center [310, 110] width 142 height 18
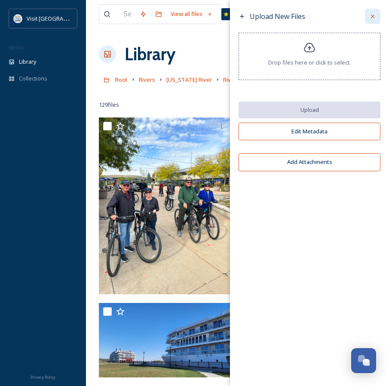
click at [371, 15] on icon at bounding box center [372, 16] width 7 height 7
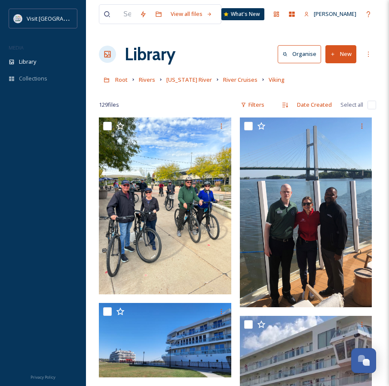
click at [344, 54] on button "New" at bounding box center [340, 54] width 31 height 18
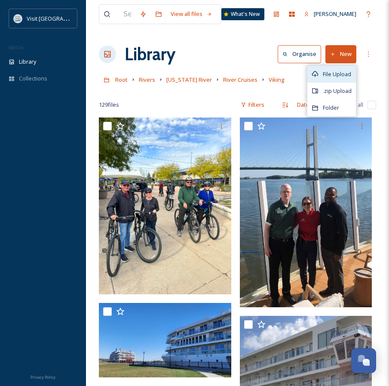
click at [340, 73] on span "File Upload" at bounding box center [337, 74] width 28 height 8
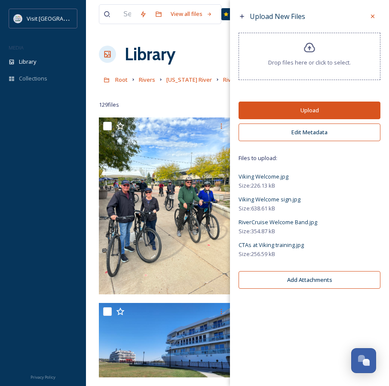
click at [322, 107] on button "Upload" at bounding box center [310, 110] width 142 height 18
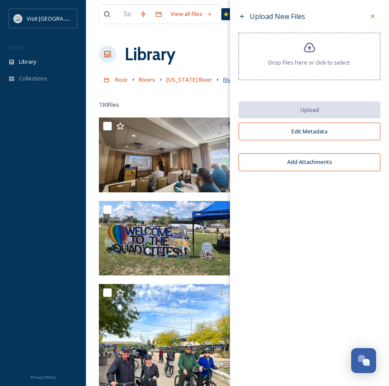
click at [224, 76] on span "River Cruises" at bounding box center [240, 80] width 34 height 8
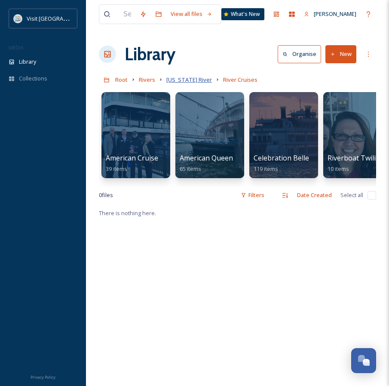
click at [191, 80] on span "[US_STATE] River" at bounding box center [189, 80] width 46 height 8
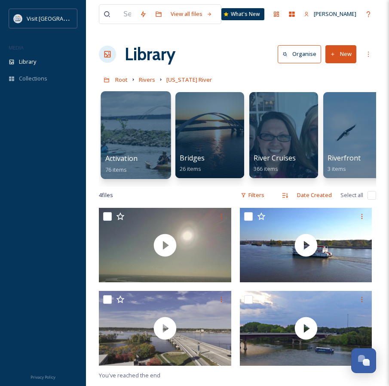
click at [123, 148] on div at bounding box center [136, 135] width 70 height 88
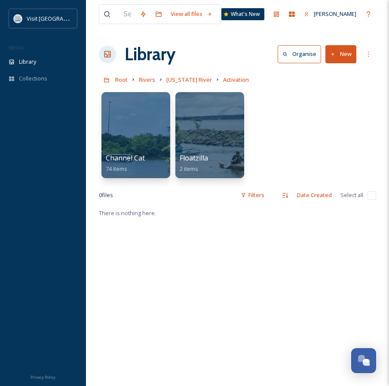
click at [347, 55] on button "New" at bounding box center [340, 54] width 31 height 18
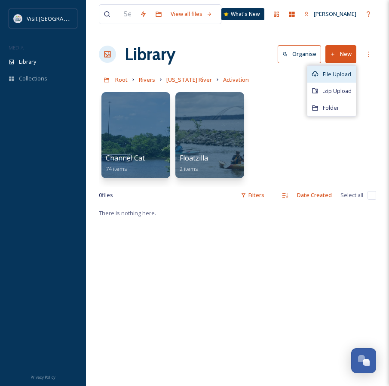
click at [340, 73] on span "File Upload" at bounding box center [337, 74] width 28 height 8
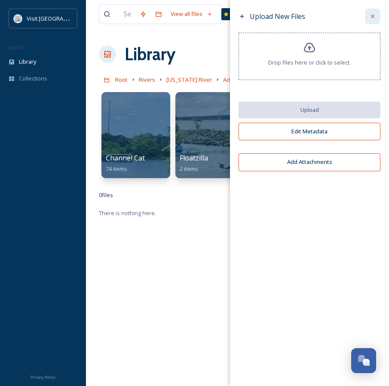
click at [371, 15] on icon at bounding box center [372, 16] width 7 height 7
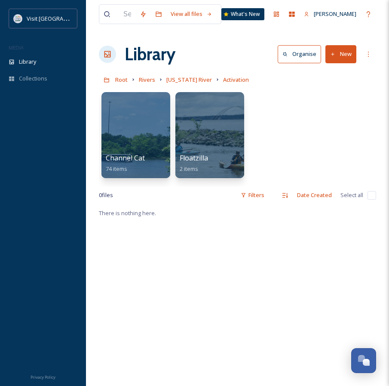
click at [344, 53] on button "New" at bounding box center [340, 54] width 31 height 18
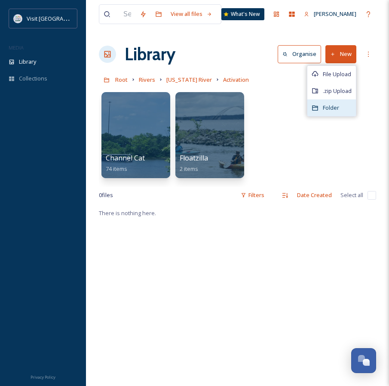
click at [340, 107] on div "Folder" at bounding box center [331, 107] width 49 height 17
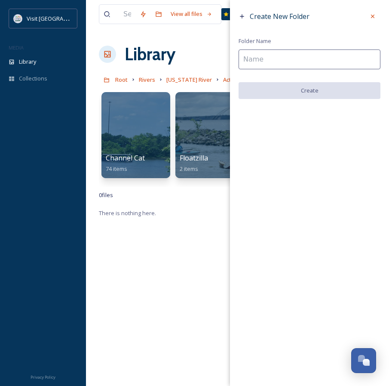
click at [288, 61] on input at bounding box center [310, 59] width 142 height 20
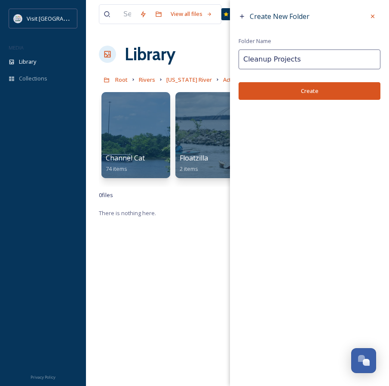
type input "Cleanup Projects"
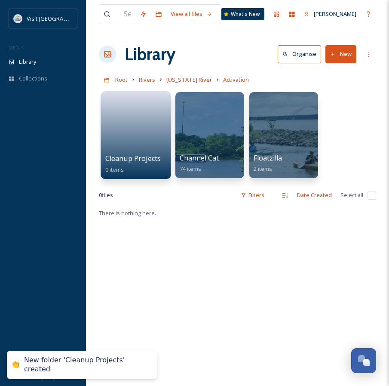
drag, startPoint x: 135, startPoint y: 135, endPoint x: 148, endPoint y: 134, distance: 13.8
click at [135, 134] on link at bounding box center [135, 124] width 61 height 58
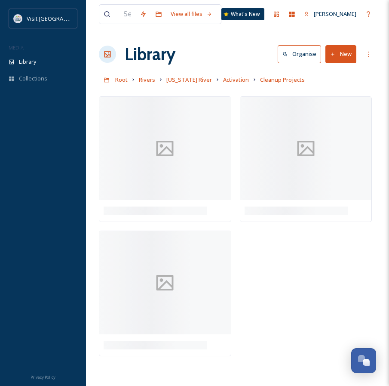
click at [351, 54] on button "New" at bounding box center [340, 54] width 31 height 18
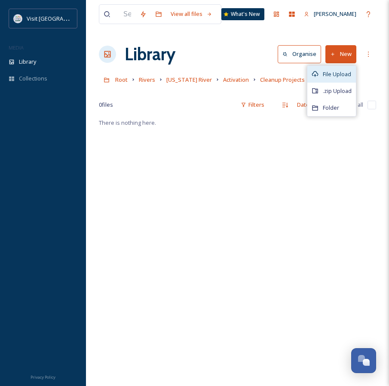
click at [338, 70] on span "File Upload" at bounding box center [337, 74] width 28 height 8
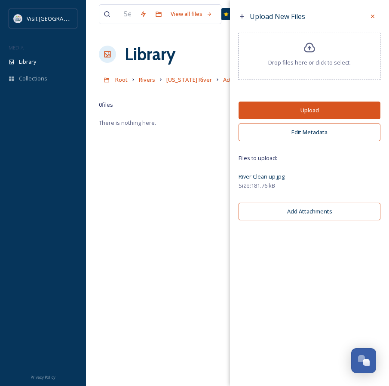
click at [324, 109] on button "Upload" at bounding box center [310, 110] width 142 height 18
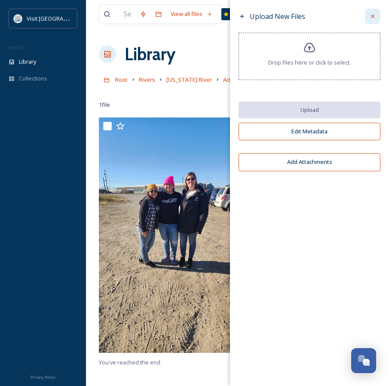
click at [373, 16] on icon at bounding box center [372, 16] width 7 height 7
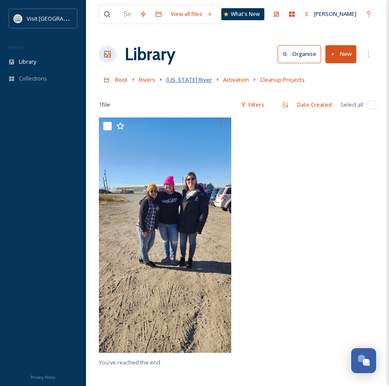
click at [187, 78] on span "[US_STATE] River" at bounding box center [189, 80] width 46 height 8
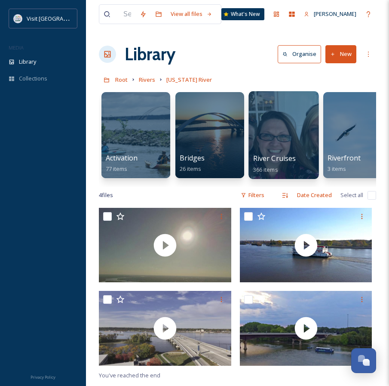
click at [290, 125] on div at bounding box center [283, 135] width 70 height 88
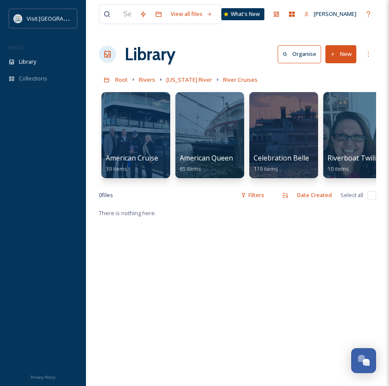
scroll to position [0, 92]
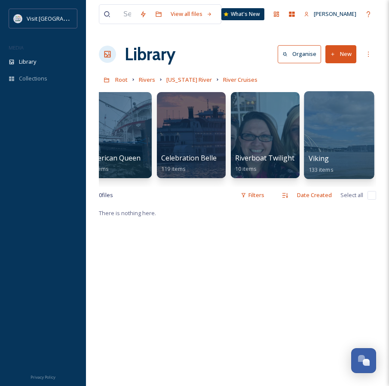
click at [337, 152] on div at bounding box center [339, 135] width 70 height 88
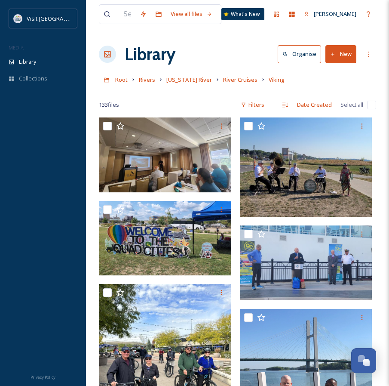
click at [343, 52] on button "New" at bounding box center [340, 54] width 31 height 18
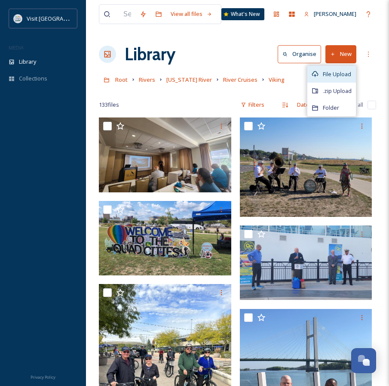
click at [337, 71] on span "File Upload" at bounding box center [337, 74] width 28 height 8
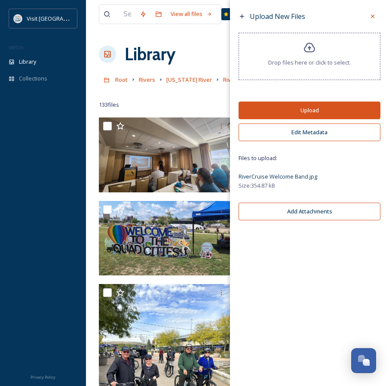
click at [314, 107] on button "Upload" at bounding box center [310, 110] width 142 height 18
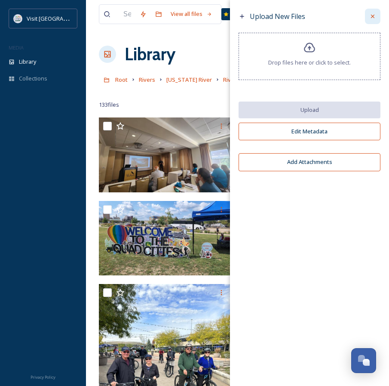
click at [373, 15] on icon at bounding box center [372, 16] width 7 height 7
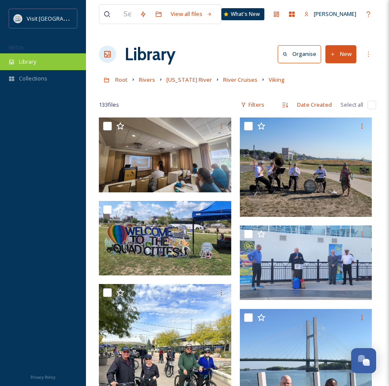
click at [31, 58] on span "Library" at bounding box center [27, 62] width 17 height 8
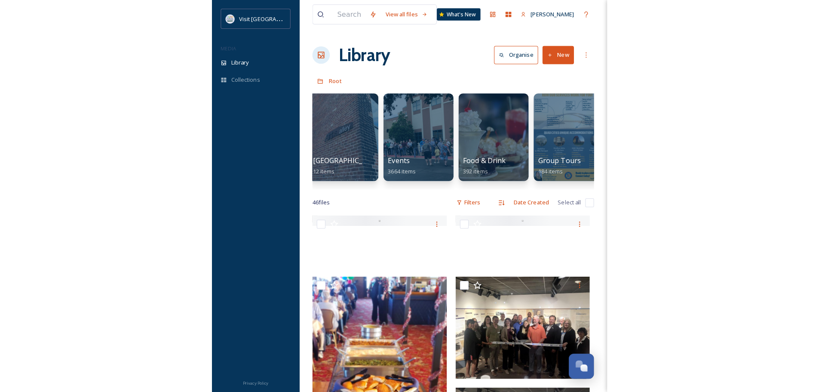
scroll to position [0, 316]
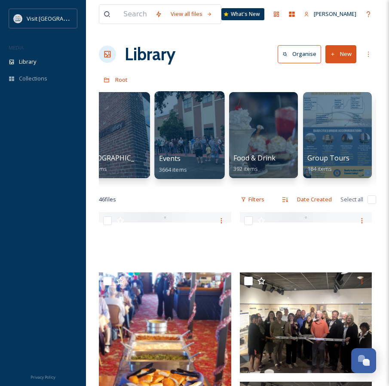
click at [184, 127] on div at bounding box center [189, 135] width 70 height 88
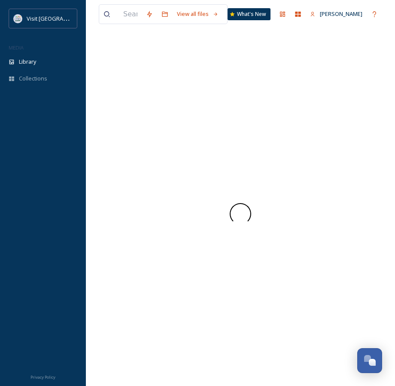
click at [184, 127] on div at bounding box center [241, 213] width 284 height 344
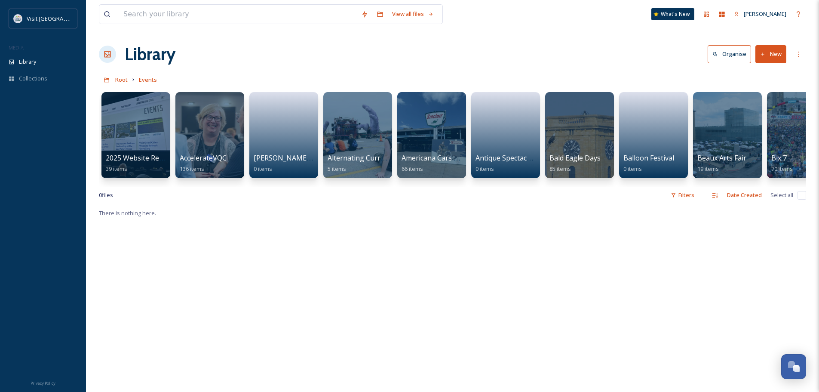
click at [25, 59] on span "Library" at bounding box center [27, 62] width 17 height 8
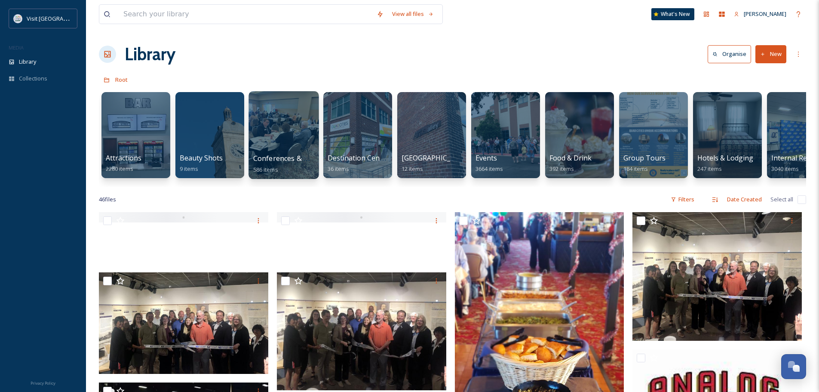
click at [297, 128] on div at bounding box center [283, 135] width 70 height 88
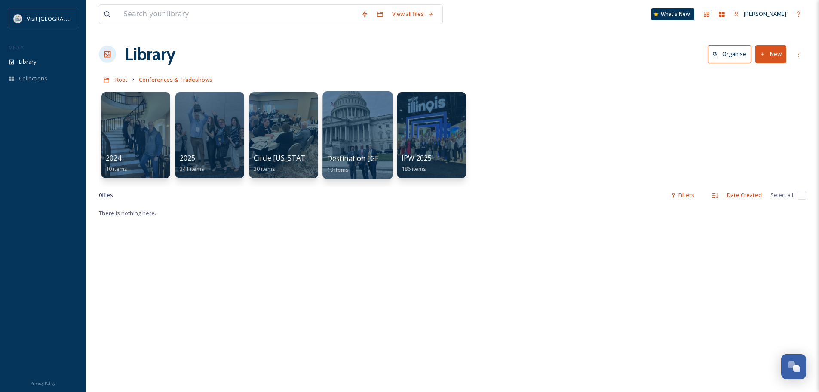
click at [365, 155] on span "Destination Capitol Hill" at bounding box center [382, 157] width 111 height 9
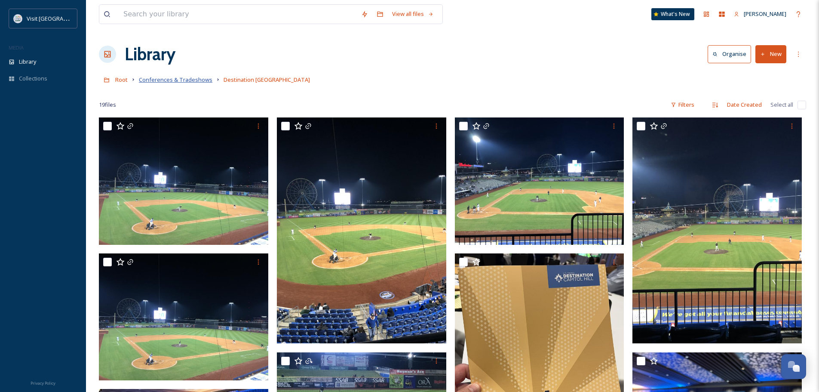
click at [174, 76] on span "Conferences & Tradeshows" at bounding box center [175, 80] width 73 height 8
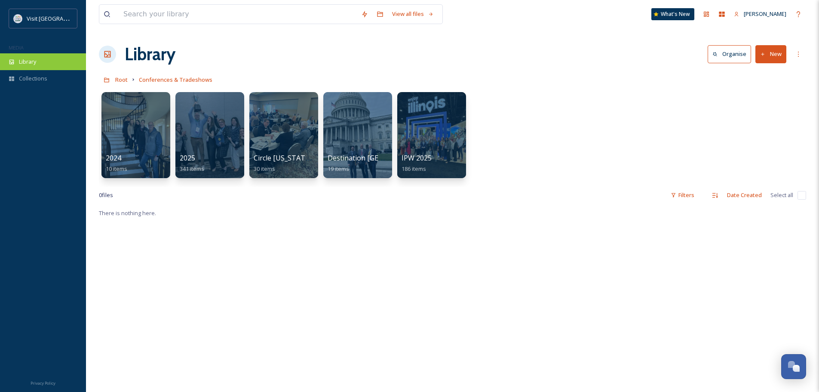
click at [38, 66] on div "Library" at bounding box center [43, 61] width 86 height 17
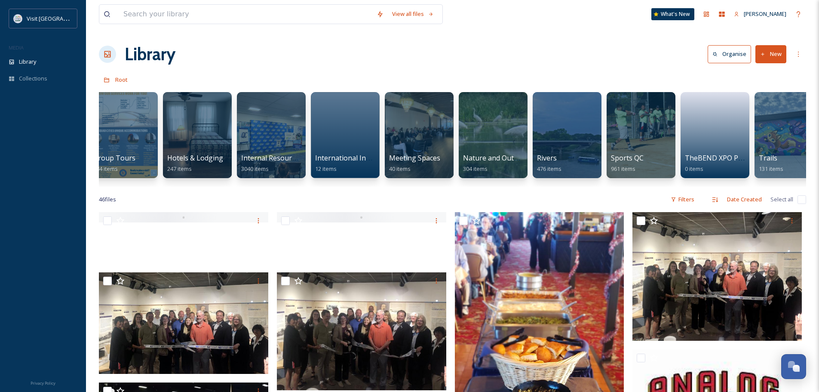
scroll to position [0, 524]
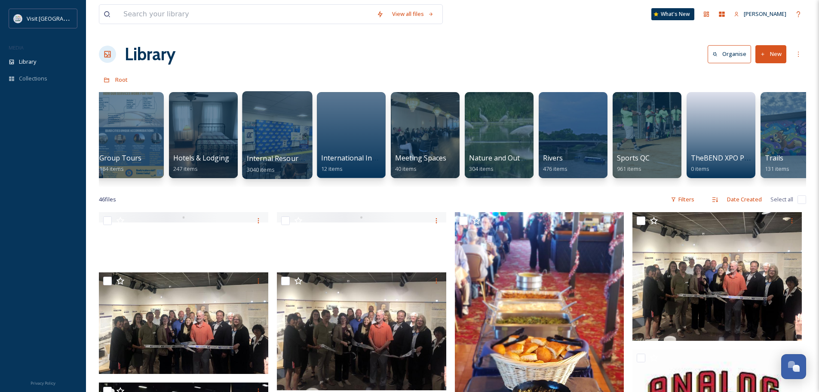
click at [270, 147] on div at bounding box center [277, 135] width 70 height 88
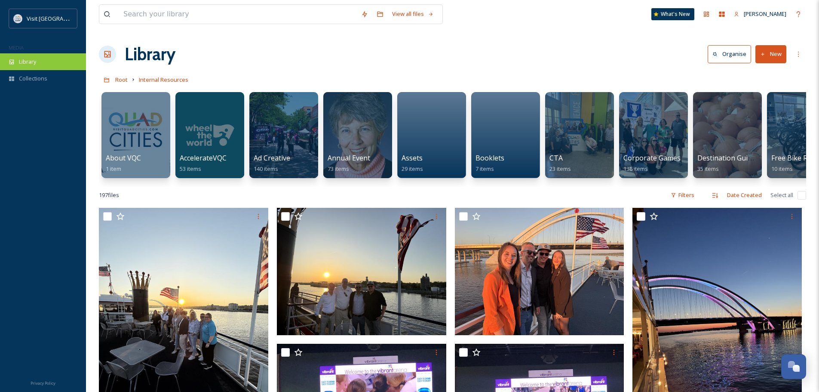
click at [31, 61] on span "Library" at bounding box center [27, 62] width 17 height 8
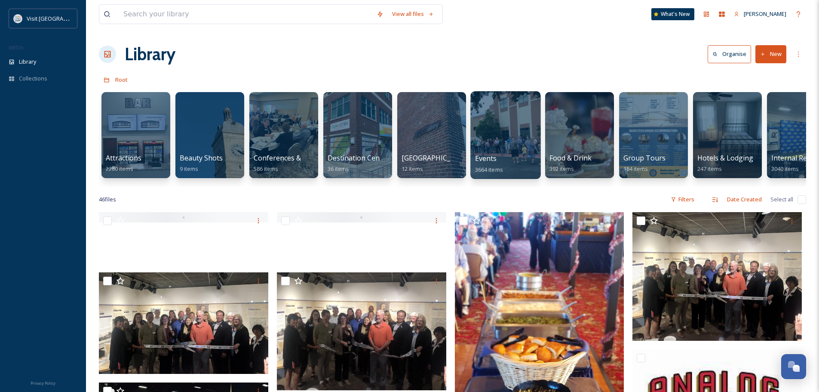
click at [495, 148] on div at bounding box center [505, 135] width 70 height 88
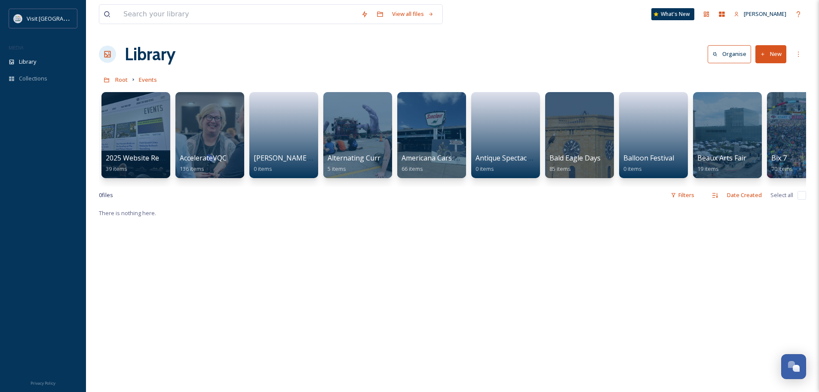
click at [30, 58] on span "Library" at bounding box center [27, 62] width 17 height 8
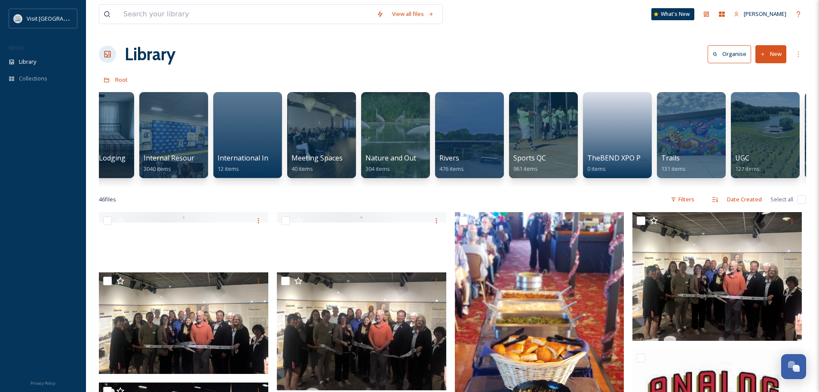
scroll to position [0, 698]
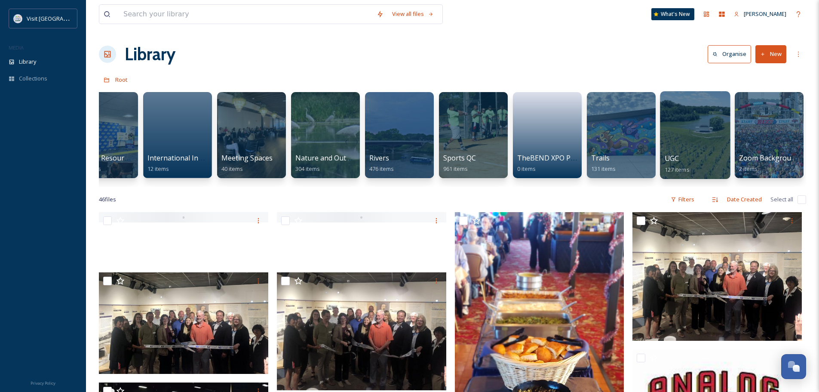
click at [689, 157] on div "UGC 127 items" at bounding box center [694, 163] width 61 height 21
click at [689, 139] on div at bounding box center [695, 135] width 70 height 88
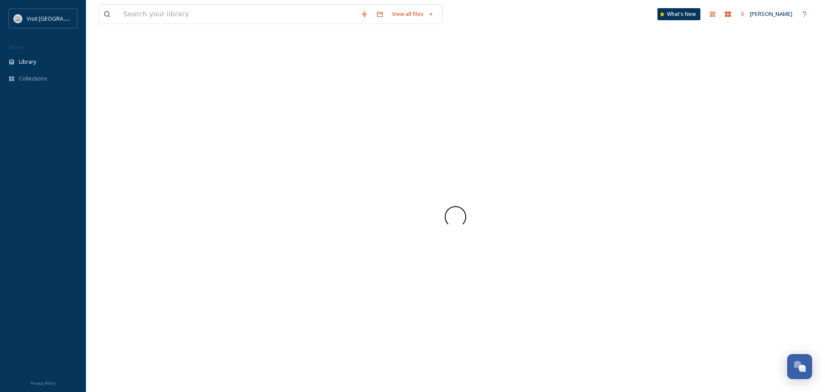
click at [689, 139] on div at bounding box center [455, 216] width 713 height 350
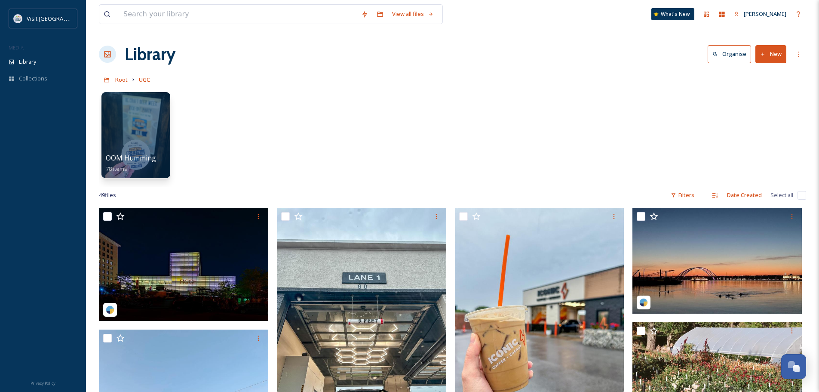
click at [393, 145] on div "OOM Hummingbirds 78 items" at bounding box center [452, 137] width 707 height 99
click at [385, 134] on div "OOM Hummingbirds 78 items" at bounding box center [452, 137] width 707 height 99
click at [30, 61] on span "Library" at bounding box center [27, 62] width 17 height 8
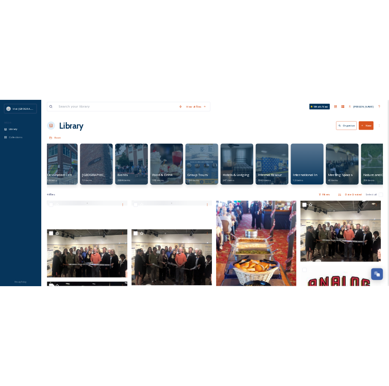
scroll to position [0, 250]
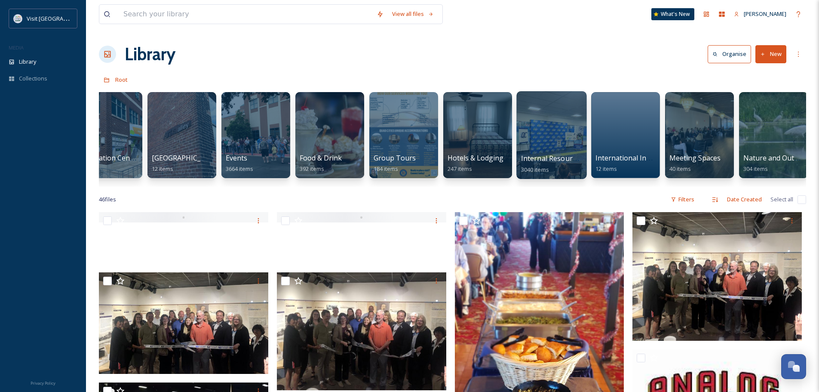
click at [539, 125] on div at bounding box center [551, 135] width 70 height 88
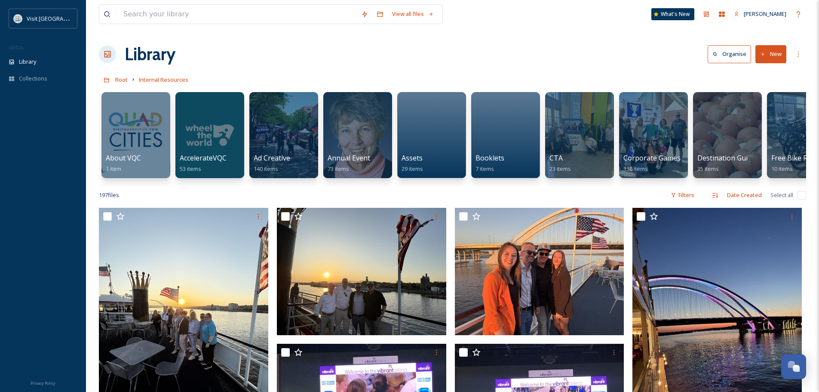
click at [772, 53] on button "New" at bounding box center [770, 54] width 31 height 18
click at [762, 109] on span "Folder" at bounding box center [761, 108] width 16 height 8
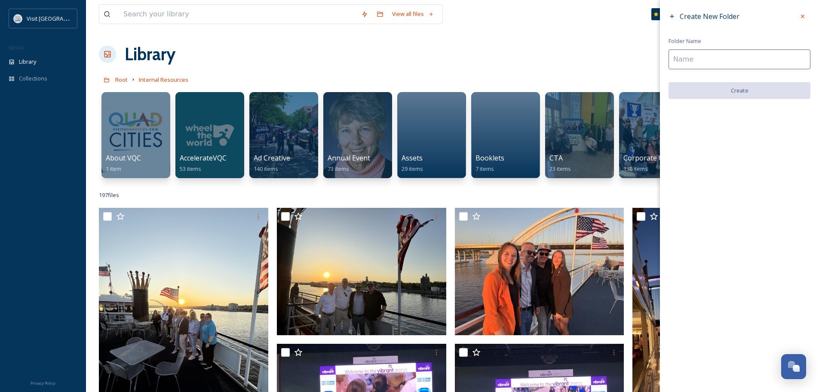
click at [707, 56] on input at bounding box center [739, 59] width 142 height 20
type input "Advocacy"
click at [735, 90] on button "Create" at bounding box center [739, 91] width 142 height 18
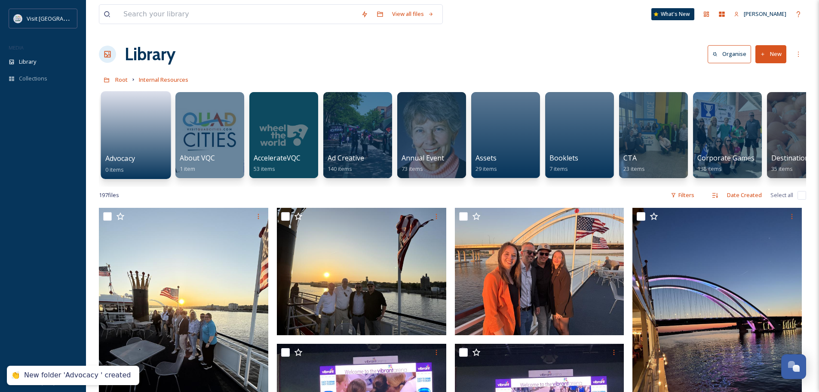
click at [138, 119] on link at bounding box center [135, 124] width 61 height 58
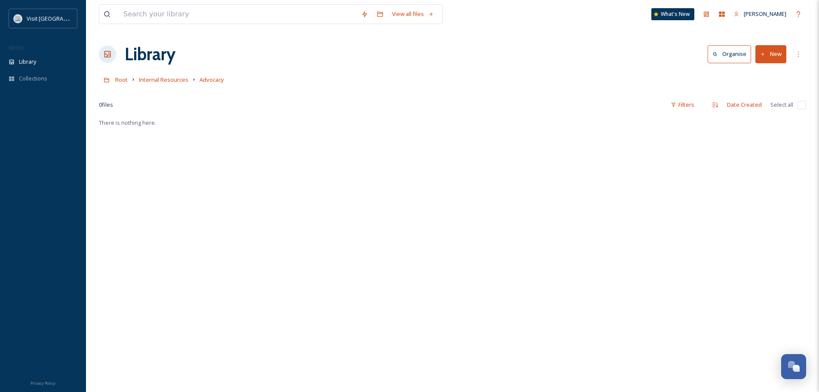
click at [778, 55] on button "New" at bounding box center [770, 54] width 31 height 18
click at [775, 75] on span "File Upload" at bounding box center [767, 74] width 28 height 8
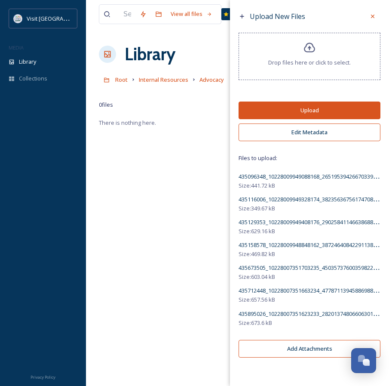
click at [315, 111] on button "Upload" at bounding box center [310, 110] width 142 height 18
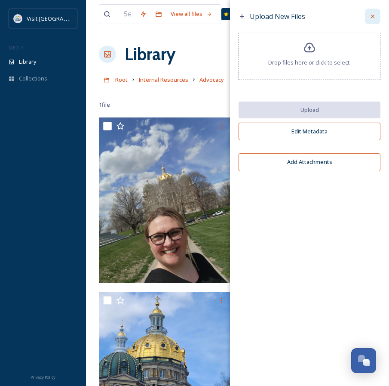
click at [375, 15] on icon at bounding box center [372, 16] width 7 height 7
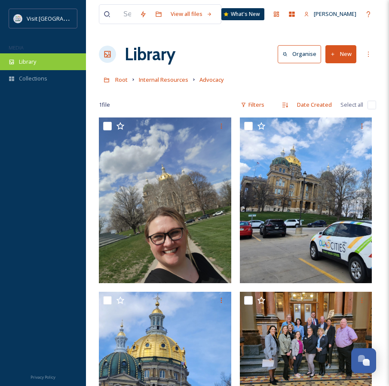
click at [27, 62] on span "Library" at bounding box center [27, 62] width 17 height 8
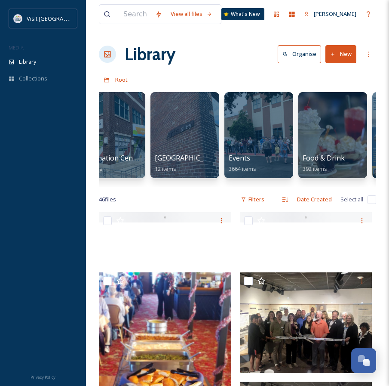
scroll to position [0, 249]
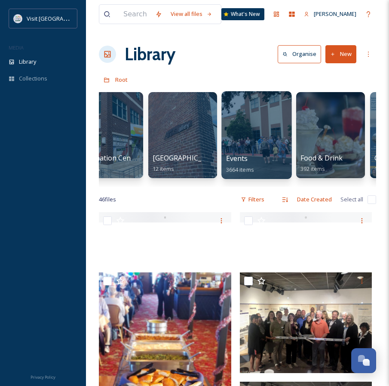
click at [252, 133] on div at bounding box center [256, 135] width 70 height 88
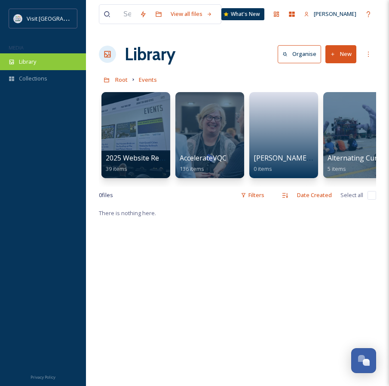
click at [31, 63] on span "Library" at bounding box center [27, 62] width 17 height 8
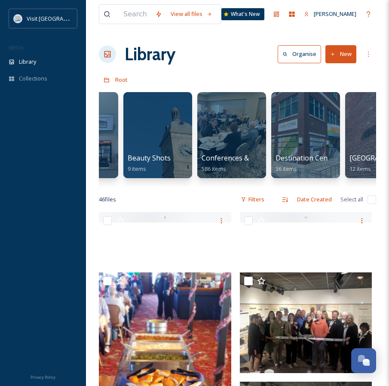
scroll to position [0, 66]
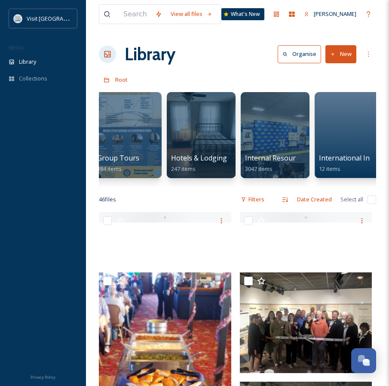
scroll to position [0, 539]
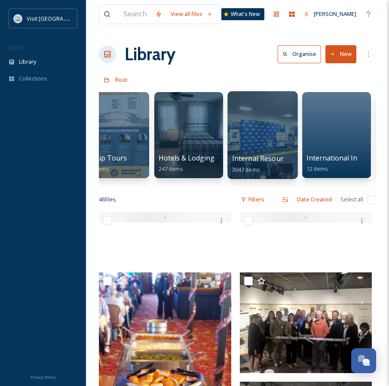
click at [268, 143] on div at bounding box center [262, 135] width 70 height 88
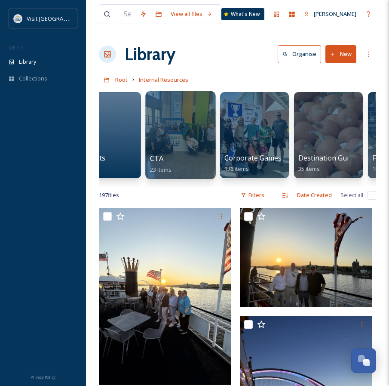
scroll to position [0, 476]
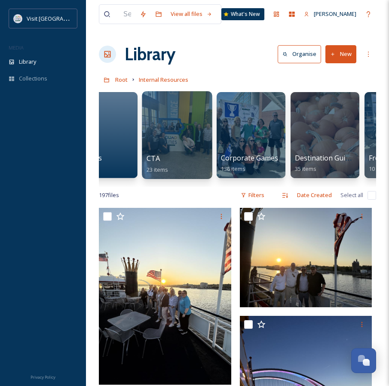
click at [158, 144] on div at bounding box center [177, 135] width 70 height 88
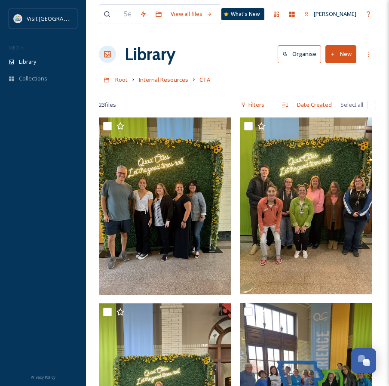
click at [345, 53] on button "New" at bounding box center [340, 54] width 31 height 18
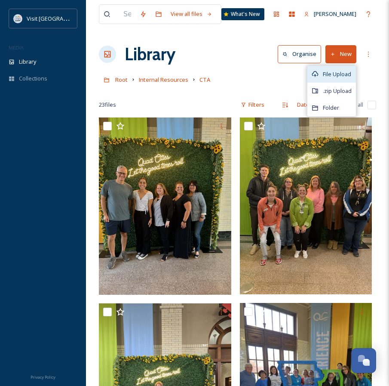
click at [338, 75] on span "File Upload" at bounding box center [337, 74] width 28 height 8
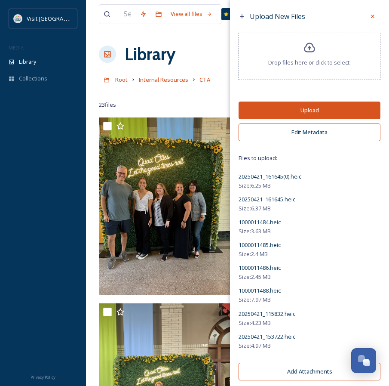
click at [305, 107] on button "Upload" at bounding box center [310, 110] width 142 height 18
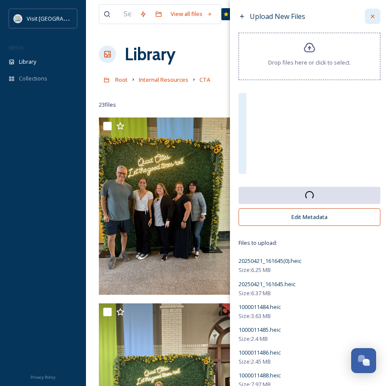
click at [369, 16] on icon at bounding box center [372, 16] width 7 height 7
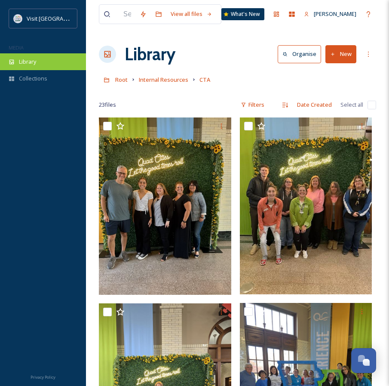
click at [30, 63] on span "Library" at bounding box center [27, 62] width 17 height 8
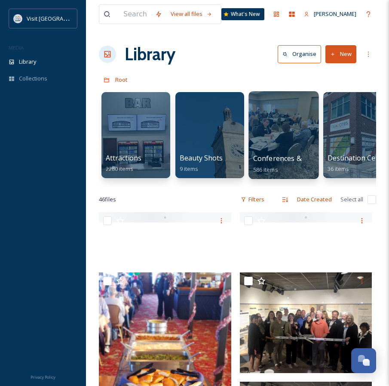
click at [289, 145] on div at bounding box center [283, 135] width 70 height 88
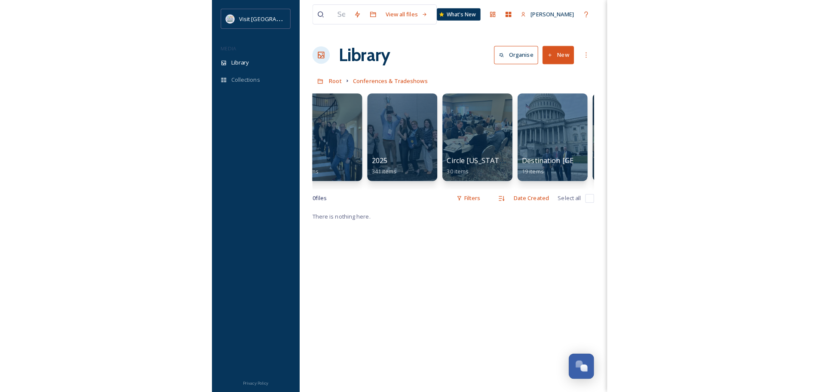
scroll to position [0, 50]
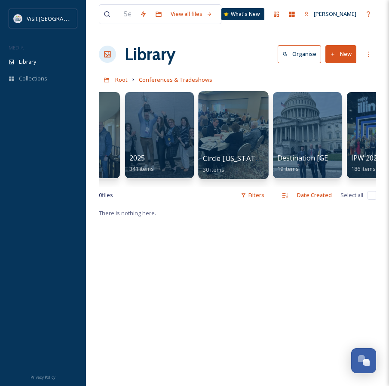
click at [232, 122] on div at bounding box center [233, 135] width 70 height 88
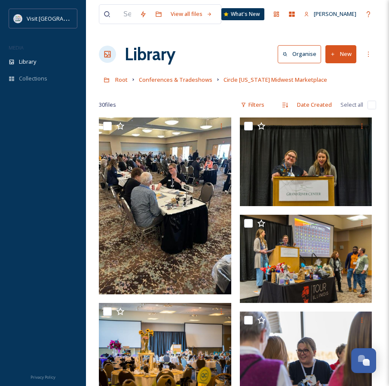
click at [344, 56] on button "New" at bounding box center [340, 54] width 31 height 18
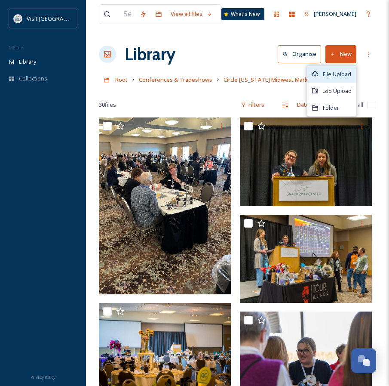
click at [336, 74] on span "File Upload" at bounding box center [337, 74] width 28 height 8
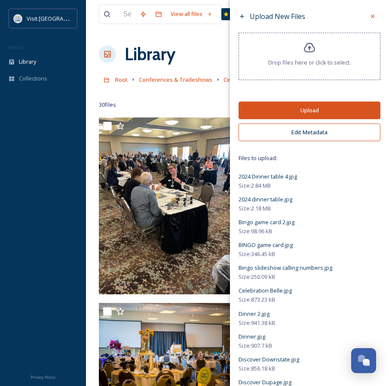
click at [309, 109] on button "Upload" at bounding box center [310, 110] width 142 height 18
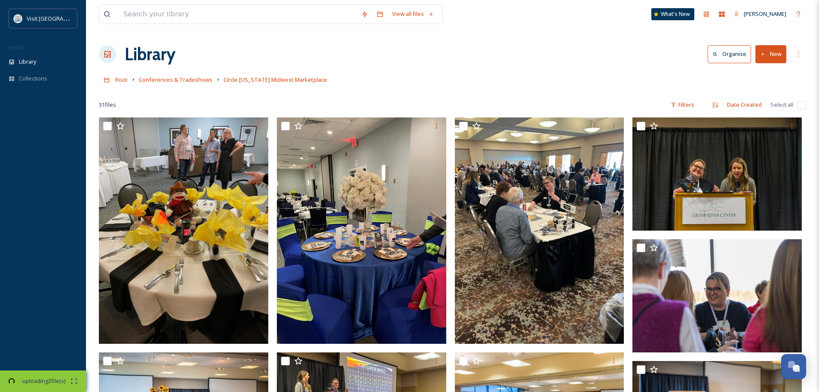
click at [389, 59] on div "Library Organise New" at bounding box center [452, 54] width 707 height 26
click at [157, 80] on span "Conferences & Tradeshows" at bounding box center [175, 80] width 73 height 8
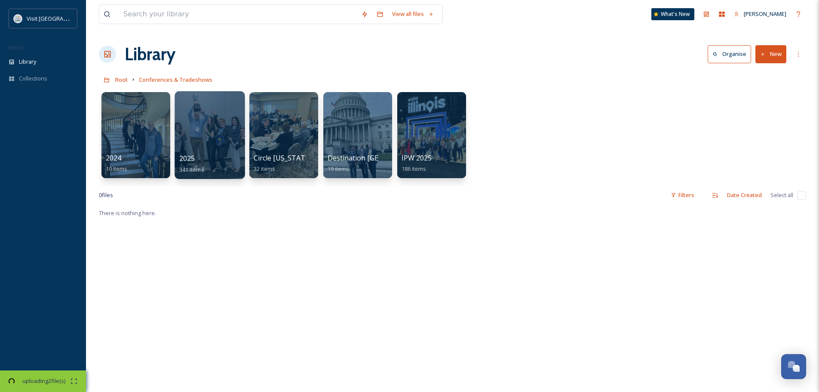
click at [203, 139] on div at bounding box center [209, 135] width 70 height 88
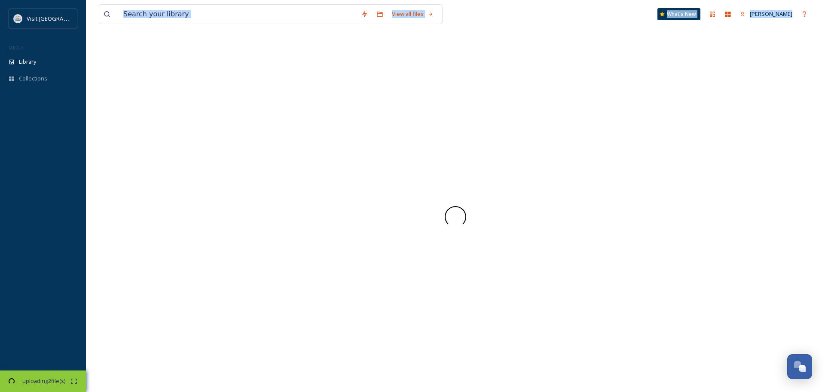
click at [203, 139] on div at bounding box center [455, 216] width 713 height 350
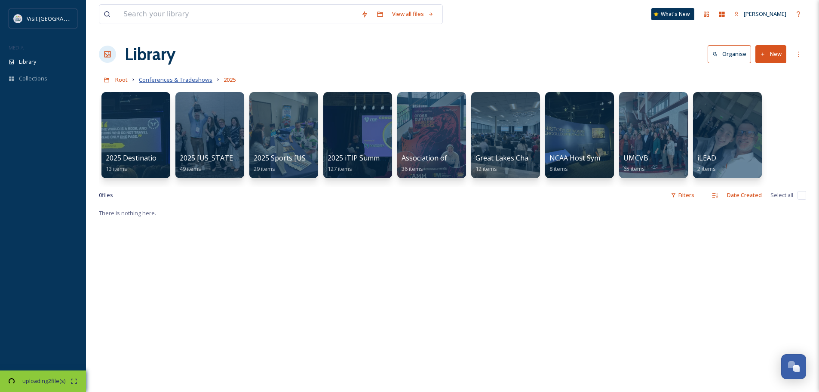
click at [181, 78] on span "Conferences & Tradeshows" at bounding box center [175, 80] width 73 height 8
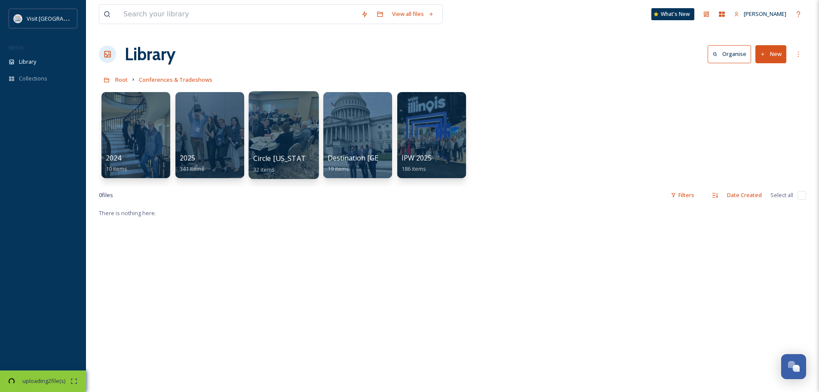
click at [282, 141] on div at bounding box center [283, 135] width 70 height 88
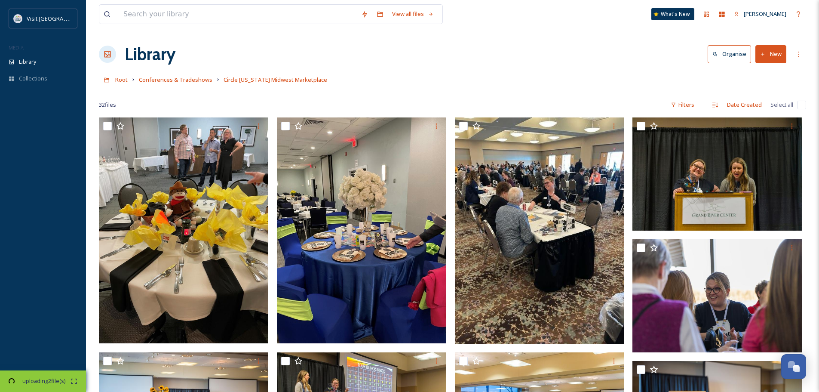
click at [389, 51] on button "New" at bounding box center [770, 54] width 31 height 18
click at [389, 107] on span "Folder" at bounding box center [761, 108] width 16 height 8
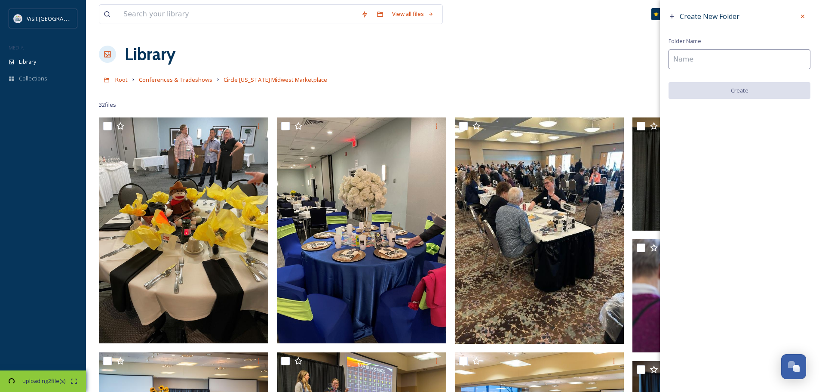
click at [389, 57] on input at bounding box center [739, 59] width 142 height 20
type input "2024"
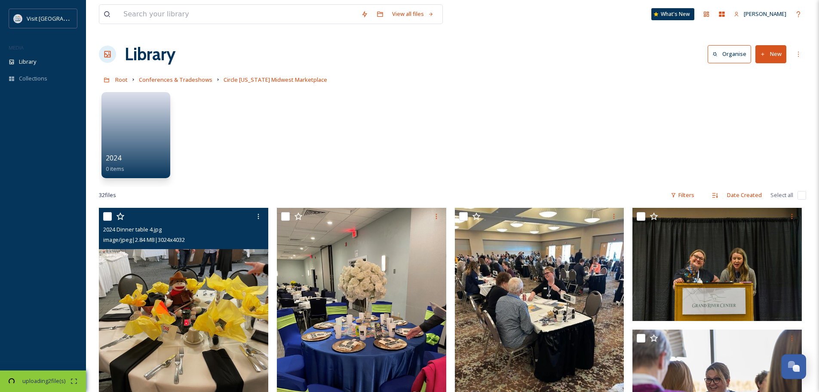
click at [106, 214] on input "checkbox" at bounding box center [107, 216] width 9 height 9
click at [108, 215] on input "checkbox" at bounding box center [107, 216] width 9 height 9
checkbox input "false"
click at [257, 216] on icon at bounding box center [258, 216] width 7 height 7
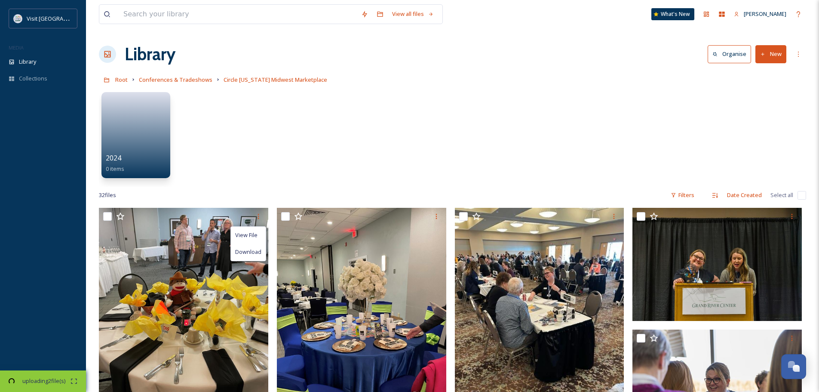
click at [299, 158] on div "2024 0 items" at bounding box center [452, 137] width 707 height 99
click at [389, 51] on button "New" at bounding box center [770, 54] width 31 height 18
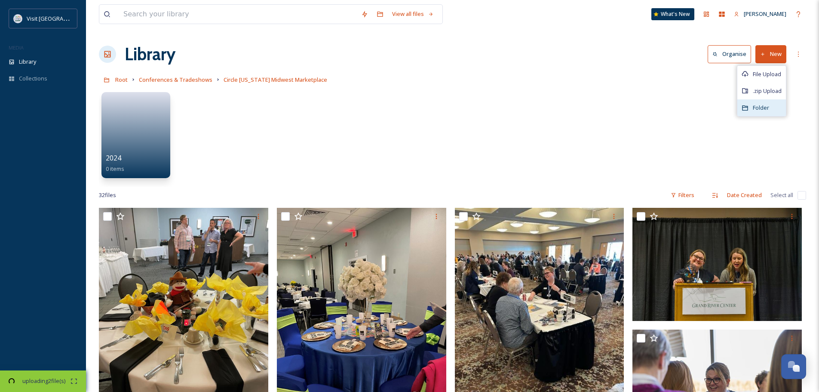
click at [389, 106] on span "Folder" at bounding box center [761, 108] width 16 height 8
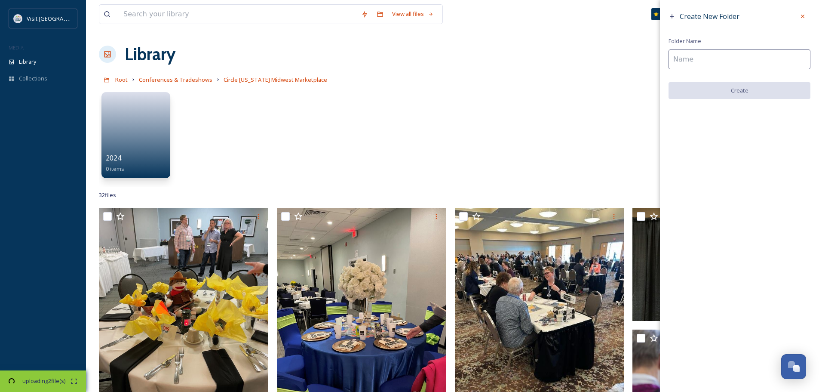
click at [389, 58] on input at bounding box center [739, 59] width 142 height 20
type input "2025"
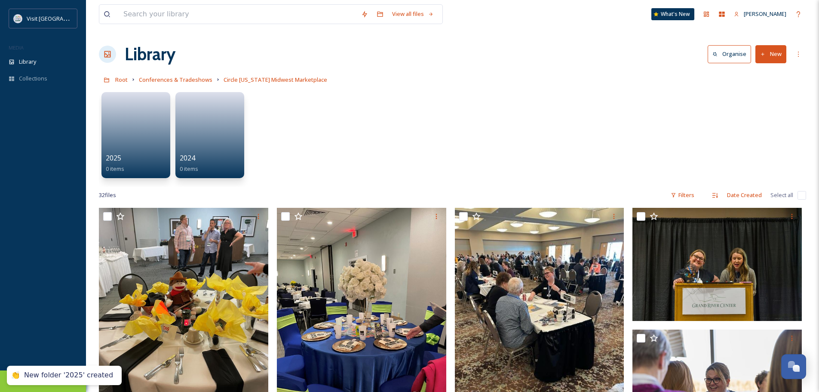
click at [389, 51] on button "New" at bounding box center [770, 54] width 31 height 18
click at [389, 110] on span "Folder" at bounding box center [761, 108] width 16 height 8
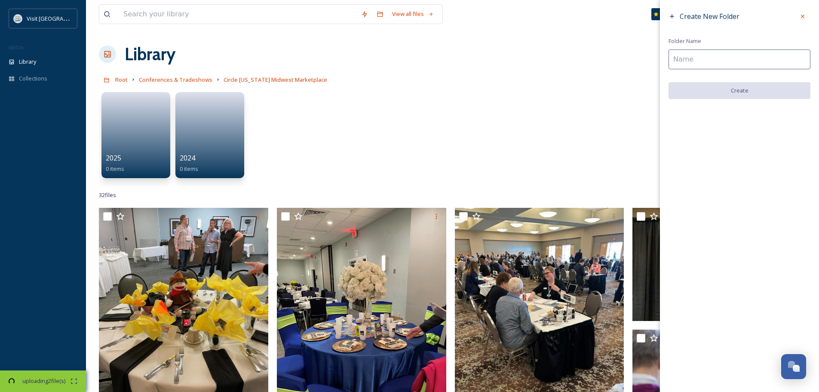
click at [389, 60] on input at bounding box center [739, 59] width 142 height 20
type input "2026"
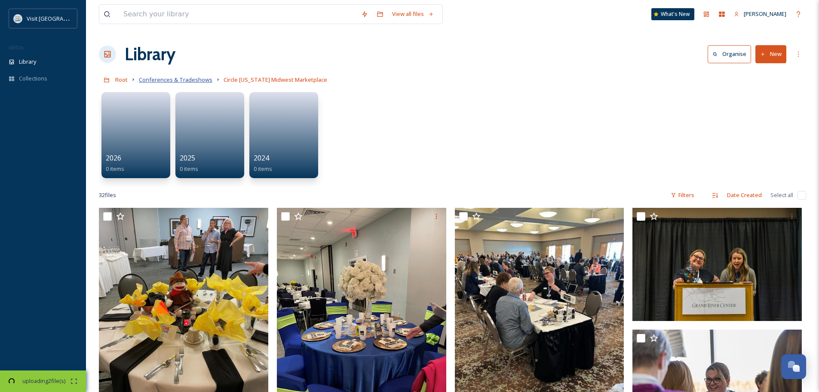
click at [181, 78] on span "Conferences & Tradeshows" at bounding box center [175, 80] width 73 height 8
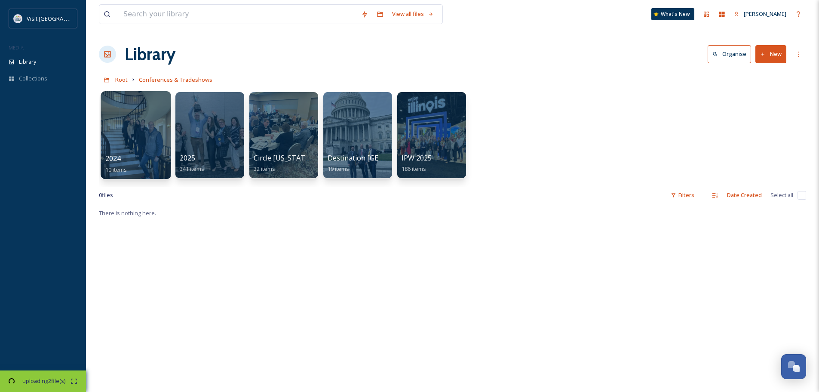
click at [132, 139] on div at bounding box center [136, 135] width 70 height 88
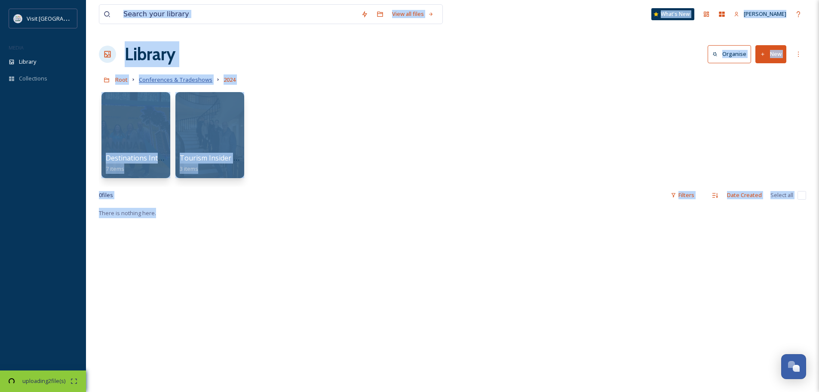
click at [180, 77] on span "Conferences & Tradeshows" at bounding box center [175, 80] width 73 height 8
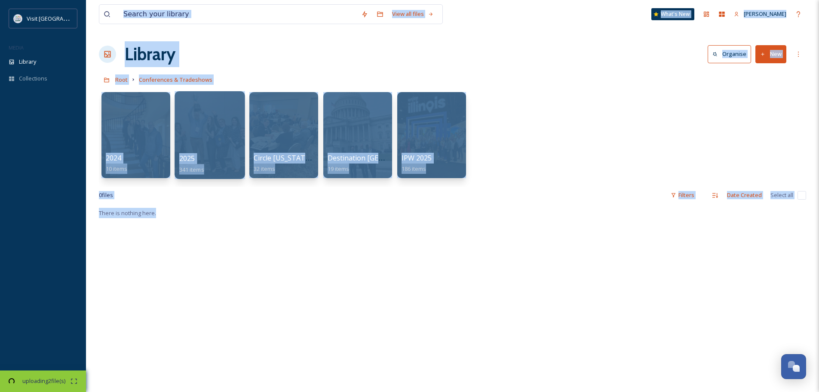
click at [220, 136] on div at bounding box center [209, 135] width 70 height 88
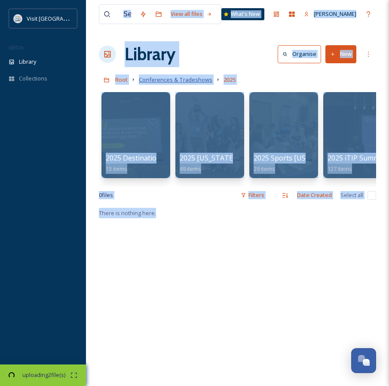
click at [180, 80] on span "Conferences & Tradeshows" at bounding box center [175, 80] width 73 height 8
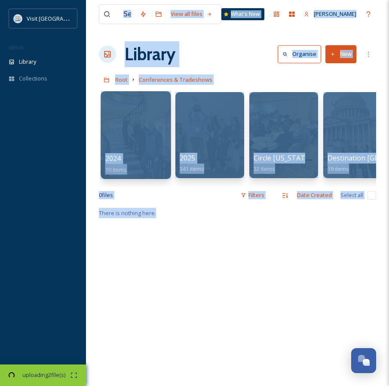
click at [135, 152] on div at bounding box center [136, 135] width 70 height 88
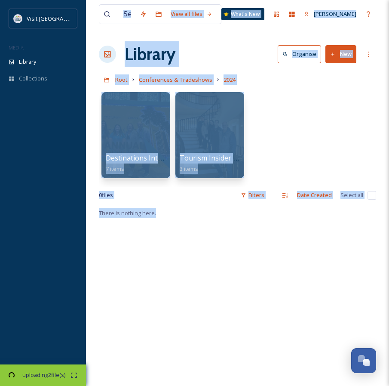
click at [294, 110] on div "Destinations International 7 items Tourism Insider Meeting ([US_STATE][GEOGRAPH…" at bounding box center [237, 137] width 277 height 99
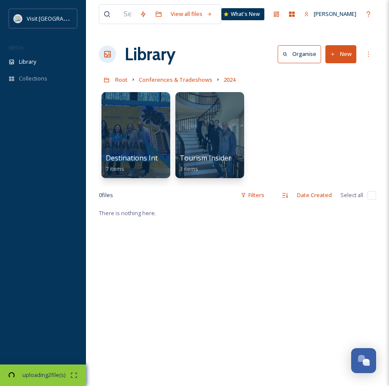
click at [343, 55] on button "New" at bounding box center [340, 54] width 31 height 18
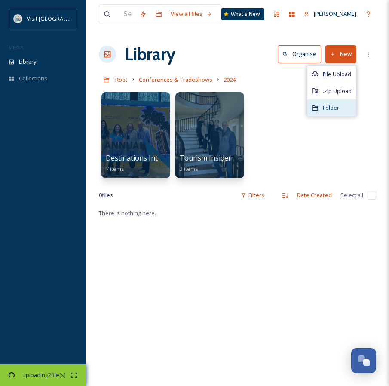
click at [345, 107] on div "Folder" at bounding box center [331, 107] width 49 height 17
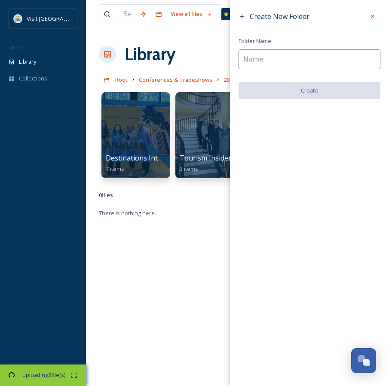
click at [281, 55] on input at bounding box center [310, 59] width 142 height 20
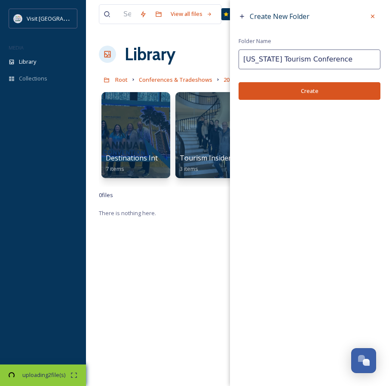
type input "[US_STATE] Tourism Conference"
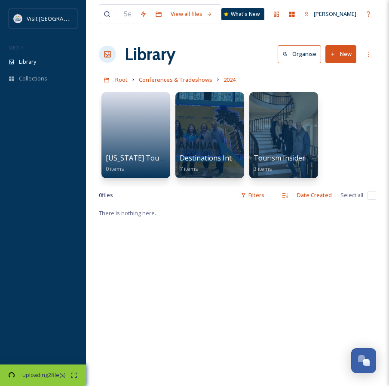
click at [340, 52] on button "New" at bounding box center [340, 54] width 31 height 18
click at [133, 141] on link at bounding box center [135, 124] width 61 height 58
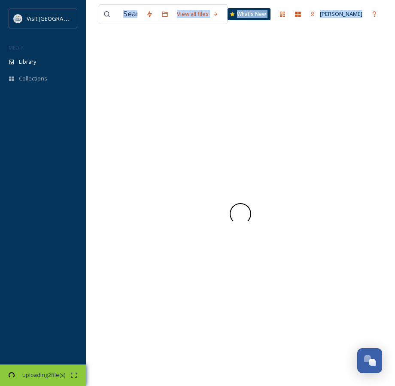
click at [133, 141] on div at bounding box center [241, 213] width 284 height 344
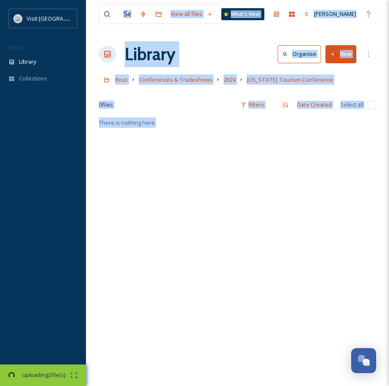
click at [349, 52] on button "New" at bounding box center [340, 54] width 31 height 18
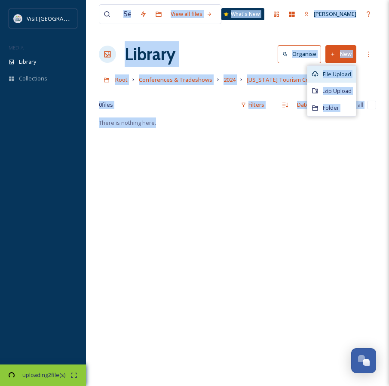
click at [339, 73] on span "File Upload" at bounding box center [337, 74] width 28 height 8
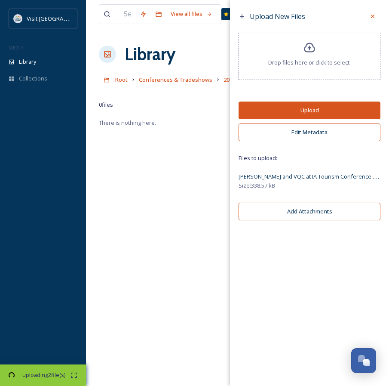
click at [314, 111] on button "Upload" at bounding box center [310, 110] width 142 height 18
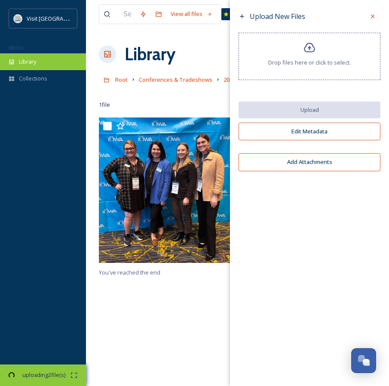
click at [27, 66] on span "Library" at bounding box center [27, 62] width 17 height 8
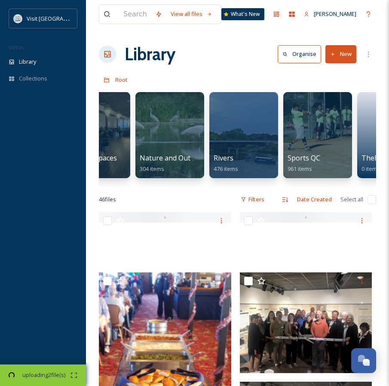
scroll to position [0, 860]
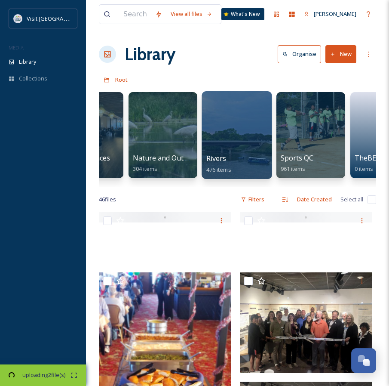
click at [242, 119] on div at bounding box center [237, 135] width 70 height 88
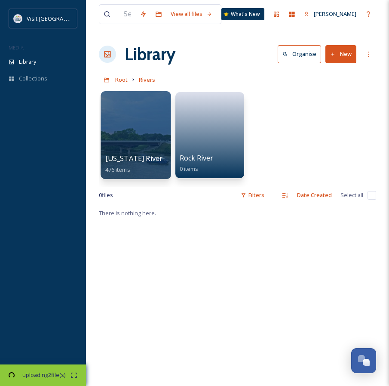
click at [141, 131] on div at bounding box center [136, 135] width 70 height 88
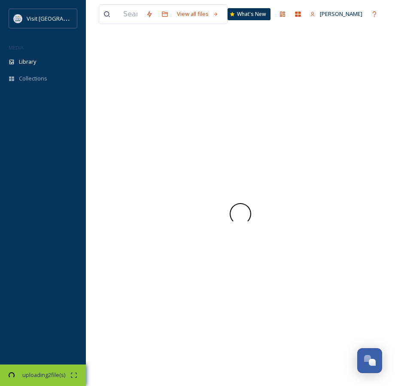
click at [141, 131] on div at bounding box center [241, 213] width 284 height 344
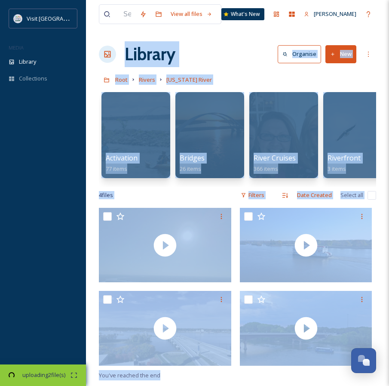
scroll to position [0, 0]
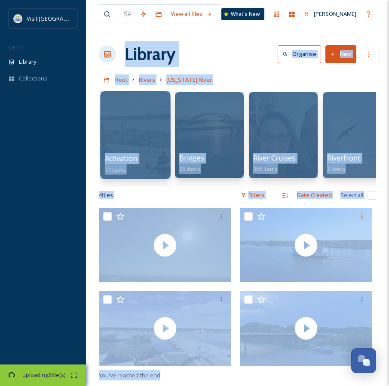
click at [138, 135] on div at bounding box center [135, 135] width 70 height 88
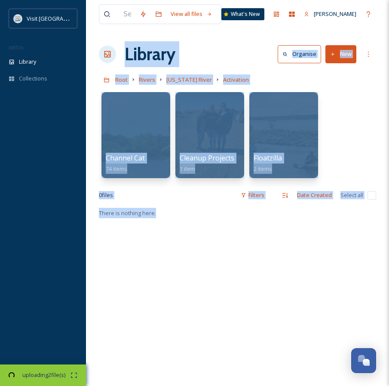
click at [349, 122] on div "Channel Cat 74 items Cleanup Projects 1 item Floatzilla 2 items" at bounding box center [237, 137] width 277 height 99
click at [291, 76] on div "Root Rivers [US_STATE] River Activation" at bounding box center [237, 79] width 277 height 16
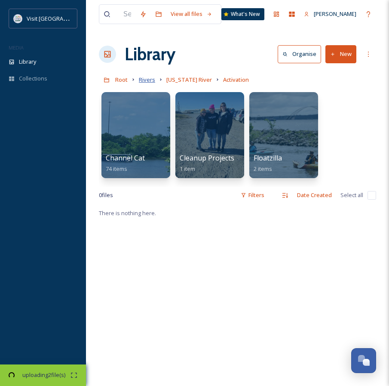
click at [155, 79] on div "Root Rivers [US_STATE] River Activation" at bounding box center [237, 79] width 277 height 16
click at [147, 82] on span "Rivers" at bounding box center [147, 80] width 16 height 8
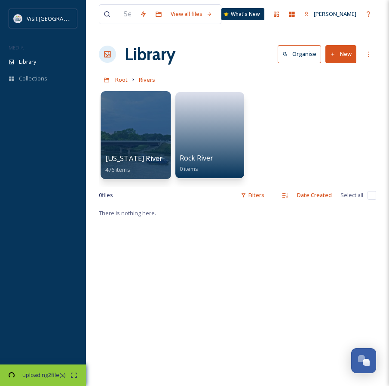
click at [138, 132] on div at bounding box center [136, 135] width 70 height 88
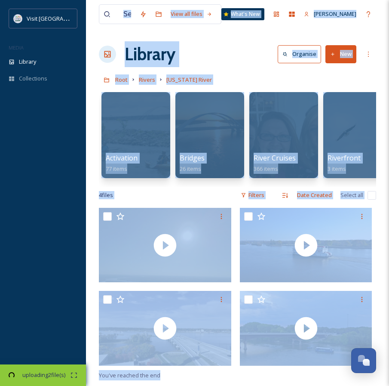
scroll to position [0, 18]
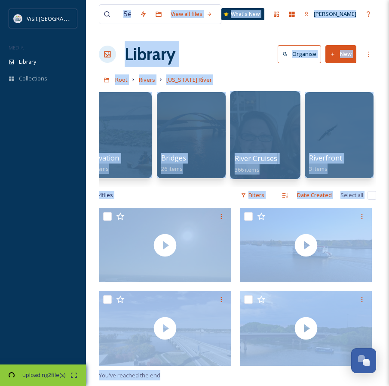
click at [264, 127] on div at bounding box center [265, 135] width 70 height 88
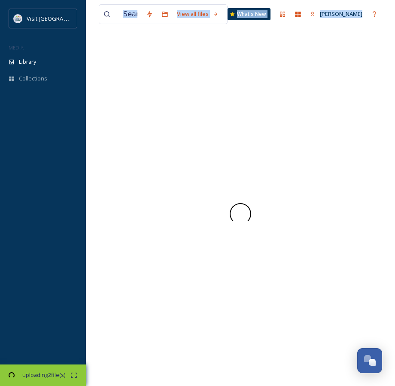
click at [264, 127] on div at bounding box center [241, 213] width 284 height 344
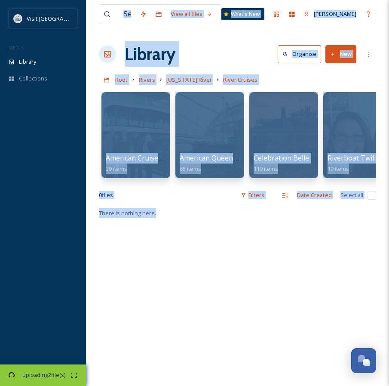
scroll to position [0, 92]
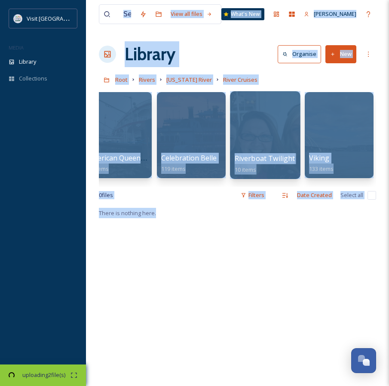
click at [272, 128] on div at bounding box center [265, 135] width 70 height 88
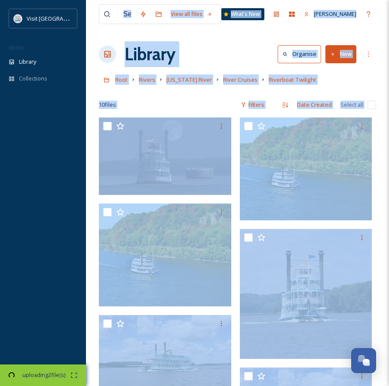
click at [343, 52] on button "New" at bounding box center [340, 54] width 31 height 18
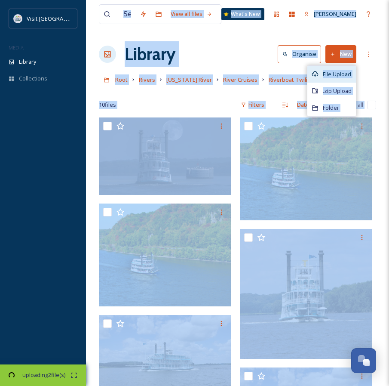
click at [335, 73] on span "File Upload" at bounding box center [337, 74] width 28 height 8
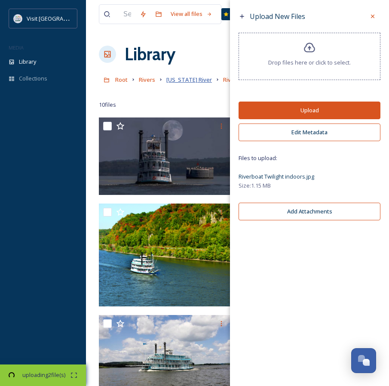
click at [190, 79] on span "[US_STATE] River" at bounding box center [189, 80] width 46 height 8
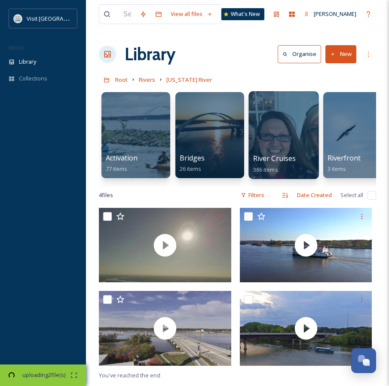
click at [278, 134] on div at bounding box center [283, 135] width 70 height 88
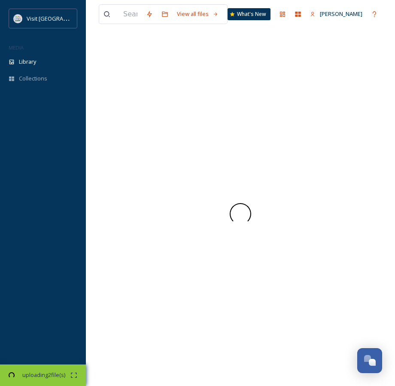
click at [278, 133] on div at bounding box center [241, 213] width 284 height 344
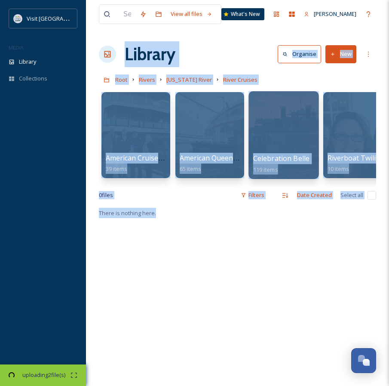
click at [272, 141] on div at bounding box center [283, 135] width 70 height 88
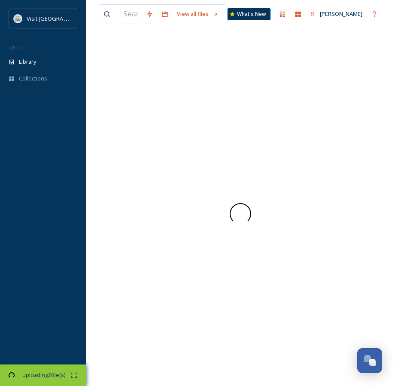
click at [272, 141] on div at bounding box center [241, 213] width 284 height 344
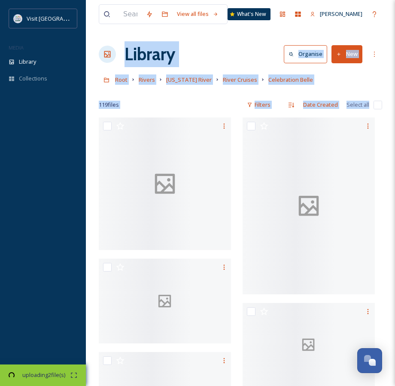
click at [346, 58] on button "New" at bounding box center [347, 54] width 31 height 18
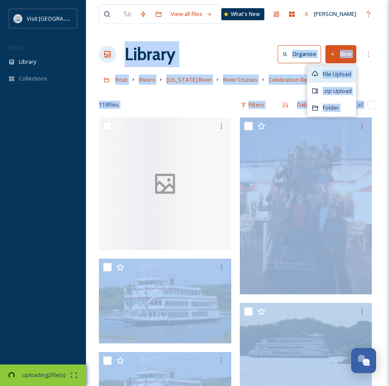
click at [343, 74] on span "File Upload" at bounding box center [337, 74] width 28 height 8
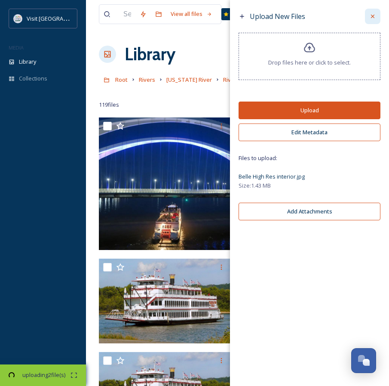
click at [375, 13] on icon at bounding box center [372, 16] width 7 height 7
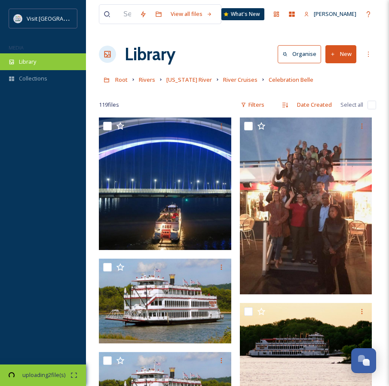
click at [30, 60] on span "Library" at bounding box center [27, 62] width 17 height 8
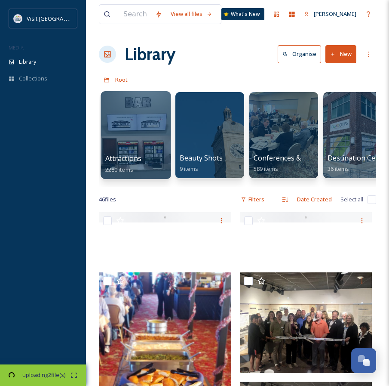
click at [135, 122] on div at bounding box center [136, 135] width 70 height 88
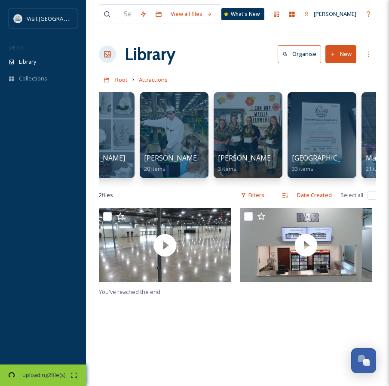
scroll to position [0, 705]
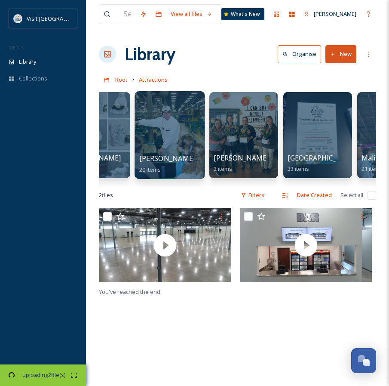
click at [181, 121] on div at bounding box center [170, 135] width 70 height 88
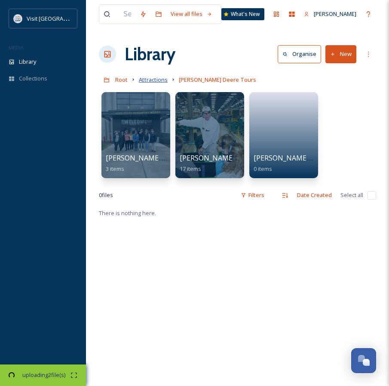
click at [150, 77] on span "Attractions" at bounding box center [153, 80] width 29 height 8
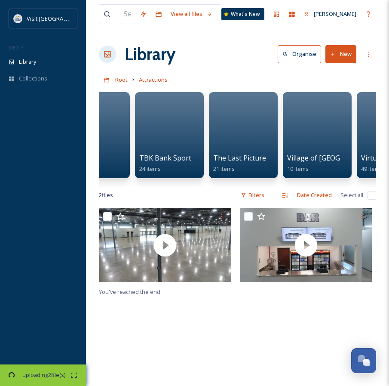
scroll to position [0, 2458]
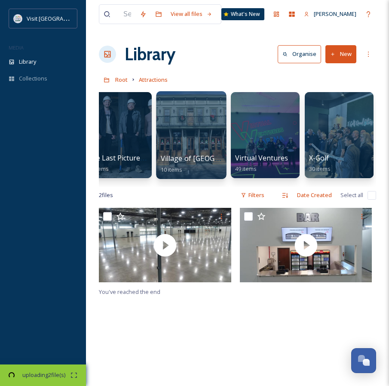
click at [192, 140] on div at bounding box center [191, 135] width 70 height 88
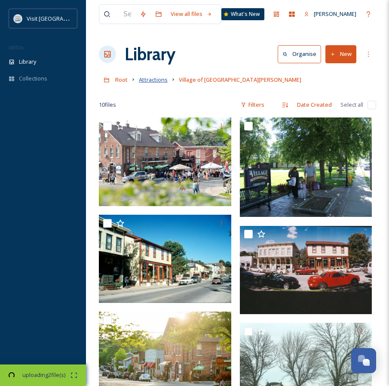
click at [151, 79] on span "Attractions" at bounding box center [153, 80] width 29 height 8
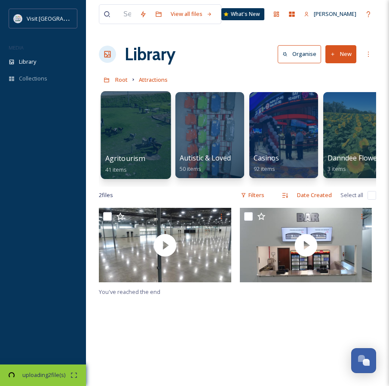
click at [129, 136] on div at bounding box center [136, 135] width 70 height 88
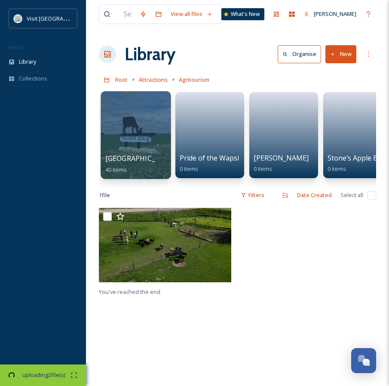
click at [129, 135] on div at bounding box center [136, 135] width 70 height 88
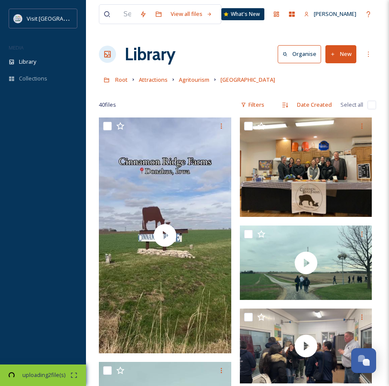
click at [342, 54] on button "New" at bounding box center [340, 54] width 31 height 18
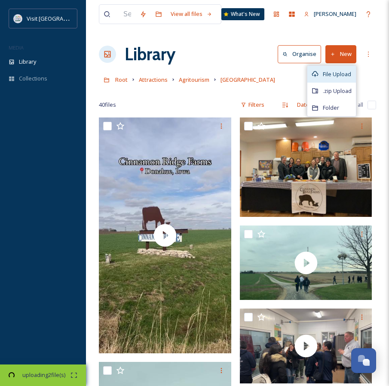
click at [340, 77] on span "File Upload" at bounding box center [337, 74] width 28 height 8
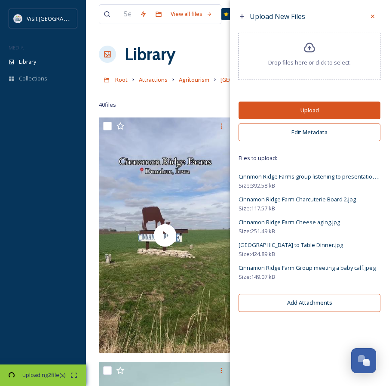
click at [311, 110] on button "Upload" at bounding box center [310, 110] width 142 height 18
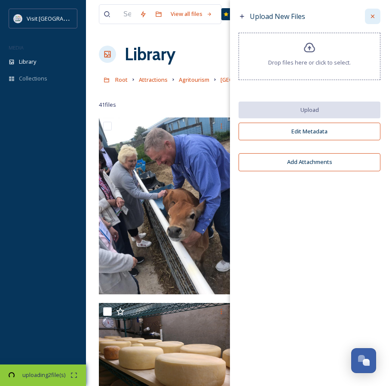
click at [373, 17] on icon at bounding box center [372, 16] width 3 height 3
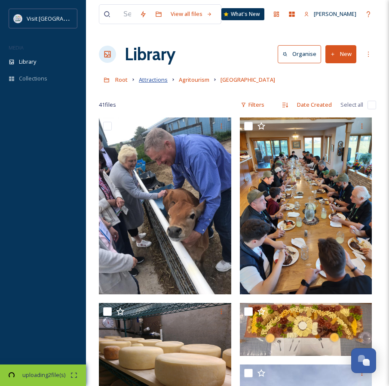
click at [156, 81] on span "Attractions" at bounding box center [153, 80] width 29 height 8
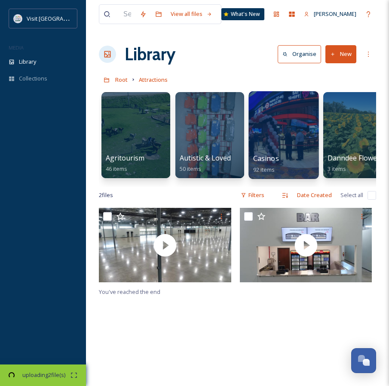
click at [290, 120] on div at bounding box center [283, 135] width 70 height 88
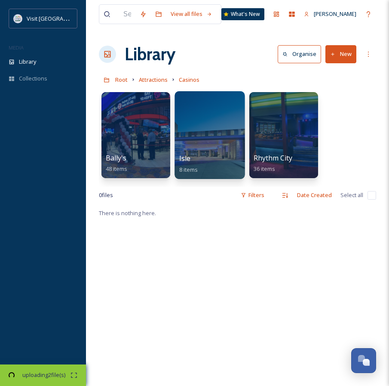
click at [201, 142] on div at bounding box center [209, 135] width 70 height 88
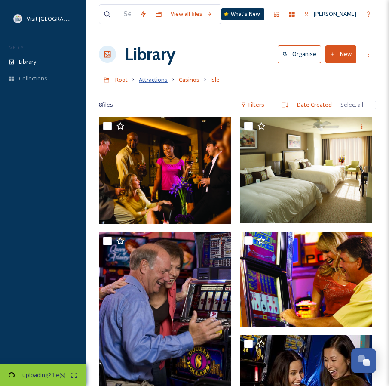
click at [155, 79] on span "Attractions" at bounding box center [153, 80] width 29 height 8
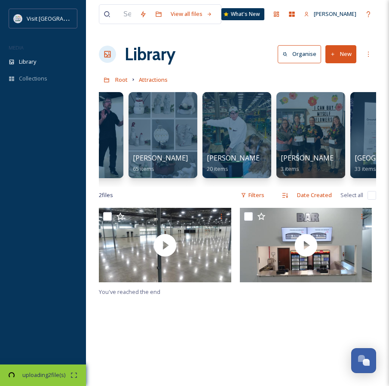
scroll to position [0, 697]
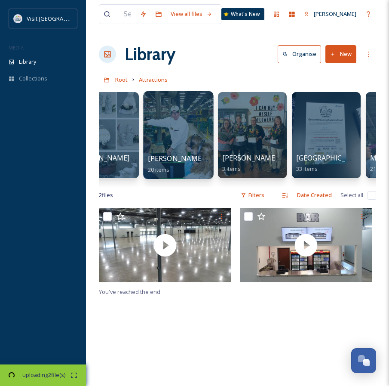
click at [171, 114] on div at bounding box center [178, 135] width 70 height 88
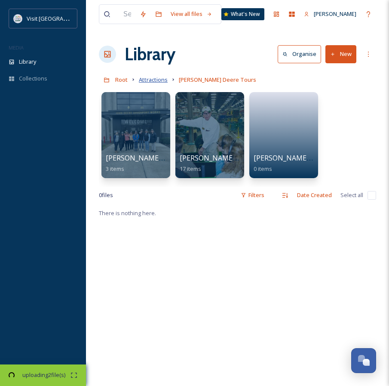
click at [154, 81] on span "Attractions" at bounding box center [153, 80] width 29 height 8
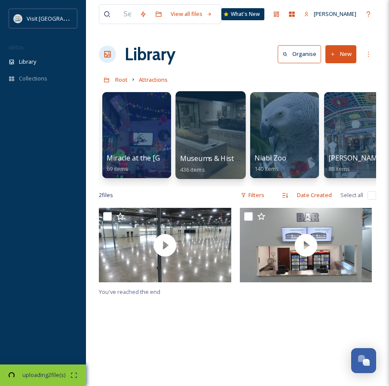
scroll to position [0, 1177]
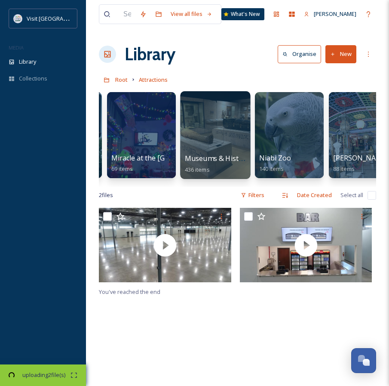
click at [217, 135] on div at bounding box center [215, 135] width 70 height 88
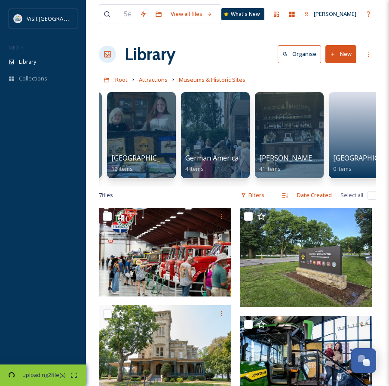
scroll to position [0, 748]
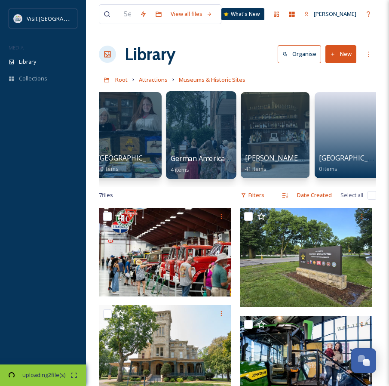
click at [201, 137] on div at bounding box center [201, 135] width 70 height 88
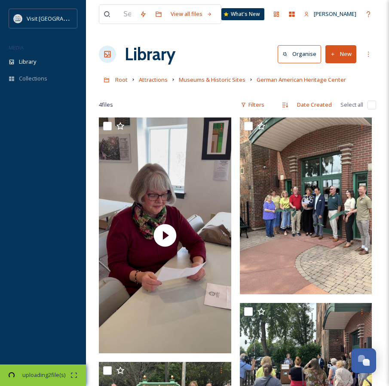
click at [343, 47] on button "New" at bounding box center [340, 54] width 31 height 18
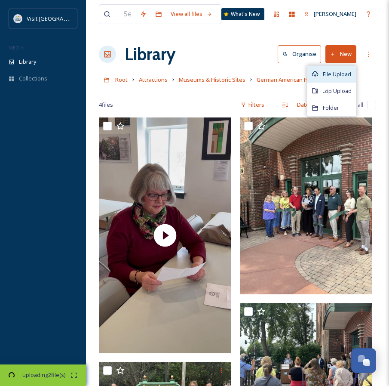
click at [345, 74] on span "File Upload" at bounding box center [337, 74] width 28 height 8
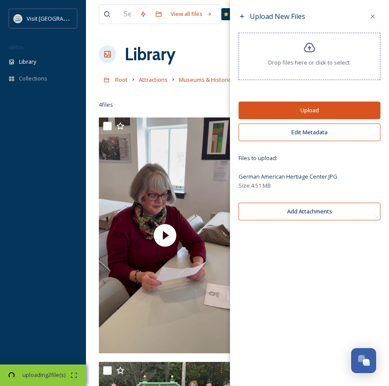
click at [305, 110] on button "Upload" at bounding box center [310, 110] width 142 height 18
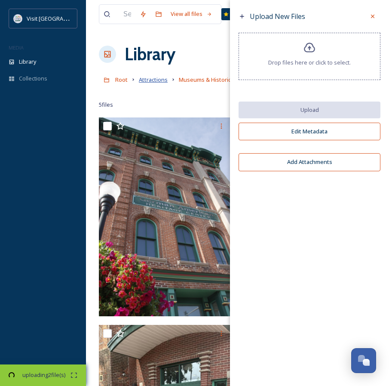
click at [152, 77] on span "Attractions" at bounding box center [153, 80] width 29 height 8
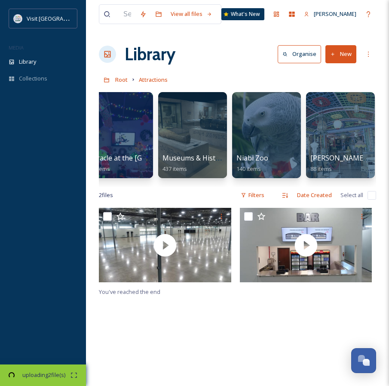
scroll to position [0, 1204]
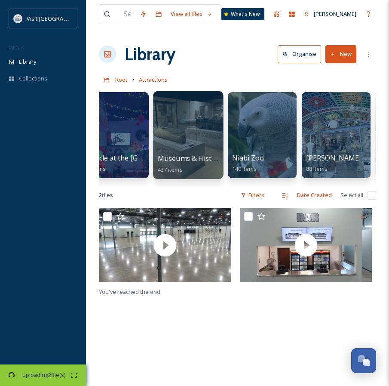
click at [193, 123] on div at bounding box center [188, 135] width 70 height 88
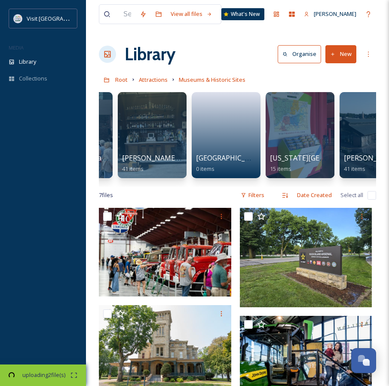
scroll to position [0, 873]
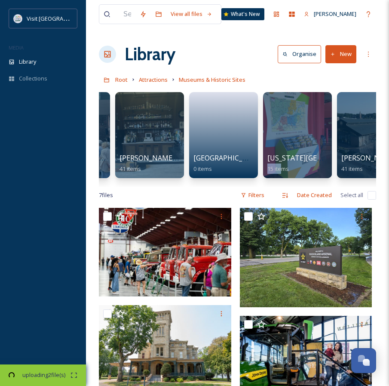
drag, startPoint x: 263, startPoint y: 186, endPoint x: 280, endPoint y: 185, distance: 17.2
click at [280, 185] on div "Arts Alley 81 items [PERSON_NAME][GEOGRAPHIC_DATA] 14 items [GEOGRAPHIC_DATA] 5…" at bounding box center [237, 137] width 277 height 99
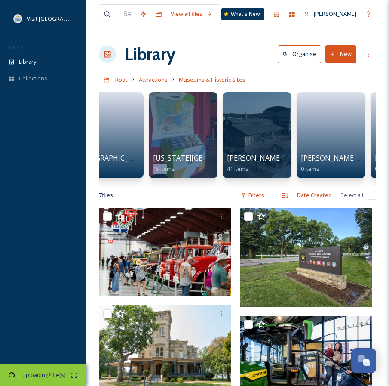
scroll to position [0, 960]
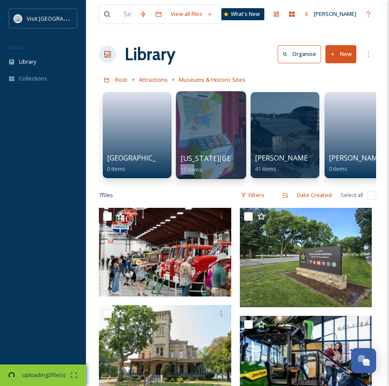
click at [222, 141] on div at bounding box center [211, 135] width 70 height 88
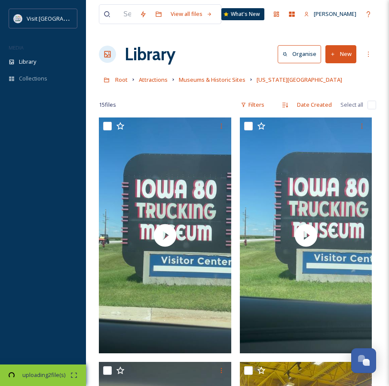
click at [345, 51] on button "New" at bounding box center [340, 54] width 31 height 18
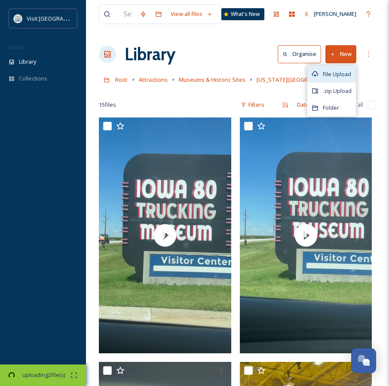
click at [343, 70] on span "File Upload" at bounding box center [337, 74] width 28 height 8
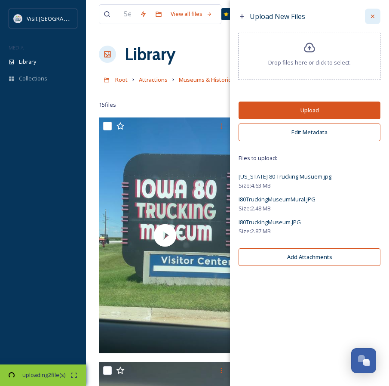
click at [371, 15] on icon at bounding box center [372, 16] width 3 height 3
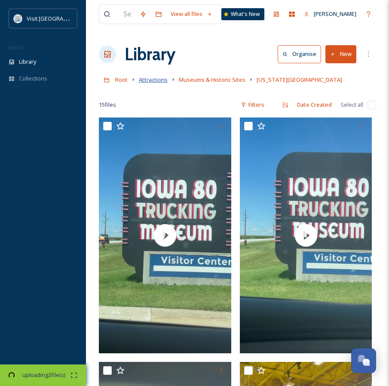
click at [157, 80] on span "Attractions" at bounding box center [153, 80] width 29 height 8
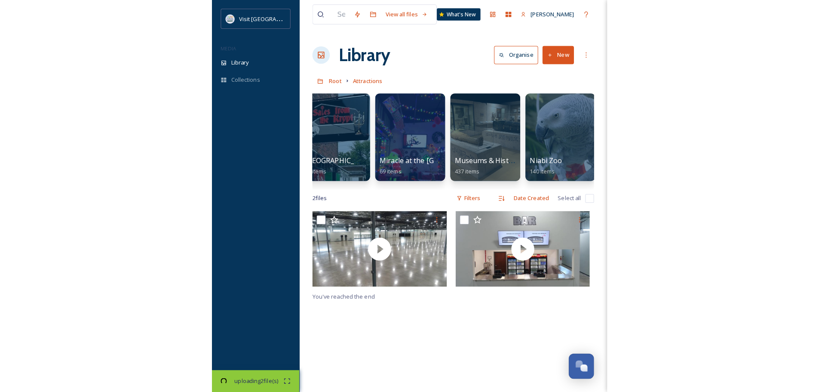
scroll to position [0, 1110]
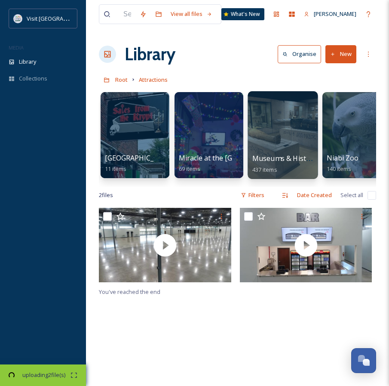
click at [271, 121] on div at bounding box center [283, 135] width 70 height 88
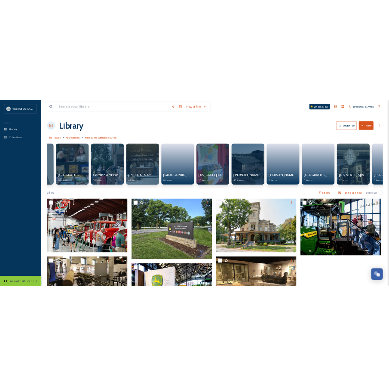
scroll to position [0, 749]
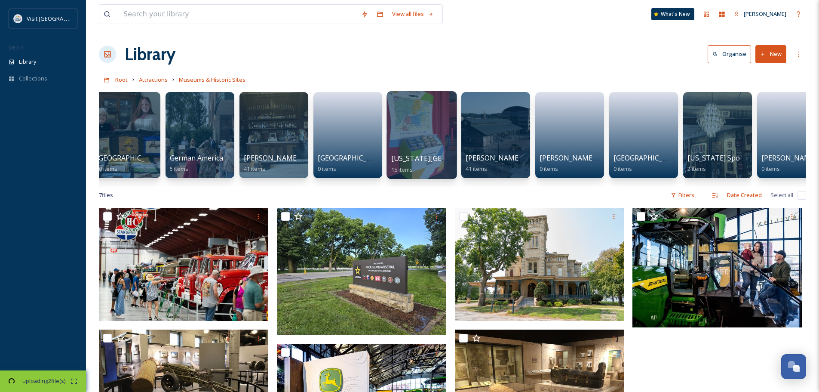
click at [389, 118] on div at bounding box center [421, 135] width 70 height 88
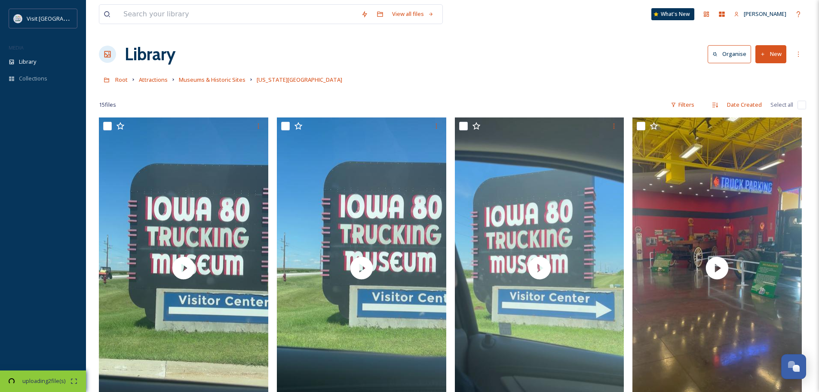
click at [389, 47] on button "New" at bounding box center [770, 54] width 31 height 18
click at [389, 70] on span "File Upload" at bounding box center [767, 74] width 28 height 8
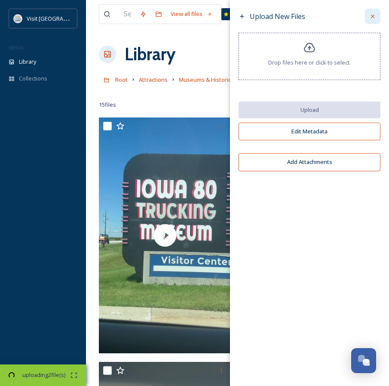
click at [375, 15] on icon at bounding box center [372, 16] width 7 height 7
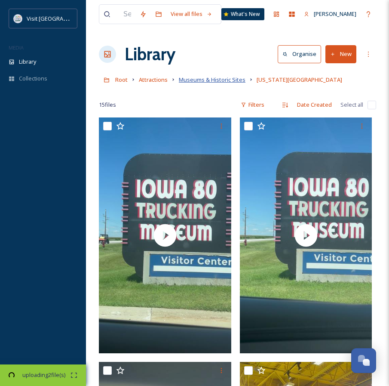
click at [222, 80] on span "Museums & Historic Sites" at bounding box center [212, 80] width 67 height 8
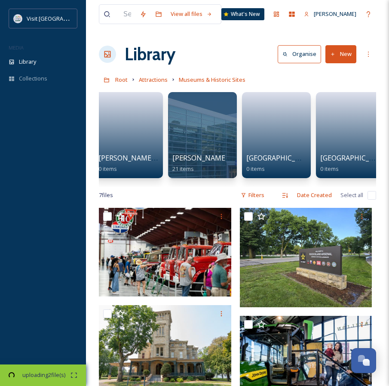
scroll to position [0, 1415]
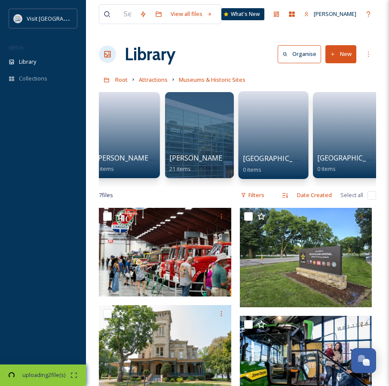
click at [271, 134] on link at bounding box center [273, 124] width 61 height 58
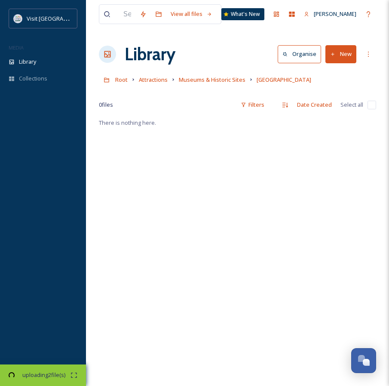
click at [349, 52] on button "New" at bounding box center [340, 54] width 31 height 18
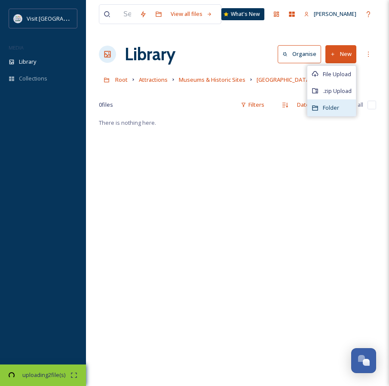
click at [334, 103] on div "Folder" at bounding box center [331, 107] width 49 height 17
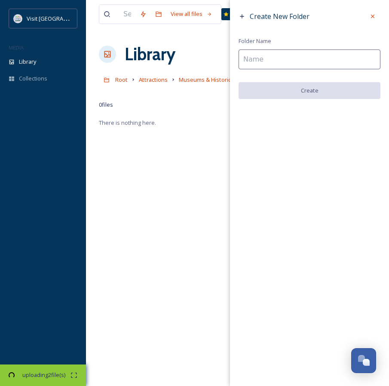
click at [269, 58] on input at bounding box center [310, 59] width 142 height 20
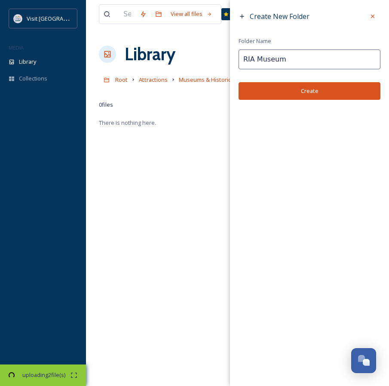
type input "RIA Museum"
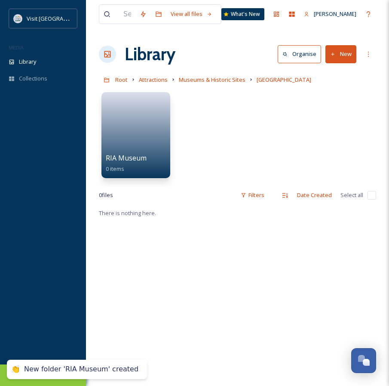
click at [333, 47] on button "New" at bounding box center [340, 54] width 31 height 18
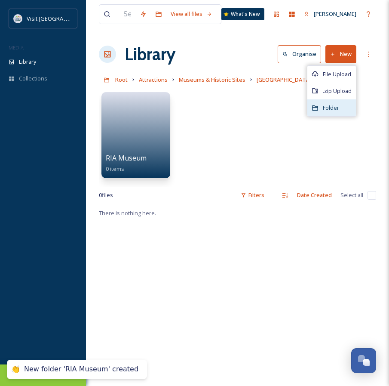
click at [340, 105] on div "Folder" at bounding box center [331, 107] width 49 height 17
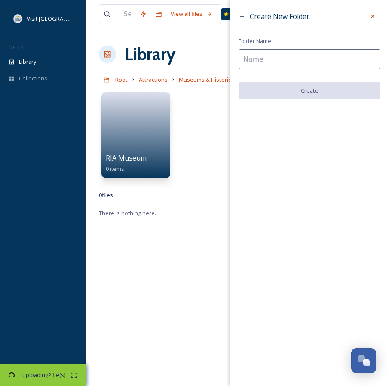
click at [335, 61] on input at bounding box center [310, 59] width 142 height 20
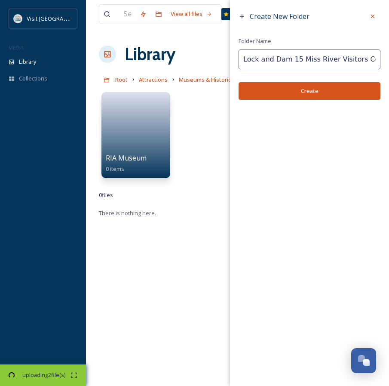
type input "Lock and Dam 15 Miss River Visitors Center"
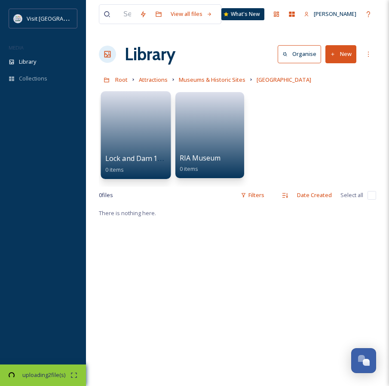
click at [145, 140] on link at bounding box center [135, 124] width 61 height 58
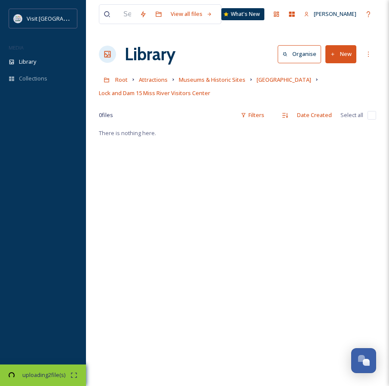
click at [348, 55] on button "New" at bounding box center [340, 54] width 31 height 18
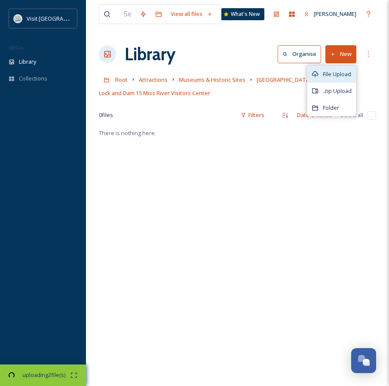
click at [346, 71] on span "File Upload" at bounding box center [337, 74] width 28 height 8
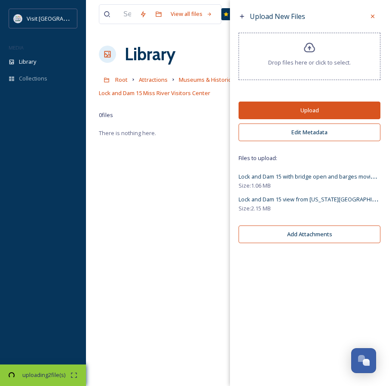
click at [322, 109] on button "Upload" at bounding box center [310, 110] width 142 height 18
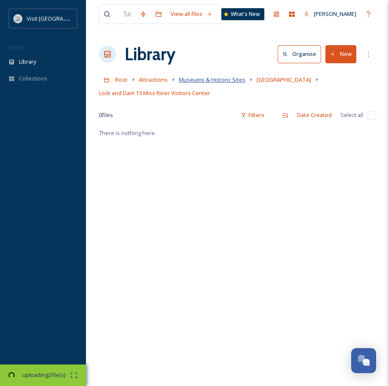
click at [202, 78] on span "Museums & Historic Sites" at bounding box center [212, 80] width 67 height 8
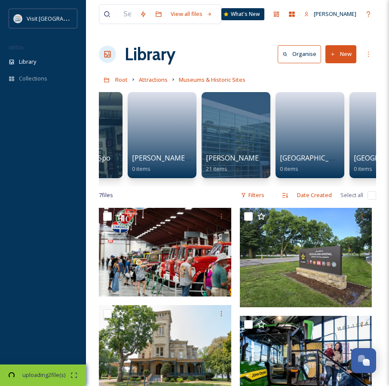
scroll to position [0, 1423]
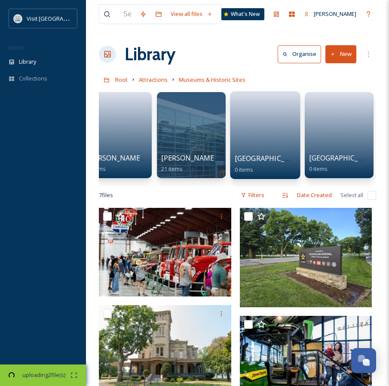
click at [267, 142] on link at bounding box center [265, 124] width 61 height 58
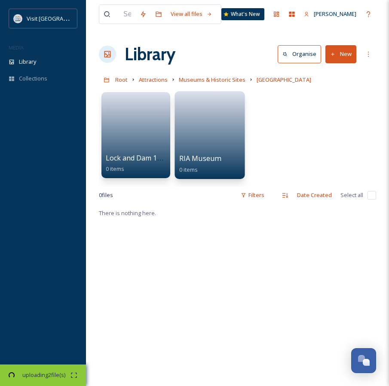
click at [212, 141] on link at bounding box center [209, 124] width 61 height 58
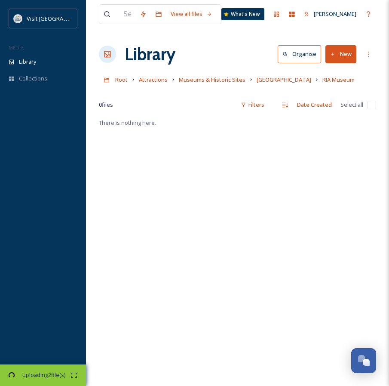
click at [350, 56] on button "New" at bounding box center [340, 54] width 31 height 18
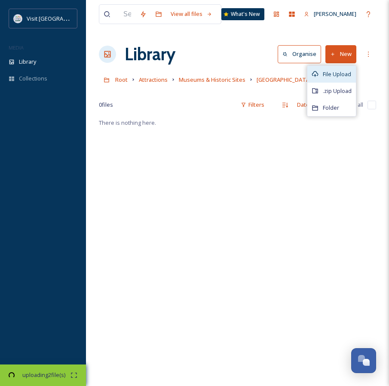
click at [339, 73] on span "File Upload" at bounding box center [337, 74] width 28 height 8
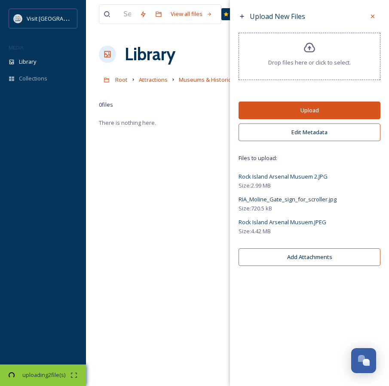
click at [311, 107] on button "Upload" at bounding box center [310, 110] width 142 height 18
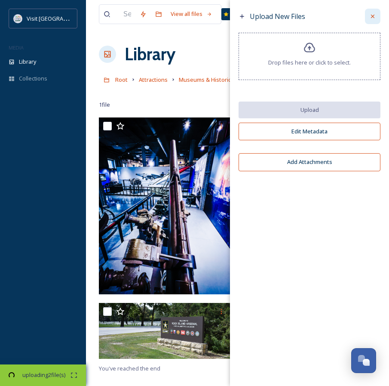
click at [375, 14] on icon at bounding box center [372, 16] width 7 height 7
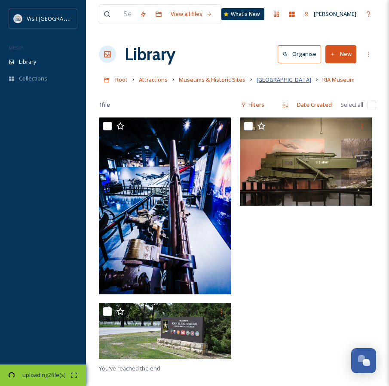
click at [296, 82] on span "[GEOGRAPHIC_DATA]" at bounding box center [284, 80] width 55 height 8
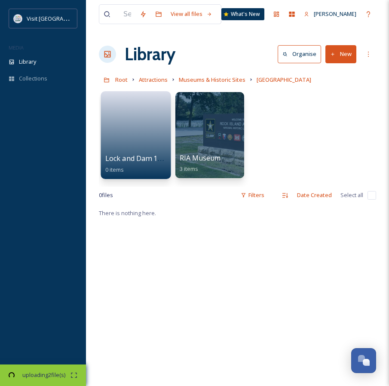
click at [138, 137] on link at bounding box center [135, 124] width 61 height 58
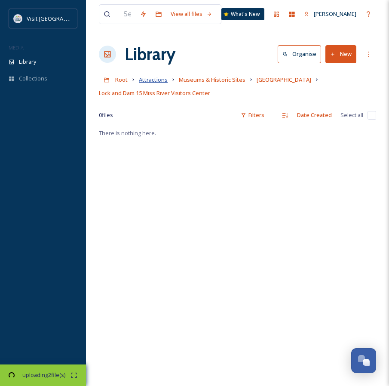
click at [159, 81] on span "Attractions" at bounding box center [153, 80] width 29 height 8
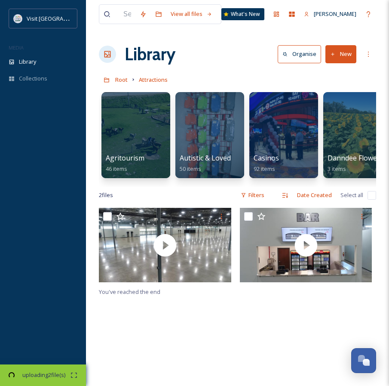
click at [346, 57] on button "New" at bounding box center [340, 54] width 31 height 18
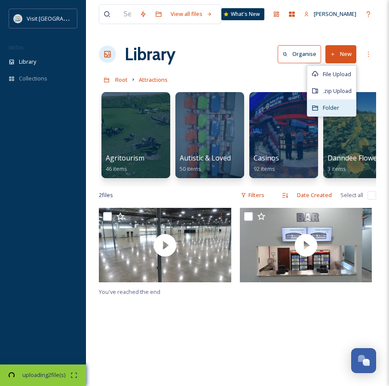
click at [333, 105] on span "Folder" at bounding box center [331, 108] width 16 height 8
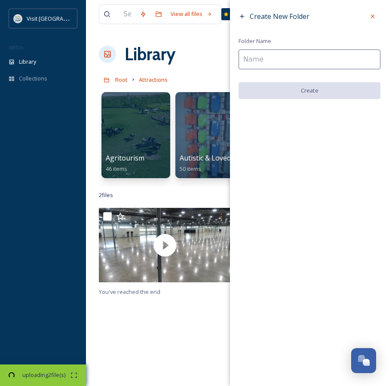
click at [283, 55] on input at bounding box center [310, 59] width 142 height 20
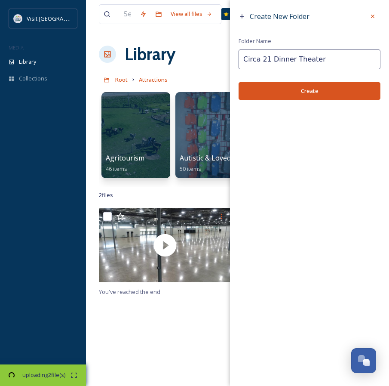
type input "Circa 21 Dinner Theater"
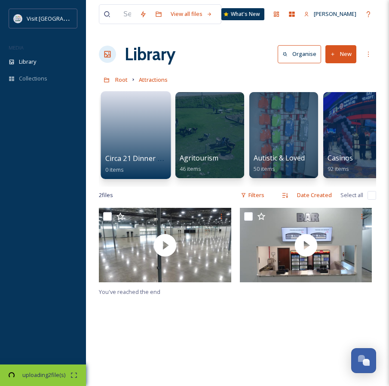
click at [132, 132] on link at bounding box center [135, 124] width 61 height 58
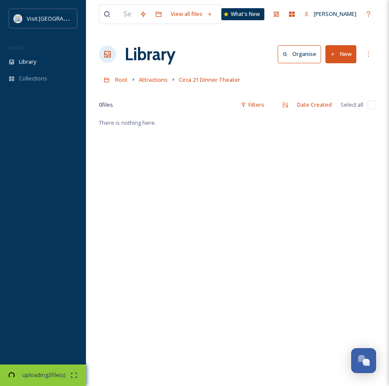
click at [347, 55] on button "New" at bounding box center [340, 54] width 31 height 18
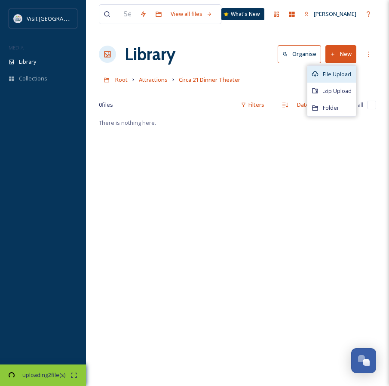
click at [338, 73] on span "File Upload" at bounding box center [337, 74] width 28 height 8
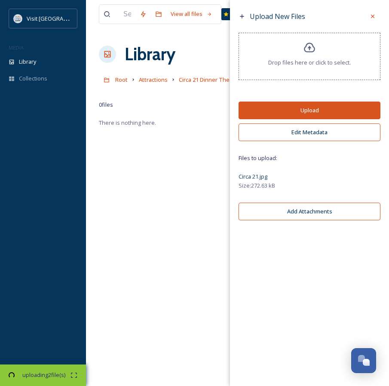
click at [334, 107] on button "Upload" at bounding box center [310, 110] width 142 height 18
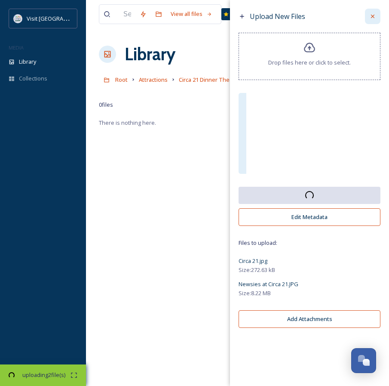
click at [374, 18] on icon at bounding box center [372, 16] width 7 height 7
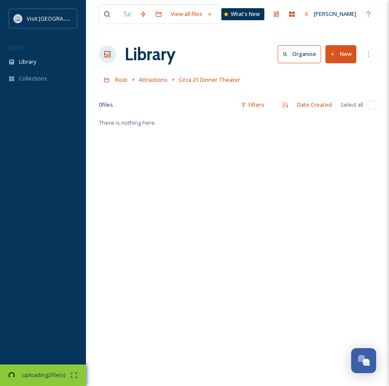
click at [348, 54] on button "New" at bounding box center [340, 54] width 31 height 18
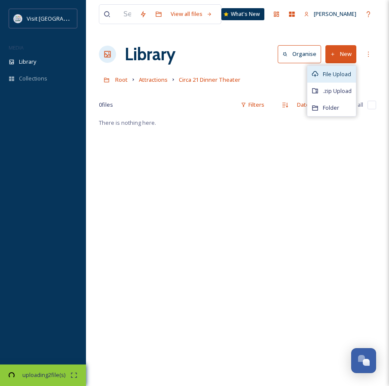
click at [344, 71] on span "File Upload" at bounding box center [337, 74] width 28 height 8
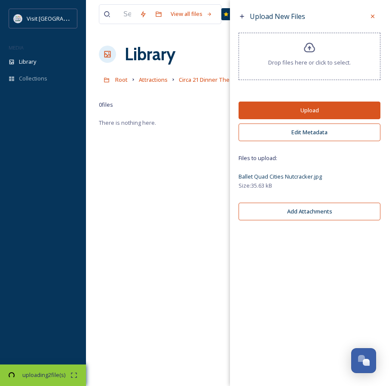
click at [302, 111] on button "Upload" at bounding box center [310, 110] width 142 height 18
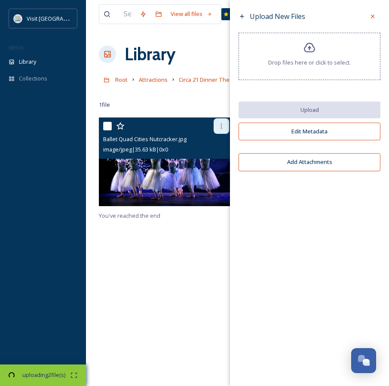
click at [224, 125] on icon at bounding box center [221, 125] width 7 height 7
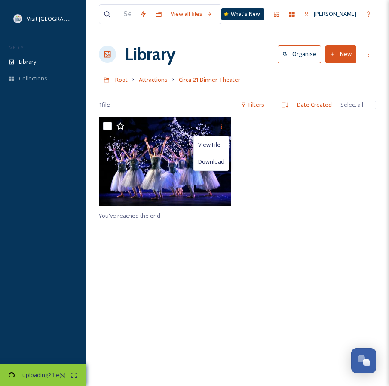
click at [291, 146] on div at bounding box center [308, 163] width 137 height 93
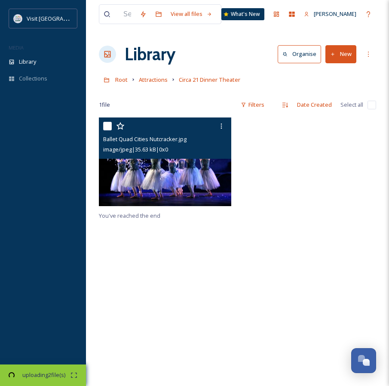
click at [108, 125] on input "checkbox" at bounding box center [107, 126] width 9 height 9
checkbox input "true"
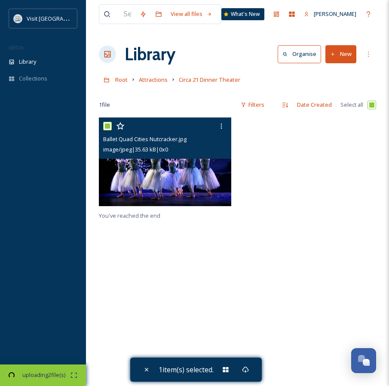
checkbox input "true"
click at [219, 124] on icon at bounding box center [221, 125] width 7 height 7
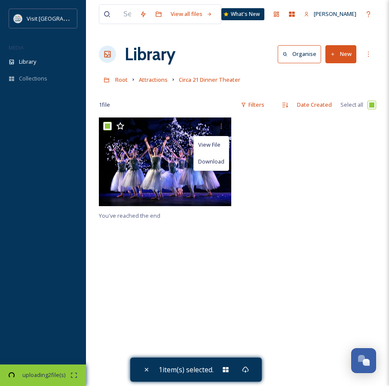
click at [344, 190] on div at bounding box center [308, 163] width 137 height 93
click at [342, 193] on div at bounding box center [308, 163] width 137 height 93
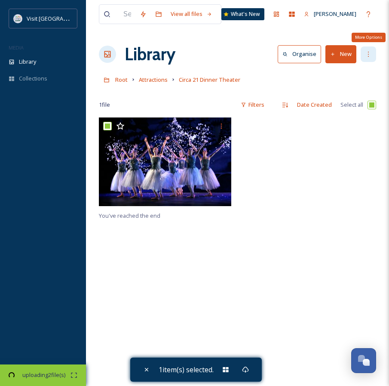
click at [369, 53] on icon at bounding box center [368, 54] width 7 height 7
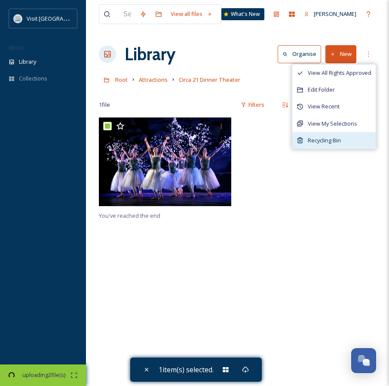
click at [336, 139] on span "Recycling Bin" at bounding box center [324, 140] width 33 height 8
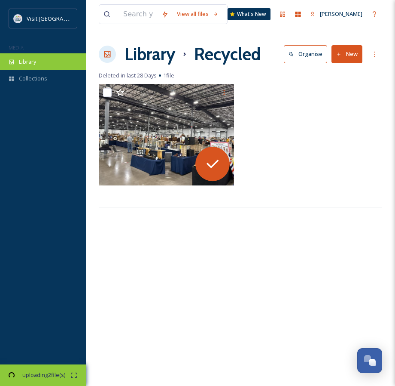
click at [31, 61] on span "Library" at bounding box center [27, 62] width 17 height 8
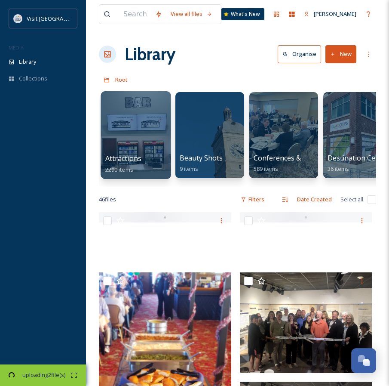
click at [132, 147] on div at bounding box center [136, 135] width 70 height 88
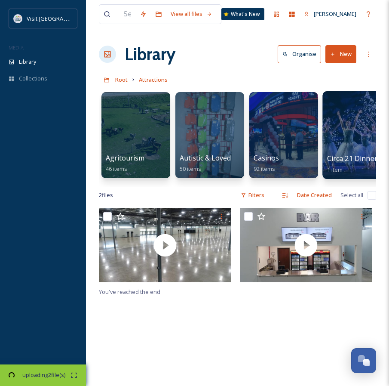
click at [346, 139] on div at bounding box center [357, 135] width 70 height 88
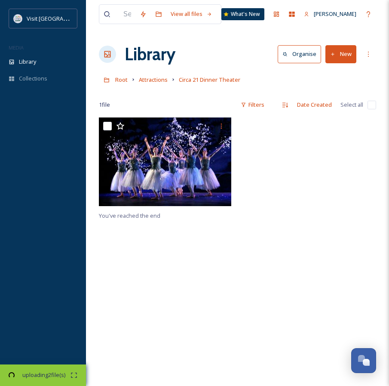
click at [340, 50] on button "New" at bounding box center [340, 54] width 31 height 18
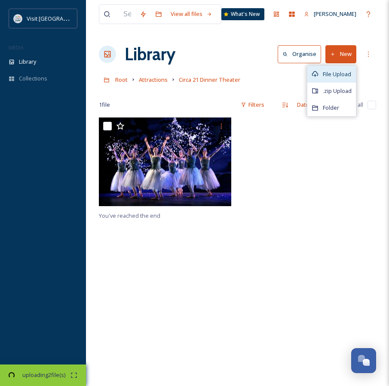
click at [340, 70] on div "File Upload" at bounding box center [331, 74] width 49 height 17
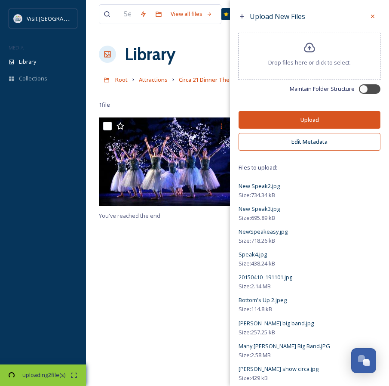
click at [308, 115] on button "Upload" at bounding box center [310, 120] width 142 height 18
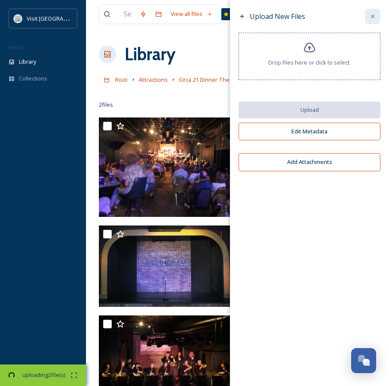
click at [373, 14] on icon at bounding box center [372, 16] width 7 height 7
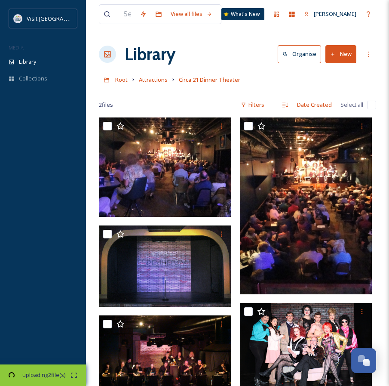
click at [345, 50] on button "New" at bounding box center [340, 54] width 31 height 18
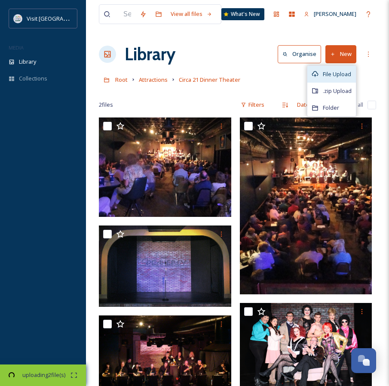
click at [339, 72] on span "File Upload" at bounding box center [337, 74] width 28 height 8
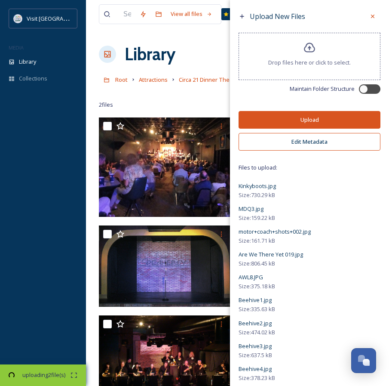
click at [313, 118] on button "Upload" at bounding box center [310, 120] width 142 height 18
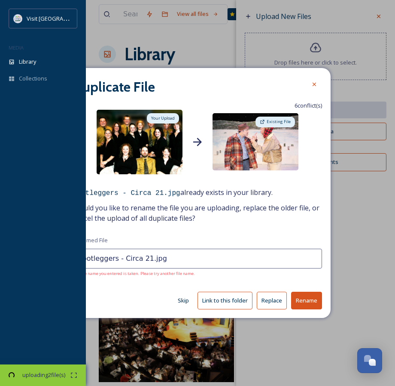
click at [184, 300] on button "Skip" at bounding box center [184, 300] width 20 height 17
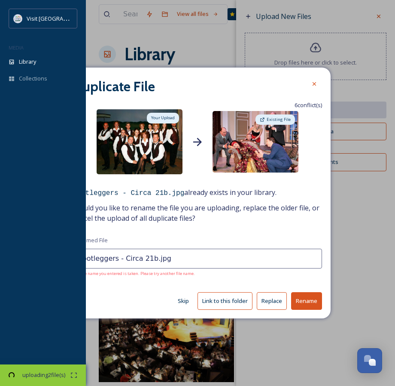
click at [184, 300] on button "Skip" at bounding box center [184, 300] width 20 height 17
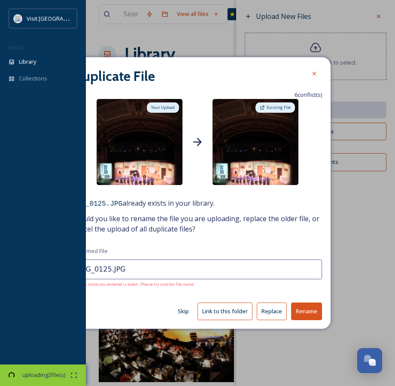
click at [184, 310] on button "Skip" at bounding box center [184, 311] width 20 height 17
type input "IMG_0127.JPG"
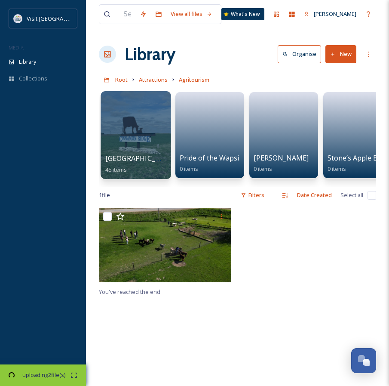
click at [134, 131] on div at bounding box center [136, 135] width 70 height 88
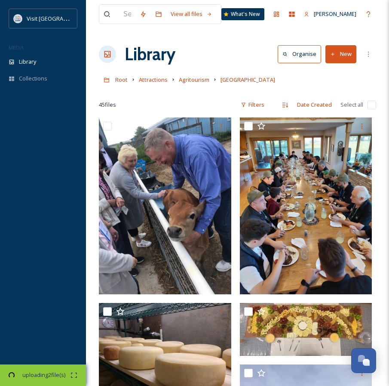
click at [342, 52] on button "New" at bounding box center [340, 54] width 31 height 18
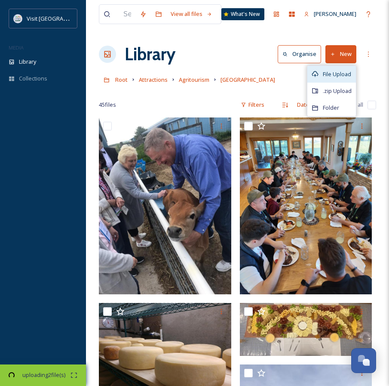
click at [336, 75] on span "File Upload" at bounding box center [337, 74] width 28 height 8
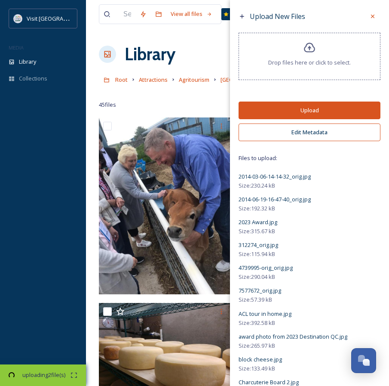
click at [309, 110] on button "Upload" at bounding box center [310, 110] width 142 height 18
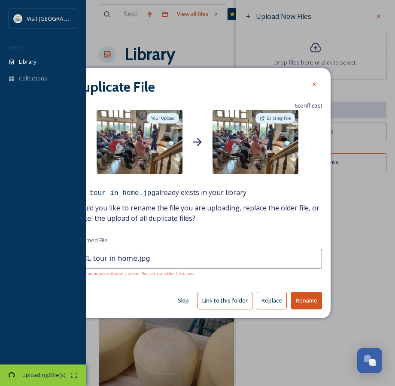
click at [183, 298] on button "Skip" at bounding box center [184, 300] width 20 height 17
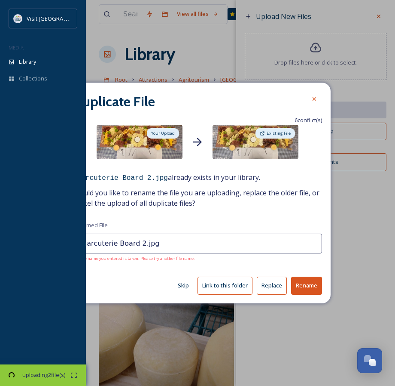
click at [187, 285] on button "Skip" at bounding box center [184, 285] width 20 height 17
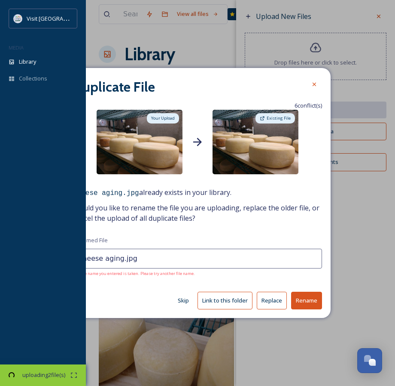
click at [184, 300] on button "Skip" at bounding box center [184, 300] width 20 height 17
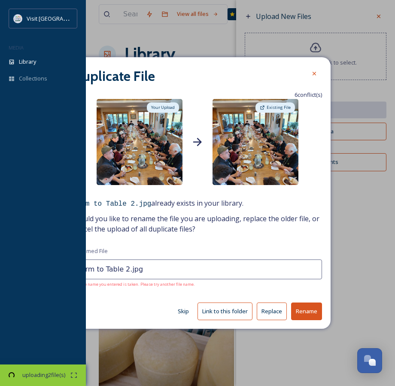
click at [184, 307] on button "Skip" at bounding box center [184, 311] width 20 height 17
click at [184, 311] on button "Skip" at bounding box center [184, 311] width 20 height 17
type input "Staff visit.jpeg"
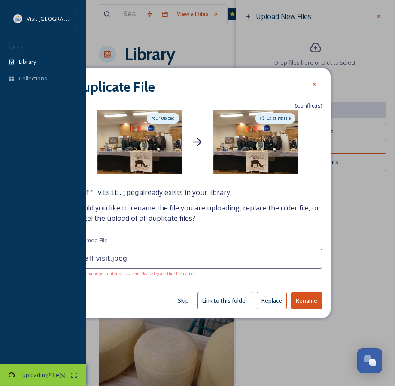
click at [184, 301] on button "Skip" at bounding box center [184, 300] width 20 height 17
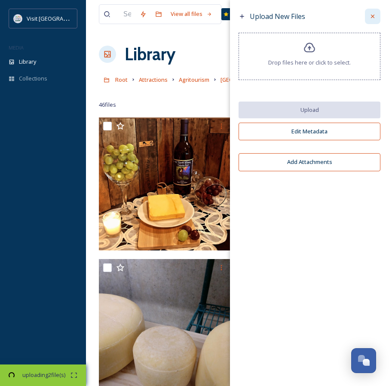
click at [370, 16] on icon at bounding box center [372, 16] width 7 height 7
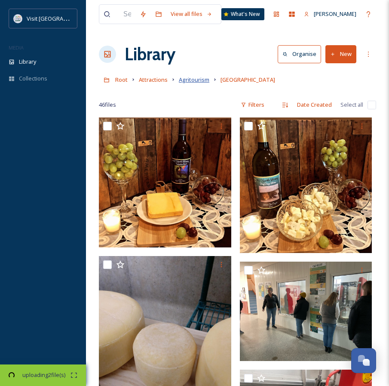
click at [189, 80] on span "Agritourism" at bounding box center [194, 80] width 31 height 8
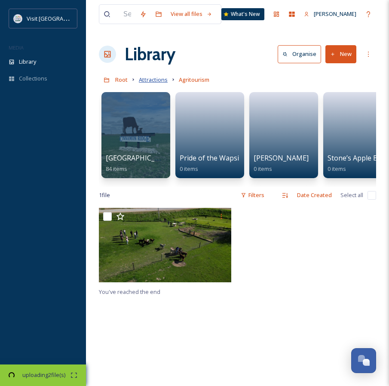
click at [152, 79] on span "Attractions" at bounding box center [153, 80] width 29 height 8
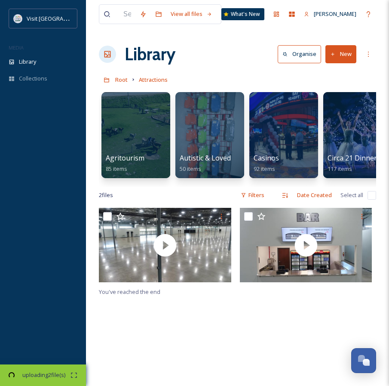
click at [345, 54] on button "New" at bounding box center [340, 54] width 31 height 18
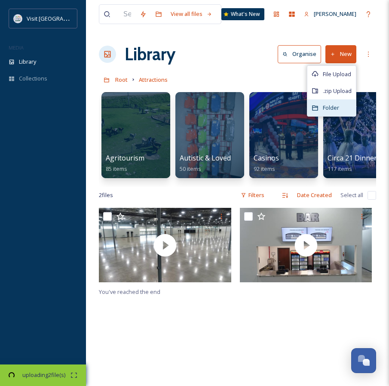
click at [333, 109] on span "Folder" at bounding box center [331, 108] width 16 height 8
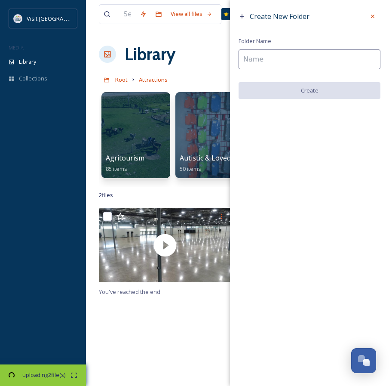
click at [290, 61] on input at bounding box center [310, 59] width 142 height 20
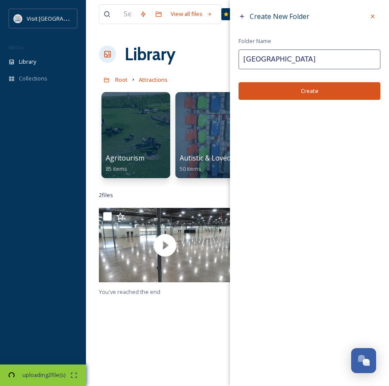
type input "[GEOGRAPHIC_DATA]"
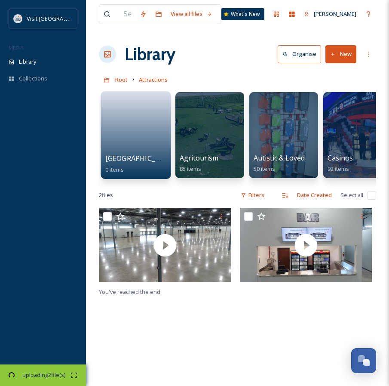
drag, startPoint x: 132, startPoint y: 139, endPoint x: 132, endPoint y: 135, distance: 4.8
click at [132, 138] on link at bounding box center [135, 124] width 61 height 58
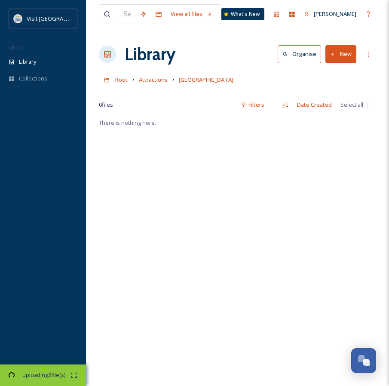
click at [346, 52] on button "New" at bounding box center [340, 54] width 31 height 18
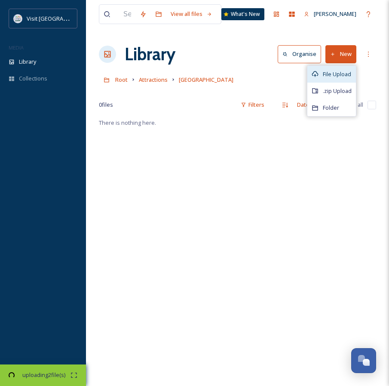
click at [338, 77] on span "File Upload" at bounding box center [337, 74] width 28 height 8
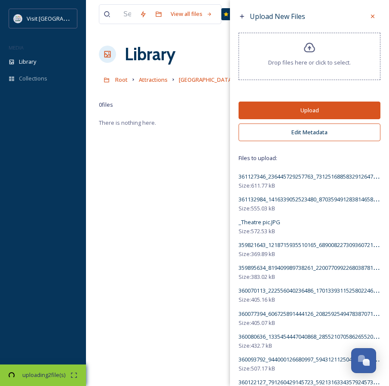
click at [311, 109] on button "Upload" at bounding box center [310, 110] width 142 height 18
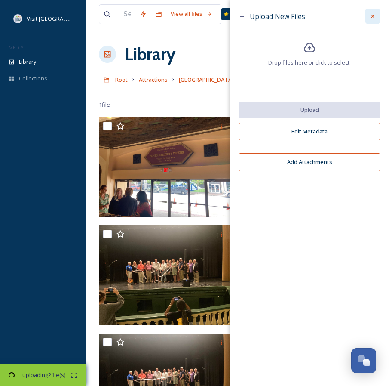
click at [371, 15] on icon at bounding box center [372, 16] width 7 height 7
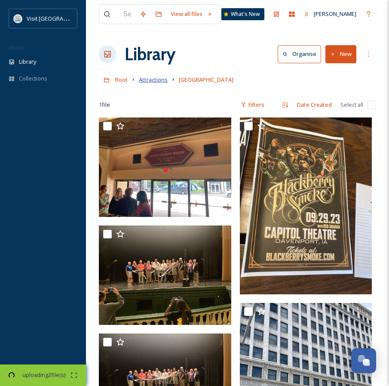
click at [154, 80] on span "Attractions" at bounding box center [153, 80] width 29 height 8
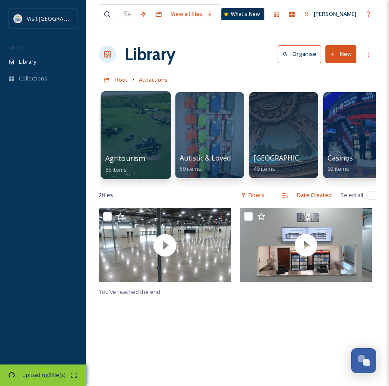
click at [133, 135] on div at bounding box center [136, 135] width 70 height 88
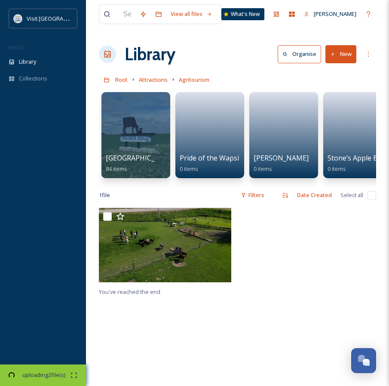
scroll to position [0, 18]
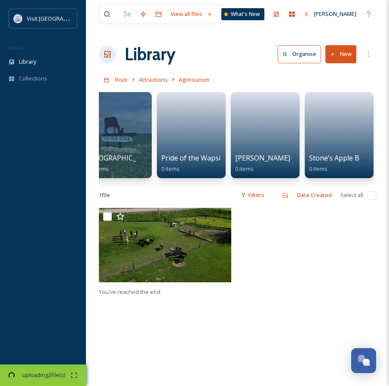
click at [343, 52] on button "New" at bounding box center [340, 54] width 31 height 18
click at [335, 106] on span "Folder" at bounding box center [331, 108] width 16 height 8
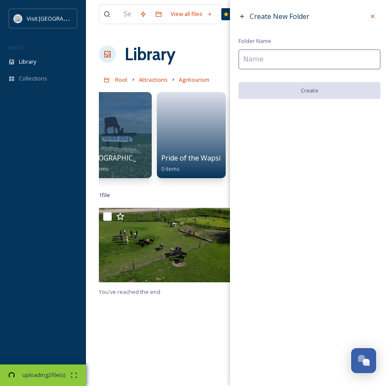
click at [274, 57] on input at bounding box center [310, 59] width 142 height 20
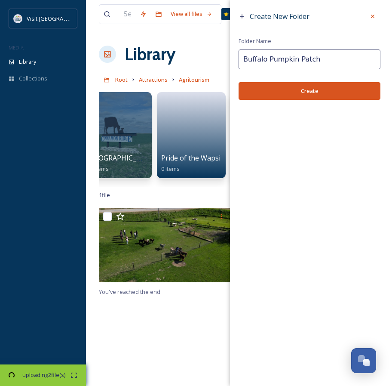
type input "Buffalo Pumpkin Patch"
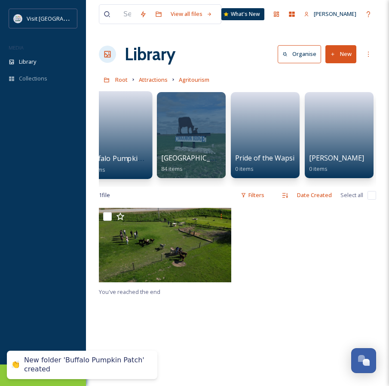
click at [119, 147] on link at bounding box center [117, 124] width 61 height 58
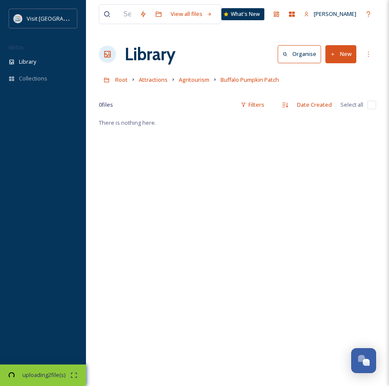
click at [346, 54] on button "New" at bounding box center [340, 54] width 31 height 18
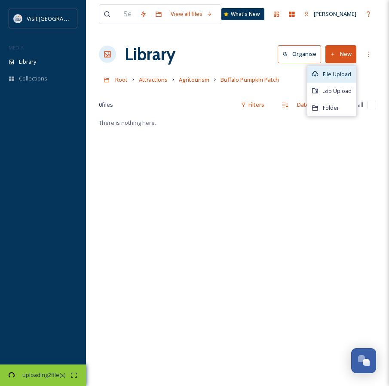
click at [347, 71] on span "File Upload" at bounding box center [337, 74] width 28 height 8
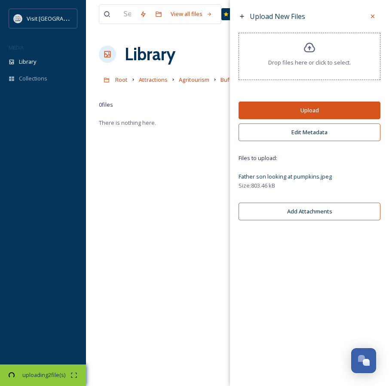
click at [313, 110] on button "Upload" at bounding box center [310, 110] width 142 height 18
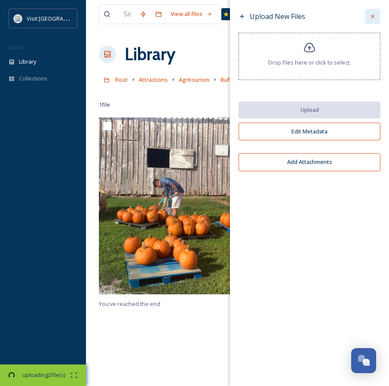
click at [375, 15] on icon at bounding box center [372, 16] width 7 height 7
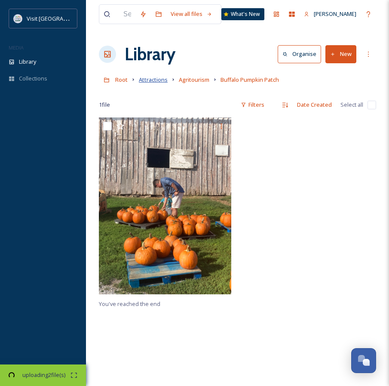
click at [155, 81] on span "Attractions" at bounding box center [153, 80] width 29 height 8
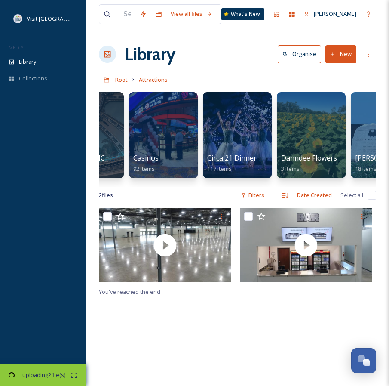
scroll to position [0, 322]
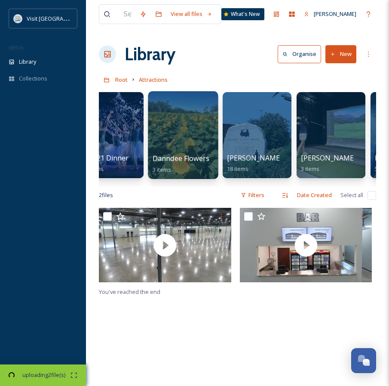
click at [174, 136] on div at bounding box center [183, 135] width 70 height 88
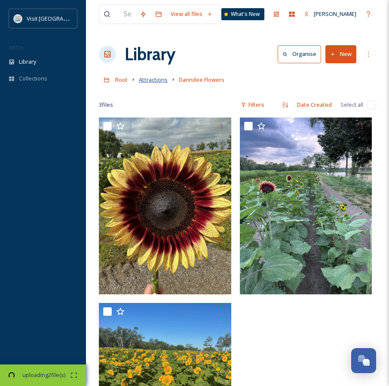
click at [152, 81] on span "Attractions" at bounding box center [153, 80] width 29 height 8
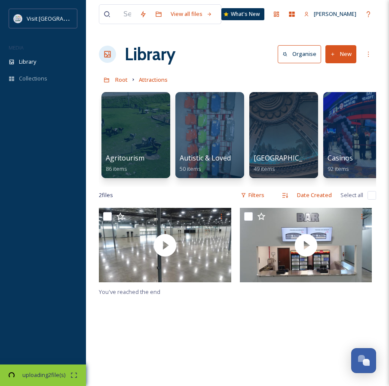
click at [346, 57] on button "New" at bounding box center [340, 54] width 31 height 18
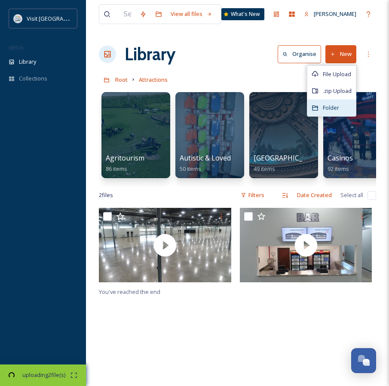
click at [333, 107] on span "Folder" at bounding box center [331, 108] width 16 height 8
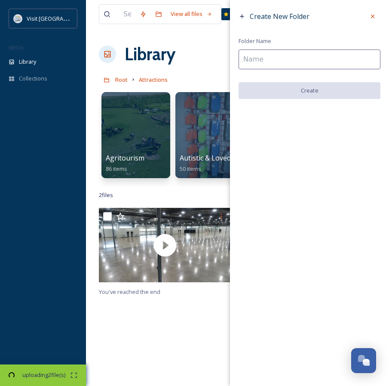
click at [271, 61] on input at bounding box center [310, 59] width 142 height 20
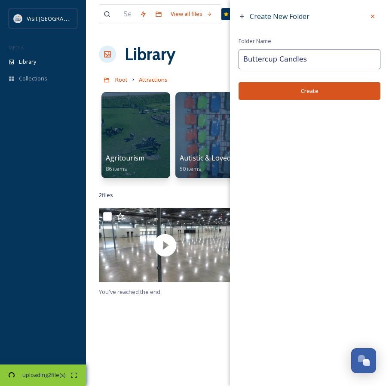
type input "Buttercup Candles"
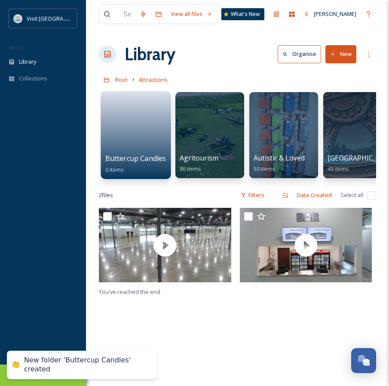
click at [139, 129] on link at bounding box center [135, 124] width 61 height 58
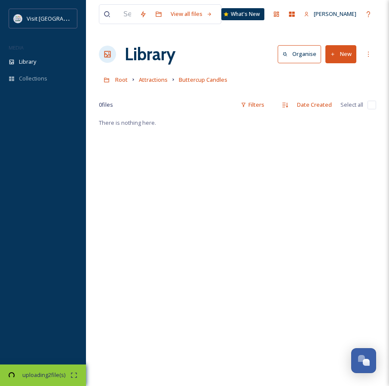
click at [349, 55] on button "New" at bounding box center [340, 54] width 31 height 18
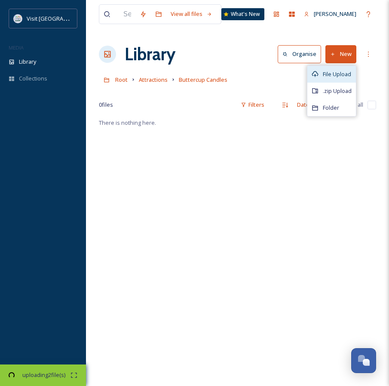
click at [340, 71] on span "File Upload" at bounding box center [337, 74] width 28 height 8
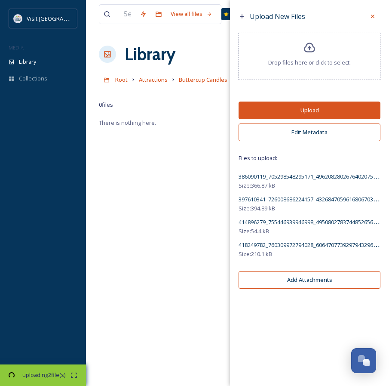
click at [309, 107] on button "Upload" at bounding box center [310, 110] width 142 height 18
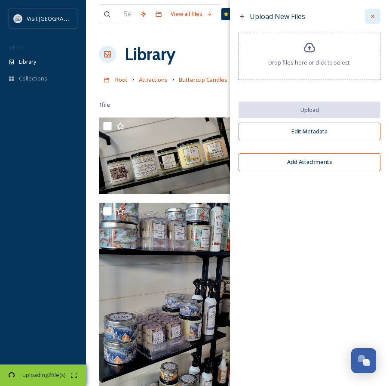
click at [373, 15] on icon at bounding box center [372, 16] width 7 height 7
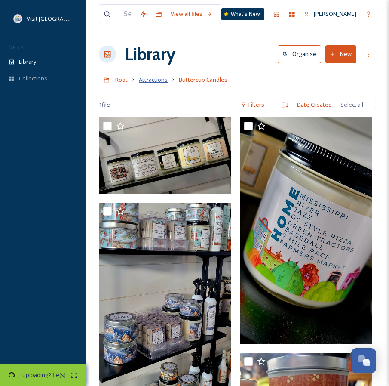
click at [159, 79] on span "Attractions" at bounding box center [153, 80] width 29 height 8
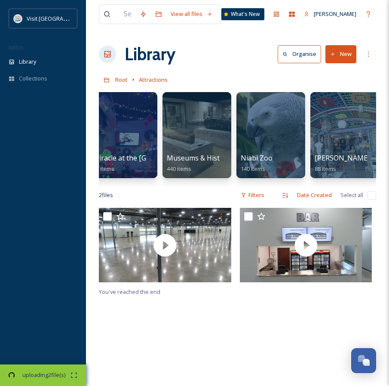
scroll to position [0, 1408]
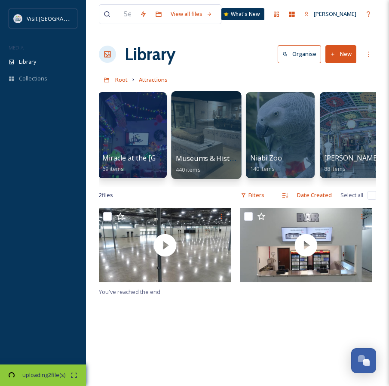
click at [220, 138] on div at bounding box center [206, 135] width 70 height 88
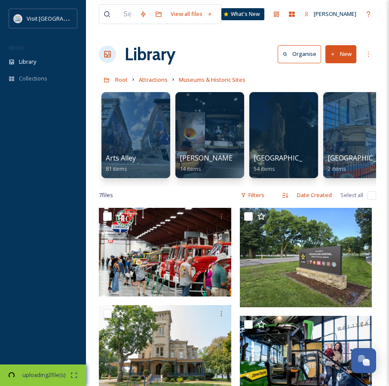
click at [348, 53] on button "New" at bounding box center [340, 54] width 31 height 18
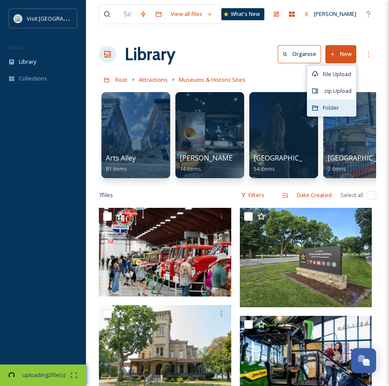
click at [340, 105] on div "Folder" at bounding box center [331, 107] width 49 height 17
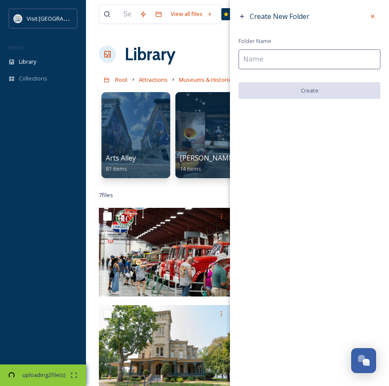
click at [259, 57] on input at bounding box center [310, 59] width 142 height 20
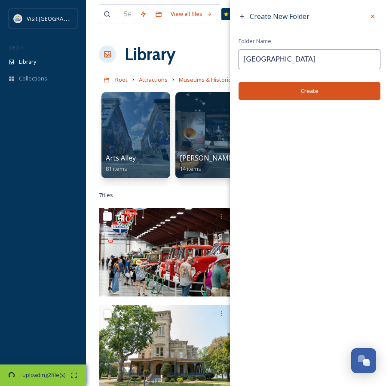
type input "[GEOGRAPHIC_DATA]"
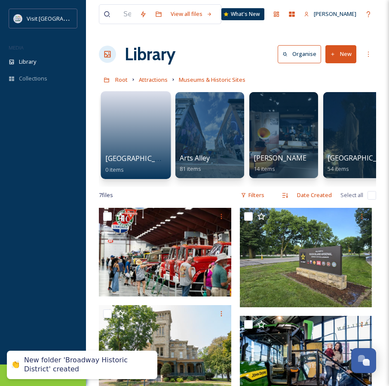
click at [129, 134] on link at bounding box center [135, 124] width 61 height 58
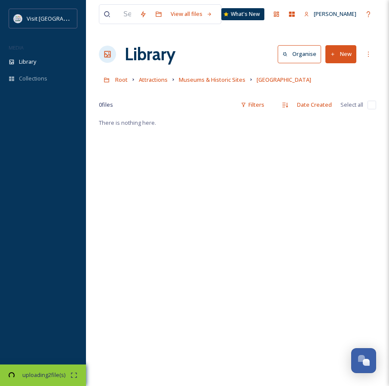
click at [344, 52] on button "New" at bounding box center [340, 54] width 31 height 18
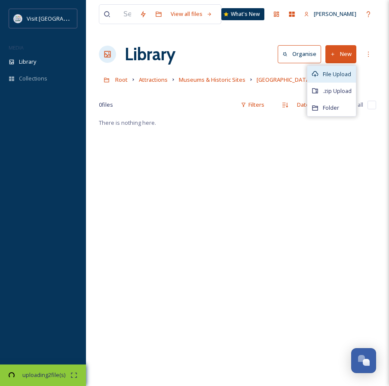
click at [347, 73] on span "File Upload" at bounding box center [337, 74] width 28 height 8
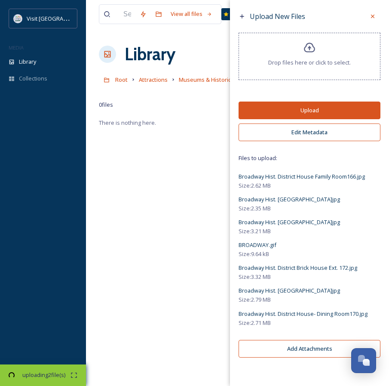
click at [323, 110] on button "Upload" at bounding box center [310, 110] width 142 height 18
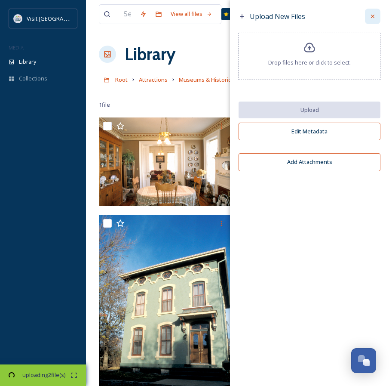
click at [376, 15] on icon at bounding box center [372, 16] width 7 height 7
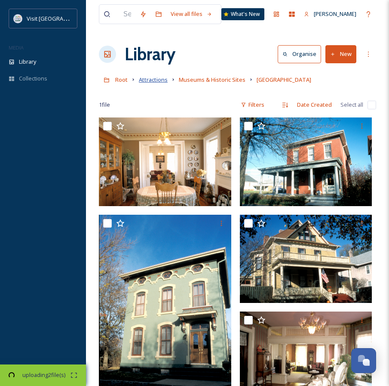
click at [155, 83] on span "Attractions" at bounding box center [153, 80] width 29 height 8
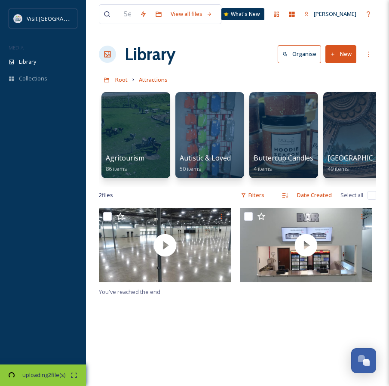
click at [345, 55] on button "New" at bounding box center [340, 54] width 31 height 18
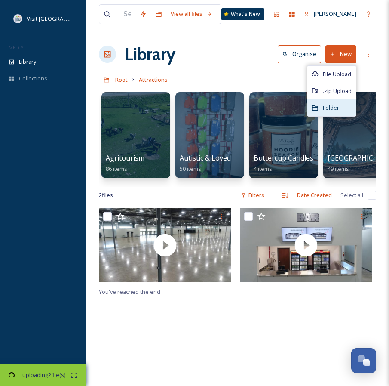
click at [333, 107] on span "Folder" at bounding box center [331, 108] width 16 height 8
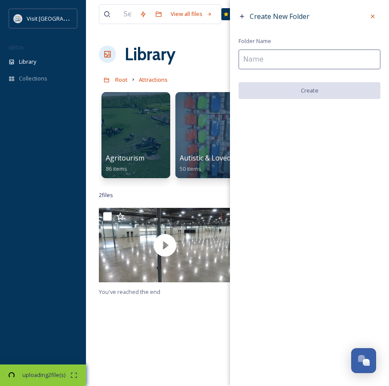
click at [268, 58] on input at bounding box center [310, 59] width 142 height 20
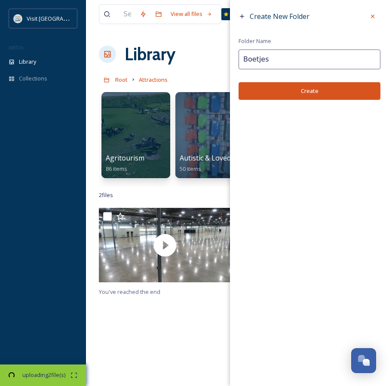
type input "Boetjes"
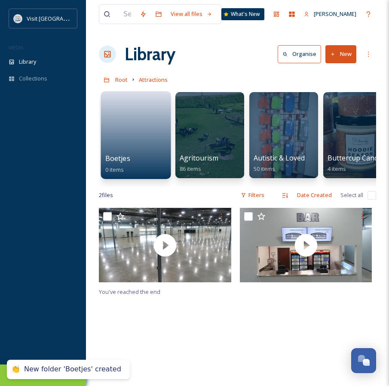
click at [139, 133] on link at bounding box center [135, 124] width 61 height 58
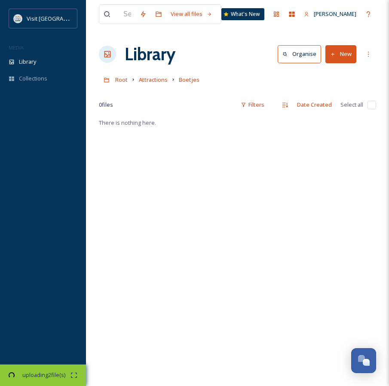
click at [340, 50] on button "New" at bounding box center [340, 54] width 31 height 18
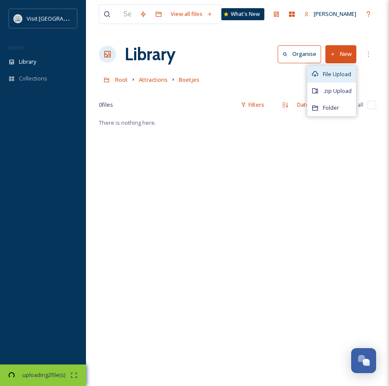
click at [342, 73] on span "File Upload" at bounding box center [337, 74] width 28 height 8
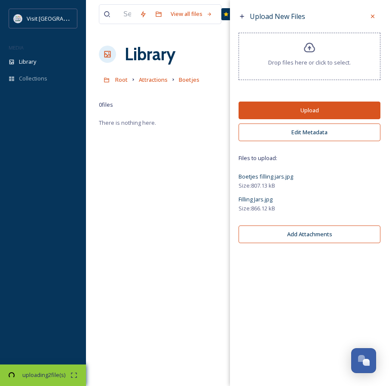
click at [315, 113] on button "Upload" at bounding box center [310, 110] width 142 height 18
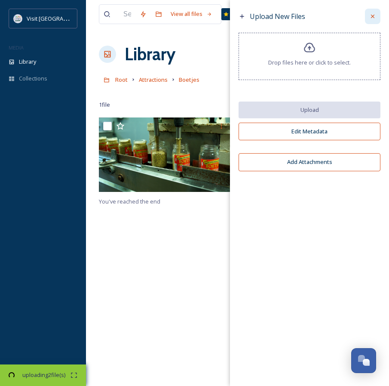
click at [373, 16] on icon at bounding box center [372, 16] width 7 height 7
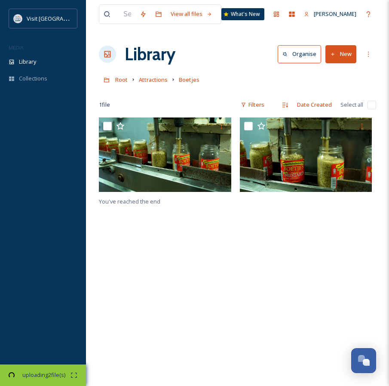
click at [246, 324] on div "You've reached the end" at bounding box center [237, 310] width 277 height 386
click at [32, 61] on span "Library" at bounding box center [27, 62] width 17 height 8
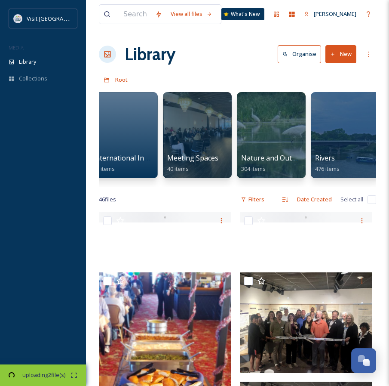
scroll to position [0, 793]
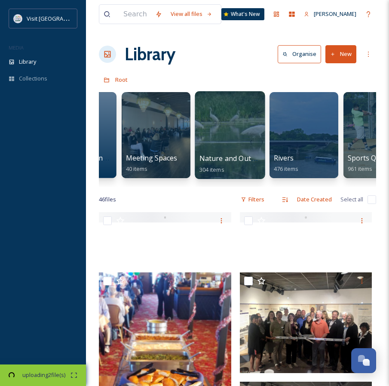
click at [238, 137] on div at bounding box center [230, 135] width 70 height 88
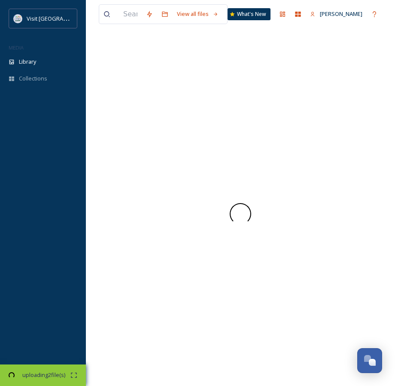
click at [238, 137] on div at bounding box center [241, 213] width 284 height 344
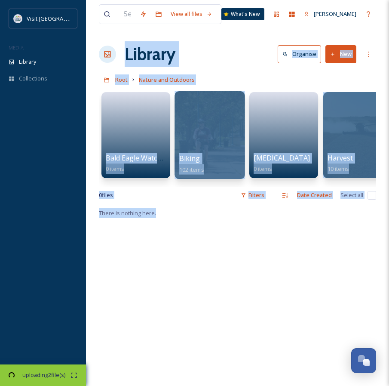
click at [211, 138] on div at bounding box center [209, 135] width 70 height 88
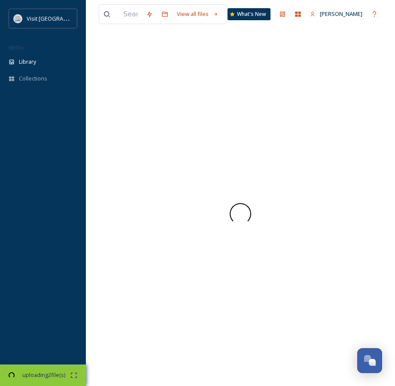
click at [211, 138] on div at bounding box center [241, 213] width 284 height 344
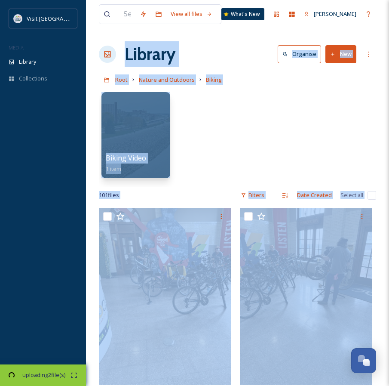
click at [309, 138] on div "Biking Video 1 item" at bounding box center [237, 137] width 277 height 99
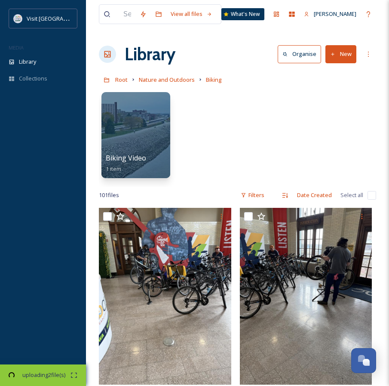
click at [343, 55] on button "New" at bounding box center [340, 54] width 31 height 18
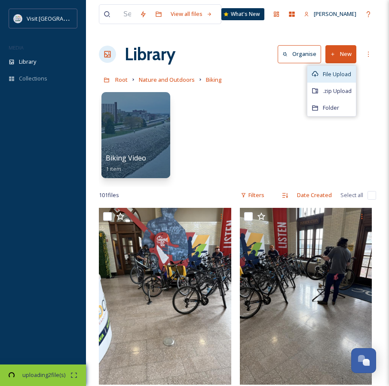
click at [337, 71] on span "File Upload" at bounding box center [337, 74] width 28 height 8
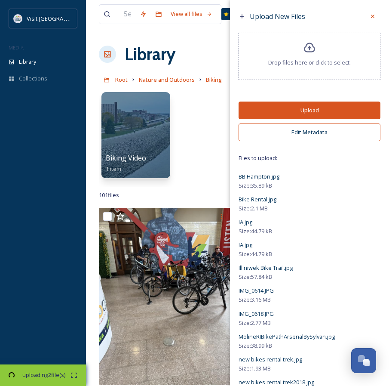
click at [326, 110] on button "Upload" at bounding box center [310, 110] width 142 height 18
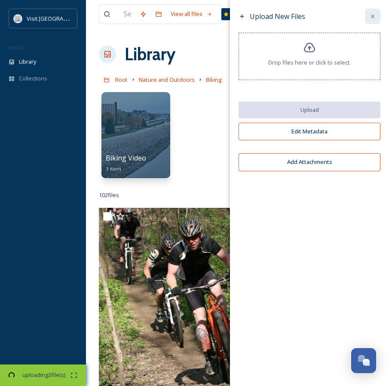
click at [374, 15] on icon at bounding box center [372, 16] width 7 height 7
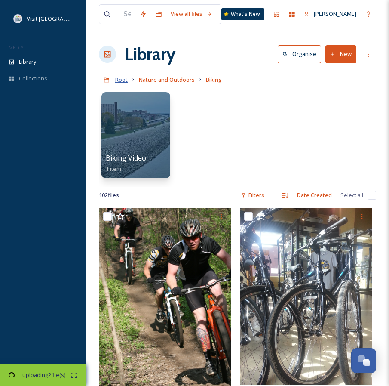
click at [122, 80] on span "Root" at bounding box center [121, 80] width 12 height 8
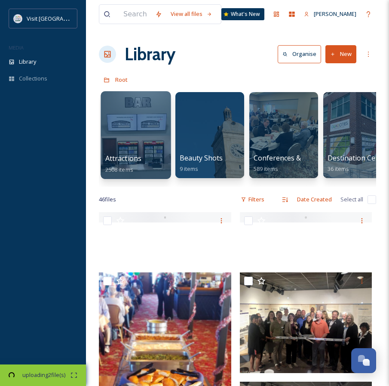
click at [140, 141] on div at bounding box center [136, 135] width 70 height 88
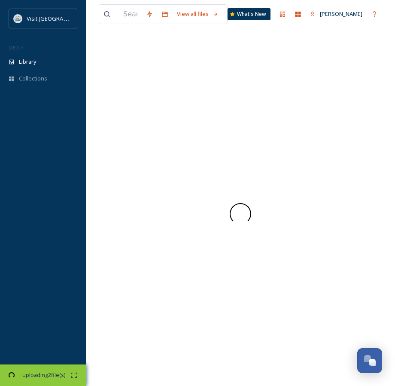
click at [140, 141] on div at bounding box center [241, 213] width 284 height 344
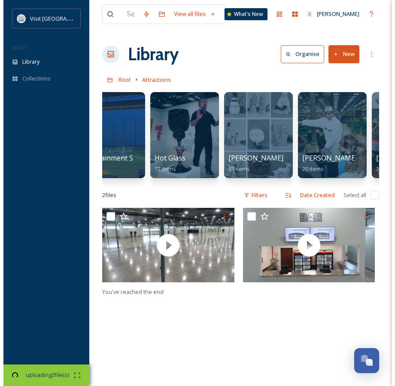
scroll to position [0, 752]
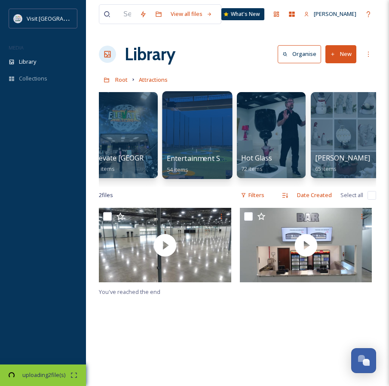
click at [200, 152] on div at bounding box center [197, 135] width 70 height 88
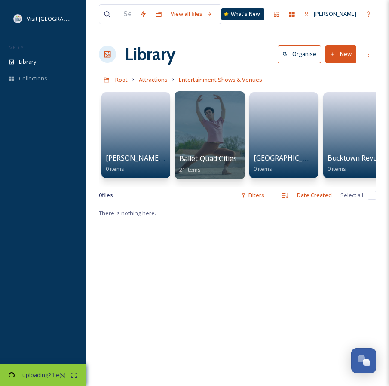
click at [215, 135] on div at bounding box center [209, 135] width 70 height 88
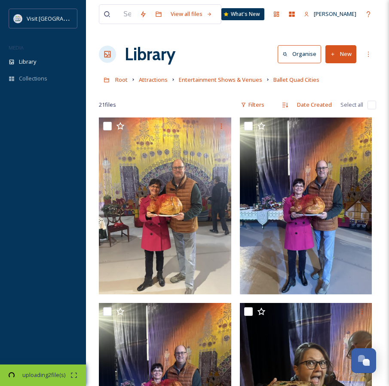
click at [344, 54] on button "New" at bounding box center [340, 54] width 31 height 18
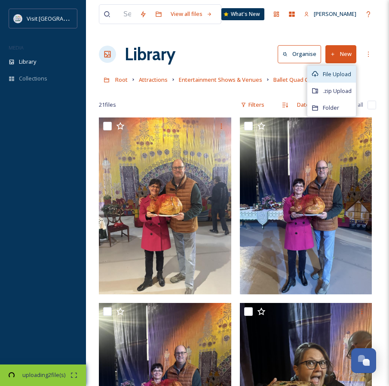
click at [338, 73] on span "File Upload" at bounding box center [337, 74] width 28 height 8
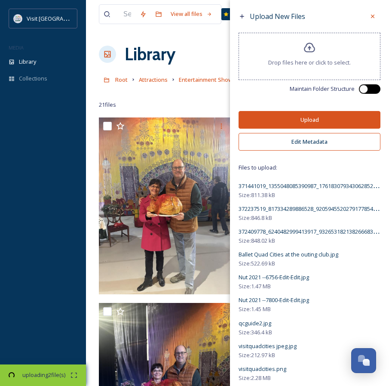
click at [359, 87] on div at bounding box center [363, 89] width 9 height 9
checkbox input "true"
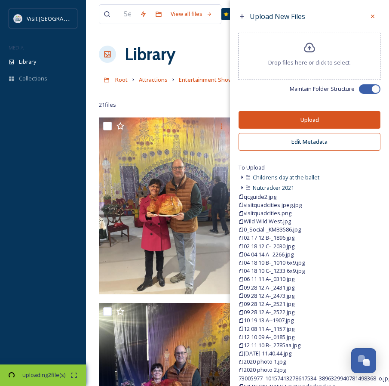
click at [315, 120] on button "Upload" at bounding box center [310, 120] width 142 height 18
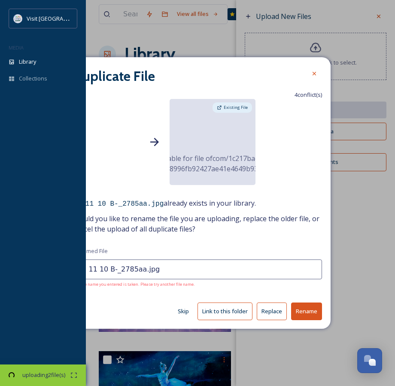
click at [184, 312] on button "Skip" at bounding box center [184, 311] width 20 height 17
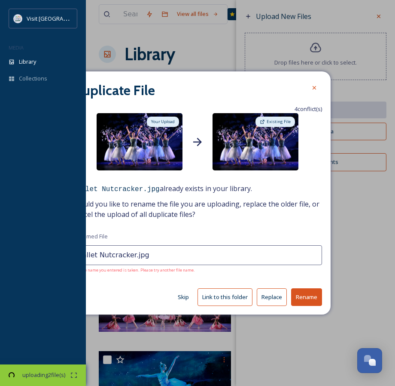
click at [185, 296] on button "Skip" at bounding box center [184, 296] width 20 height 17
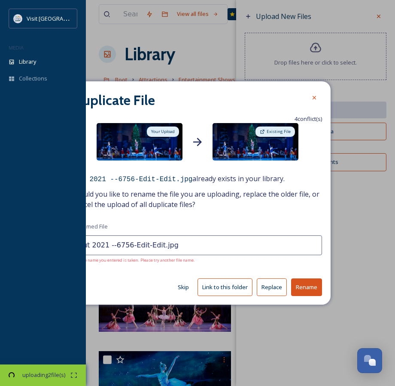
click at [184, 289] on button "Skip" at bounding box center [184, 286] width 20 height 17
type input "Nut 2021 --7800-Edit-Edit.jpg"
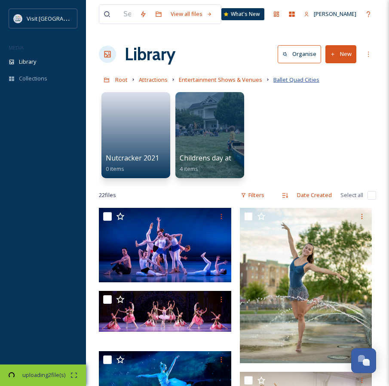
click at [295, 80] on span "Ballet Quad Cities" at bounding box center [296, 80] width 46 height 8
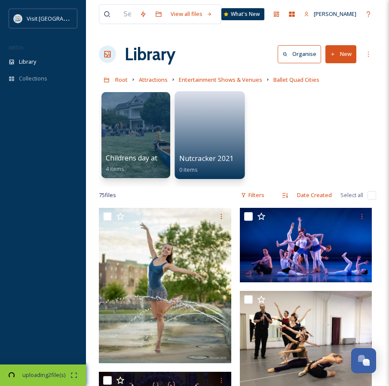
click at [205, 128] on link at bounding box center [209, 124] width 61 height 58
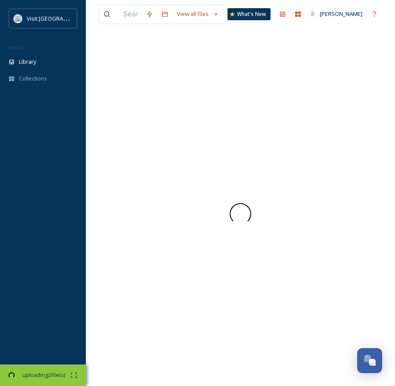
click at [205, 128] on div at bounding box center [241, 213] width 284 height 344
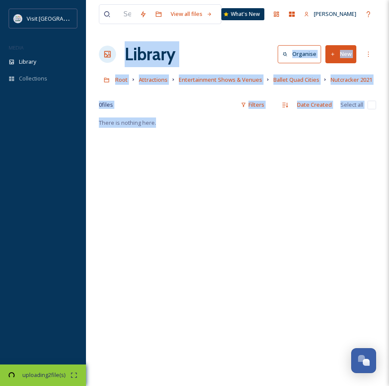
click at [301, 184] on div "There is nothing here." at bounding box center [237, 310] width 277 height 386
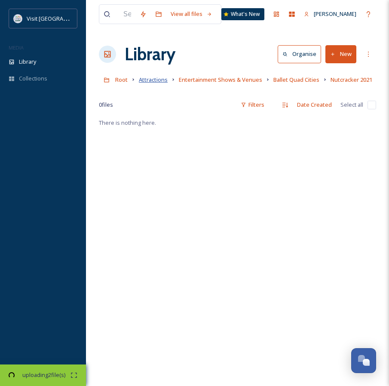
click at [157, 81] on span "Attractions" at bounding box center [153, 80] width 29 height 8
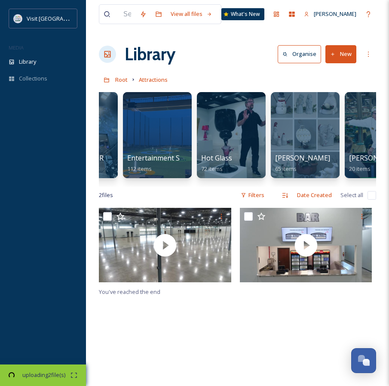
scroll to position [0, 722]
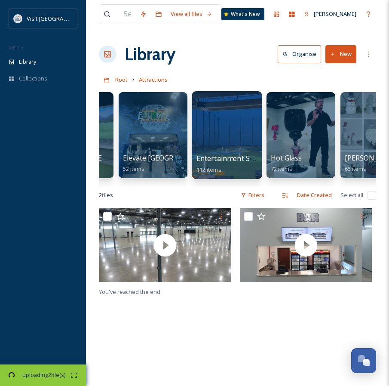
click at [223, 135] on div at bounding box center [227, 135] width 70 height 88
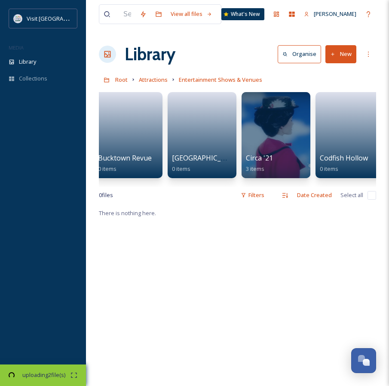
scroll to position [0, 284]
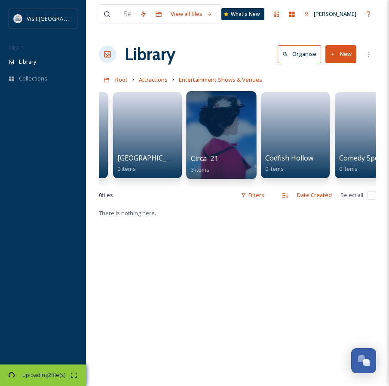
click at [219, 125] on div at bounding box center [221, 135] width 70 height 88
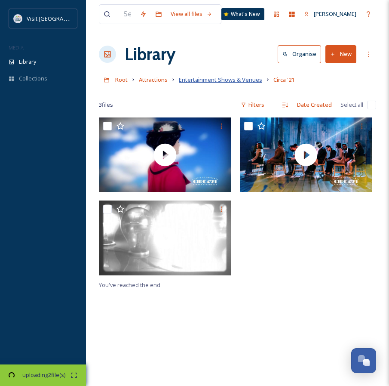
click at [235, 78] on span "Entertainment Shows & Venues" at bounding box center [220, 80] width 83 height 8
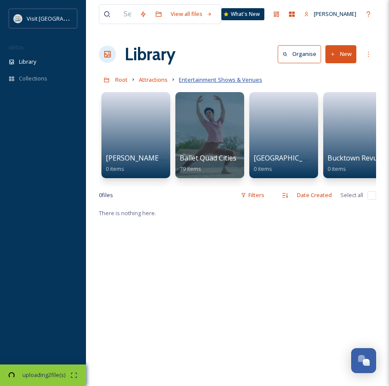
click at [236, 79] on span "Entertainment Shows & Venues" at bounding box center [220, 80] width 83 height 8
click at [372, 55] on div "More Options" at bounding box center [368, 53] width 15 height 15
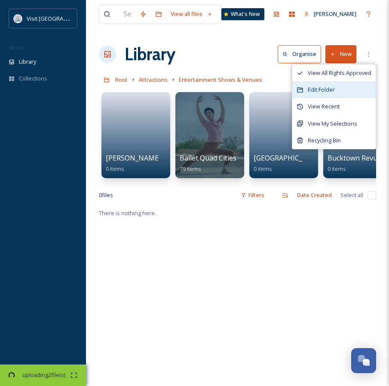
click at [340, 90] on div "Edit Folder" at bounding box center [333, 89] width 83 height 17
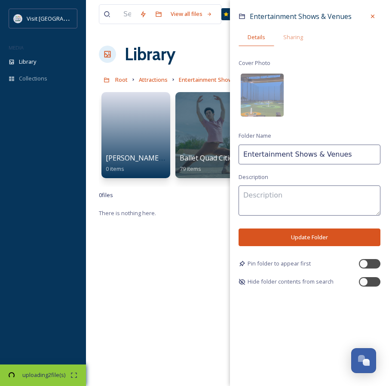
click at [276, 194] on textarea at bounding box center [310, 200] width 142 height 30
type textarea "E"
type textarea "Venues for arts, shows, theater, ballet, dinner theater etc."
click at [324, 231] on button "Update Folder" at bounding box center [310, 237] width 142 height 18
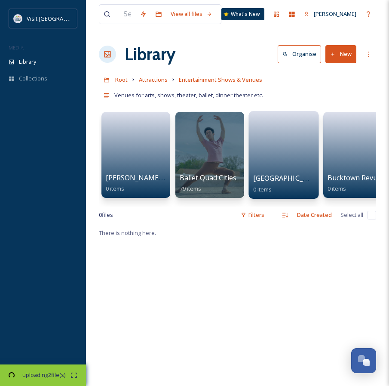
click at [282, 163] on link at bounding box center [283, 144] width 61 height 58
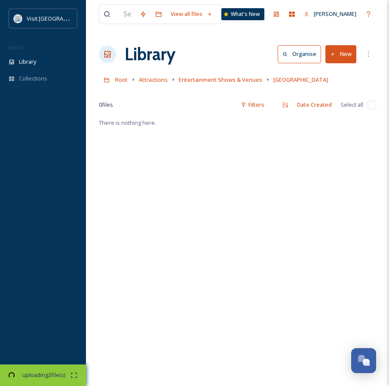
click at [346, 52] on button "New" at bounding box center [340, 54] width 31 height 18
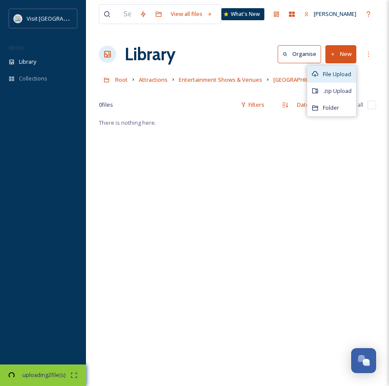
click at [344, 68] on div "File Upload" at bounding box center [331, 74] width 49 height 17
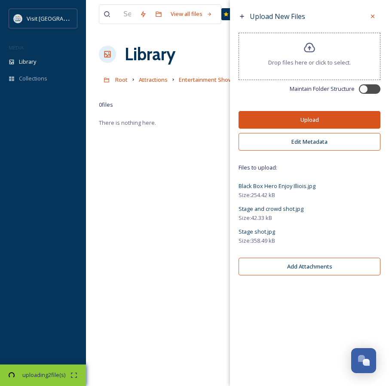
click at [316, 120] on button "Upload" at bounding box center [310, 120] width 142 height 18
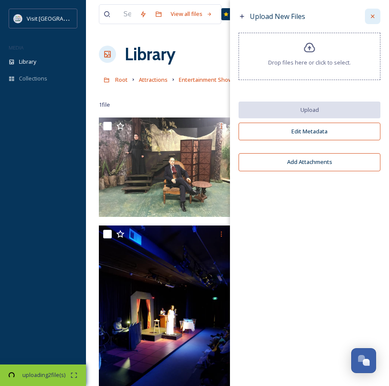
click at [374, 16] on icon at bounding box center [372, 16] width 7 height 7
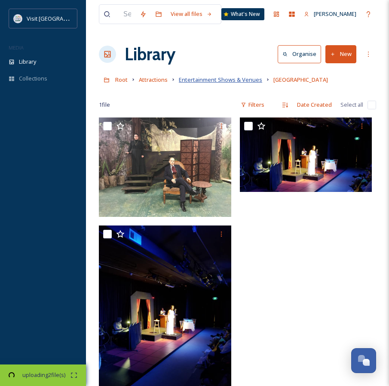
click at [243, 77] on span "Entertainment Shows & Venues" at bounding box center [220, 80] width 83 height 8
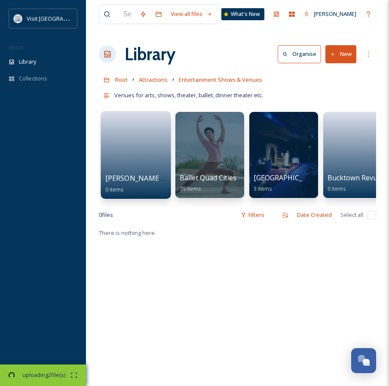
click at [132, 174] on span "[PERSON_NAME][GEOGRAPHIC_DATA]" at bounding box center [168, 177] width 127 height 9
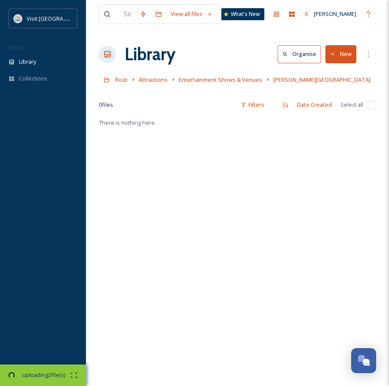
click at [344, 53] on button "New" at bounding box center [340, 54] width 31 height 18
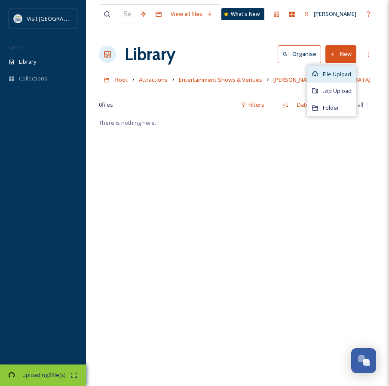
click at [342, 70] on span "File Upload" at bounding box center [337, 74] width 28 height 8
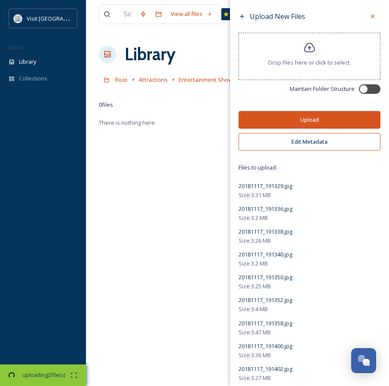
click at [309, 116] on button "Upload" at bounding box center [310, 120] width 142 height 18
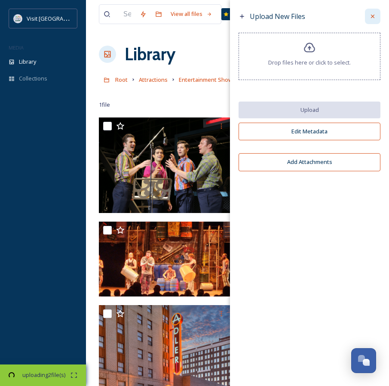
click at [375, 16] on icon at bounding box center [372, 16] width 7 height 7
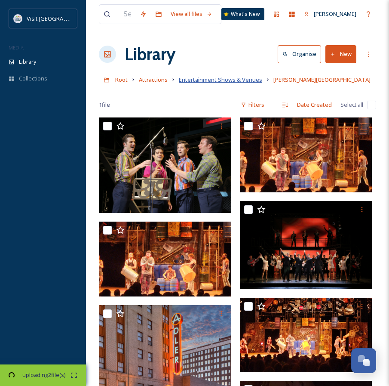
click at [225, 78] on span "Entertainment Shows & Venues" at bounding box center [220, 80] width 83 height 8
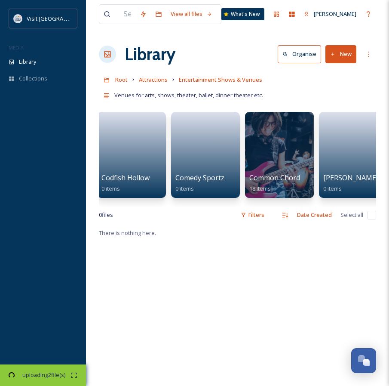
scroll to position [0, 507]
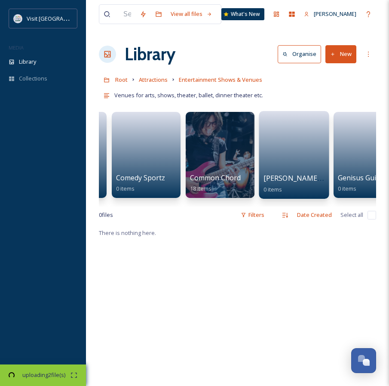
click at [303, 150] on link at bounding box center [293, 144] width 61 height 58
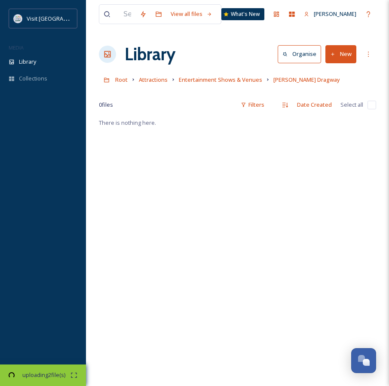
click at [347, 54] on button "New" at bounding box center [340, 54] width 31 height 18
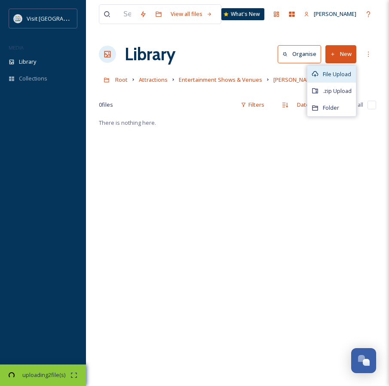
click at [344, 69] on div "File Upload" at bounding box center [331, 74] width 49 height 17
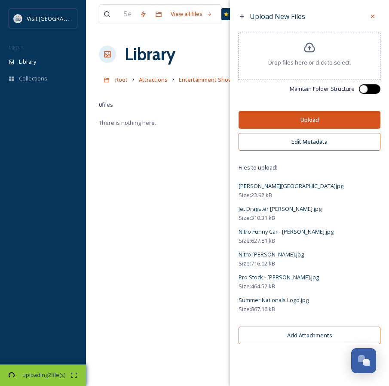
click at [365, 88] on div at bounding box center [363, 89] width 9 height 9
checkbox input "true"
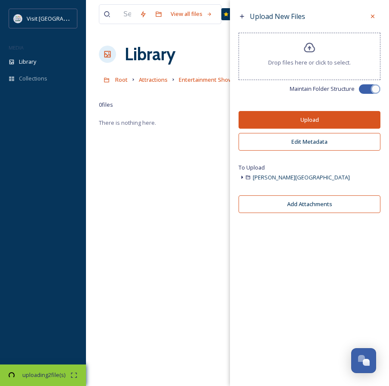
click at [333, 116] on button "Upload" at bounding box center [310, 120] width 142 height 18
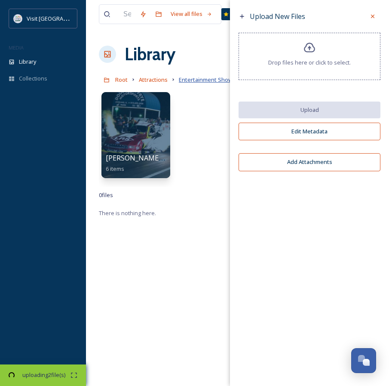
click at [201, 79] on span "Entertainment Shows & Venues" at bounding box center [220, 80] width 83 height 8
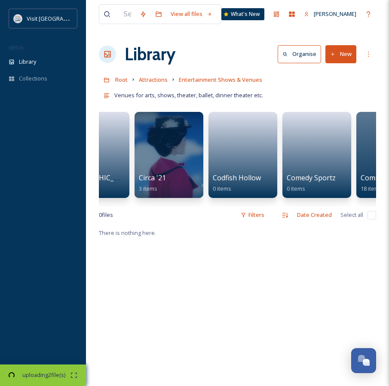
scroll to position [0, 339]
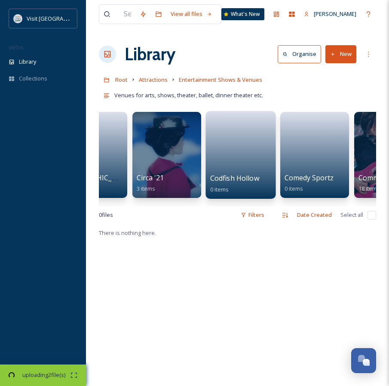
click at [243, 150] on link at bounding box center [240, 144] width 61 height 58
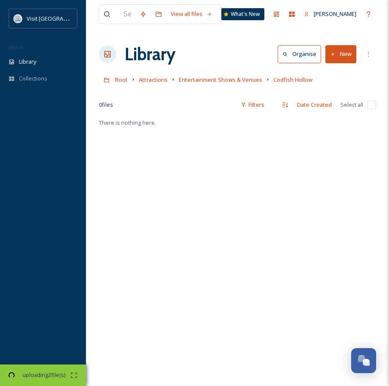
click at [346, 52] on button "New" at bounding box center [340, 54] width 31 height 18
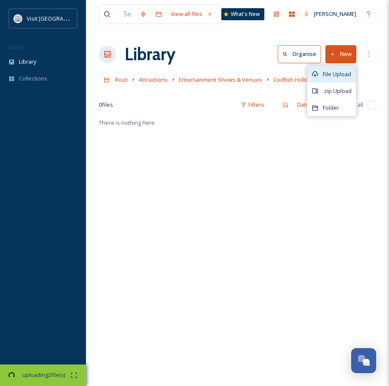
click at [337, 73] on span "File Upload" at bounding box center [337, 74] width 28 height 8
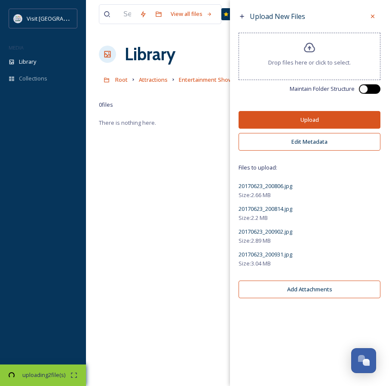
click at [368, 91] on div at bounding box center [369, 88] width 21 height 9
checkbox input "true"
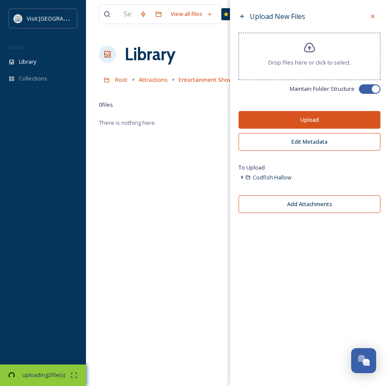
click at [316, 121] on button "Upload" at bounding box center [310, 120] width 142 height 18
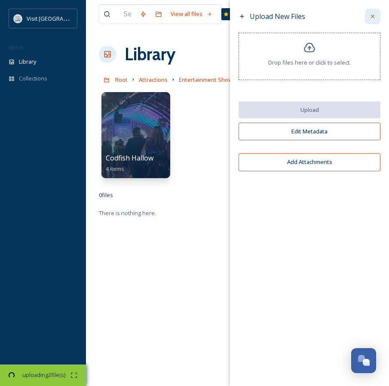
click at [375, 17] on icon at bounding box center [372, 16] width 7 height 7
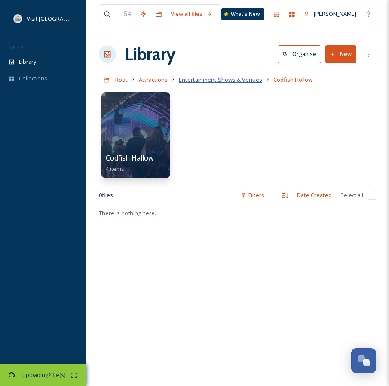
click at [232, 77] on span "Entertainment Shows & Venues" at bounding box center [220, 80] width 83 height 8
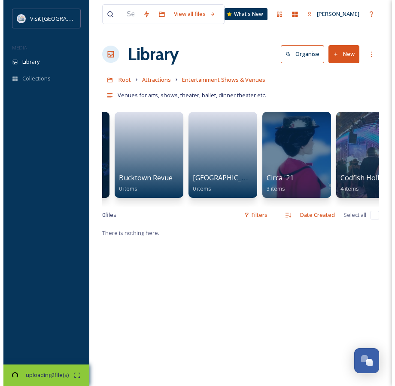
scroll to position [0, 236]
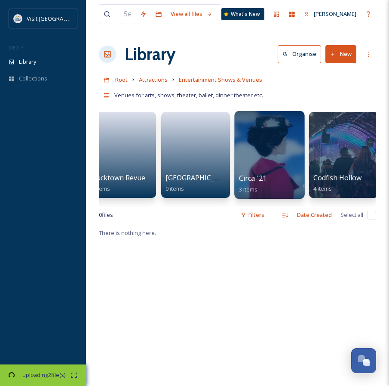
click at [262, 150] on div at bounding box center [269, 155] width 70 height 88
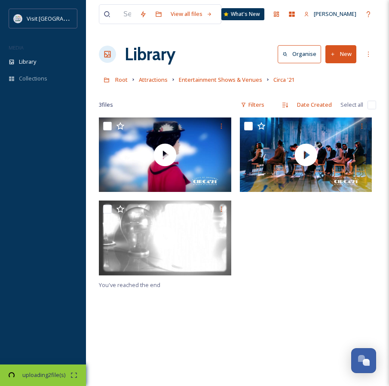
click at [341, 52] on button "New" at bounding box center [340, 54] width 31 height 18
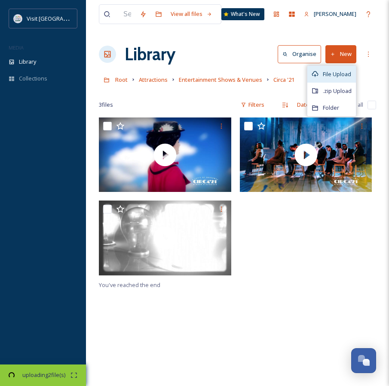
click at [333, 70] on span "File Upload" at bounding box center [337, 74] width 28 height 8
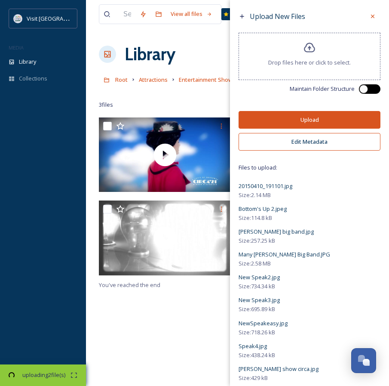
click at [360, 88] on div at bounding box center [363, 89] width 9 height 9
checkbox input "true"
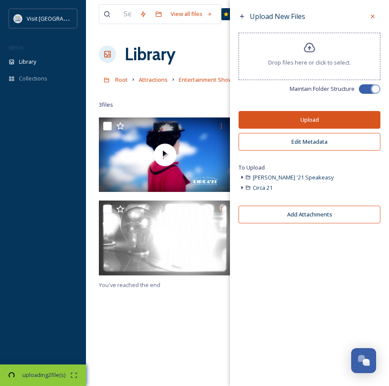
click at [312, 120] on button "Upload" at bounding box center [310, 120] width 142 height 18
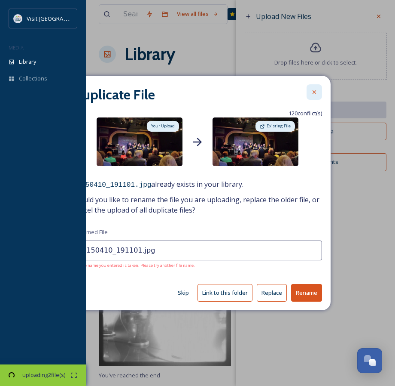
click at [315, 91] on icon at bounding box center [314, 92] width 7 height 7
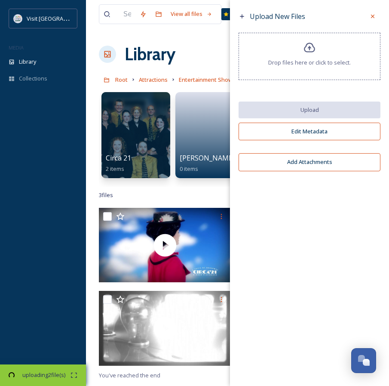
click at [372, 18] on icon at bounding box center [372, 16] width 7 height 7
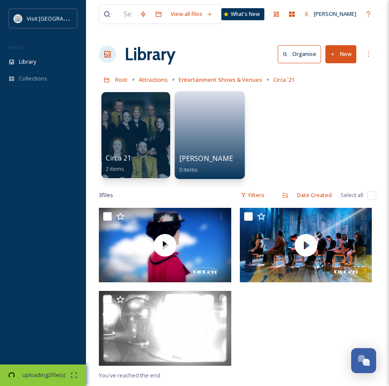
click at [214, 133] on link at bounding box center [209, 124] width 61 height 58
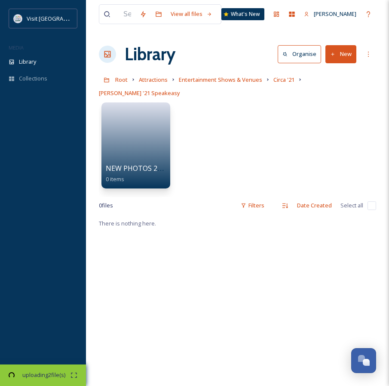
click at [343, 52] on button "New" at bounding box center [340, 54] width 31 height 18
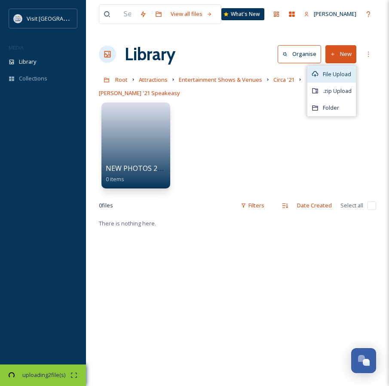
click at [334, 70] on span "File Upload" at bounding box center [337, 74] width 28 height 8
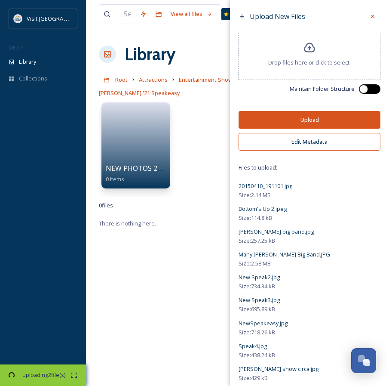
click at [359, 89] on div at bounding box center [363, 89] width 9 height 9
checkbox input "true"
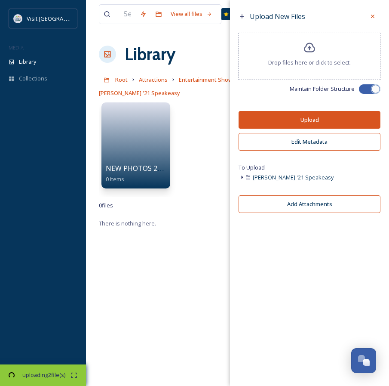
click at [317, 119] on button "Upload" at bounding box center [310, 120] width 142 height 18
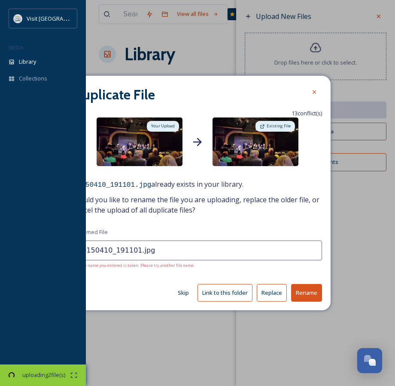
click at [188, 291] on button "Skip" at bounding box center [184, 292] width 20 height 17
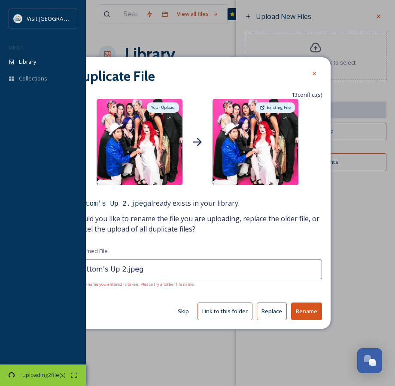
click at [182, 308] on button "Skip" at bounding box center [184, 311] width 20 height 17
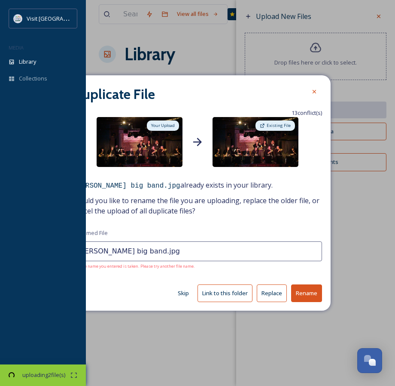
click at [184, 294] on button "Skip" at bounding box center [184, 293] width 20 height 17
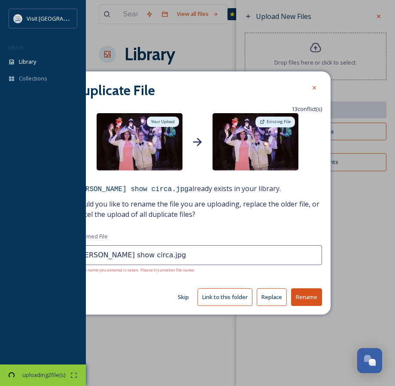
click at [184, 294] on button "Skip" at bounding box center [184, 296] width 20 height 17
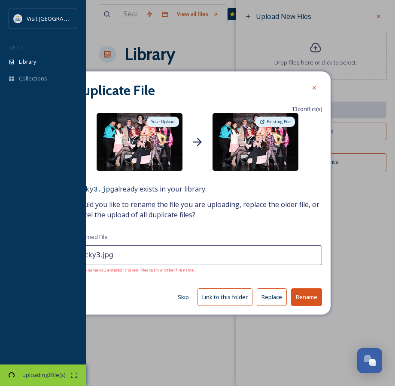
click at [184, 294] on button "Skip" at bounding box center [184, 296] width 20 height 17
type input "Speakeasy Stage 2015.jpg"
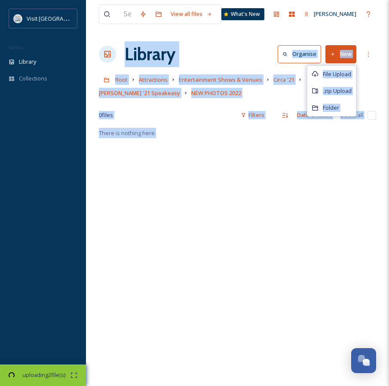
click at [328, 72] on span "File Upload" at bounding box center [337, 74] width 28 height 8
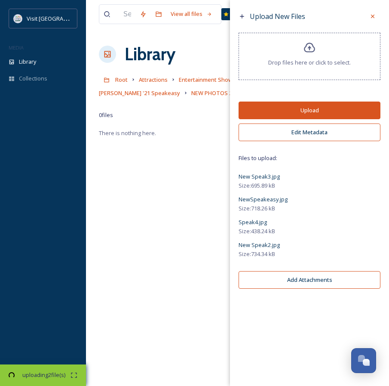
click at [303, 110] on button "Upload" at bounding box center [310, 110] width 142 height 18
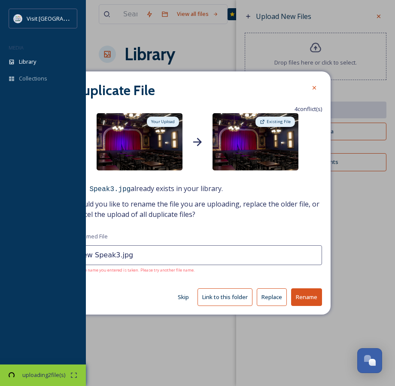
click at [277, 297] on button "Replace" at bounding box center [272, 297] width 30 height 18
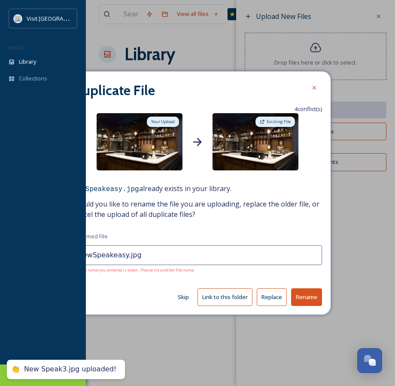
click at [278, 297] on button "Replace" at bounding box center [272, 297] width 30 height 18
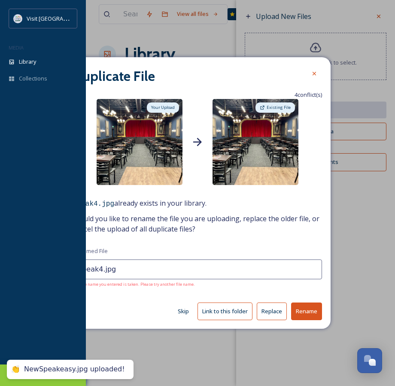
click at [276, 306] on button "Replace" at bounding box center [272, 311] width 30 height 18
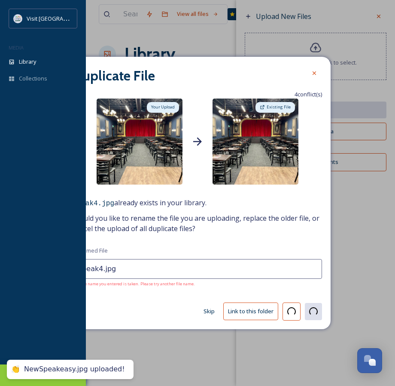
type input "New Speak2.jpg"
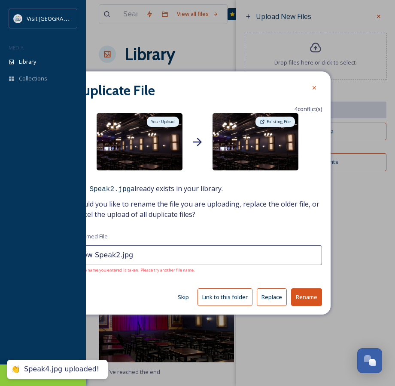
click at [275, 301] on button "Replace" at bounding box center [272, 297] width 30 height 18
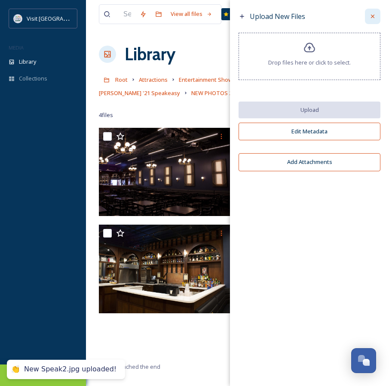
click at [374, 16] on icon at bounding box center [372, 16] width 7 height 7
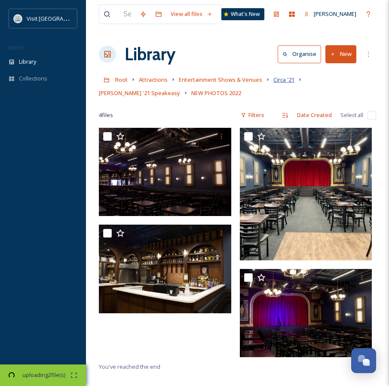
click at [288, 79] on span "Circa '21" at bounding box center [283, 80] width 21 height 8
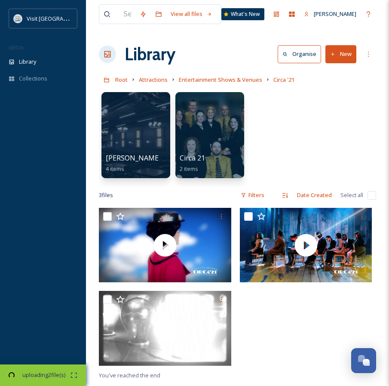
click at [315, 140] on div "Circa '21 Speakeasy 4 items Circa 21 2 items" at bounding box center [237, 137] width 277 height 99
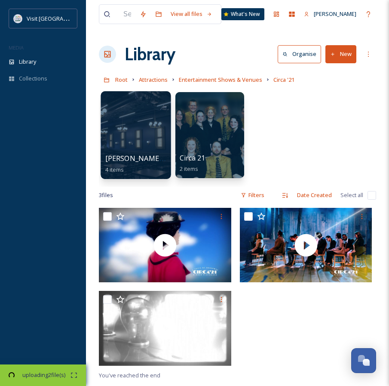
click at [145, 135] on div at bounding box center [136, 135] width 70 height 88
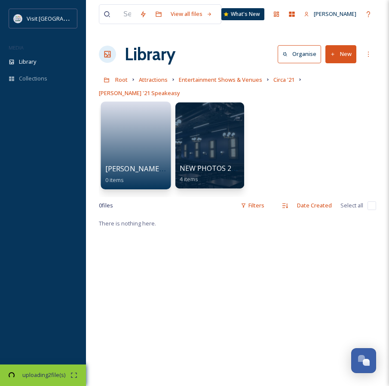
click at [139, 135] on link at bounding box center [135, 135] width 61 height 58
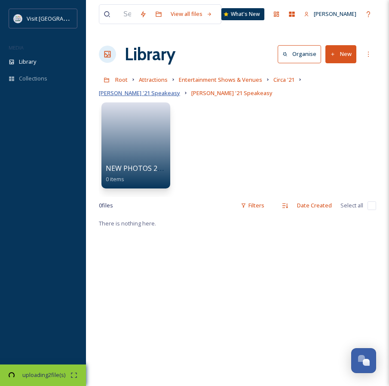
click at [180, 89] on span "Circa '21 Speakeasy" at bounding box center [139, 93] width 81 height 8
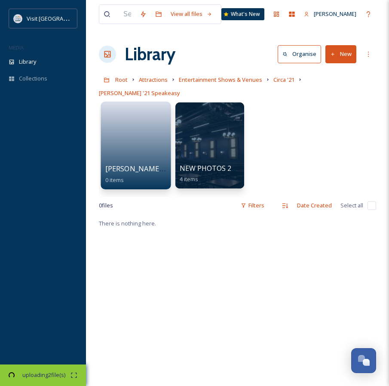
click at [132, 141] on link at bounding box center [135, 135] width 61 height 58
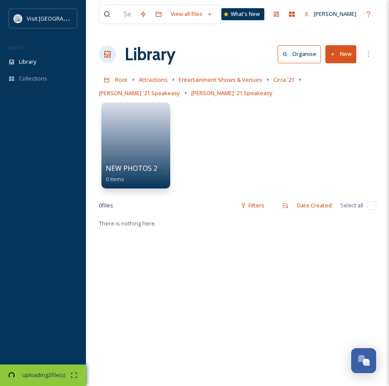
click at [348, 51] on button "New" at bounding box center [340, 54] width 31 height 18
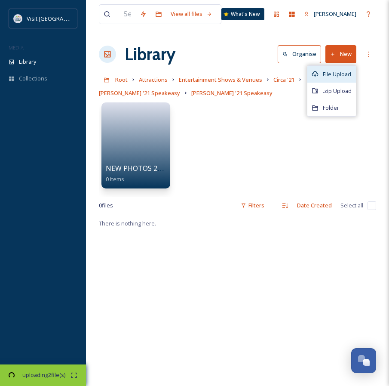
click at [341, 71] on span "File Upload" at bounding box center [337, 74] width 28 height 8
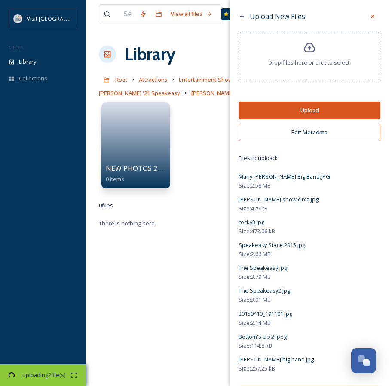
click at [310, 110] on button "Upload" at bounding box center [310, 110] width 142 height 18
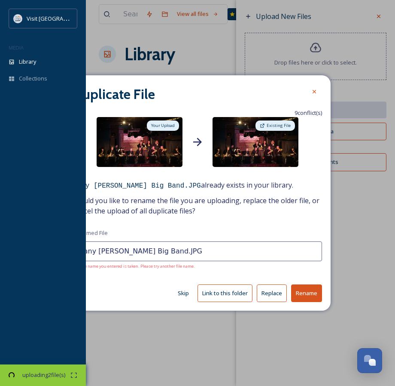
click at [275, 294] on button "Replace" at bounding box center [272, 293] width 30 height 18
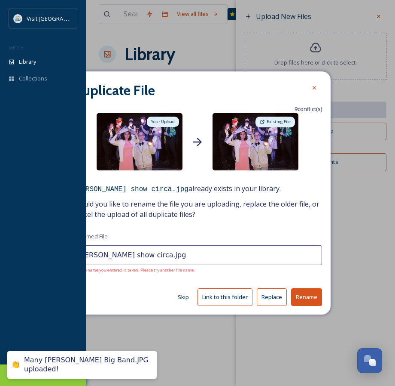
click at [280, 294] on button "Replace" at bounding box center [272, 297] width 30 height 18
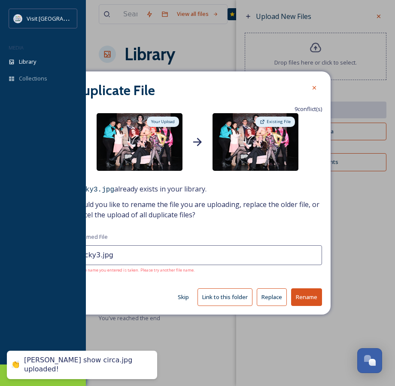
click at [278, 294] on button "Replace" at bounding box center [272, 297] width 30 height 18
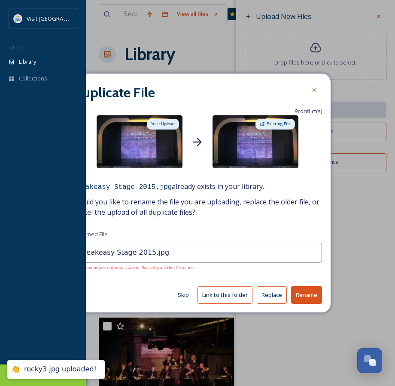
click at [278, 291] on button "Replace" at bounding box center [272, 295] width 30 height 18
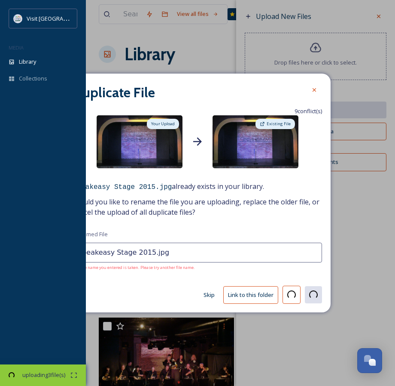
type input "The Speakeasy.jpg"
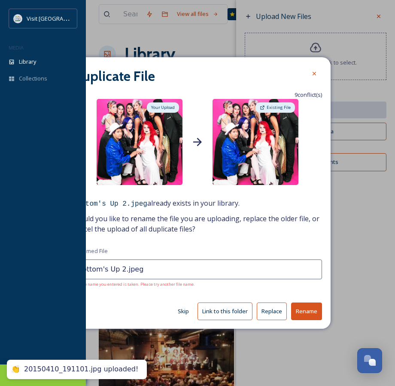
click at [278, 309] on button "Replace" at bounding box center [272, 311] width 30 height 18
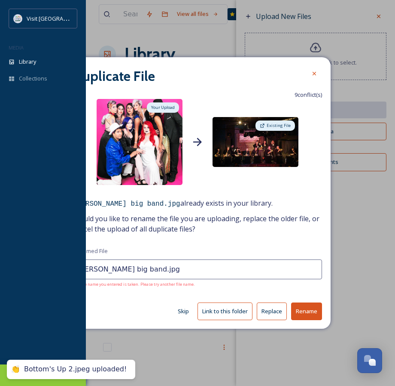
type input "[PERSON_NAME] big band.jpg"
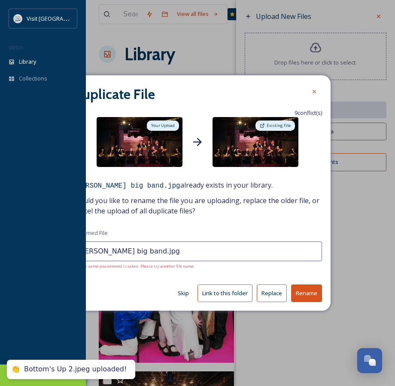
click at [275, 294] on button "Replace" at bounding box center [272, 293] width 30 height 18
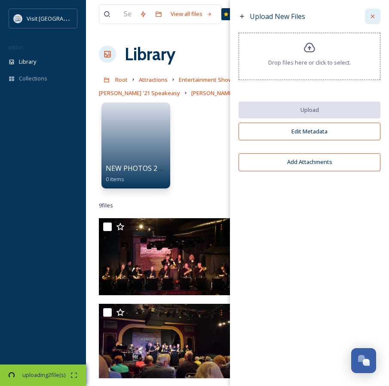
click at [375, 16] on icon at bounding box center [372, 16] width 7 height 7
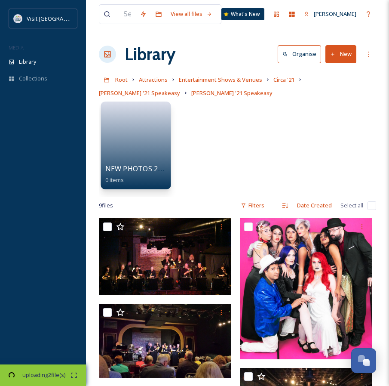
click at [133, 133] on link at bounding box center [135, 135] width 61 height 58
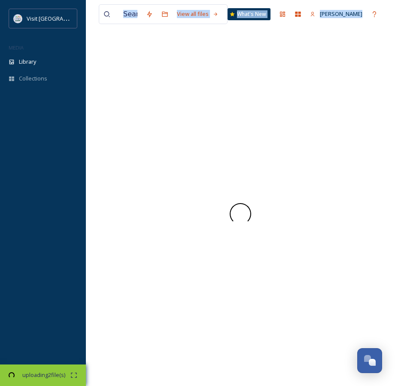
click at [133, 133] on div at bounding box center [241, 213] width 284 height 344
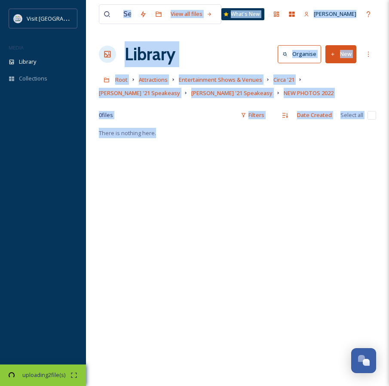
click at [287, 246] on div "There is nothing here." at bounding box center [237, 321] width 277 height 386
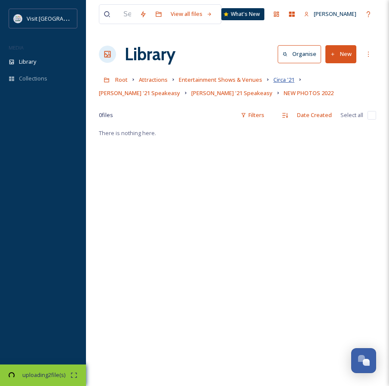
click at [284, 80] on span "Circa '21" at bounding box center [283, 80] width 21 height 8
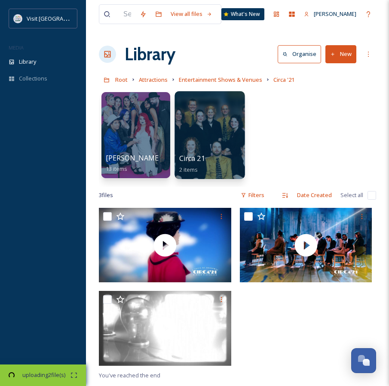
click at [215, 135] on div at bounding box center [209, 135] width 70 height 88
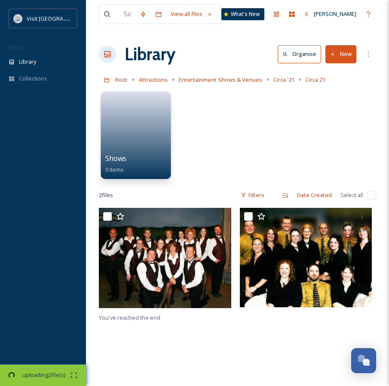
click at [149, 125] on link at bounding box center [135, 124] width 61 height 58
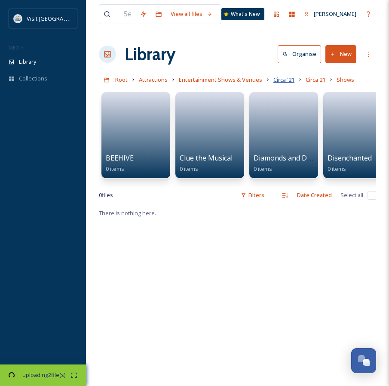
click at [285, 82] on span "Circa '21" at bounding box center [283, 80] width 21 height 8
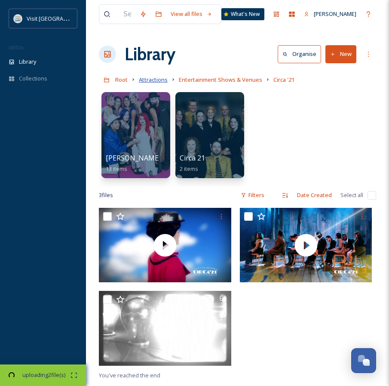
click at [160, 81] on span "Attractions" at bounding box center [153, 80] width 29 height 8
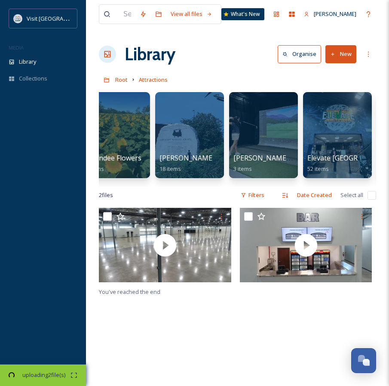
scroll to position [0, 528]
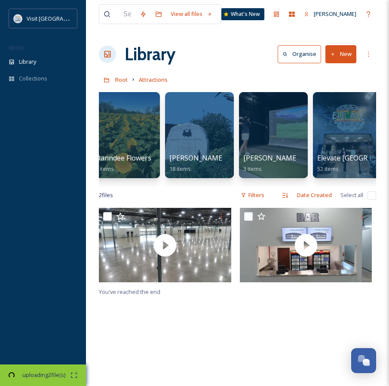
click at [348, 52] on button "New" at bounding box center [340, 54] width 31 height 18
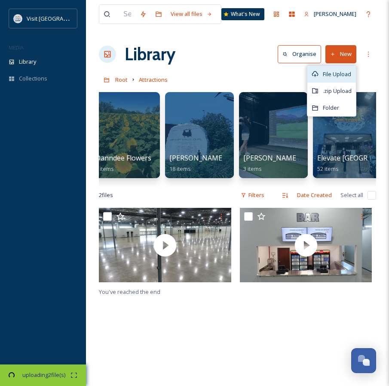
click at [339, 72] on span "File Upload" at bounding box center [337, 74] width 28 height 8
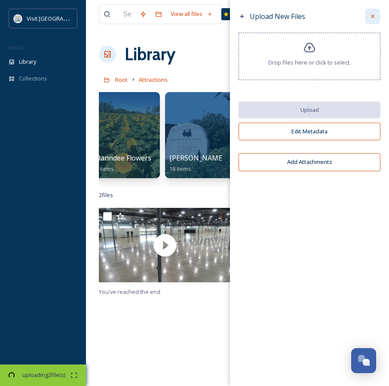
click at [372, 15] on icon at bounding box center [372, 16] width 3 height 3
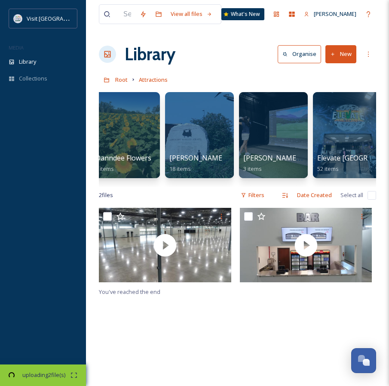
click at [347, 55] on button "New" at bounding box center [340, 54] width 31 height 18
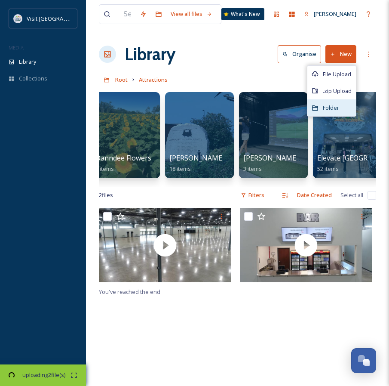
click at [337, 106] on span "Folder" at bounding box center [331, 108] width 16 height 8
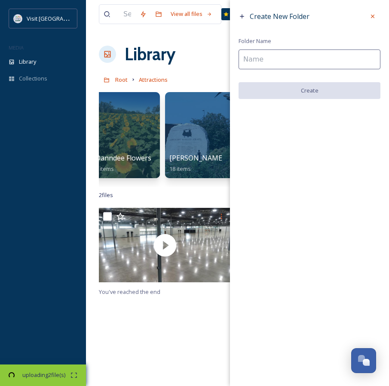
click at [315, 64] on input at bounding box center [310, 59] width 142 height 20
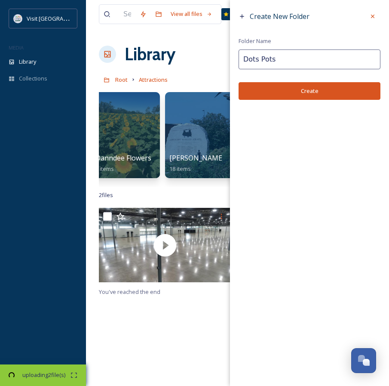
type input "Dots Pots"
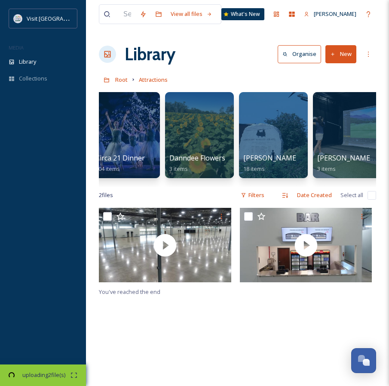
scroll to position [0, 0]
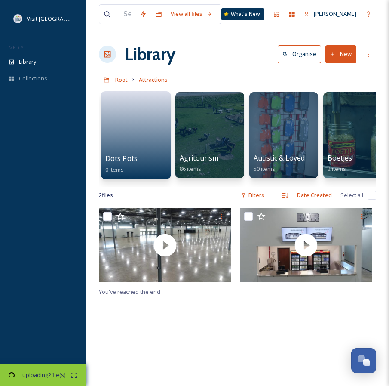
click at [152, 128] on link at bounding box center [135, 124] width 61 height 58
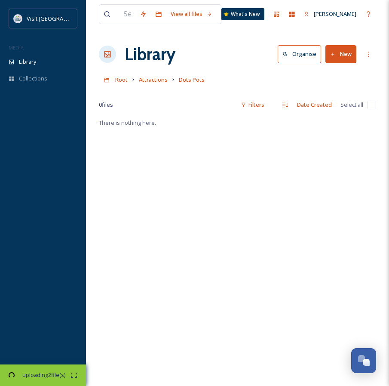
click at [342, 54] on button "New" at bounding box center [340, 54] width 31 height 18
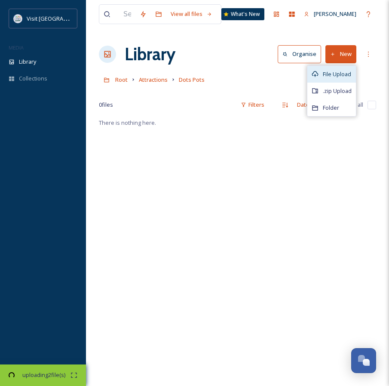
click at [341, 73] on span "File Upload" at bounding box center [337, 74] width 28 height 8
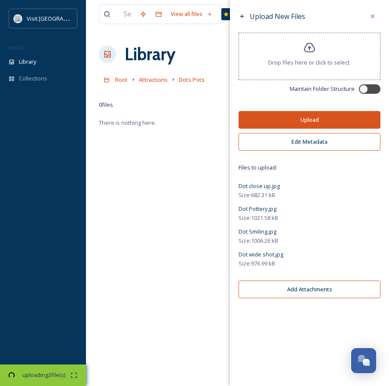
click at [315, 119] on button "Upload" at bounding box center [310, 120] width 142 height 18
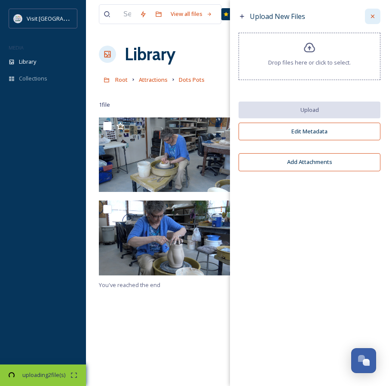
click at [372, 15] on icon at bounding box center [372, 16] width 7 height 7
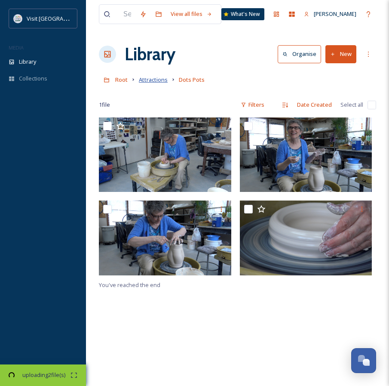
click at [149, 78] on span "Attractions" at bounding box center [153, 80] width 29 height 8
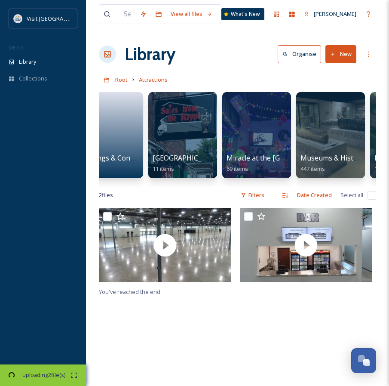
scroll to position [0, 1462]
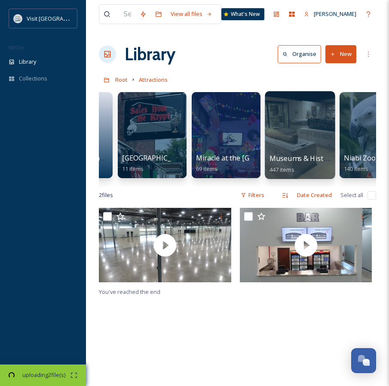
click at [295, 122] on div at bounding box center [300, 135] width 70 height 88
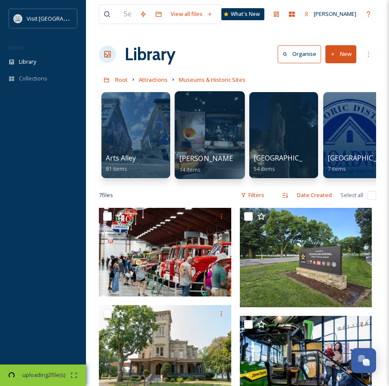
click at [197, 134] on div at bounding box center [209, 135] width 70 height 88
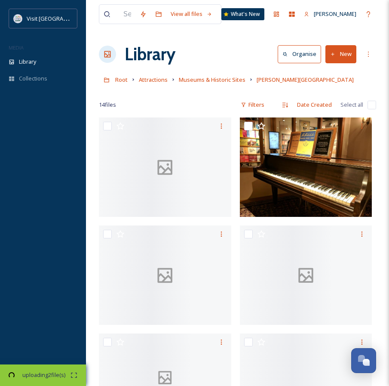
click at [349, 51] on button "New" at bounding box center [340, 54] width 31 height 18
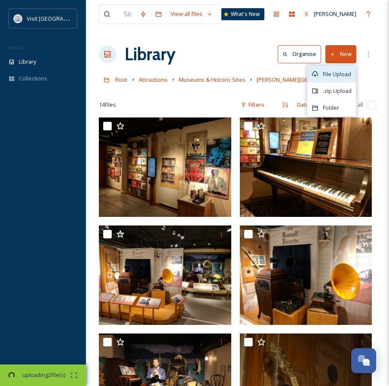
click at [342, 71] on span "File Upload" at bounding box center [337, 74] width 28 height 8
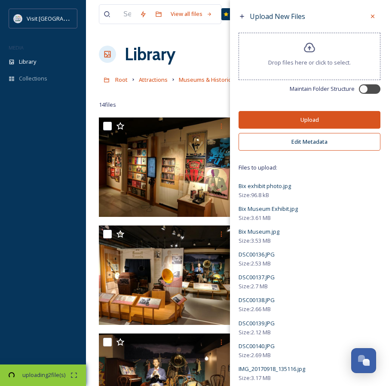
click at [318, 118] on button "Upload" at bounding box center [310, 120] width 142 height 18
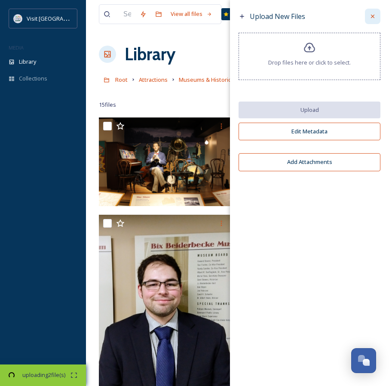
click at [369, 13] on icon at bounding box center [372, 16] width 7 height 7
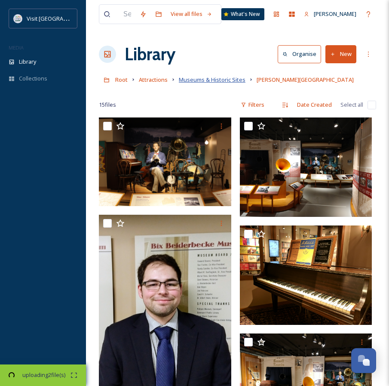
click at [220, 81] on span "Museums & Historic Sites" at bounding box center [212, 80] width 67 height 8
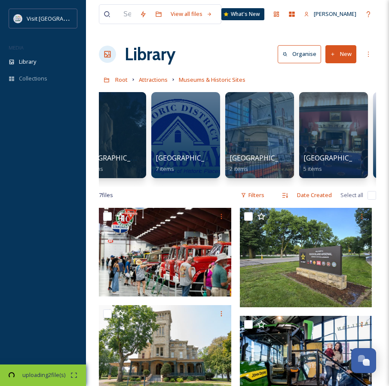
scroll to position [0, 198]
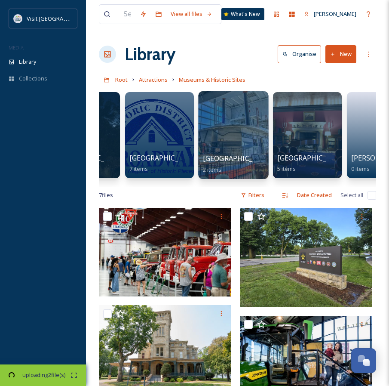
click at [244, 125] on div at bounding box center [233, 135] width 70 height 88
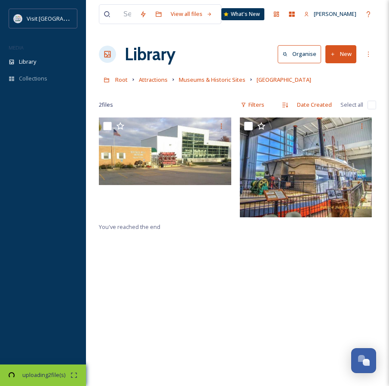
click at [343, 48] on button "New" at bounding box center [340, 54] width 31 height 18
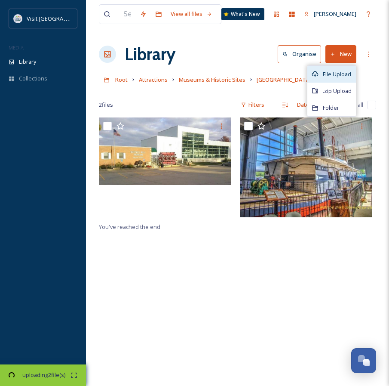
click at [343, 76] on span "File Upload" at bounding box center [337, 74] width 28 height 8
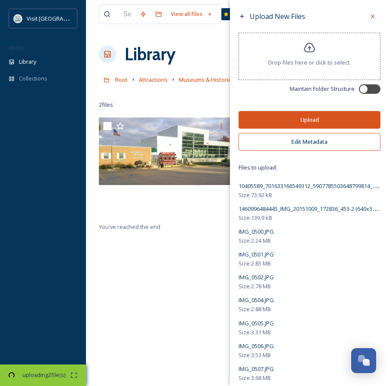
click at [307, 118] on button "Upload" at bounding box center [310, 120] width 142 height 18
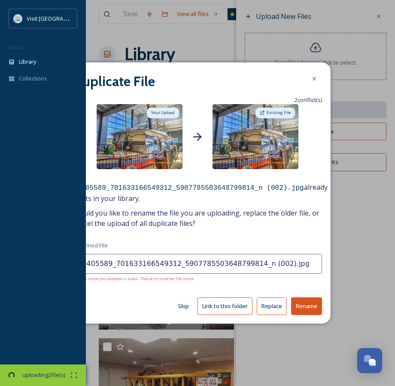
click at [275, 306] on button "Replace" at bounding box center [272, 306] width 30 height 18
type input "1460996484445_IMG_20151009_172836_453-2 (640x326).jpg"
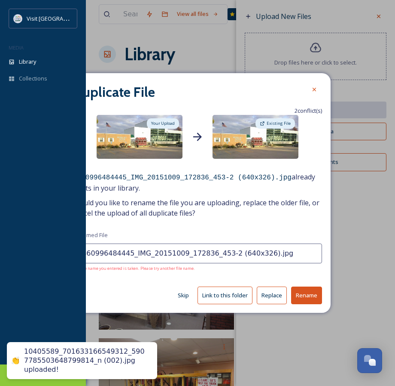
click at [275, 296] on button "Replace" at bounding box center [272, 295] width 30 height 18
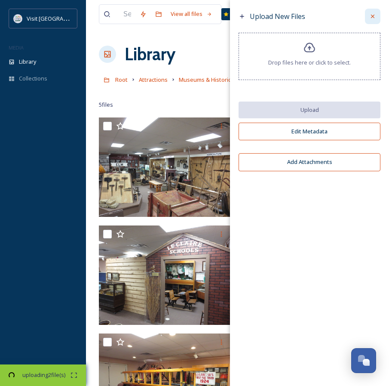
click at [373, 16] on icon at bounding box center [372, 16] width 7 height 7
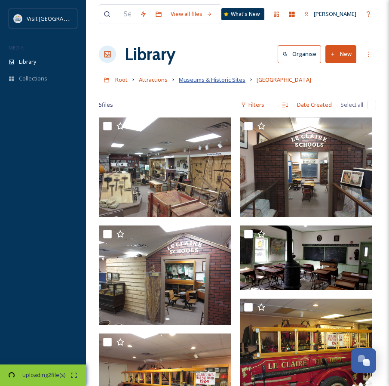
click at [208, 76] on span "Museums & Historic Sites" at bounding box center [212, 80] width 67 height 8
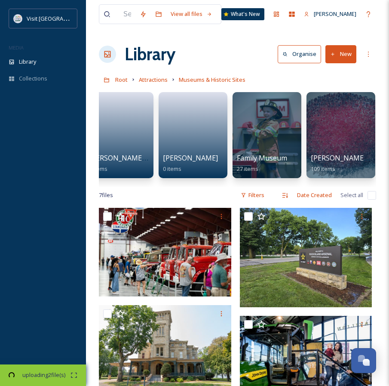
scroll to position [0, 539]
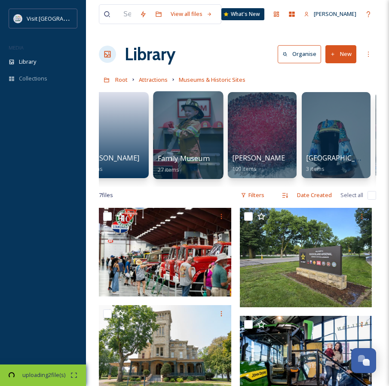
click at [198, 132] on div at bounding box center [188, 135] width 70 height 88
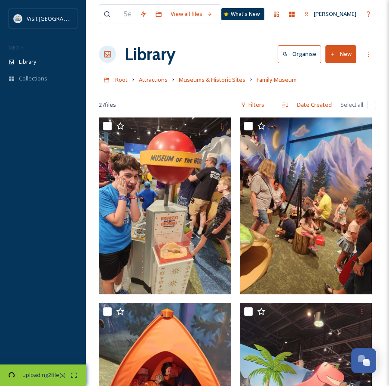
click at [347, 53] on button "New" at bounding box center [340, 54] width 31 height 18
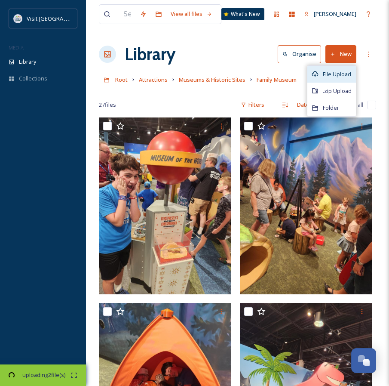
click at [340, 70] on span "File Upload" at bounding box center [337, 74] width 28 height 8
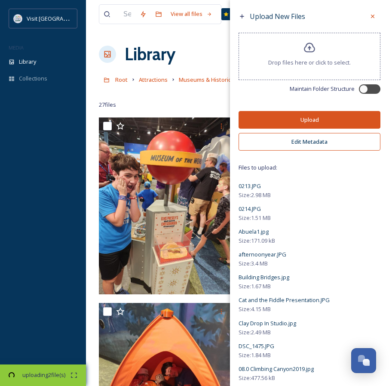
click at [314, 116] on button "Upload" at bounding box center [310, 120] width 142 height 18
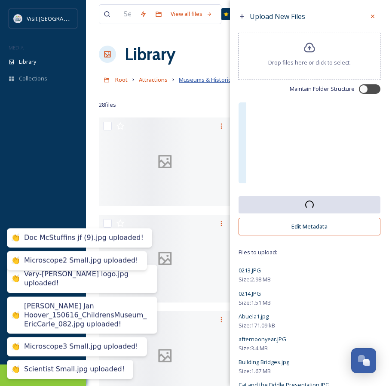
click at [200, 77] on span "Museums & Historic Sites" at bounding box center [212, 80] width 67 height 8
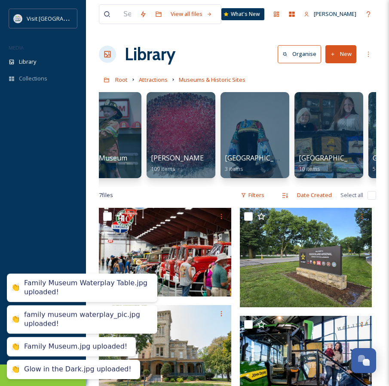
scroll to position [0, 682]
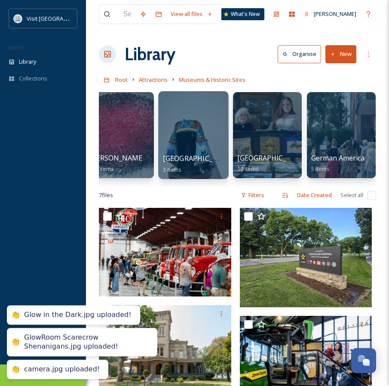
click at [208, 146] on div at bounding box center [193, 135] width 70 height 88
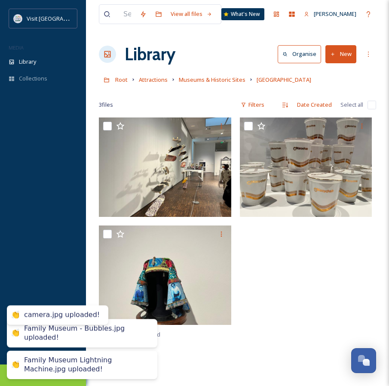
click at [343, 53] on button "New" at bounding box center [340, 54] width 31 height 18
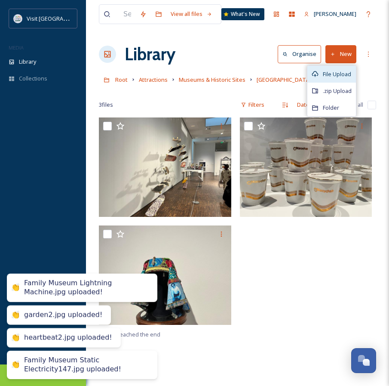
click at [338, 70] on span "File Upload" at bounding box center [337, 74] width 28 height 8
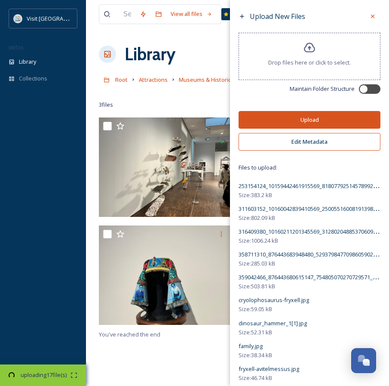
click at [316, 118] on button "Upload" at bounding box center [310, 120] width 142 height 18
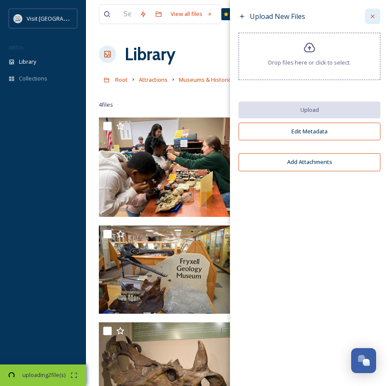
click at [373, 15] on icon at bounding box center [372, 16] width 7 height 7
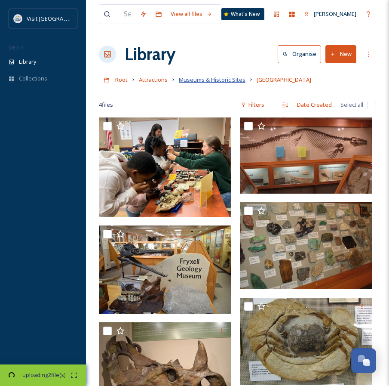
click at [220, 80] on span "Museums & Historic Sites" at bounding box center [212, 80] width 67 height 8
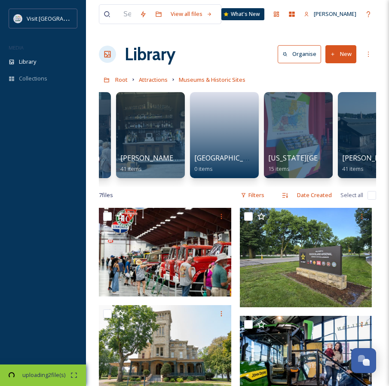
scroll to position [0, 952]
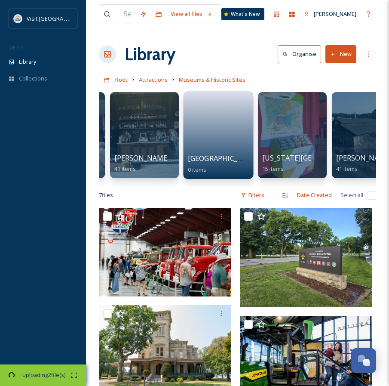
click at [213, 114] on link at bounding box center [218, 124] width 61 height 58
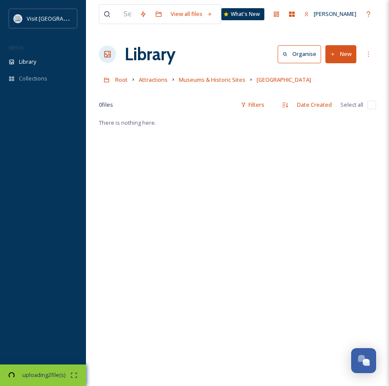
click at [345, 52] on button "New" at bounding box center [340, 54] width 31 height 18
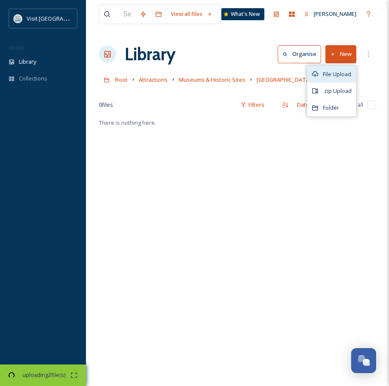
click at [342, 70] on span "File Upload" at bounding box center [337, 74] width 28 height 8
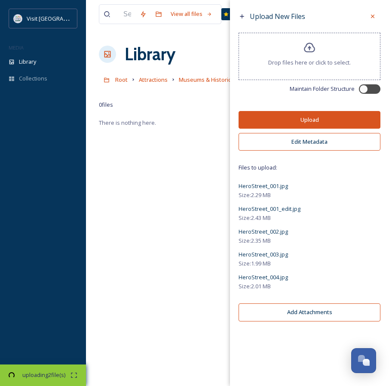
click at [315, 117] on button "Upload" at bounding box center [310, 120] width 142 height 18
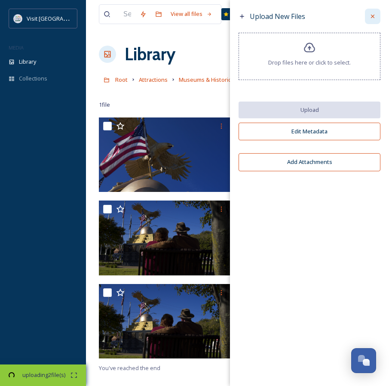
click at [371, 16] on icon at bounding box center [372, 16] width 7 height 7
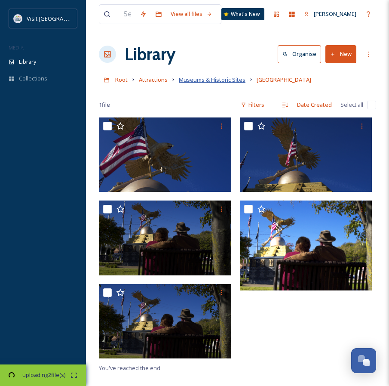
click at [231, 80] on span "Museums & Historic Sites" at bounding box center [212, 80] width 67 height 8
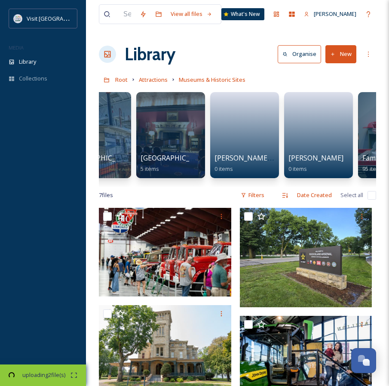
scroll to position [0, 399]
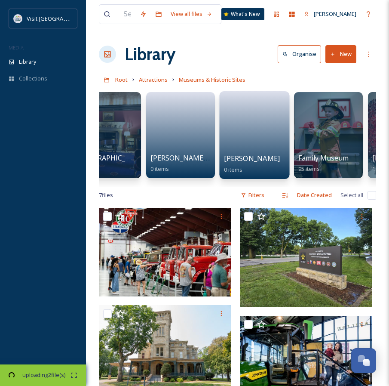
click at [260, 123] on link at bounding box center [254, 124] width 61 height 58
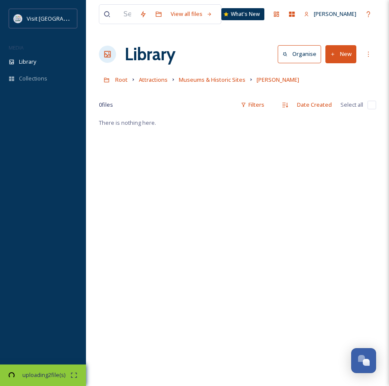
click at [346, 55] on button "New" at bounding box center [340, 54] width 31 height 18
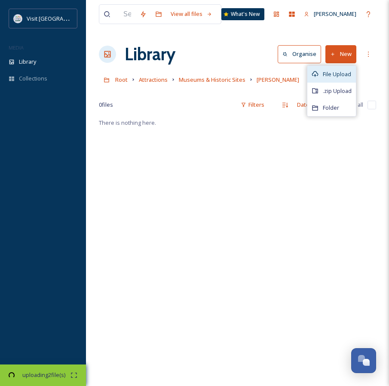
click at [341, 70] on span "File Upload" at bounding box center [337, 74] width 28 height 8
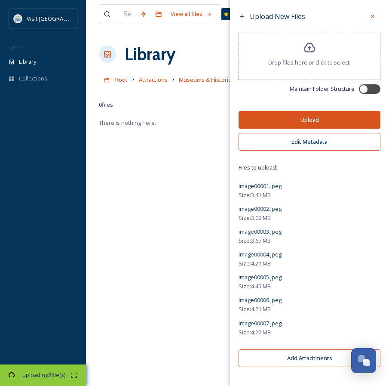
click at [312, 122] on button "Upload" at bounding box center [310, 120] width 142 height 18
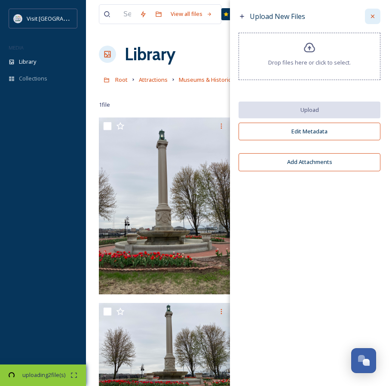
click at [371, 15] on icon at bounding box center [372, 16] width 3 height 3
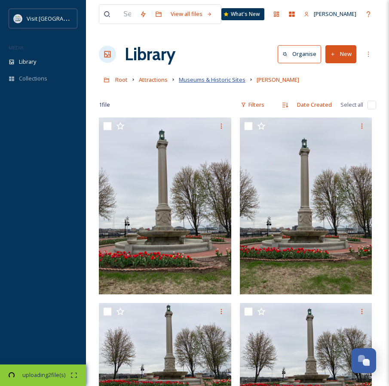
click at [224, 77] on span "Museums & Historic Sites" at bounding box center [212, 80] width 67 height 8
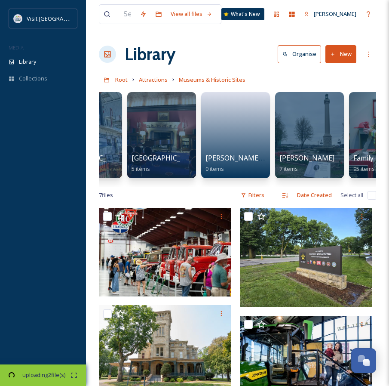
scroll to position [0, 352]
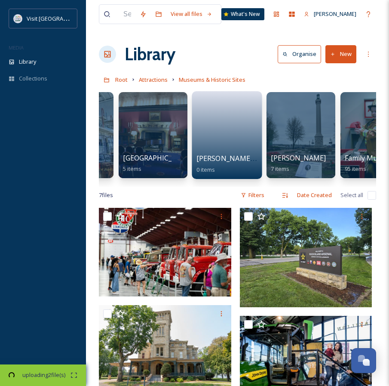
click at [225, 126] on link at bounding box center [226, 124] width 61 height 58
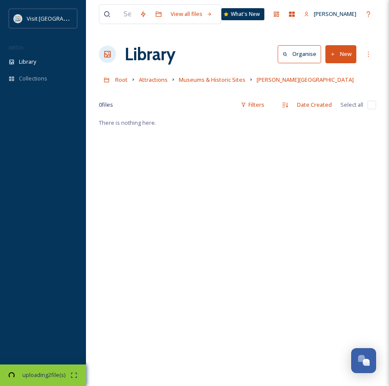
click at [339, 53] on button "New" at bounding box center [340, 54] width 31 height 18
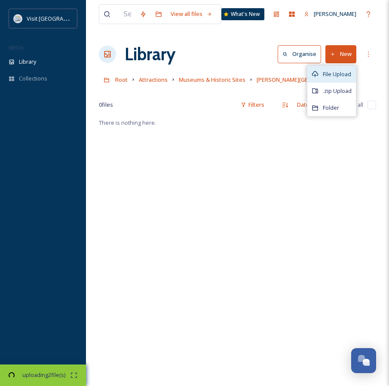
click at [334, 74] on span "File Upload" at bounding box center [337, 74] width 28 height 8
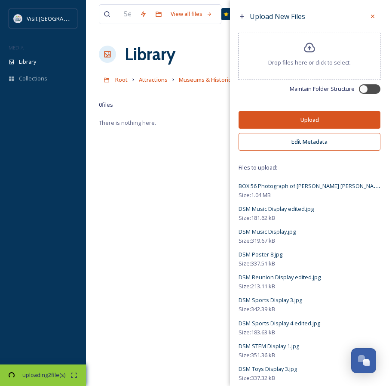
click at [309, 116] on button "Upload" at bounding box center [310, 120] width 142 height 18
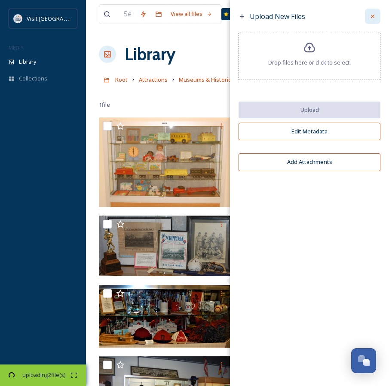
click at [373, 16] on icon at bounding box center [372, 16] width 3 height 3
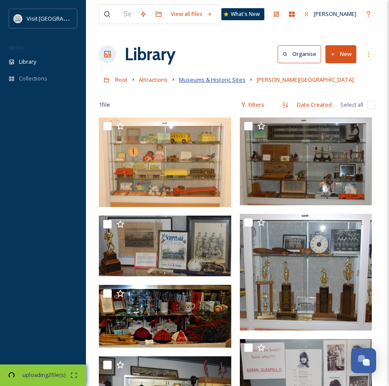
click at [229, 80] on span "Museums & Historic Sites" at bounding box center [212, 80] width 67 height 8
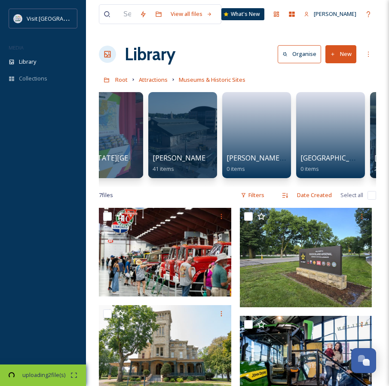
scroll to position [0, 1174]
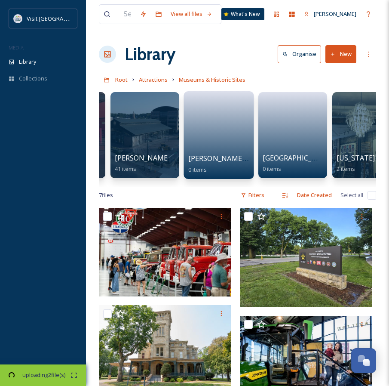
click at [217, 131] on link at bounding box center [218, 124] width 61 height 58
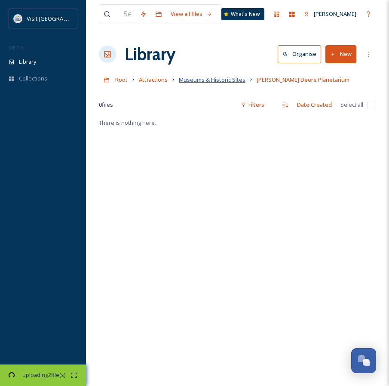
click at [217, 77] on span "Museums & Historic Sites" at bounding box center [212, 80] width 67 height 8
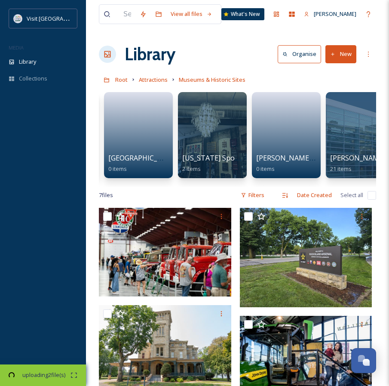
scroll to position [0, 1343]
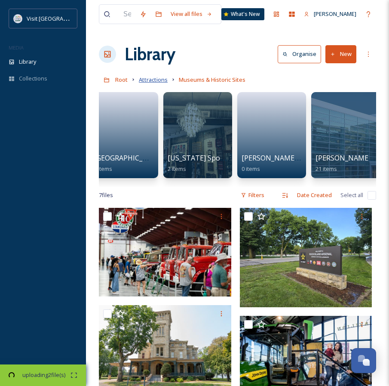
click at [150, 80] on span "Attractions" at bounding box center [153, 80] width 29 height 8
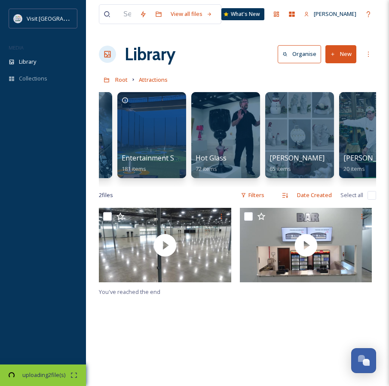
scroll to position [0, 876]
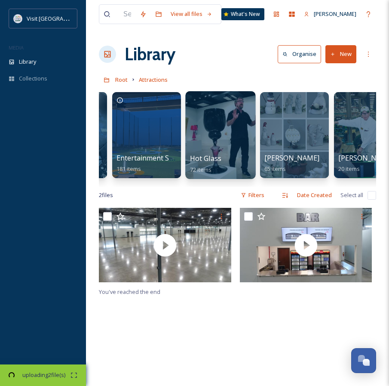
click at [217, 120] on div at bounding box center [220, 135] width 70 height 88
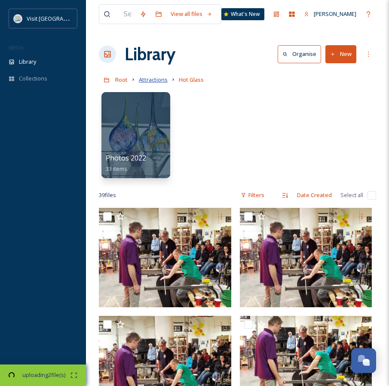
click at [155, 78] on span "Attractions" at bounding box center [153, 80] width 29 height 8
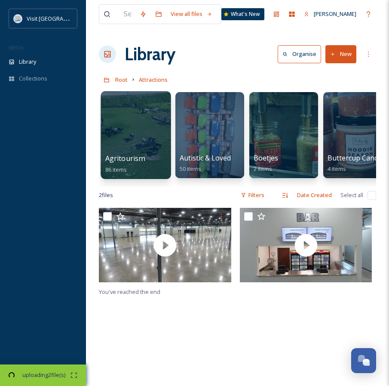
click at [140, 126] on div at bounding box center [136, 135] width 70 height 88
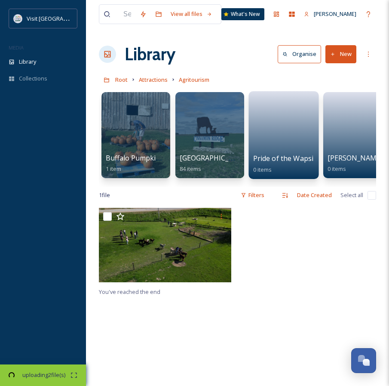
click at [276, 142] on link at bounding box center [283, 124] width 61 height 58
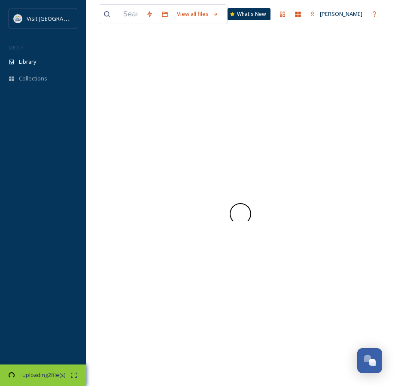
click at [276, 142] on div at bounding box center [241, 213] width 284 height 344
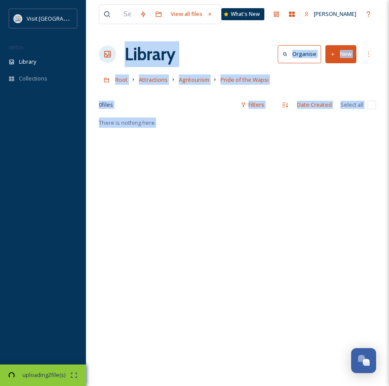
click at [346, 57] on button "New" at bounding box center [340, 54] width 31 height 18
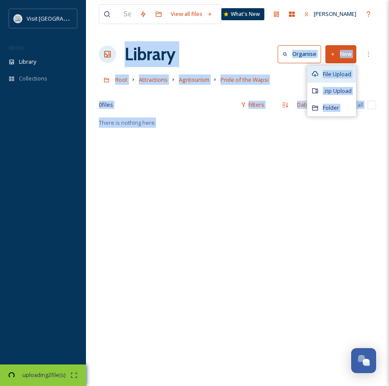
click at [342, 75] on span "File Upload" at bounding box center [337, 74] width 28 height 8
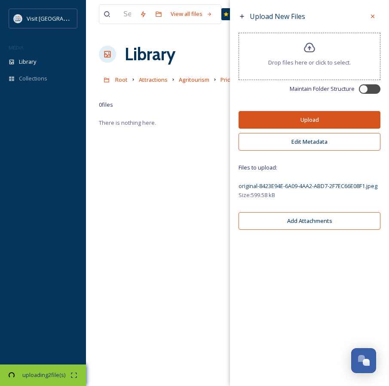
click at [316, 119] on button "Upload" at bounding box center [310, 120] width 142 height 18
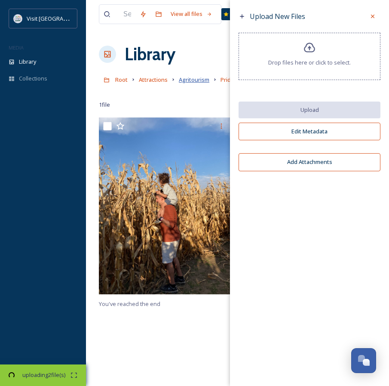
click at [196, 79] on span "Agritourism" at bounding box center [194, 80] width 31 height 8
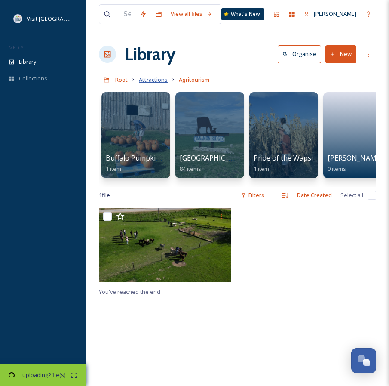
click at [162, 81] on span "Attractions" at bounding box center [153, 80] width 29 height 8
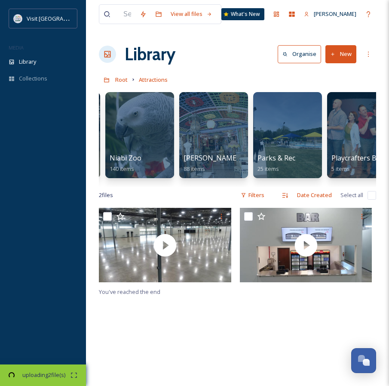
scroll to position [0, 1702]
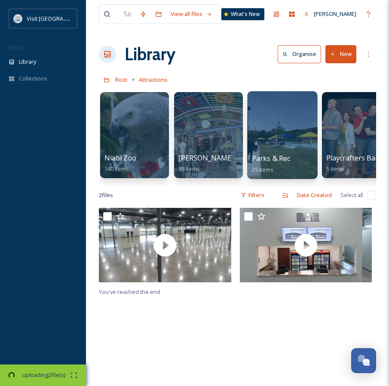
click at [285, 141] on div at bounding box center [282, 135] width 70 height 88
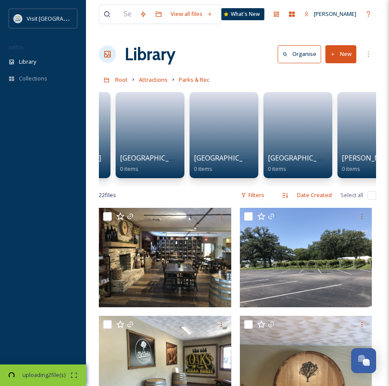
scroll to position [0, 209]
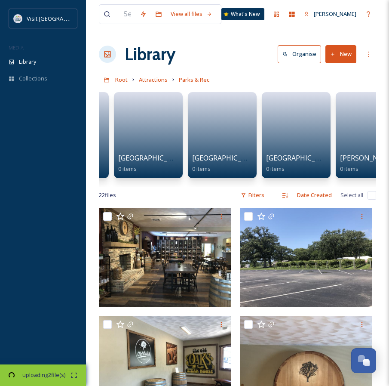
click at [343, 54] on button "New" at bounding box center [340, 54] width 31 height 18
click at [338, 107] on span "Folder" at bounding box center [331, 108] width 16 height 8
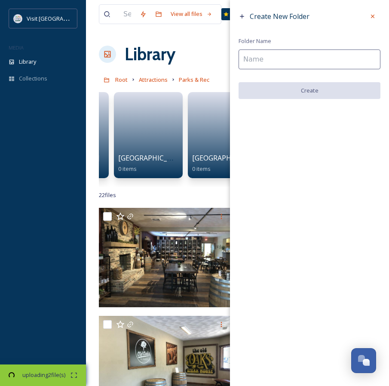
click at [296, 59] on input at bounding box center [310, 59] width 142 height 20
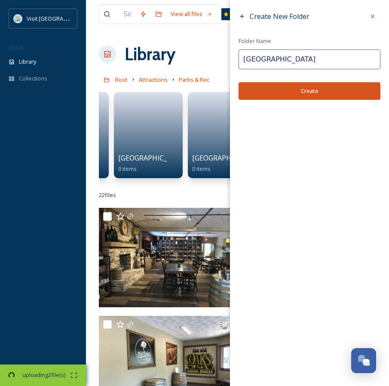
type input "[GEOGRAPHIC_DATA]"
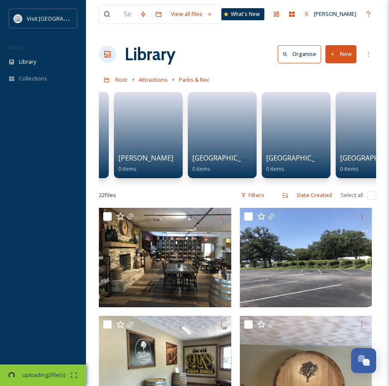
scroll to position [0, 0]
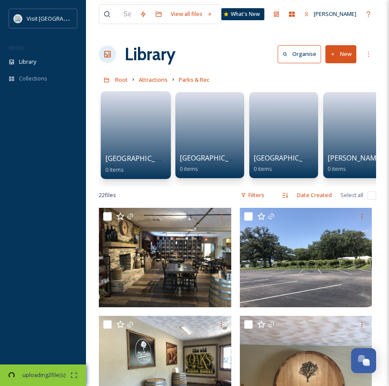
click at [129, 135] on link at bounding box center [135, 124] width 61 height 58
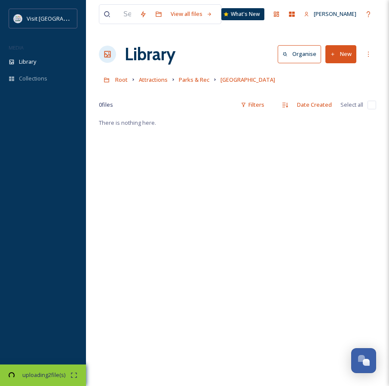
click at [346, 55] on button "New" at bounding box center [340, 54] width 31 height 18
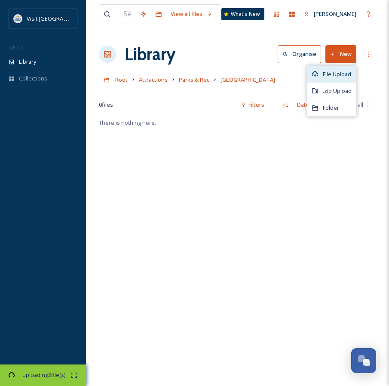
click at [342, 66] on div "File Upload" at bounding box center [331, 74] width 49 height 17
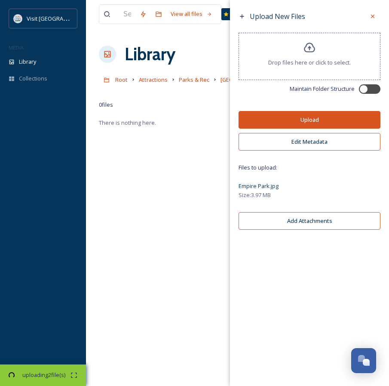
click at [314, 118] on button "Upload" at bounding box center [310, 120] width 142 height 18
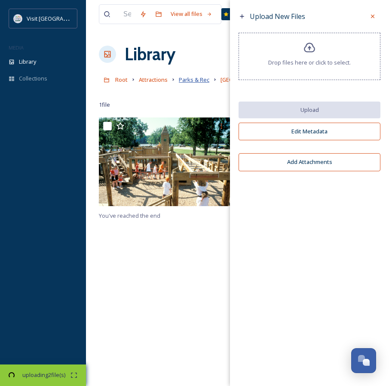
click at [194, 79] on span "Parks & Rec" at bounding box center [194, 80] width 31 height 8
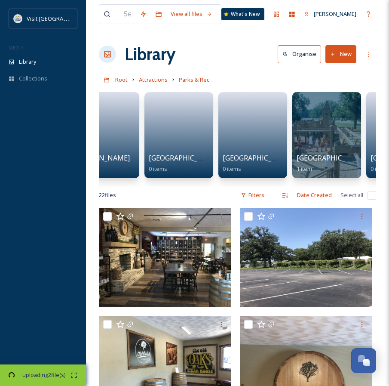
scroll to position [0, 189]
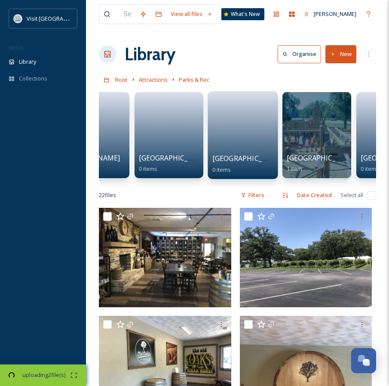
click at [254, 119] on link at bounding box center [242, 124] width 61 height 58
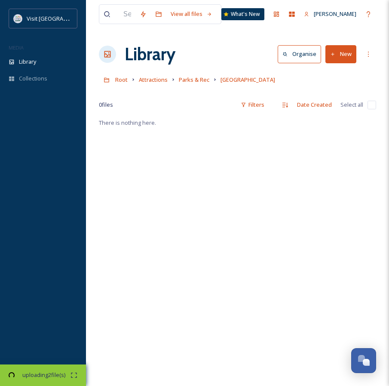
click at [344, 51] on button "New" at bounding box center [340, 54] width 31 height 18
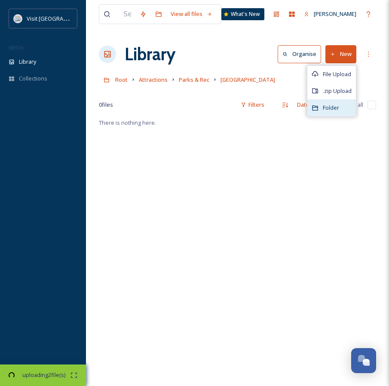
click at [332, 104] on span "Folder" at bounding box center [331, 108] width 16 height 8
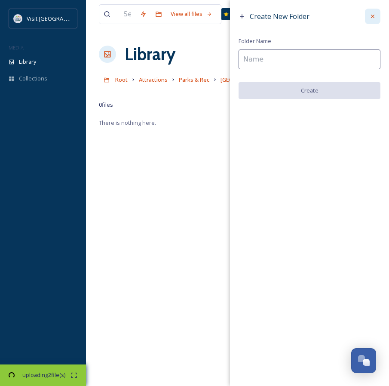
click at [373, 14] on icon at bounding box center [372, 16] width 7 height 7
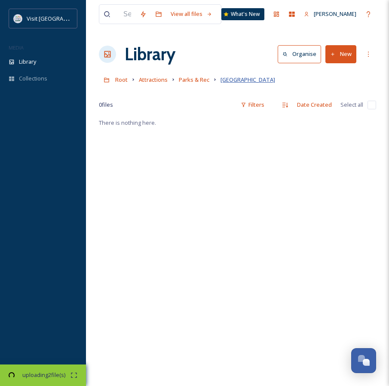
click at [235, 79] on span "[GEOGRAPHIC_DATA]" at bounding box center [247, 80] width 55 height 8
click at [342, 53] on button "New" at bounding box center [340, 54] width 31 height 18
click at [344, 65] on div "Library Organise New" at bounding box center [237, 54] width 277 height 26
click at [343, 52] on button "New" at bounding box center [340, 54] width 31 height 18
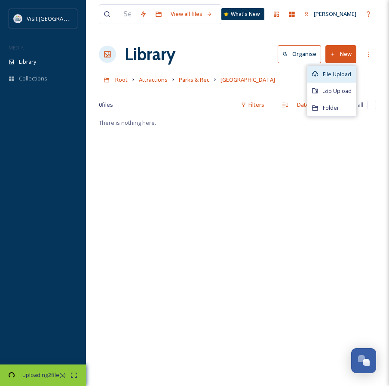
click at [339, 76] on span "File Upload" at bounding box center [337, 74] width 28 height 8
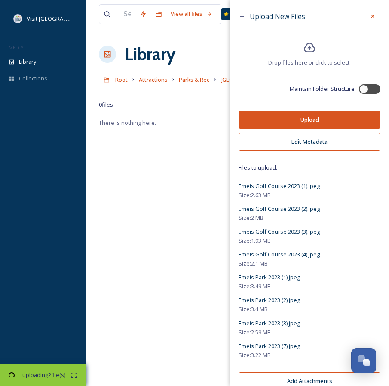
click at [312, 119] on button "Upload" at bounding box center [310, 120] width 142 height 18
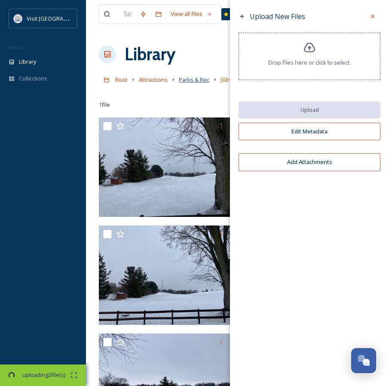
click at [196, 80] on span "Parks & Rec" at bounding box center [194, 80] width 31 height 8
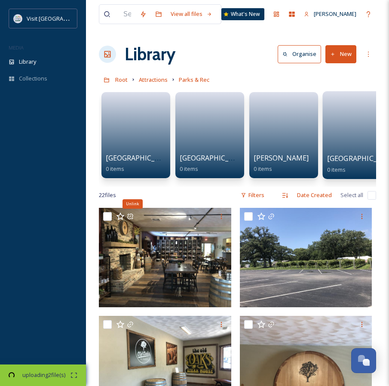
click at [353, 128] on link at bounding box center [357, 124] width 61 height 58
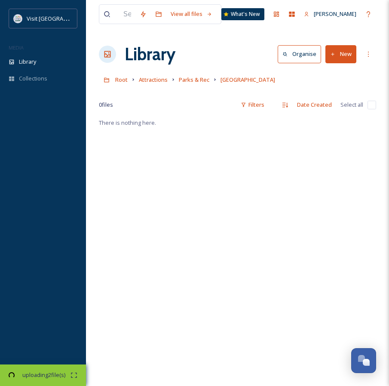
click at [351, 54] on button "New" at bounding box center [340, 54] width 31 height 18
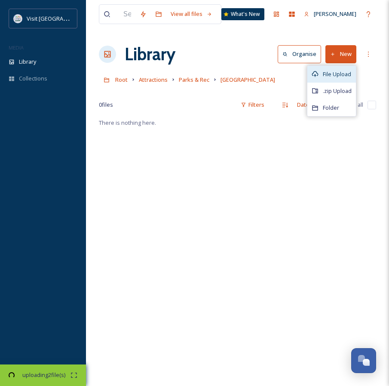
click at [337, 72] on span "File Upload" at bounding box center [337, 74] width 28 height 8
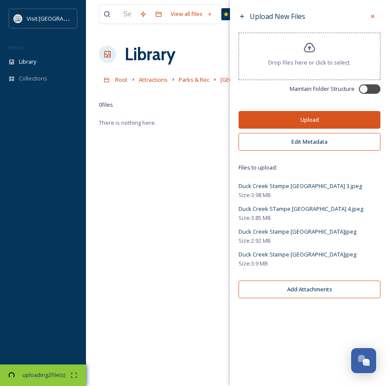
click at [322, 116] on button "Upload" at bounding box center [310, 120] width 142 height 18
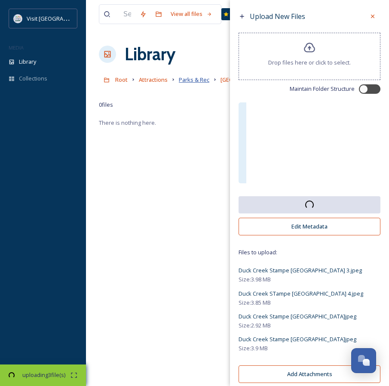
click at [199, 81] on span "Parks & Rec" at bounding box center [194, 80] width 31 height 8
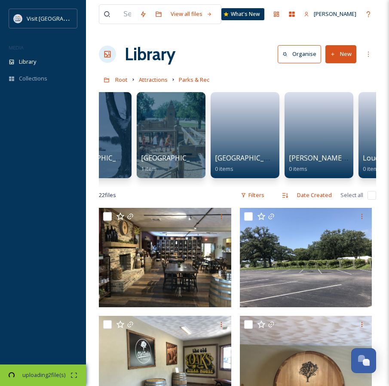
scroll to position [0, 328]
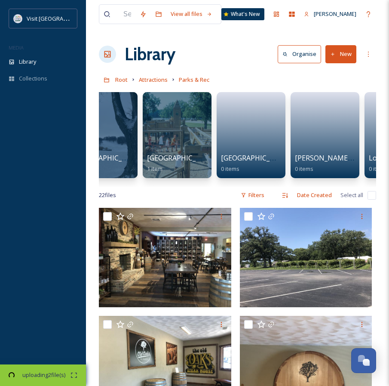
click at [344, 55] on button "New" at bounding box center [340, 54] width 31 height 18
click at [328, 106] on span "Folder" at bounding box center [331, 108] width 16 height 8
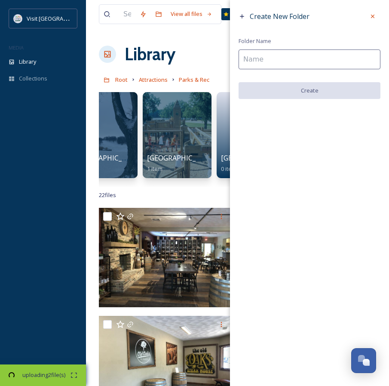
click at [262, 55] on input at bounding box center [310, 59] width 142 height 20
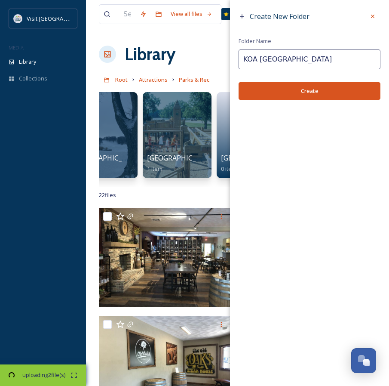
type input "KOA [GEOGRAPHIC_DATA]"
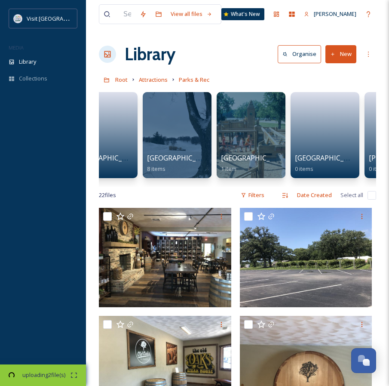
scroll to position [0, 0]
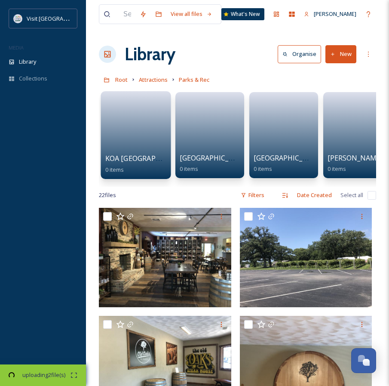
drag, startPoint x: 121, startPoint y: 138, endPoint x: 131, endPoint y: 134, distance: 10.4
click at [122, 138] on link at bounding box center [135, 124] width 61 height 58
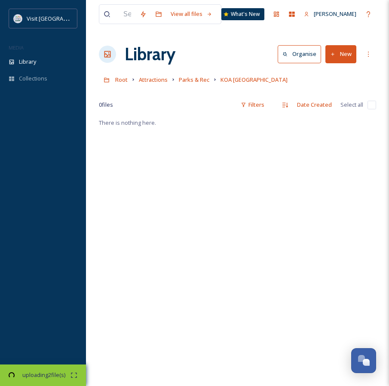
click at [350, 55] on button "New" at bounding box center [340, 54] width 31 height 18
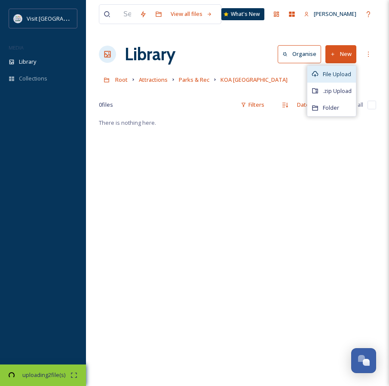
click at [341, 76] on span "File Upload" at bounding box center [337, 74] width 28 height 8
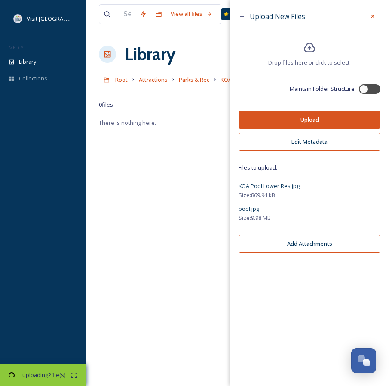
click at [317, 119] on button "Upload" at bounding box center [310, 120] width 142 height 18
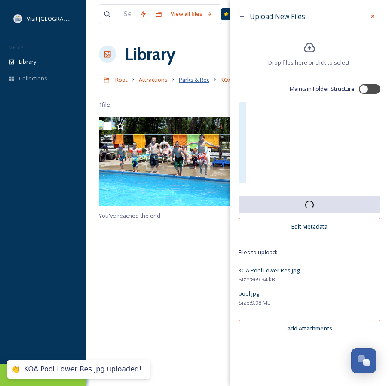
click at [202, 82] on span "Parks & Rec" at bounding box center [194, 80] width 31 height 8
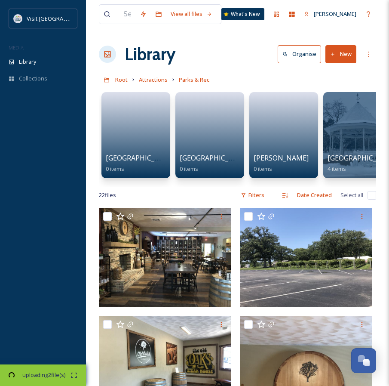
click at [347, 51] on button "New" at bounding box center [340, 54] width 31 height 18
click at [336, 107] on span "Folder" at bounding box center [331, 108] width 16 height 8
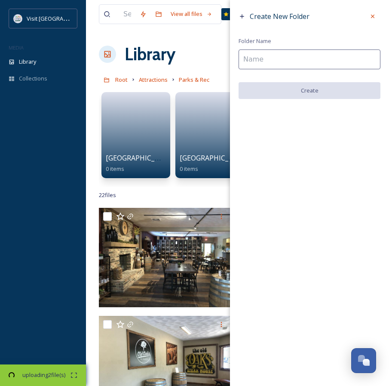
click at [272, 60] on input at bounding box center [310, 59] width 142 height 20
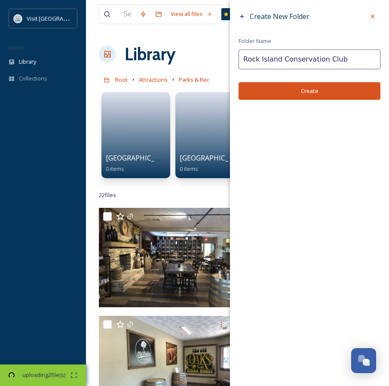
type input "Rock Island Conservation Club"
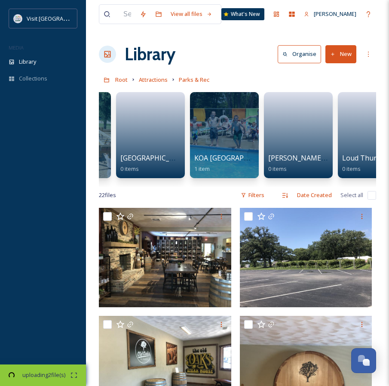
scroll to position [0, 496]
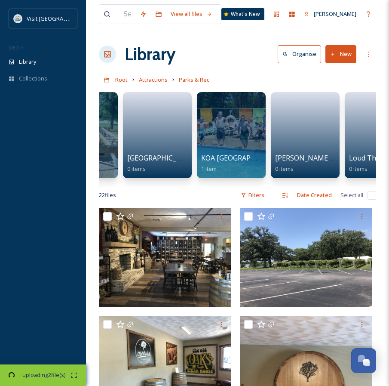
click at [346, 51] on button "New" at bounding box center [340, 54] width 31 height 18
click at [338, 110] on span "Folder" at bounding box center [331, 108] width 16 height 8
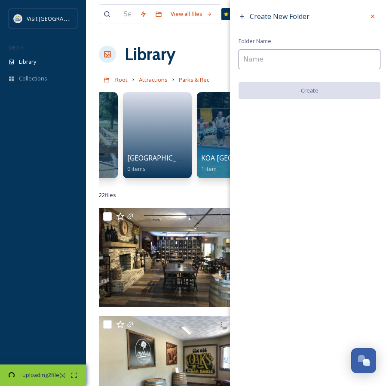
click at [276, 59] on input at bounding box center [310, 59] width 142 height 20
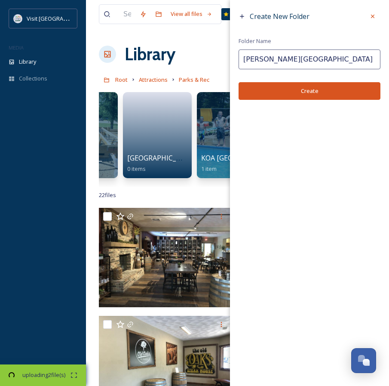
type input "[PERSON_NAME][GEOGRAPHIC_DATA]"
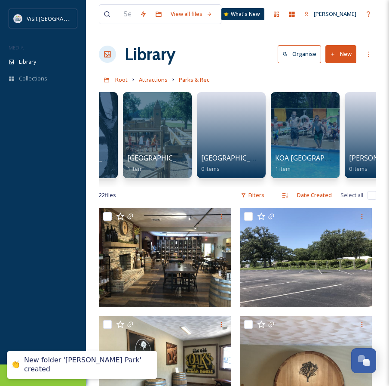
scroll to position [0, 0]
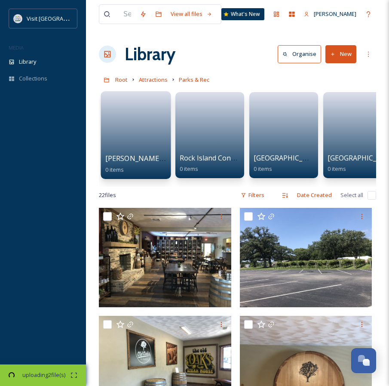
drag, startPoint x: 137, startPoint y: 133, endPoint x: 155, endPoint y: 122, distance: 21.2
click at [137, 132] on link at bounding box center [135, 124] width 61 height 58
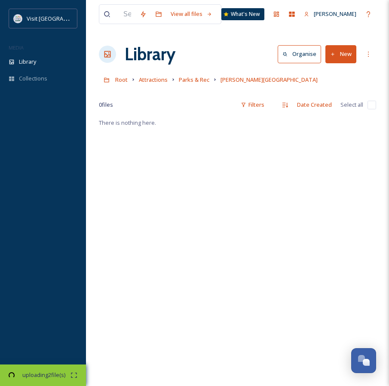
click at [339, 52] on button "New" at bounding box center [340, 54] width 31 height 18
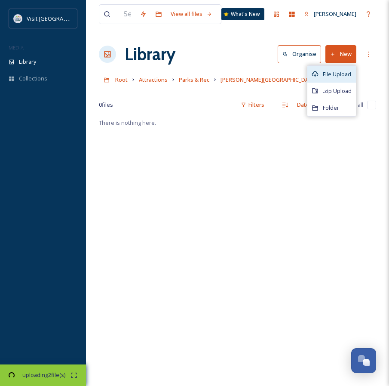
click at [337, 71] on span "File Upload" at bounding box center [337, 74] width 28 height 8
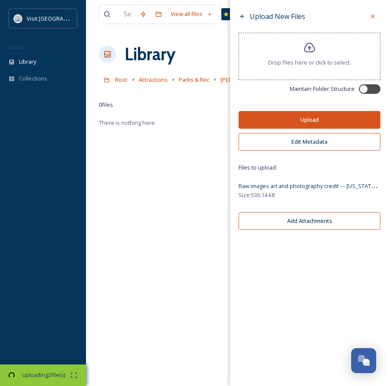
click at [309, 116] on button "Upload" at bounding box center [310, 120] width 142 height 18
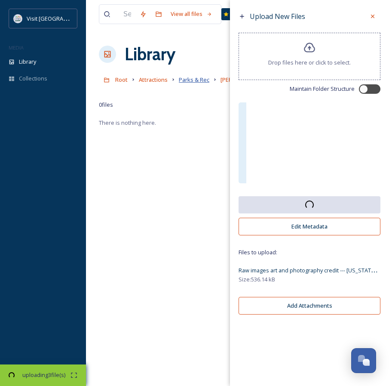
click at [194, 80] on span "Parks & Rec" at bounding box center [194, 80] width 31 height 8
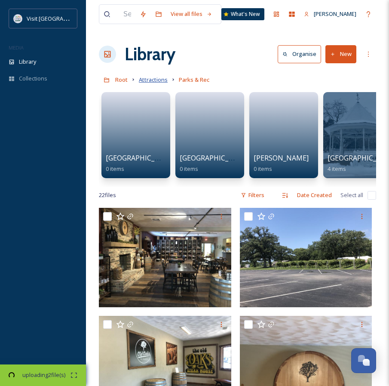
click at [157, 77] on span "Attractions" at bounding box center [153, 80] width 29 height 8
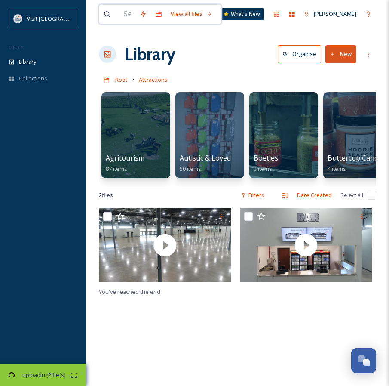
click at [135, 14] on input at bounding box center [127, 14] width 16 height 19
type input "caves"
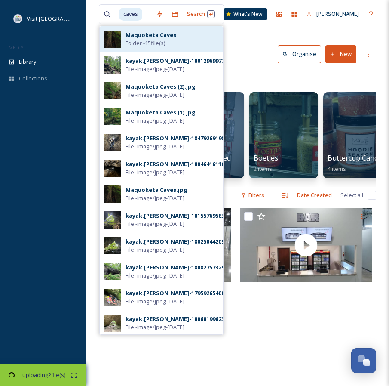
click at [157, 42] on span "Folder - 15 file(s)" at bounding box center [145, 43] width 40 height 8
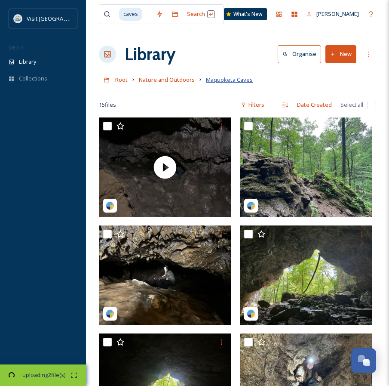
click at [221, 79] on span "Maquoketa Caves" at bounding box center [229, 80] width 47 height 8
click at [347, 58] on button "New" at bounding box center [340, 54] width 31 height 18
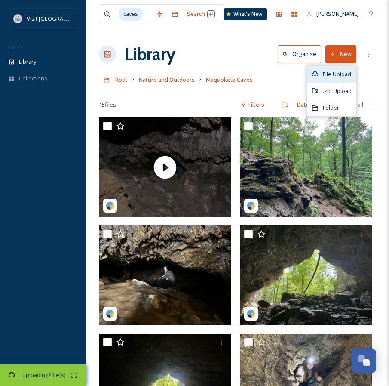
click at [345, 71] on span "File Upload" at bounding box center [337, 74] width 28 height 8
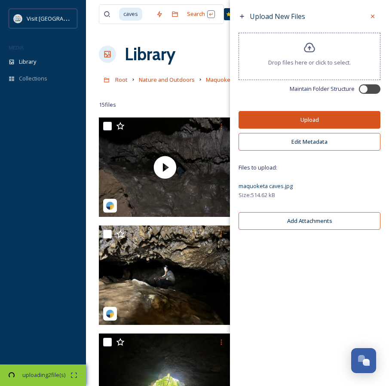
click at [314, 120] on button "Upload" at bounding box center [310, 120] width 142 height 18
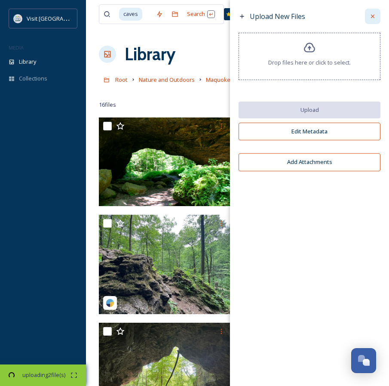
click at [376, 15] on icon at bounding box center [372, 16] width 7 height 7
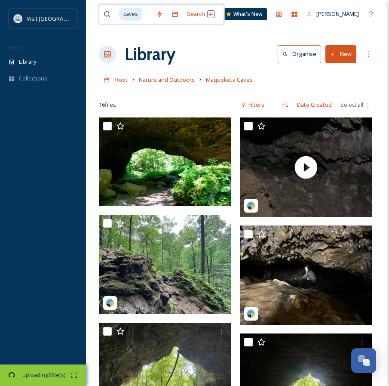
click at [149, 15] on input at bounding box center [147, 14] width 9 height 19
type input "c"
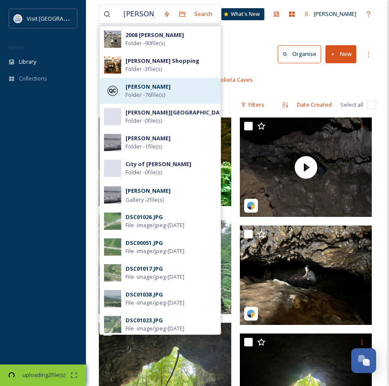
click at [156, 92] on span "Folder - 76 file(s)" at bounding box center [145, 95] width 40 height 8
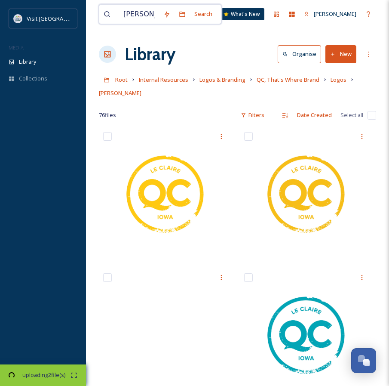
click at [155, 16] on input "leclaire" at bounding box center [139, 14] width 40 height 19
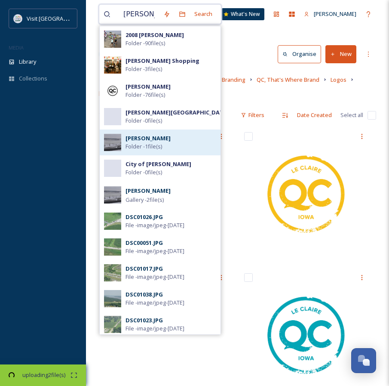
type input "leclaire"
click at [151, 138] on div "LeClaire Folder - 1 file(s)" at bounding box center [170, 142] width 91 height 16
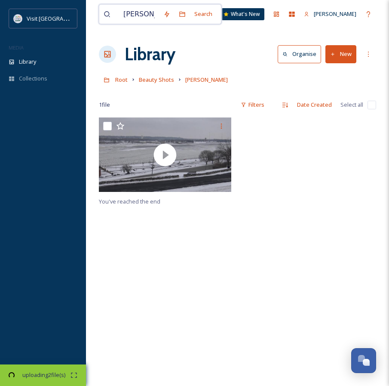
drag, startPoint x: 153, startPoint y: 16, endPoint x: 103, endPoint y: 16, distance: 50.3
click at [103, 16] on div "leclaire Search" at bounding box center [160, 14] width 122 height 20
type input "shopping leclaire"
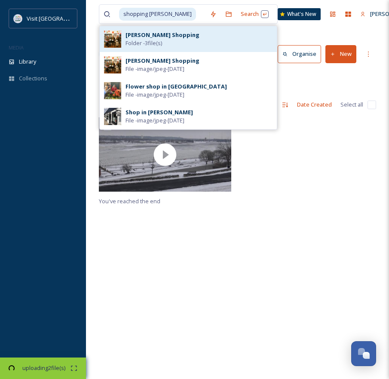
click at [174, 40] on div "LeClaire Shopping Folder - 3 file(s)" at bounding box center [198, 39] width 147 height 16
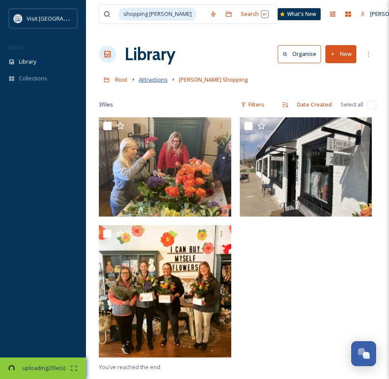
click at [159, 80] on span "Attractions" at bounding box center [153, 80] width 29 height 8
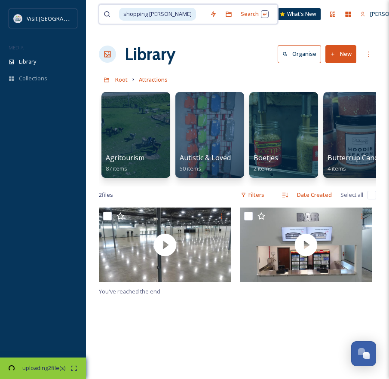
click at [197, 11] on input at bounding box center [201, 14] width 9 height 19
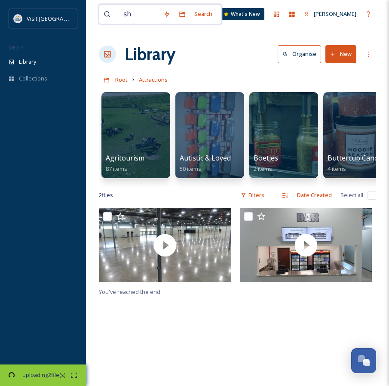
type input "s"
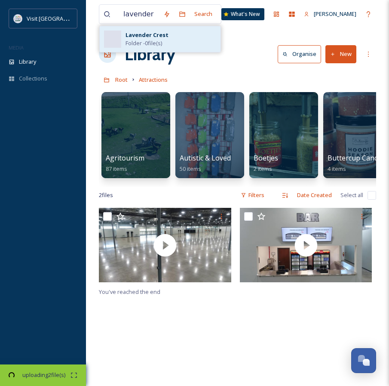
click at [167, 42] on div "Lavender Crest Folder - 0 file(s)" at bounding box center [170, 39] width 91 height 16
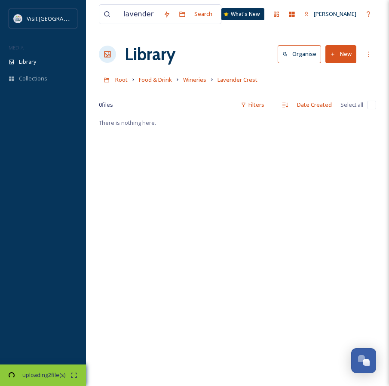
click at [349, 54] on button "New" at bounding box center [340, 54] width 31 height 18
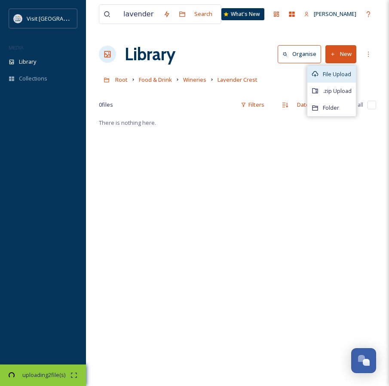
click at [341, 74] on span "File Upload" at bounding box center [337, 74] width 28 height 8
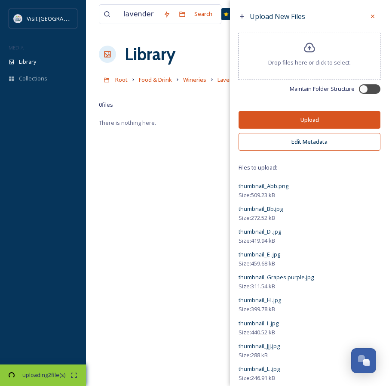
click at [309, 118] on button "Upload" at bounding box center [310, 120] width 142 height 18
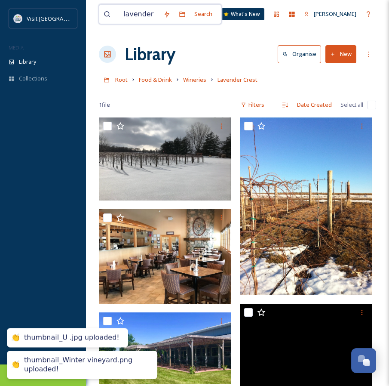
drag, startPoint x: 168, startPoint y: 13, endPoint x: 86, endPoint y: 13, distance: 82.1
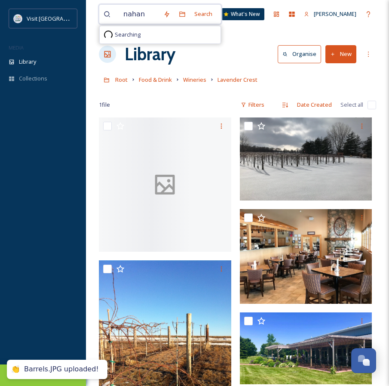
type input "nahant"
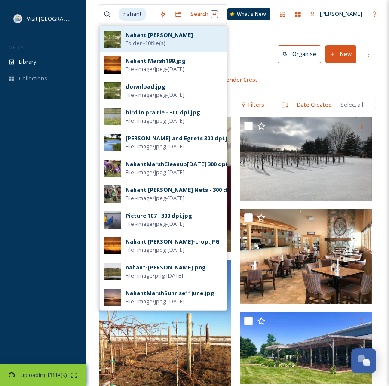
click at [165, 40] on span "Folder - 10 file(s)" at bounding box center [145, 43] width 40 height 8
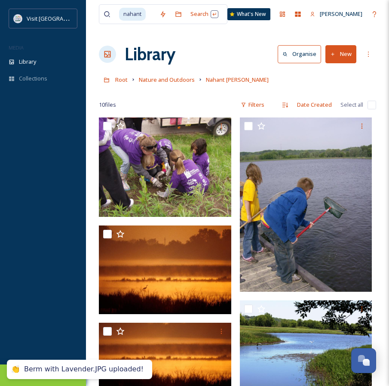
click at [349, 54] on button "New" at bounding box center [340, 54] width 31 height 18
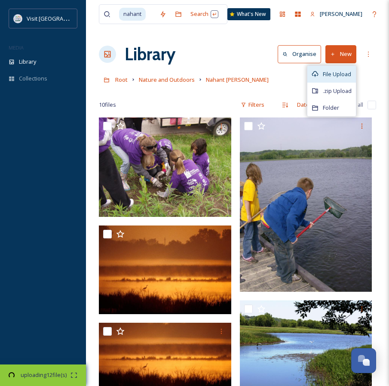
click at [343, 72] on span "File Upload" at bounding box center [337, 74] width 28 height 8
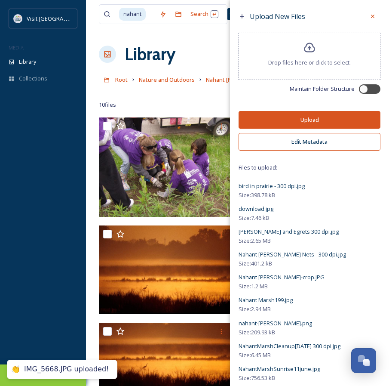
click at [311, 118] on button "Upload" at bounding box center [310, 120] width 142 height 18
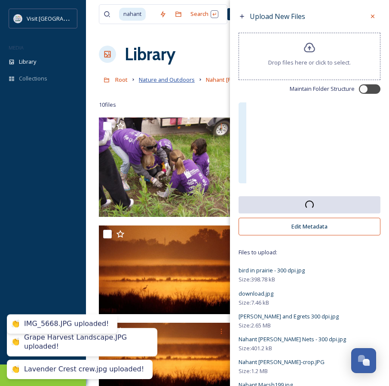
click at [181, 79] on span "Nature and Outdoors" at bounding box center [167, 80] width 56 height 8
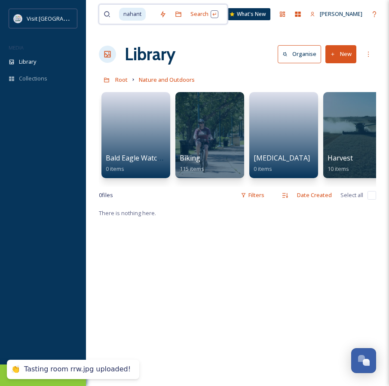
click at [148, 15] on input at bounding box center [151, 14] width 9 height 19
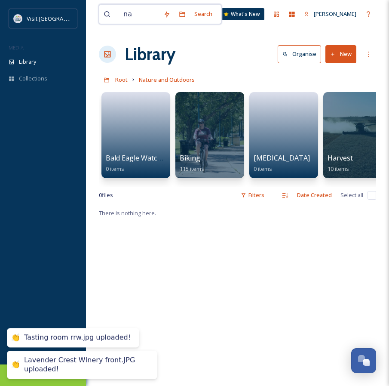
type input "n"
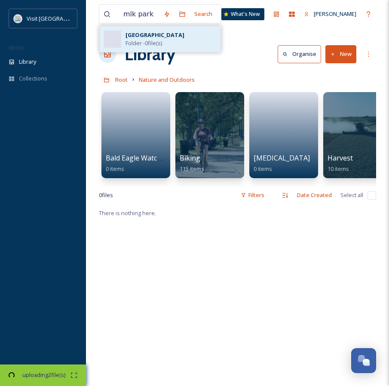
click at [153, 40] on span "Folder - 0 file(s)" at bounding box center [143, 43] width 37 height 8
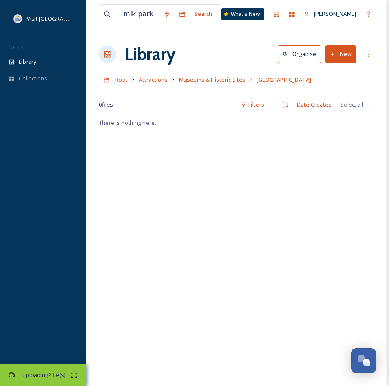
click at [345, 58] on button "New" at bounding box center [340, 54] width 31 height 18
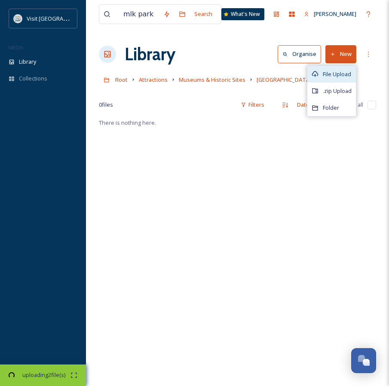
click at [343, 70] on span "File Upload" at bounding box center [337, 74] width 28 height 8
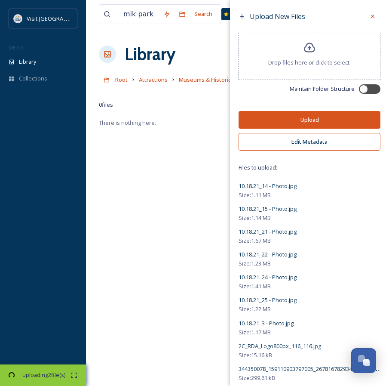
click at [310, 118] on button "Upload" at bounding box center [310, 120] width 142 height 18
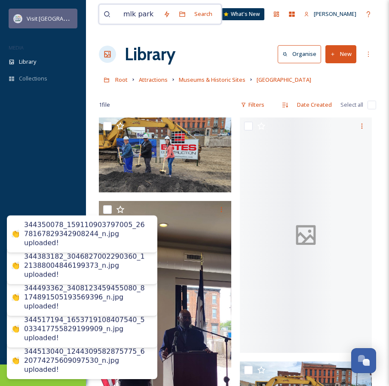
drag, startPoint x: 160, startPoint y: 14, endPoint x: 75, endPoint y: 13, distance: 84.7
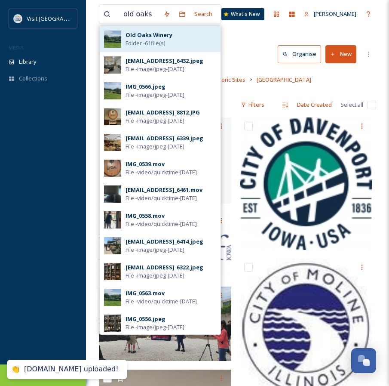
click at [162, 43] on span "Folder - 61 file(s)" at bounding box center [145, 43] width 40 height 8
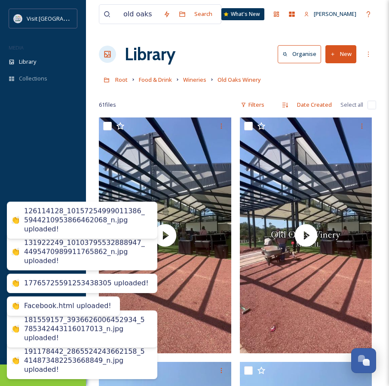
click at [346, 52] on button "New" at bounding box center [340, 54] width 31 height 18
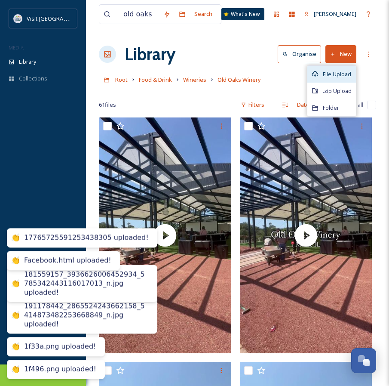
click at [343, 73] on span "File Upload" at bounding box center [337, 74] width 28 height 8
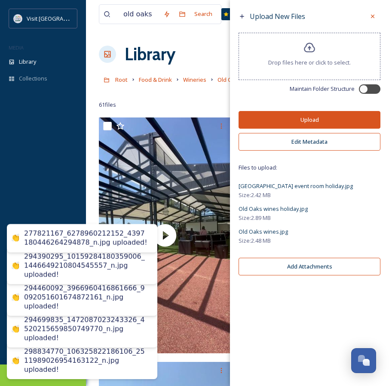
click at [319, 118] on button "Upload" at bounding box center [310, 120] width 142 height 18
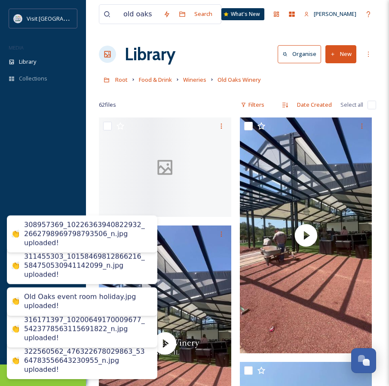
click at [181, 73] on div "Root Food & Drink Wineries Old Oaks Winery" at bounding box center [237, 79] width 277 height 16
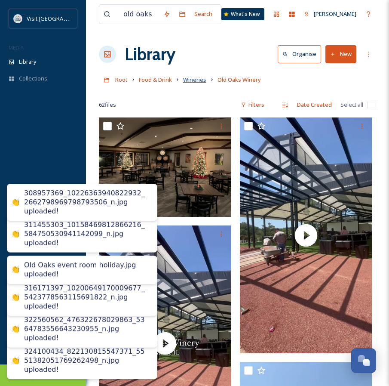
click at [196, 79] on span "Wineries" at bounding box center [194, 80] width 23 height 8
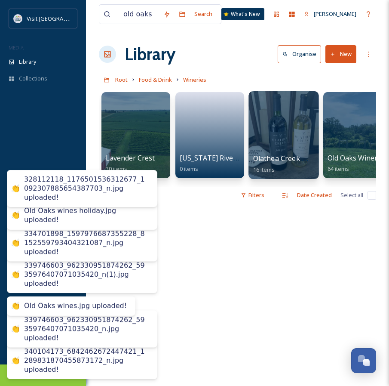
click at [275, 147] on div at bounding box center [283, 135] width 70 height 88
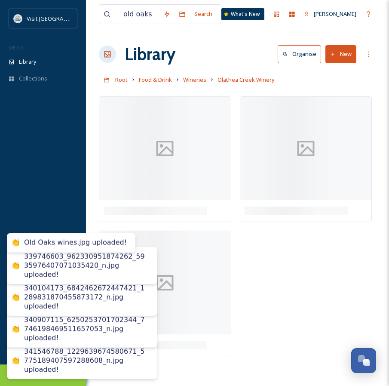
click at [346, 56] on button "New" at bounding box center [340, 54] width 31 height 18
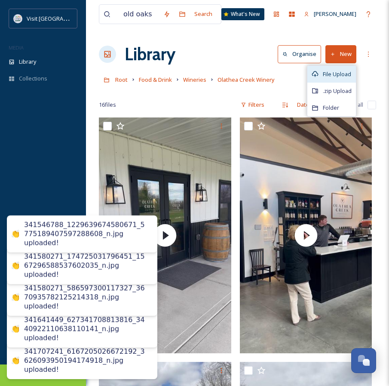
click at [342, 72] on span "File Upload" at bounding box center [337, 74] width 28 height 8
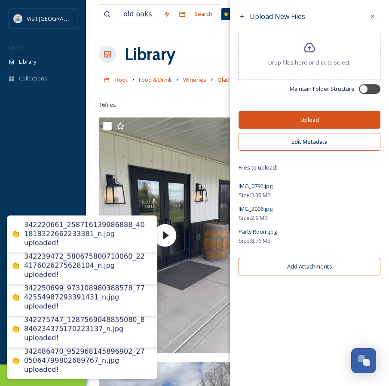
click at [318, 116] on button "Upload" at bounding box center [310, 120] width 142 height 18
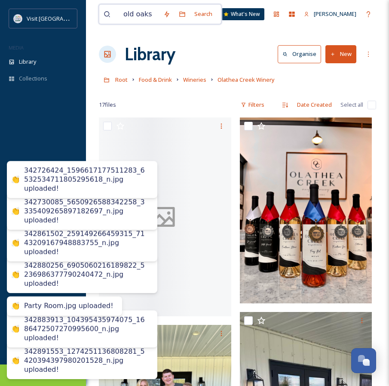
drag, startPoint x: 156, startPoint y: 15, endPoint x: 108, endPoint y: 15, distance: 47.7
click at [108, 15] on div "old oaks" at bounding box center [131, 14] width 55 height 19
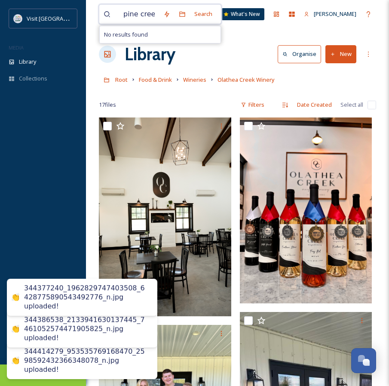
drag, startPoint x: 165, startPoint y: 13, endPoint x: 110, endPoint y: 16, distance: 55.5
click at [110, 16] on div "pine creek g" at bounding box center [131, 14] width 55 height 19
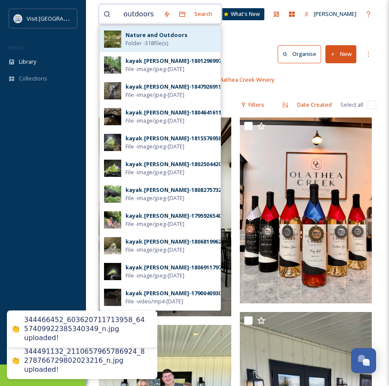
type input "outdoors"
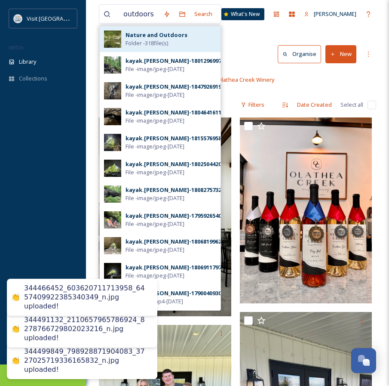
click at [154, 38] on strong "Nature and Outdoors" at bounding box center [156, 35] width 62 height 8
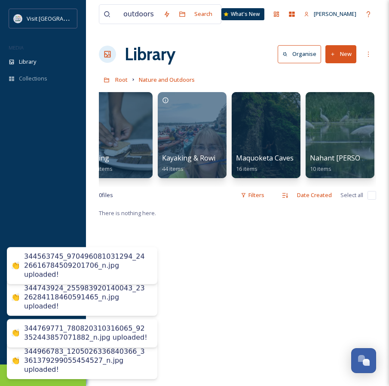
scroll to position [0, 314]
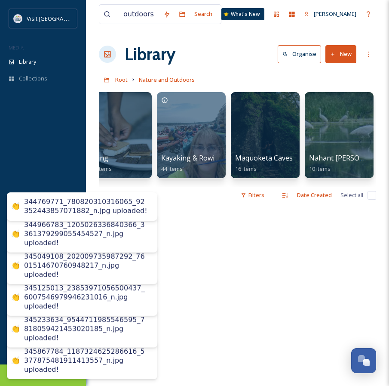
click at [343, 50] on button "New" at bounding box center [340, 54] width 31 height 18
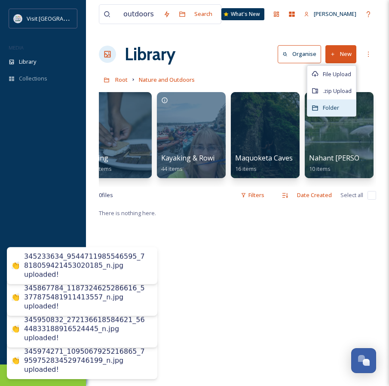
click at [337, 106] on span "Folder" at bounding box center [331, 108] width 16 height 8
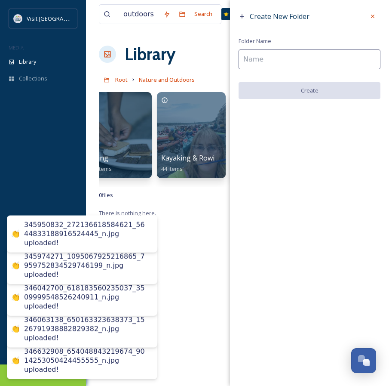
click at [258, 60] on input at bounding box center [310, 59] width 142 height 20
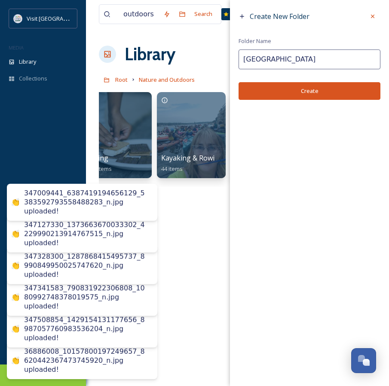
type input "[GEOGRAPHIC_DATA]"
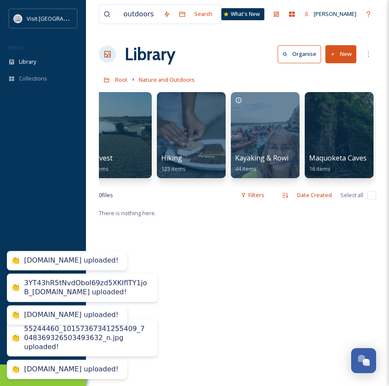
scroll to position [0, 0]
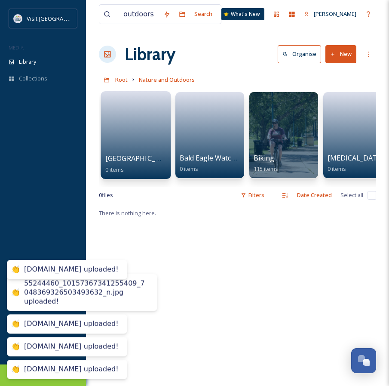
click at [127, 131] on link at bounding box center [135, 124] width 61 height 58
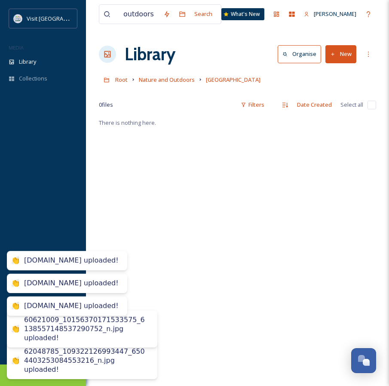
click at [349, 53] on button "New" at bounding box center [340, 54] width 31 height 18
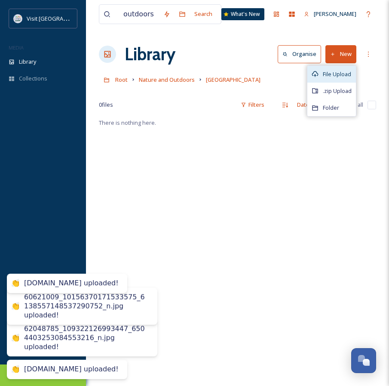
click at [345, 71] on span "File Upload" at bounding box center [337, 74] width 28 height 8
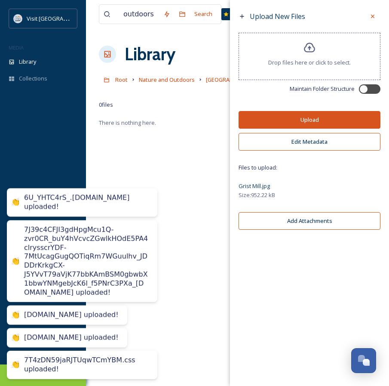
click at [314, 118] on button "Upload" at bounding box center [310, 120] width 142 height 18
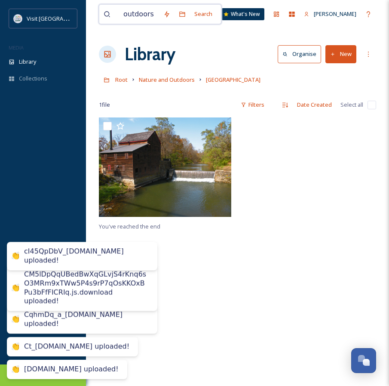
drag, startPoint x: 155, startPoint y: 14, endPoint x: 99, endPoint y: 15, distance: 55.9
click at [99, 15] on div "outdoors Search" at bounding box center [160, 14] width 122 height 20
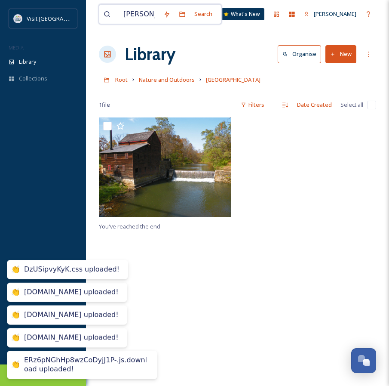
type input "palmer mansion"
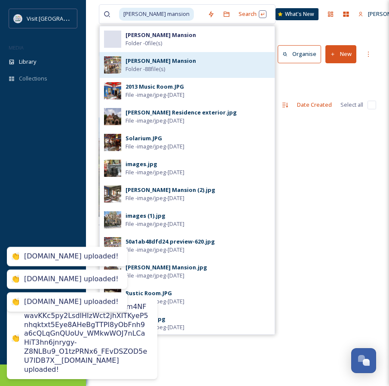
click at [193, 66] on div "Palmer Mansion Folder - 88 file(s)" at bounding box center [197, 65] width 145 height 16
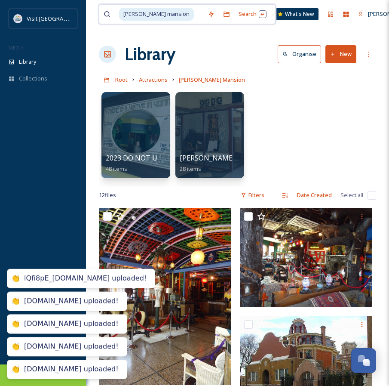
click at [144, 11] on span "palmer mansion" at bounding box center [156, 14] width 75 height 12
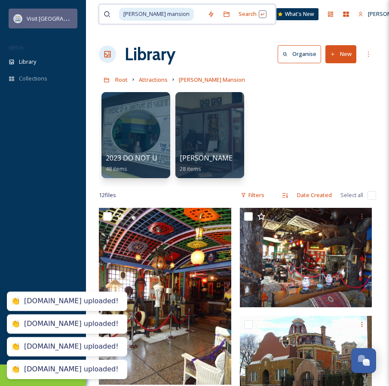
drag, startPoint x: 163, startPoint y: 15, endPoint x: 75, endPoint y: 13, distance: 88.1
click at [143, 12] on span "palmer mansion" at bounding box center [156, 14] width 75 height 12
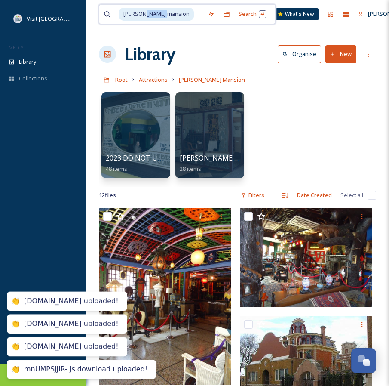
click at [143, 12] on span "palmer mansion" at bounding box center [156, 14] width 75 height 12
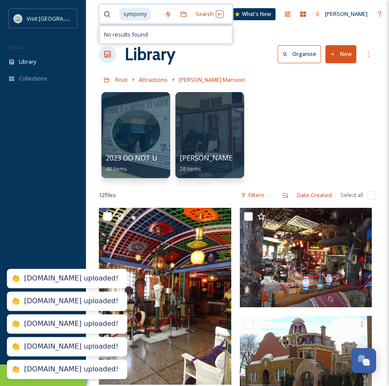
click at [137, 16] on span "sympony" at bounding box center [135, 14] width 32 height 12
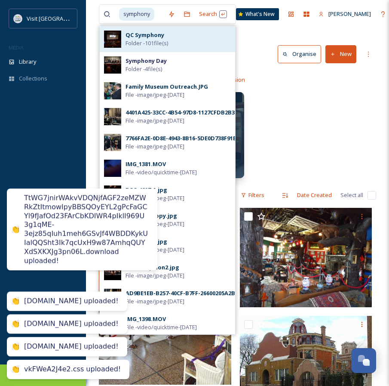
click at [171, 44] on div "QC Symphony Folder - 101 file(s)" at bounding box center [177, 39] width 105 height 16
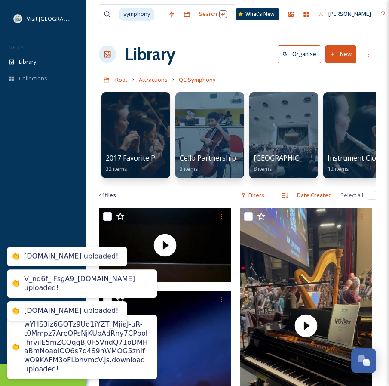
click at [342, 55] on button "New" at bounding box center [340, 54] width 31 height 18
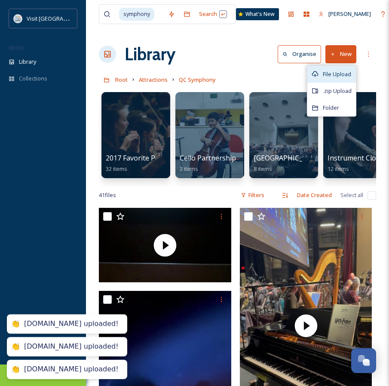
click at [344, 73] on span "File Upload" at bounding box center [337, 74] width 28 height 8
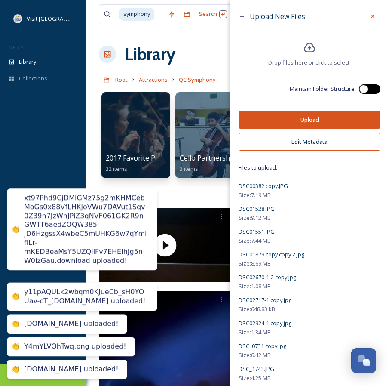
click at [359, 88] on div at bounding box center [363, 89] width 9 height 9
checkbox input "true"
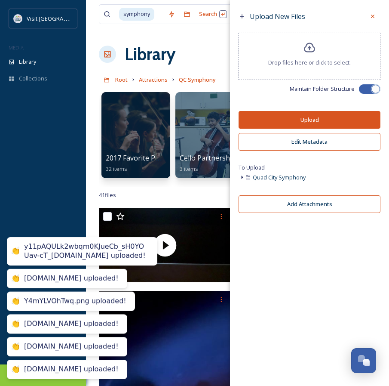
click at [341, 117] on button "Upload" at bounding box center [310, 120] width 142 height 18
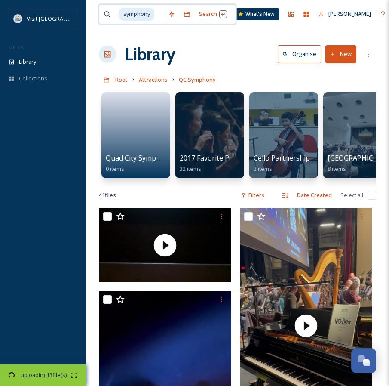
click at [161, 16] on input at bounding box center [159, 14] width 9 height 19
click at [161, 15] on input at bounding box center [159, 14] width 9 height 19
click at [160, 15] on input at bounding box center [159, 14] width 9 height 19
click at [159, 15] on input at bounding box center [159, 14] width 9 height 19
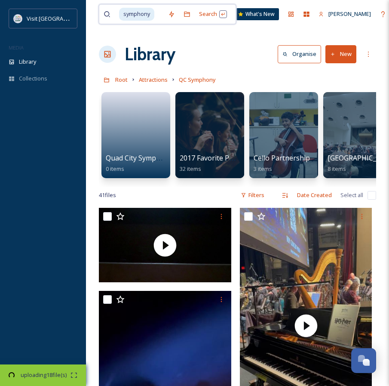
click at [159, 15] on input at bounding box center [159, 14] width 9 height 19
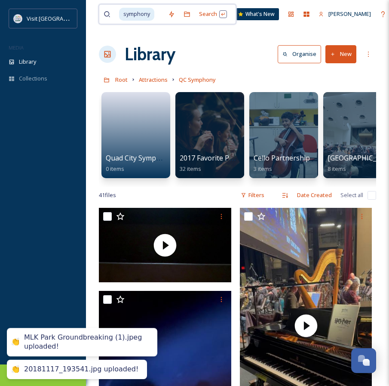
drag, startPoint x: 150, startPoint y: 15, endPoint x: 104, endPoint y: 9, distance: 47.2
click at [104, 9] on div "symphony" at bounding box center [134, 14] width 60 height 19
click at [107, 12] on icon at bounding box center [107, 14] width 7 height 7
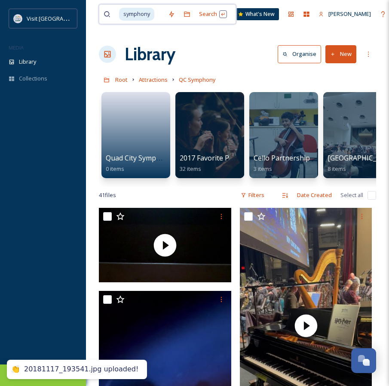
click at [137, 16] on span "symphony" at bounding box center [136, 14] width 35 height 12
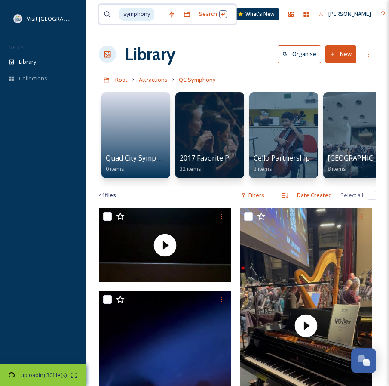
click at [153, 15] on span "symphony" at bounding box center [136, 14] width 35 height 12
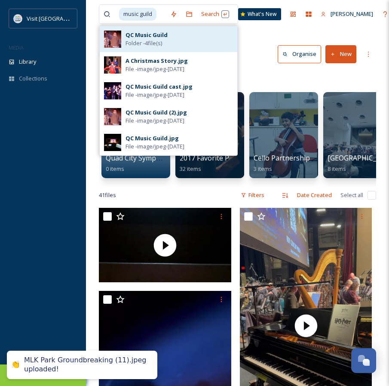
click at [157, 42] on span "Folder - 4 file(s)" at bounding box center [143, 43] width 37 height 8
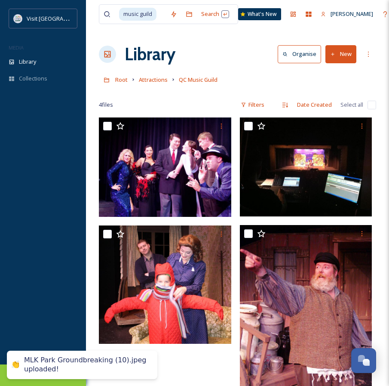
click at [348, 53] on button "New" at bounding box center [340, 54] width 31 height 18
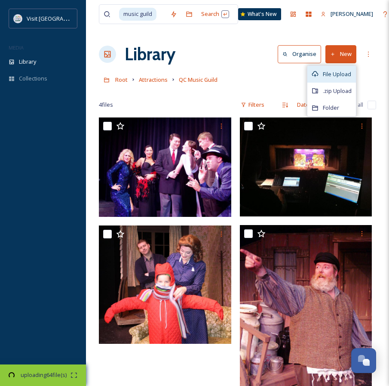
click at [336, 74] on span "File Upload" at bounding box center [337, 74] width 28 height 8
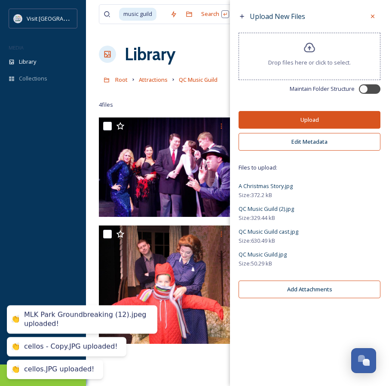
click at [321, 120] on button "Upload" at bounding box center [310, 120] width 142 height 18
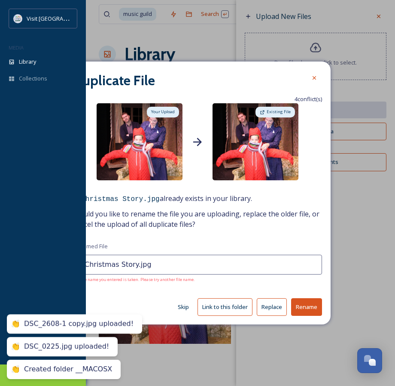
click at [276, 306] on button "Replace" at bounding box center [272, 307] width 30 height 18
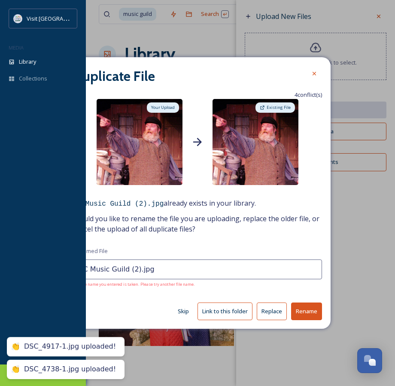
click at [184, 311] on button "Skip" at bounding box center [184, 311] width 20 height 17
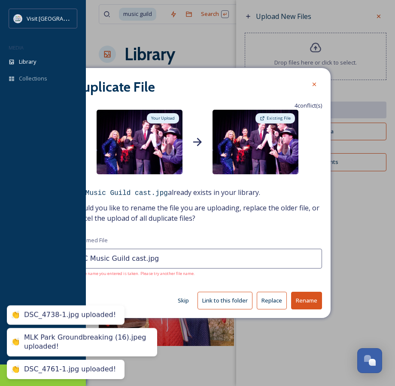
click at [184, 299] on button "Skip" at bounding box center [184, 300] width 20 height 17
type input "QC Music Guild.jpg"
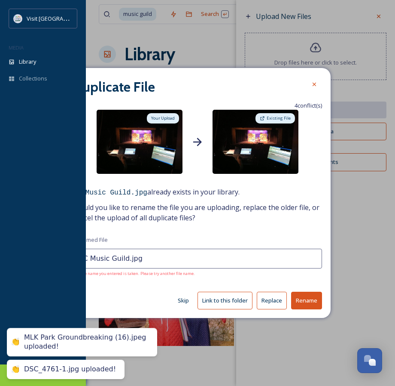
click at [184, 299] on button "Skip" at bounding box center [184, 300] width 20 height 17
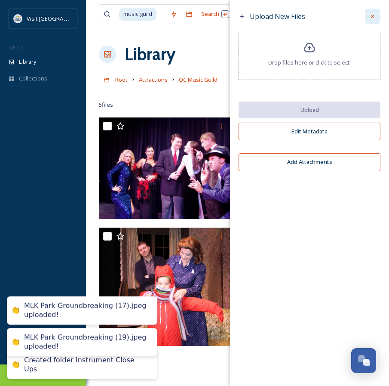
click at [373, 18] on icon at bounding box center [372, 16] width 7 height 7
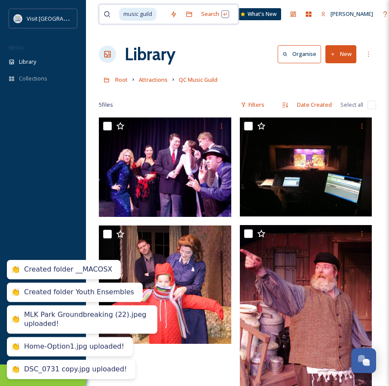
click at [159, 15] on input at bounding box center [161, 14] width 9 height 19
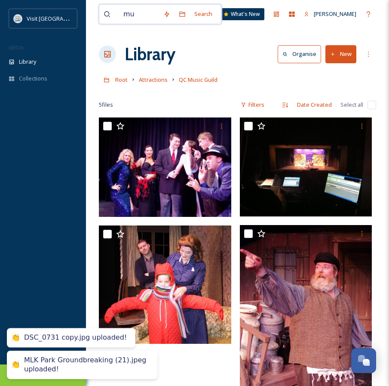
type input "m"
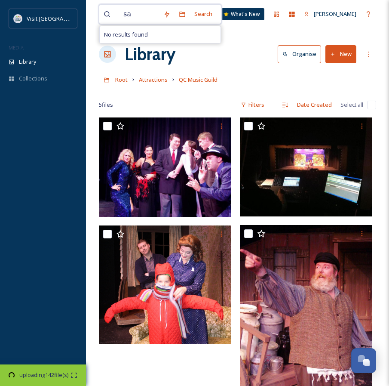
type input "s"
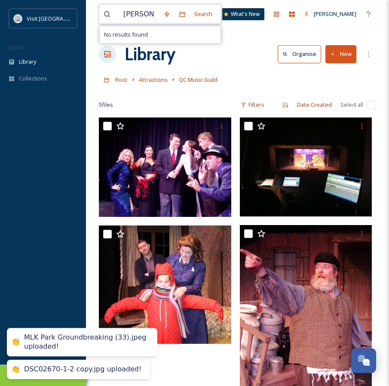
click at [159, 15] on input "schwiebert oark" at bounding box center [139, 14] width 40 height 19
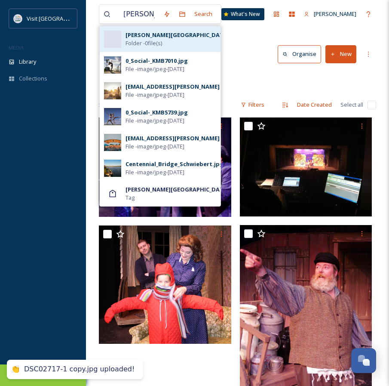
click at [190, 39] on div "Schwiebert Park Folder - 0 file(s)" at bounding box center [170, 39] width 91 height 16
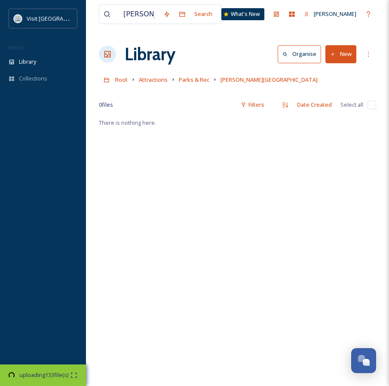
click at [340, 58] on button "New" at bounding box center [340, 54] width 31 height 18
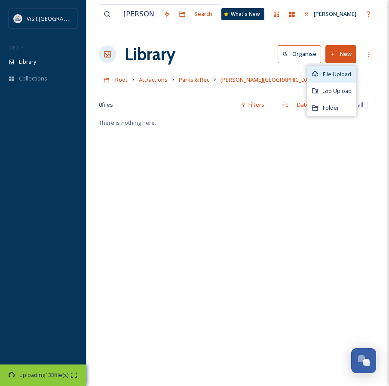
click at [338, 70] on span "File Upload" at bounding box center [337, 74] width 28 height 8
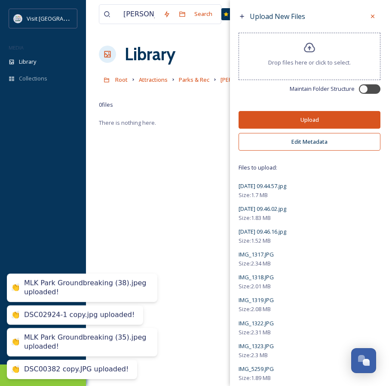
click at [315, 117] on button "Upload" at bounding box center [310, 120] width 142 height 18
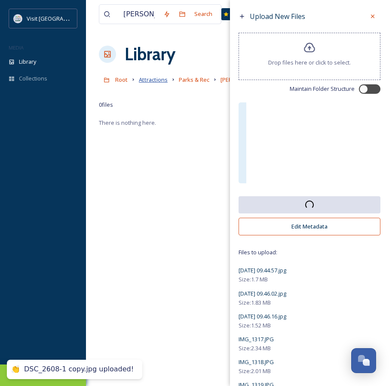
click at [157, 80] on span "Attractions" at bounding box center [153, 80] width 29 height 8
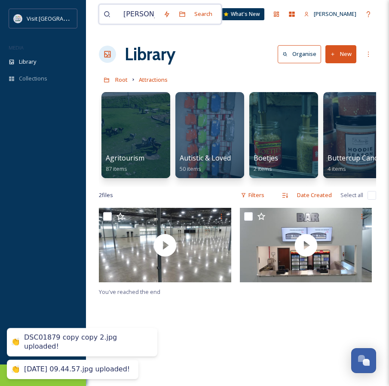
drag, startPoint x: 171, startPoint y: 14, endPoint x: 79, endPoint y: 15, distance: 92.0
click at [79, 15] on div "Visit Quad Cities MEDIA Library Collections uploading 143 file(s) 21:04 remaini…" at bounding box center [194, 296] width 389 height 593
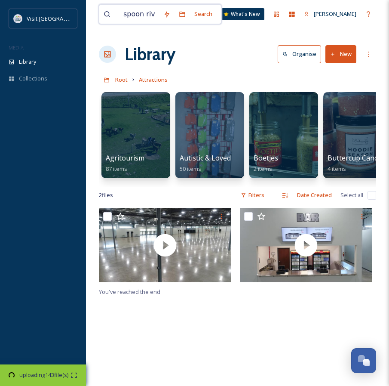
type input "spoon river drive"
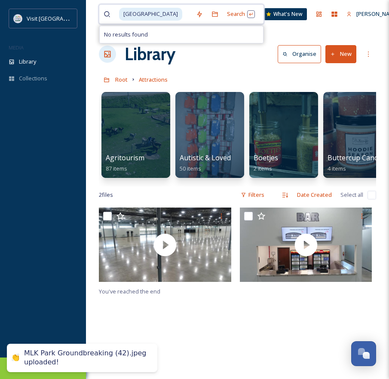
drag, startPoint x: 172, startPoint y: 15, endPoint x: 102, endPoint y: 12, distance: 70.5
click at [102, 12] on div "spoon river drive Search No results found" at bounding box center [181, 14] width 165 height 20
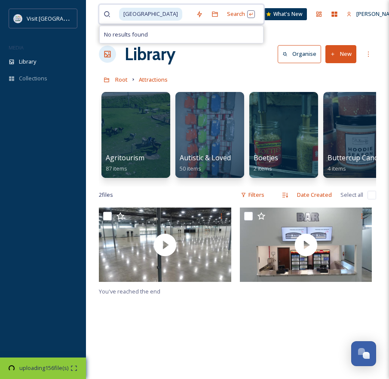
click at [168, 17] on span "spoon river drive" at bounding box center [150, 14] width 63 height 12
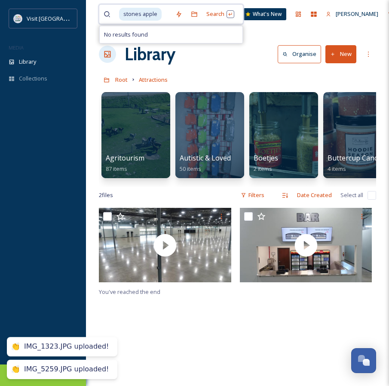
click at [162, 15] on input at bounding box center [166, 14] width 9 height 19
click at [157, 12] on span "stones apple" at bounding box center [140, 14] width 43 height 12
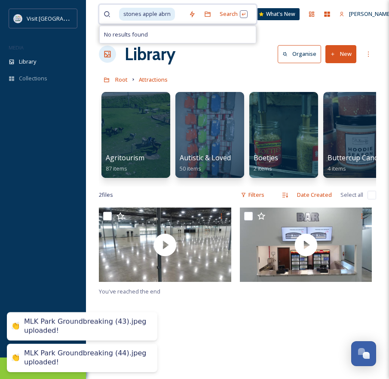
click at [165, 13] on span "stones apple abrn" at bounding box center [147, 14] width 56 height 12
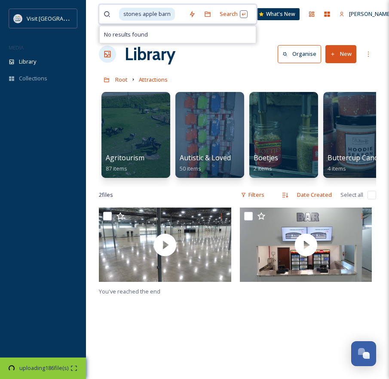
click at [177, 12] on input at bounding box center [180, 14] width 9 height 19
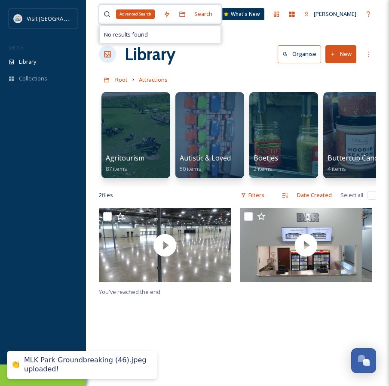
type input "s"
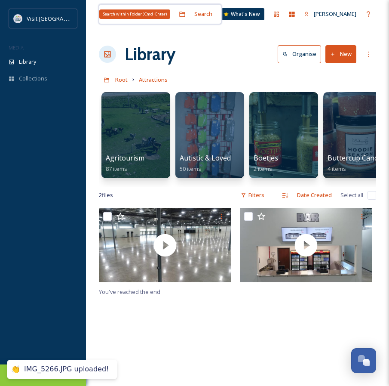
type input "apple barn"
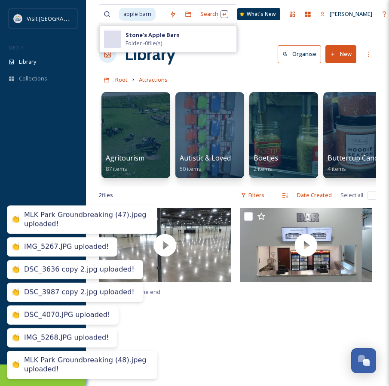
click at [182, 39] on div "Stone’s Apple Barn Folder - 0 file(s)" at bounding box center [178, 39] width 107 height 16
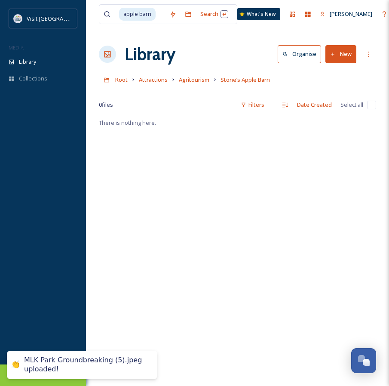
click at [347, 52] on button "New" at bounding box center [340, 54] width 31 height 18
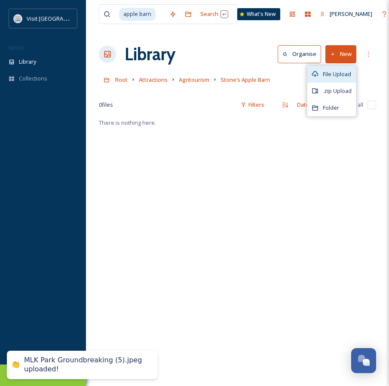
click at [346, 70] on span "File Upload" at bounding box center [337, 74] width 28 height 8
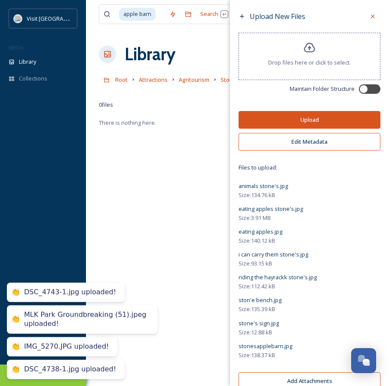
click at [323, 114] on button "Upload" at bounding box center [310, 120] width 142 height 18
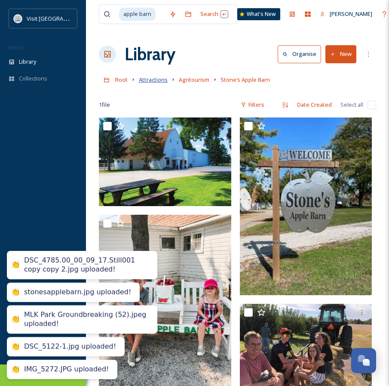
click at [157, 81] on span "Attractions" at bounding box center [153, 80] width 29 height 8
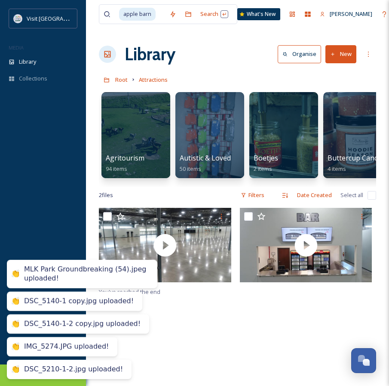
scroll to position [0, 2828]
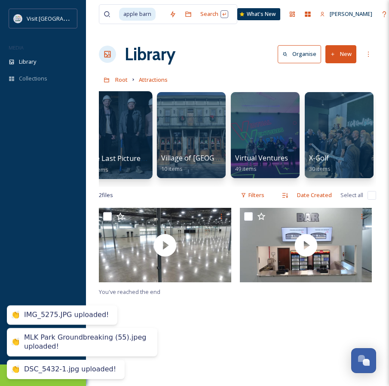
click at [132, 126] on div at bounding box center [117, 135] width 70 height 88
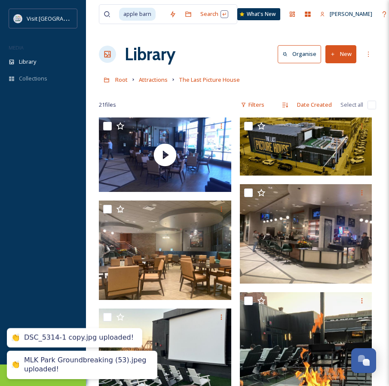
click at [349, 55] on button "New" at bounding box center [340, 54] width 31 height 18
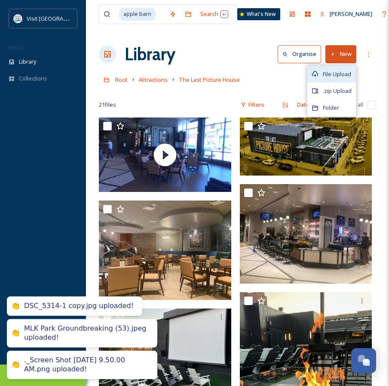
click at [344, 72] on span "File Upload" at bounding box center [337, 74] width 28 height 8
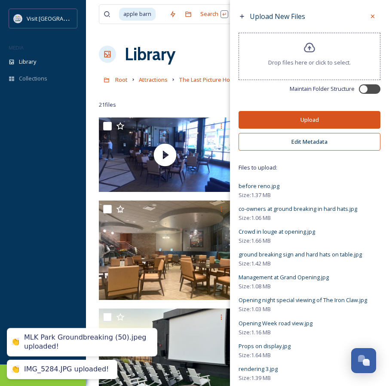
click at [313, 117] on button "Upload" at bounding box center [310, 120] width 142 height 18
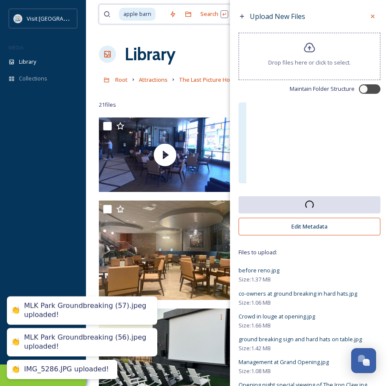
click at [156, 14] on input at bounding box center [160, 14] width 9 height 19
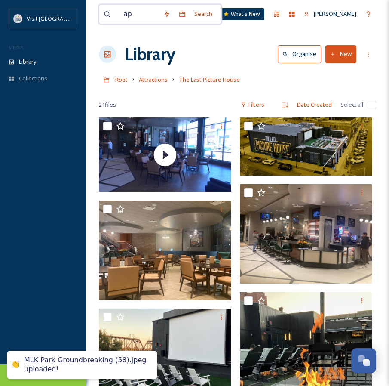
type input "a"
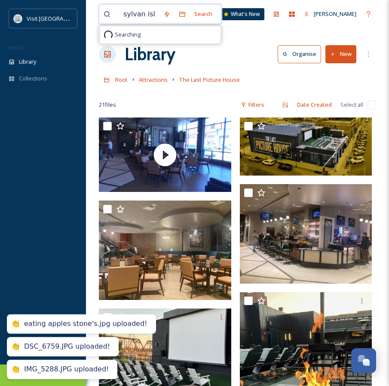
type input "sylvan island"
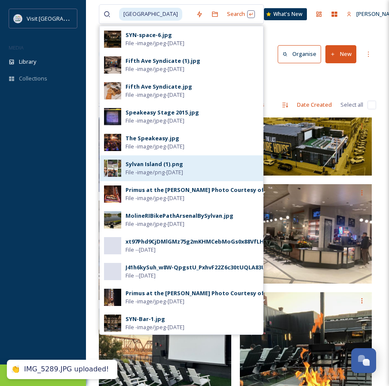
click at [173, 168] on span "File - image/png - Nov 01 2024" at bounding box center [154, 172] width 58 height 8
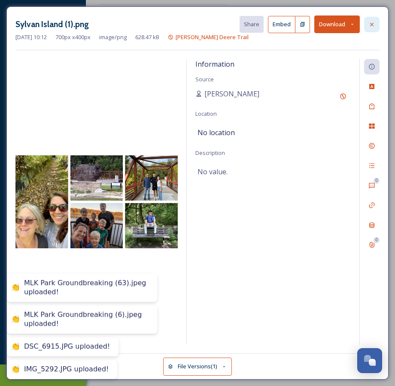
click at [375, 23] on icon at bounding box center [372, 24] width 7 height 7
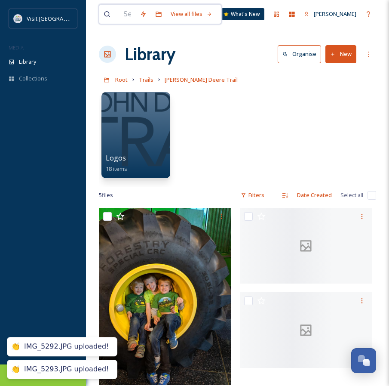
click at [135, 16] on input at bounding box center [127, 14] width 16 height 19
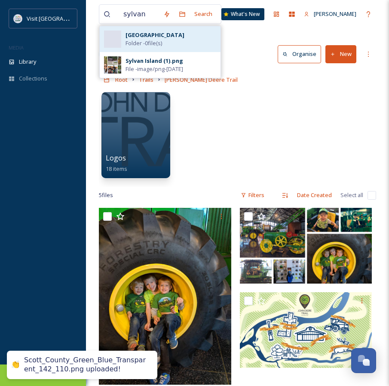
click at [148, 37] on strong "[GEOGRAPHIC_DATA]" at bounding box center [154, 35] width 59 height 8
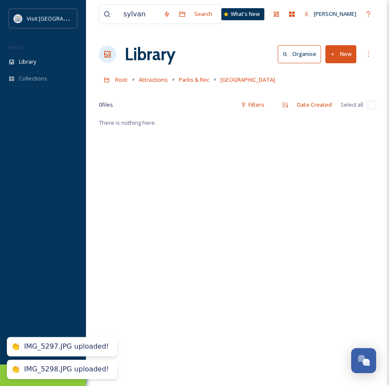
click at [344, 55] on button "New" at bounding box center [340, 54] width 31 height 18
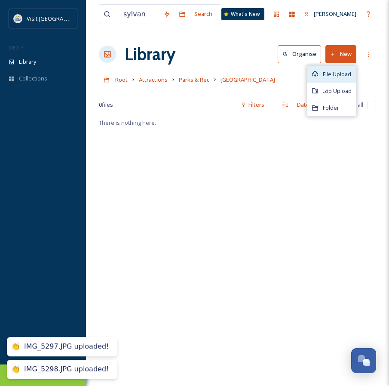
click at [336, 68] on div "File Upload" at bounding box center [331, 74] width 49 height 17
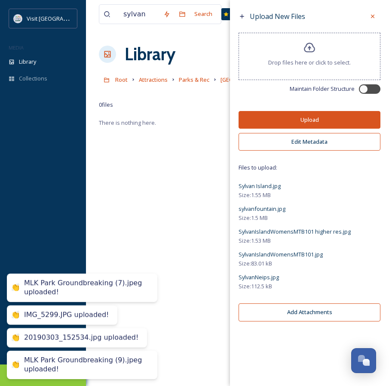
click at [317, 119] on button "Upload" at bounding box center [310, 120] width 142 height 18
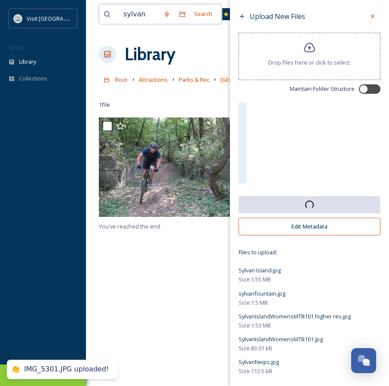
click at [148, 12] on input "sylvan" at bounding box center [139, 14] width 40 height 19
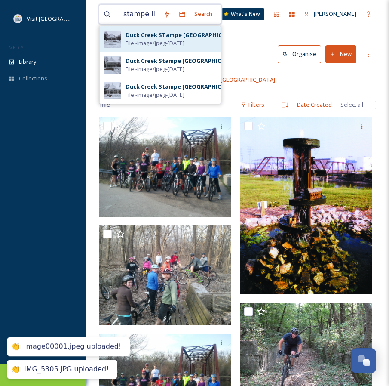
type input "stampe lilac"
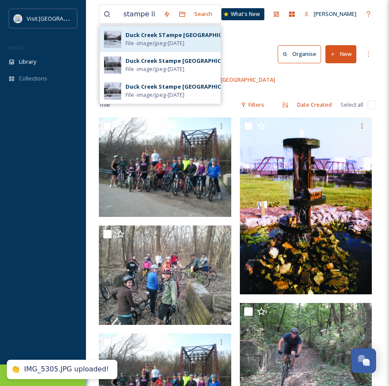
click at [159, 35] on div "Duck Creek STampe Lilac Garden PAvilion 4.jpeg" at bounding box center [192, 35] width 135 height 8
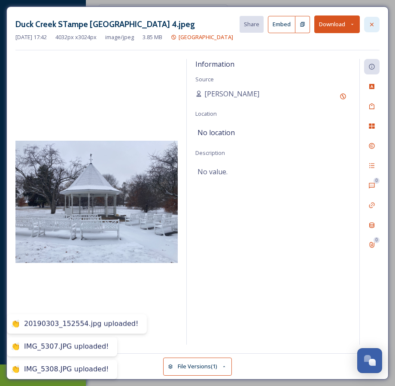
click at [372, 25] on icon at bounding box center [371, 23] width 3 height 3
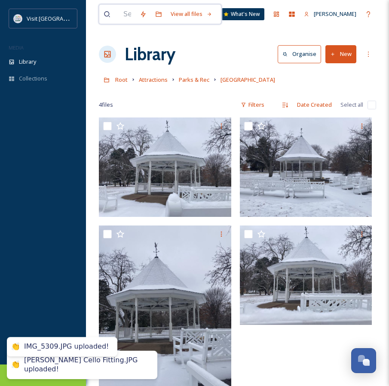
click at [135, 14] on input at bounding box center [127, 14] width 16 height 19
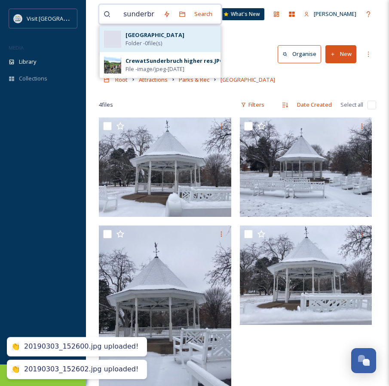
type input "sunderbruch"
click at [153, 38] on strong "[GEOGRAPHIC_DATA]" at bounding box center [154, 35] width 59 height 8
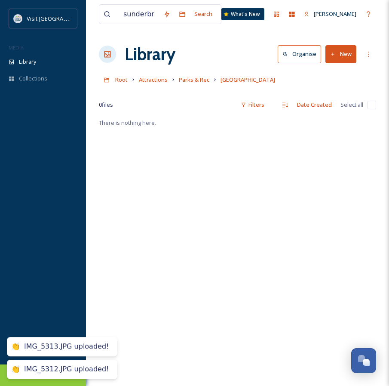
click at [343, 58] on button "New" at bounding box center [340, 54] width 31 height 18
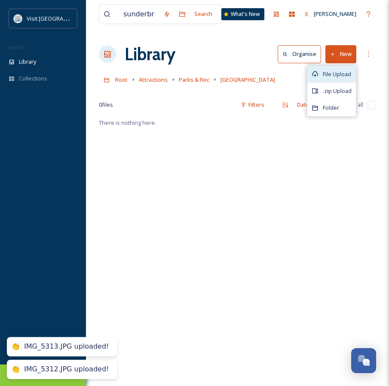
click at [334, 77] on span "File Upload" at bounding box center [337, 74] width 28 height 8
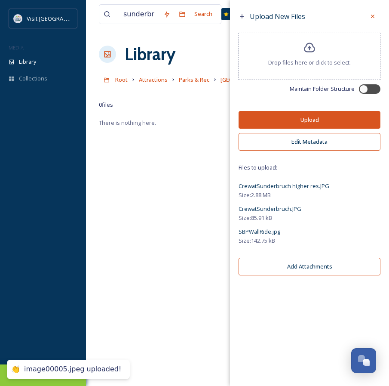
click at [315, 116] on button "Upload" at bounding box center [310, 120] width 142 height 18
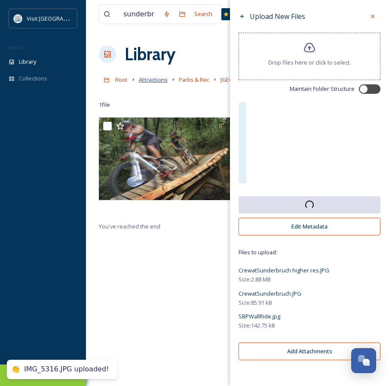
click at [162, 80] on span "Attractions" at bounding box center [153, 80] width 29 height 8
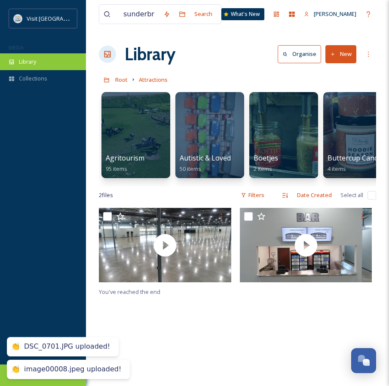
click at [33, 62] on span "Library" at bounding box center [27, 62] width 17 height 8
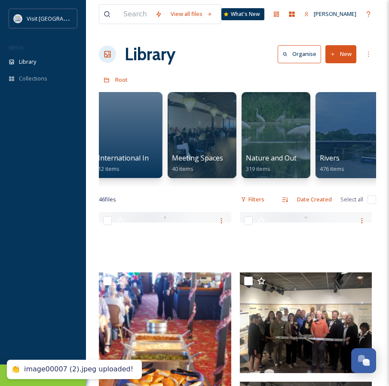
scroll to position [0, 759]
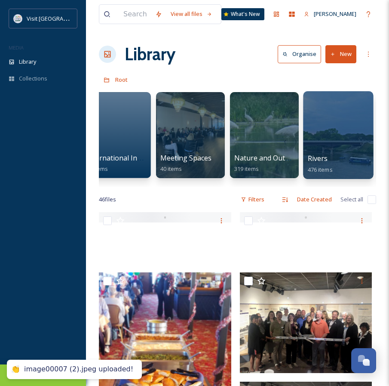
click at [335, 131] on div at bounding box center [338, 135] width 70 height 88
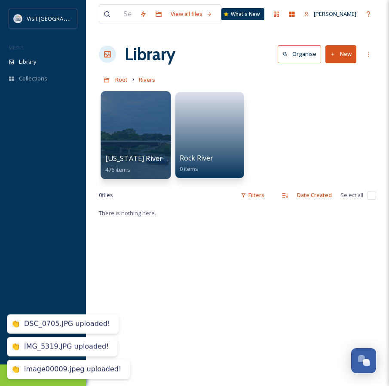
click at [138, 143] on div at bounding box center [136, 135] width 70 height 88
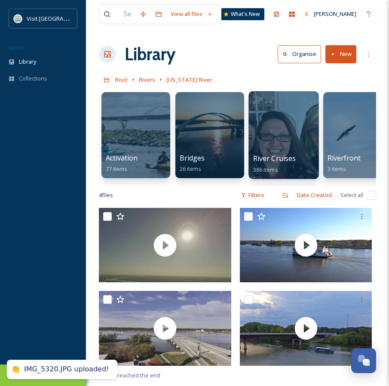
click at [283, 150] on div at bounding box center [283, 135] width 70 height 88
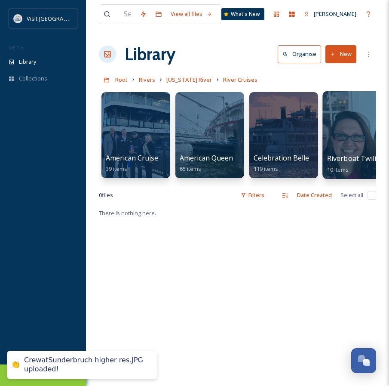
click at [343, 146] on div at bounding box center [357, 135] width 70 height 88
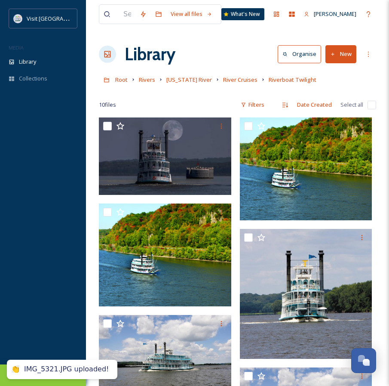
click at [346, 53] on button "New" at bounding box center [340, 54] width 31 height 18
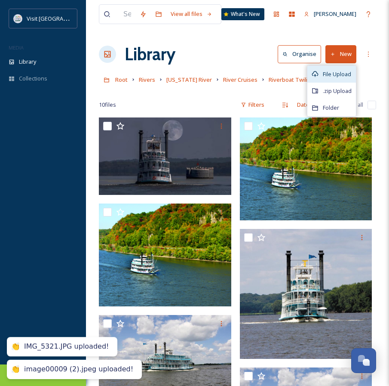
click at [343, 71] on span "File Upload" at bounding box center [337, 74] width 28 height 8
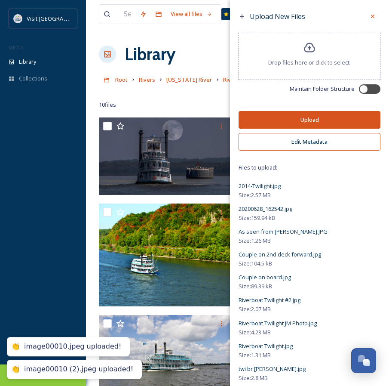
click at [319, 112] on button "Upload" at bounding box center [310, 120] width 142 height 18
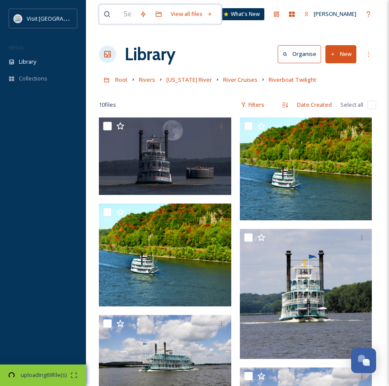
click at [135, 14] on input at bounding box center [127, 14] width 16 height 19
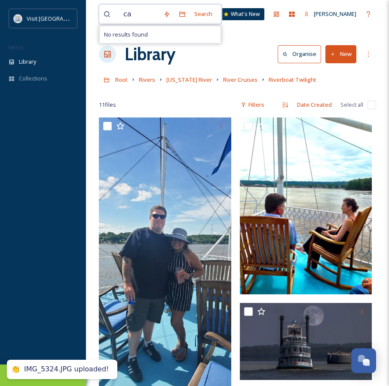
type input "c"
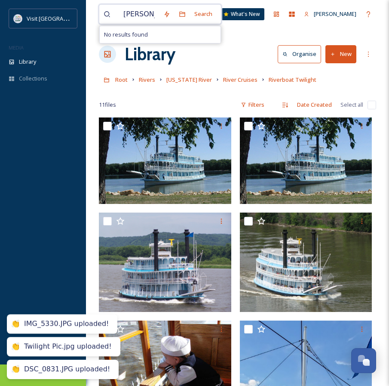
click at [126, 13] on input "[PERSON_NAME][GEOGRAPHIC_DATA]" at bounding box center [139, 14] width 40 height 19
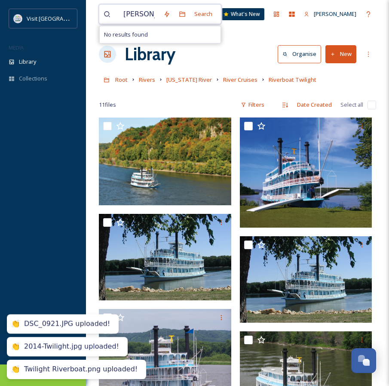
click at [142, 15] on input "[PERSON_NAME] park" at bounding box center [139, 14] width 40 height 19
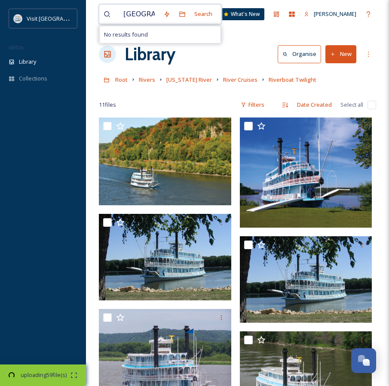
click at [150, 14] on input "[GEOGRAPHIC_DATA]" at bounding box center [139, 14] width 40 height 19
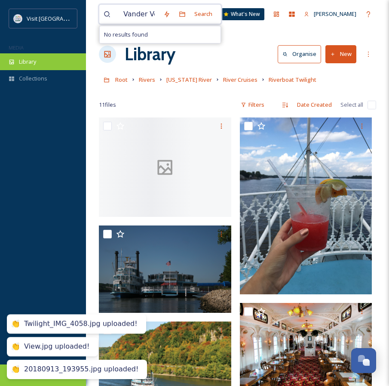
type input "Vander Veer park"
click at [26, 61] on span "Library" at bounding box center [27, 62] width 17 height 8
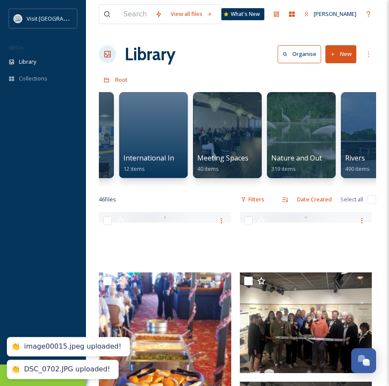
scroll to position [0, 756]
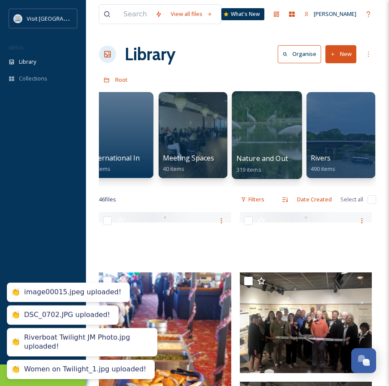
click at [275, 137] on div at bounding box center [267, 135] width 70 height 88
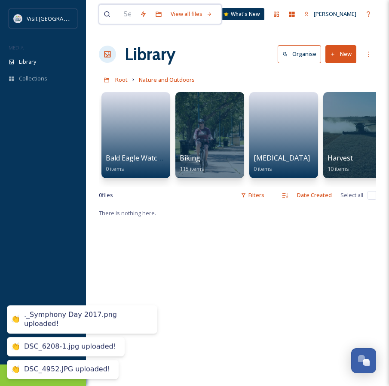
click at [134, 14] on input at bounding box center [127, 14] width 16 height 19
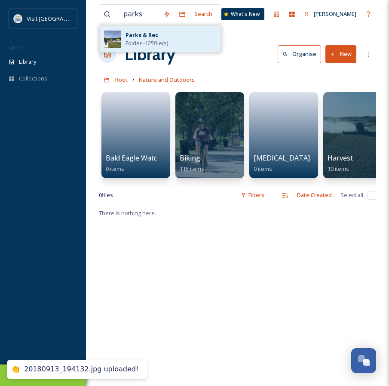
click at [144, 40] on span "Folder - 125 file(s)" at bounding box center [146, 43] width 43 height 8
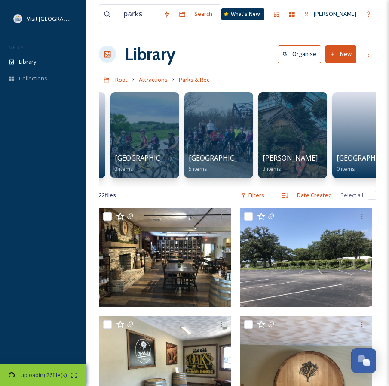
scroll to position [0, 1031]
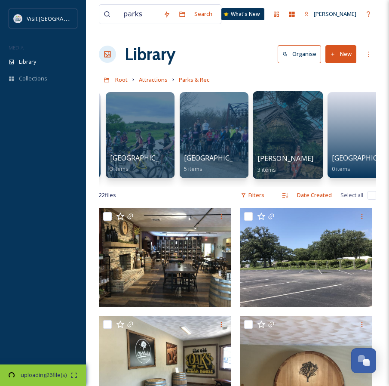
click at [288, 150] on div at bounding box center [288, 135] width 70 height 88
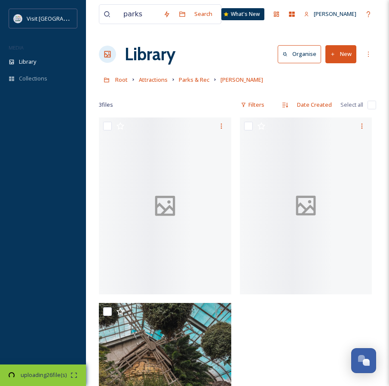
click at [345, 51] on button "New" at bounding box center [340, 54] width 31 height 18
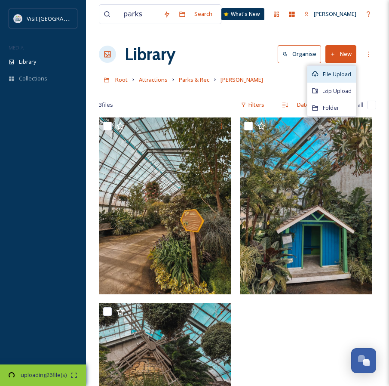
click at [344, 71] on span "File Upload" at bounding box center [337, 74] width 28 height 8
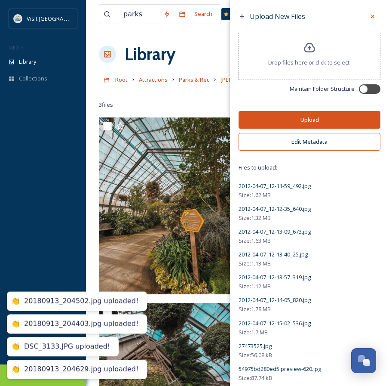
click at [311, 119] on button "Upload" at bounding box center [310, 120] width 142 height 18
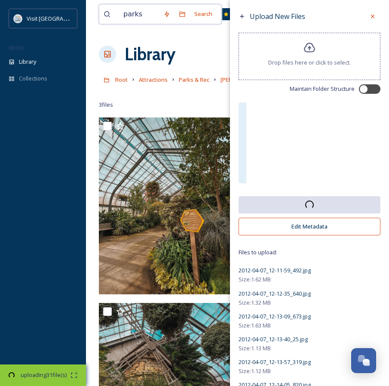
click at [148, 15] on input "parks" at bounding box center [139, 14] width 40 height 19
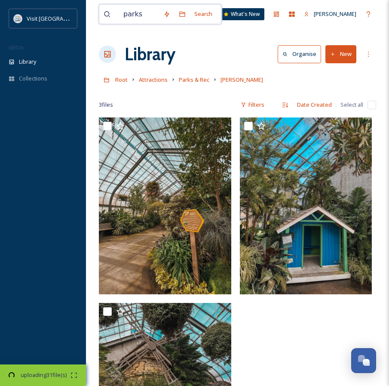
click at [148, 15] on input "parks" at bounding box center [139, 14] width 40 height 19
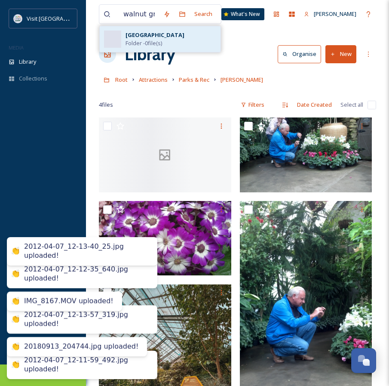
click at [160, 41] on span "Folder - 0 file(s)" at bounding box center [143, 43] width 37 height 8
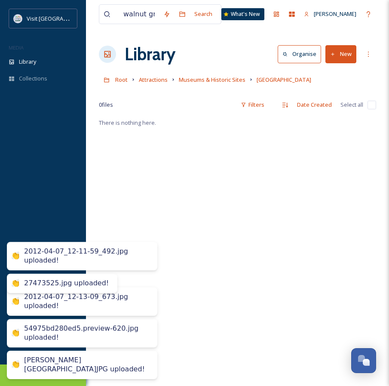
click at [347, 55] on button "New" at bounding box center [340, 54] width 31 height 18
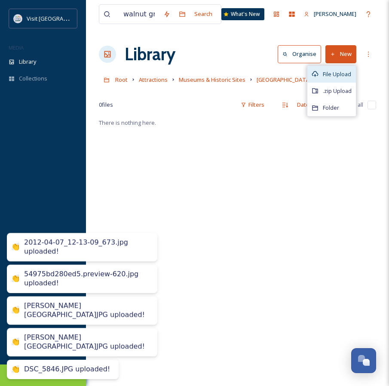
click at [339, 72] on span "File Upload" at bounding box center [337, 74] width 28 height 8
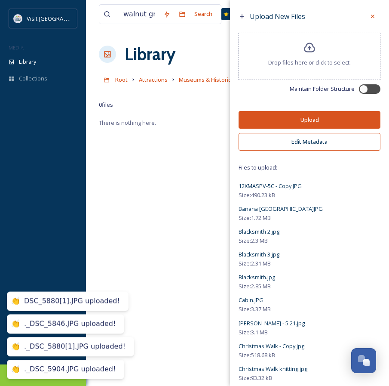
click at [315, 116] on button "Upload" at bounding box center [310, 120] width 142 height 18
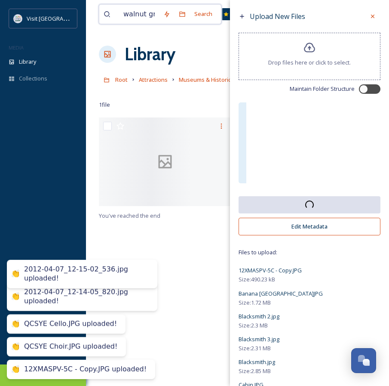
click at [159, 15] on input "walnut grove" at bounding box center [139, 14] width 40 height 19
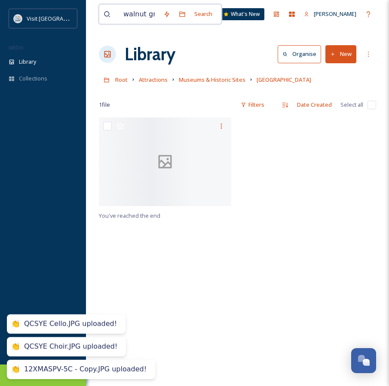
click at [159, 15] on input "walnut grove" at bounding box center [139, 14] width 40 height 19
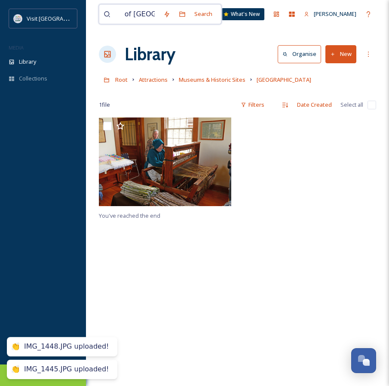
scroll to position [0, 26]
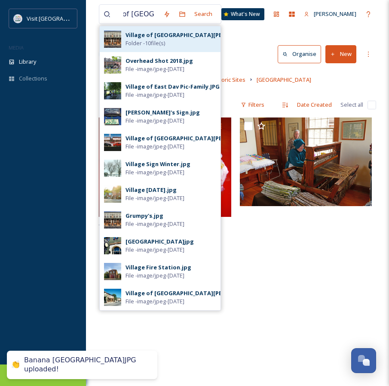
click at [172, 41] on div "Village of [GEOGRAPHIC_DATA][PERSON_NAME] Folder - 10 file(s)" at bounding box center [170, 39] width 91 height 16
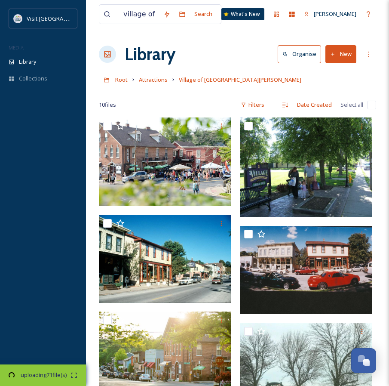
click at [348, 49] on button "New" at bounding box center [340, 54] width 31 height 18
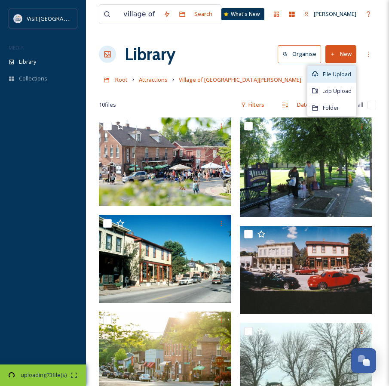
click at [343, 70] on span "File Upload" at bounding box center [337, 74] width 28 height 8
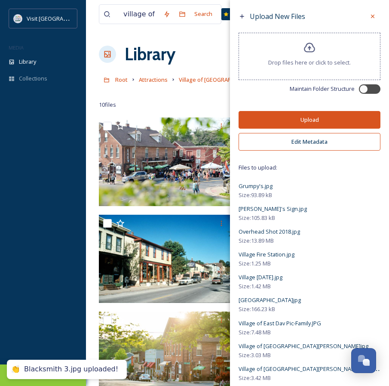
click at [316, 119] on button "Upload" at bounding box center [310, 120] width 142 height 18
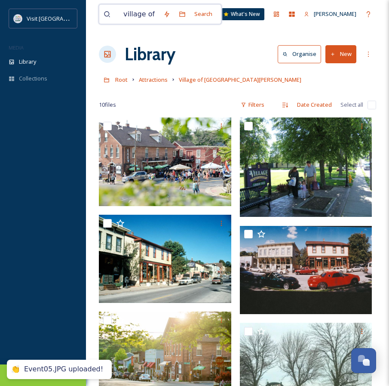
click at [146, 13] on input "village of [GEOGRAPHIC_DATA][PERSON_NAME]" at bounding box center [139, 14] width 40 height 19
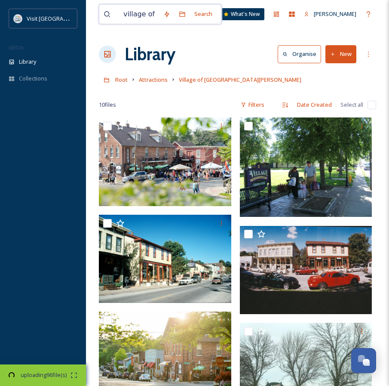
click at [146, 13] on input "village of [GEOGRAPHIC_DATA][PERSON_NAME]" at bounding box center [139, 14] width 40 height 19
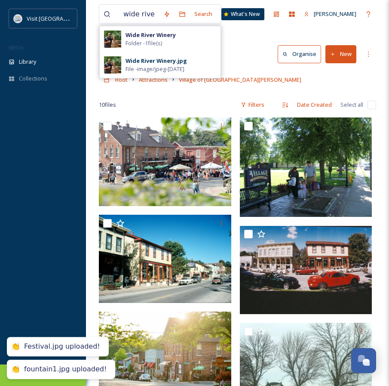
click at [150, 36] on strong "Wide River Winery" at bounding box center [150, 35] width 50 height 8
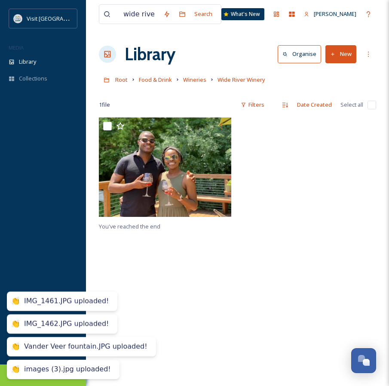
click at [340, 56] on button "New" at bounding box center [340, 54] width 31 height 18
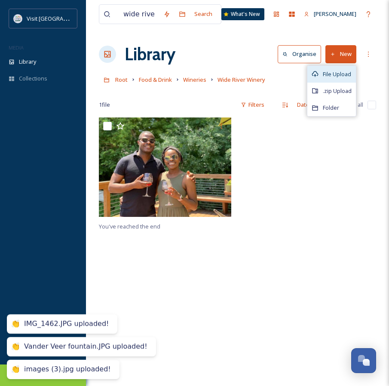
click at [336, 69] on div "File Upload" at bounding box center [331, 74] width 49 height 17
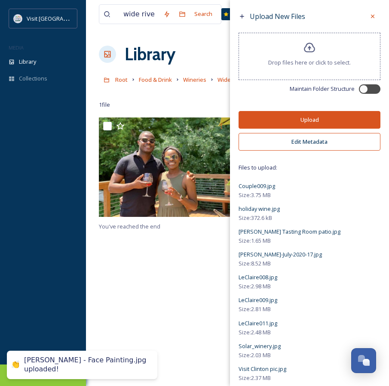
click at [323, 119] on button "Upload" at bounding box center [310, 120] width 142 height 18
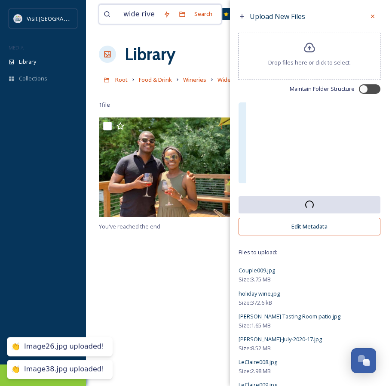
click at [152, 16] on input "wide river" at bounding box center [139, 14] width 40 height 19
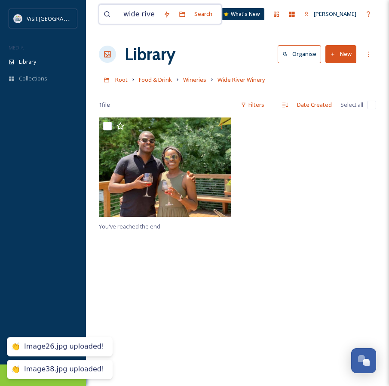
click at [152, 16] on input "wide river" at bounding box center [139, 14] width 40 height 19
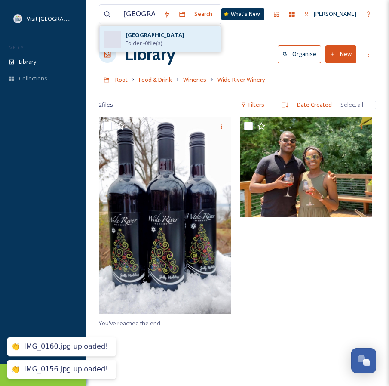
click at [146, 42] on span "Folder - 0 file(s)" at bounding box center [143, 43] width 37 height 8
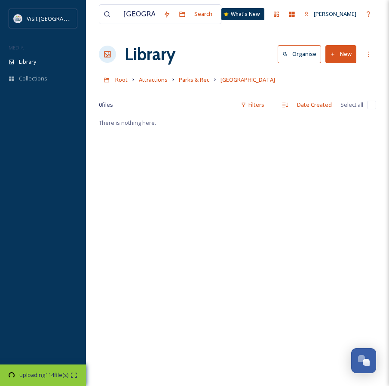
click at [355, 54] on button "New" at bounding box center [340, 54] width 31 height 18
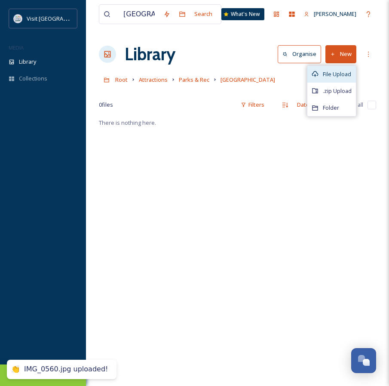
click at [334, 69] on div "File Upload" at bounding box center [331, 74] width 49 height 17
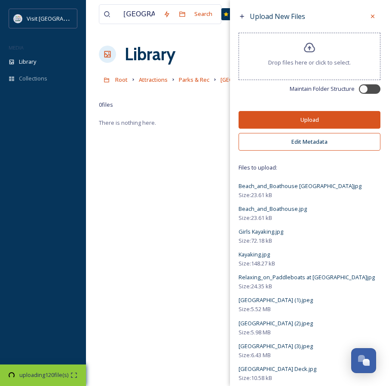
click at [310, 117] on button "Upload" at bounding box center [310, 120] width 142 height 18
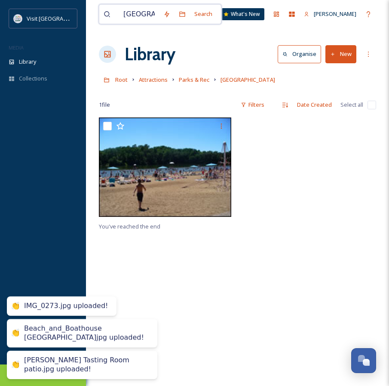
click at [155, 16] on input "[GEOGRAPHIC_DATA]" at bounding box center [139, 14] width 40 height 19
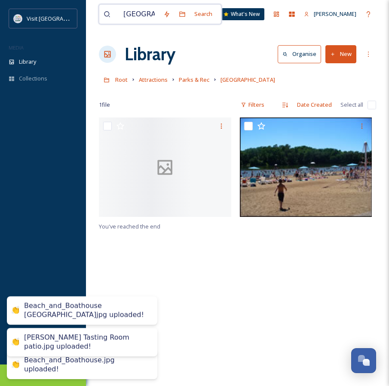
click at [155, 16] on input "[GEOGRAPHIC_DATA]" at bounding box center [139, 14] width 40 height 19
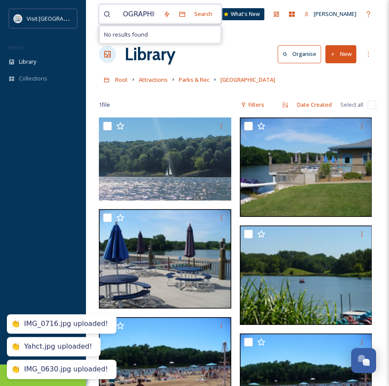
scroll to position [0, 15]
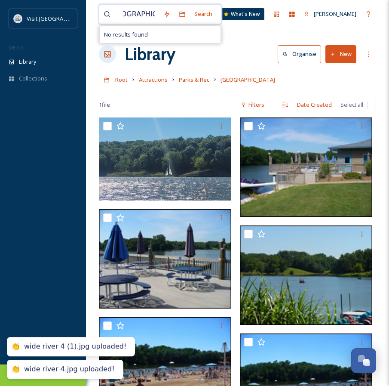
click at [159, 13] on input "[GEOGRAPHIC_DATA]" at bounding box center [139, 14] width 40 height 19
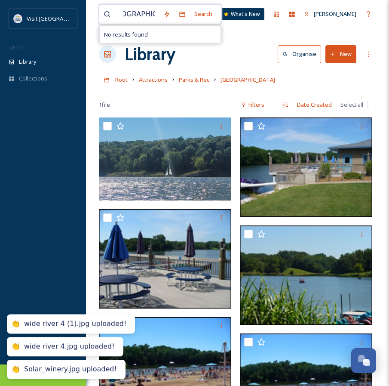
click at [159, 13] on input "[GEOGRAPHIC_DATA]" at bounding box center [139, 14] width 40 height 19
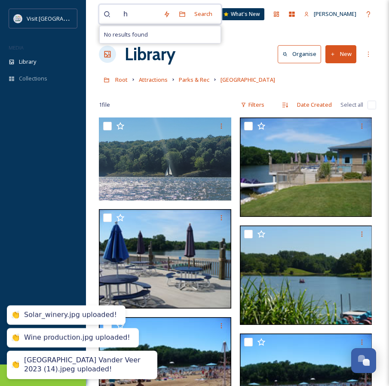
scroll to position [0, 0]
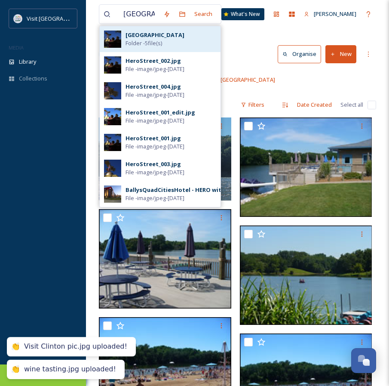
click at [160, 38] on div "Hero Street Folder - 5 file(s)" at bounding box center [170, 39] width 91 height 16
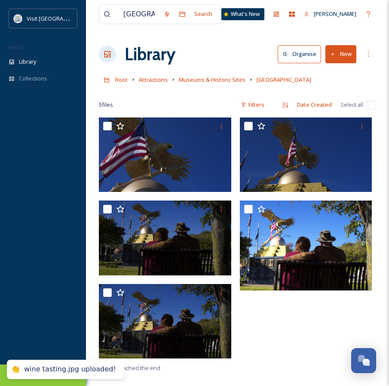
click at [343, 49] on button "New" at bounding box center [340, 54] width 31 height 18
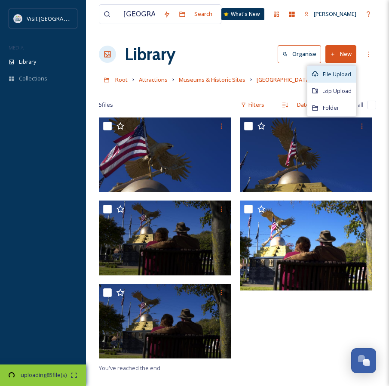
click at [344, 74] on span "File Upload" at bounding box center [337, 74] width 28 height 8
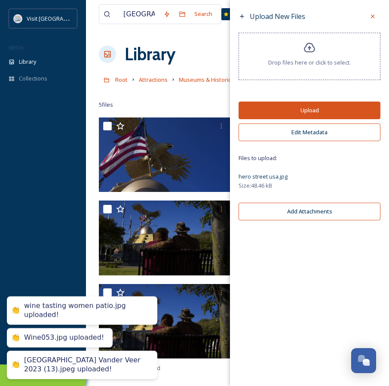
click at [318, 109] on button "Upload" at bounding box center [310, 110] width 142 height 18
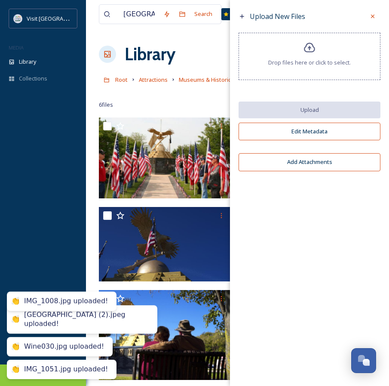
drag, startPoint x: 375, startPoint y: 14, endPoint x: 337, endPoint y: 14, distance: 37.4
click at [375, 14] on icon at bounding box center [372, 16] width 7 height 7
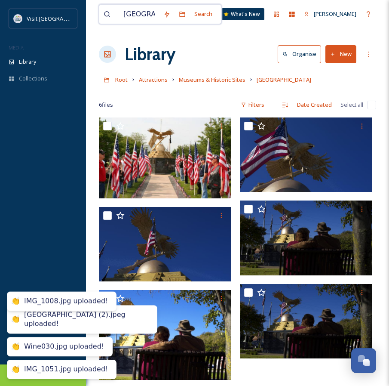
click at [159, 14] on input "[GEOGRAPHIC_DATA]" at bounding box center [139, 14] width 40 height 19
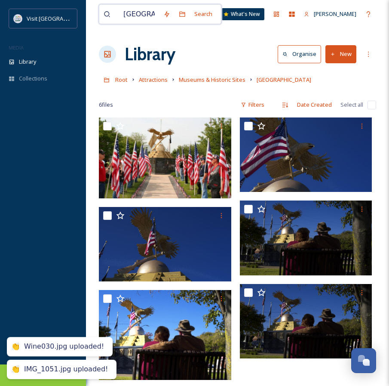
click at [159, 14] on input "[GEOGRAPHIC_DATA]" at bounding box center [139, 14] width 40 height 19
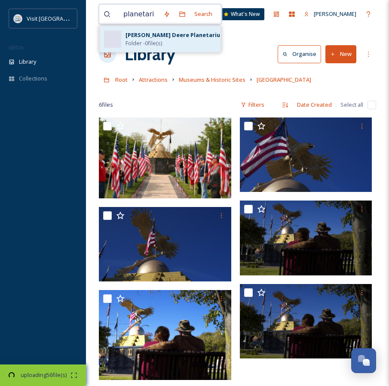
type input "planetarium"
click at [174, 36] on strong "[PERSON_NAME] Deere Planetarium" at bounding box center [175, 35] width 100 height 8
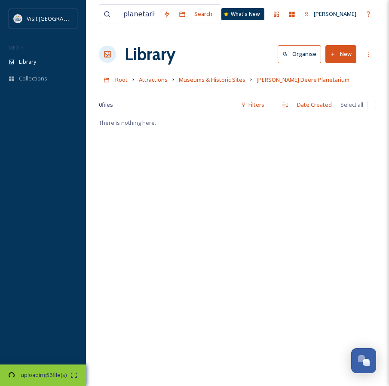
click at [345, 54] on button "New" at bounding box center [340, 54] width 31 height 18
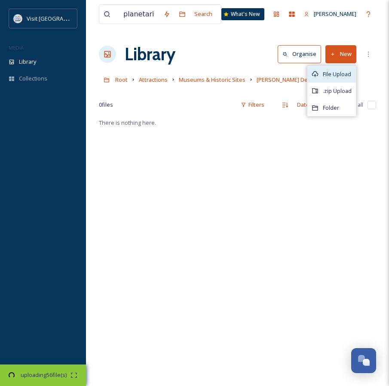
click at [340, 70] on span "File Upload" at bounding box center [337, 74] width 28 height 8
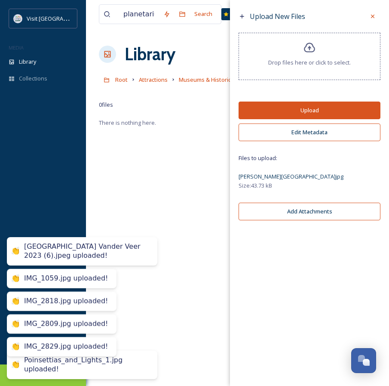
click at [313, 111] on button "Upload" at bounding box center [310, 110] width 142 height 18
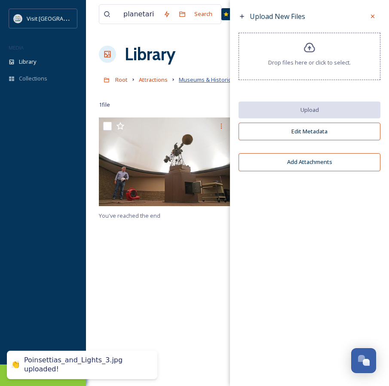
click at [208, 82] on span "Museums & Historic Sites" at bounding box center [212, 80] width 67 height 8
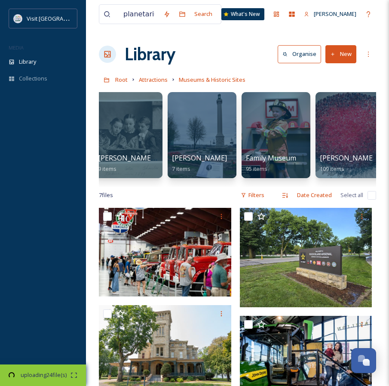
scroll to position [0, 484]
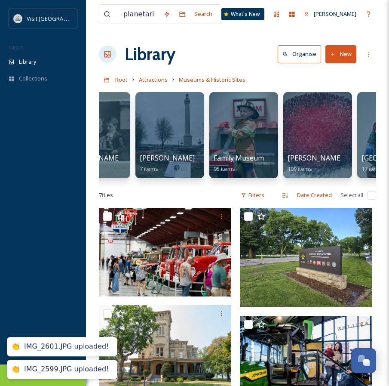
click at [342, 50] on button "New" at bounding box center [340, 54] width 31 height 18
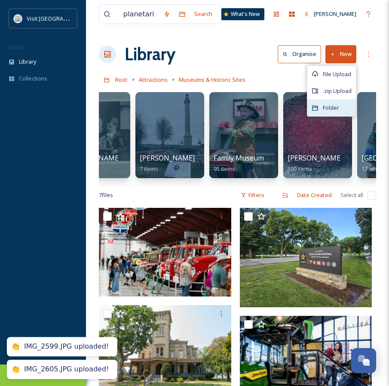
click at [334, 110] on span "Folder" at bounding box center [331, 108] width 16 height 8
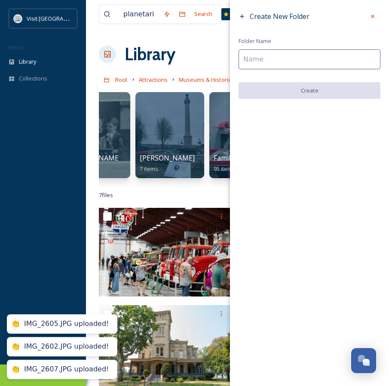
click at [281, 61] on input at bounding box center [310, 59] width 142 height 20
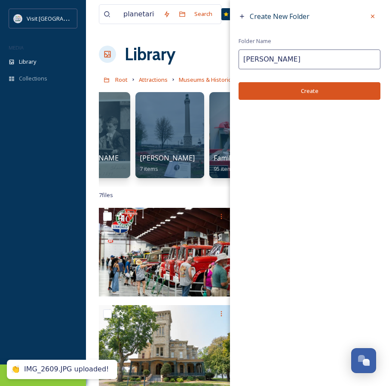
type input "[PERSON_NAME]"
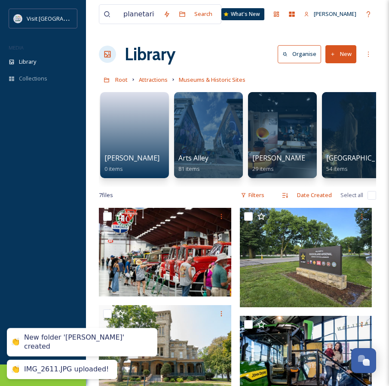
scroll to position [0, 0]
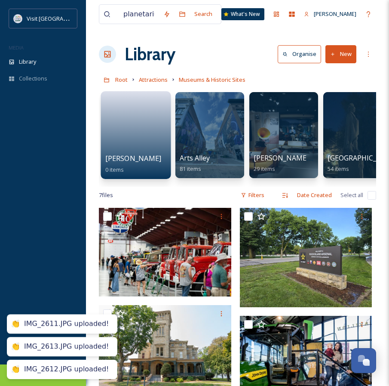
click at [140, 136] on link at bounding box center [135, 124] width 61 height 58
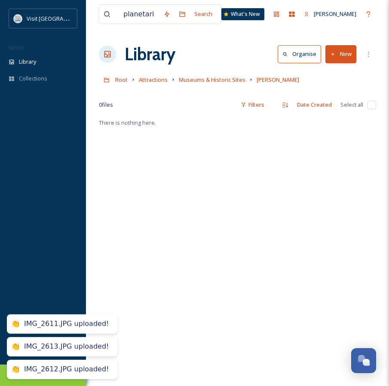
click at [354, 56] on button "New" at bounding box center [340, 54] width 31 height 18
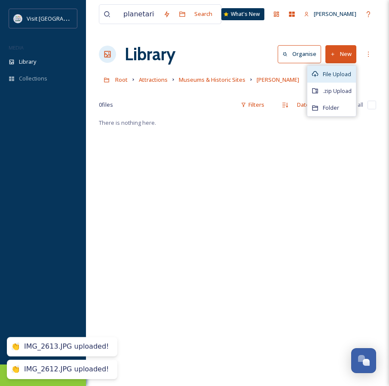
click at [344, 72] on span "File Upload" at bounding box center [337, 74] width 28 height 8
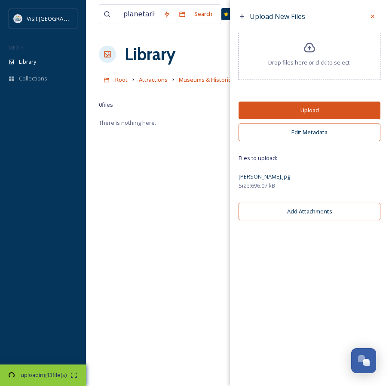
click at [315, 108] on button "Upload" at bounding box center [310, 110] width 142 height 18
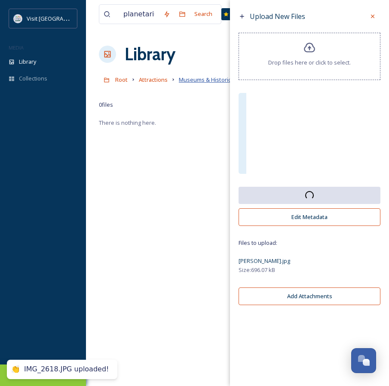
click at [204, 80] on span "Museums & Historic Sites" at bounding box center [212, 80] width 67 height 8
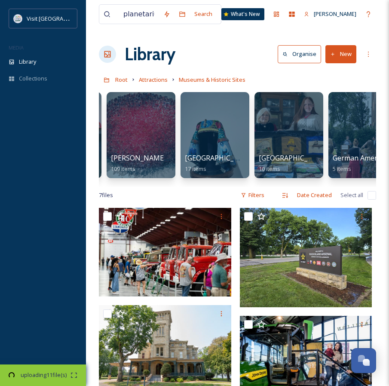
scroll to position [0, 740]
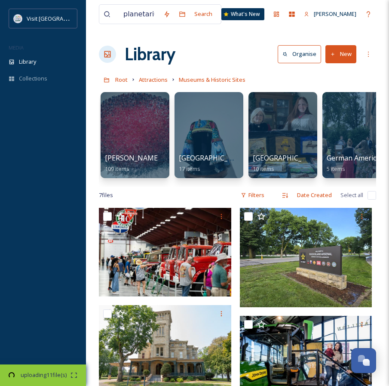
click at [349, 54] on button "New" at bounding box center [340, 54] width 31 height 18
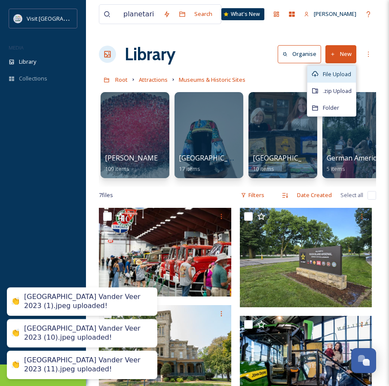
click at [346, 70] on span "File Upload" at bounding box center [337, 74] width 28 height 8
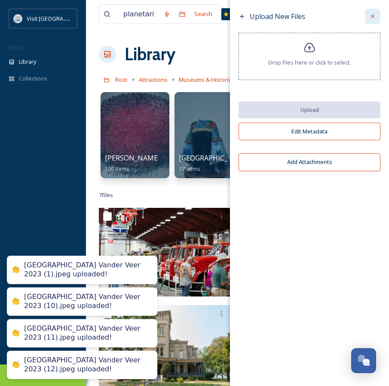
click at [370, 15] on icon at bounding box center [372, 16] width 7 height 7
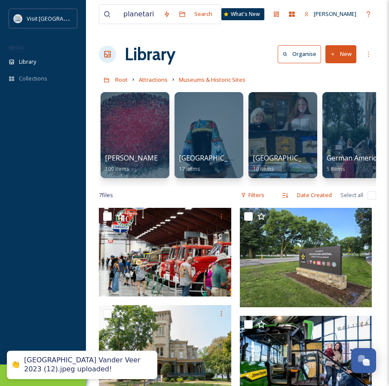
click at [349, 49] on button "New" at bounding box center [340, 54] width 31 height 18
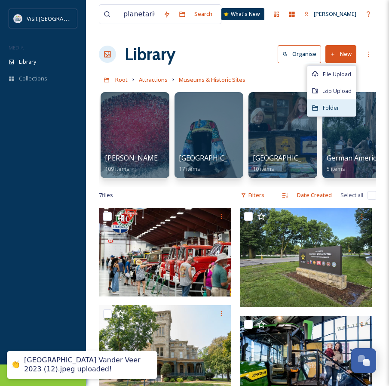
click at [335, 107] on span "Folder" at bounding box center [331, 108] width 16 height 8
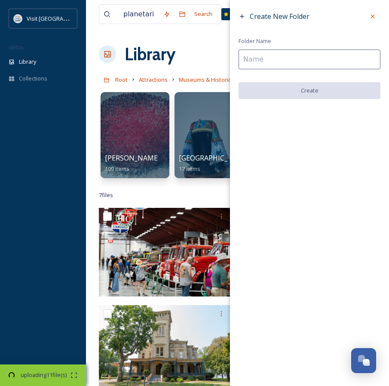
click at [351, 55] on input at bounding box center [310, 59] width 142 height 20
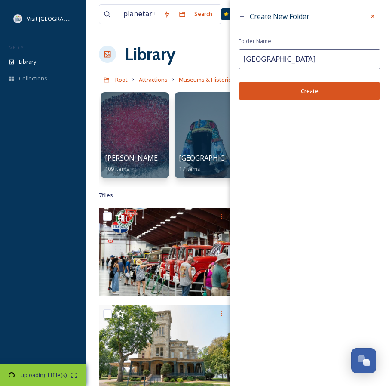
type input "[GEOGRAPHIC_DATA]"
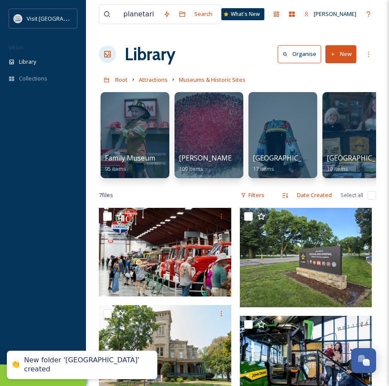
scroll to position [0, 0]
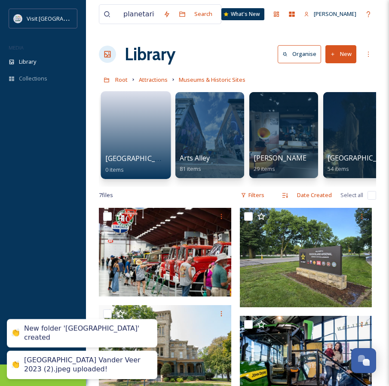
click at [112, 139] on link at bounding box center [135, 124] width 61 height 58
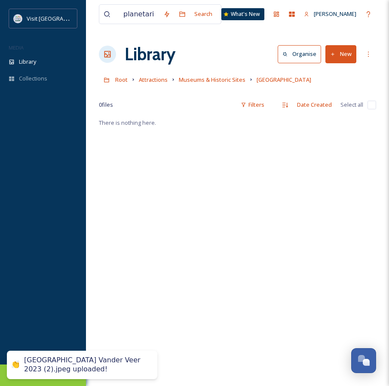
click at [347, 57] on button "New" at bounding box center [340, 54] width 31 height 18
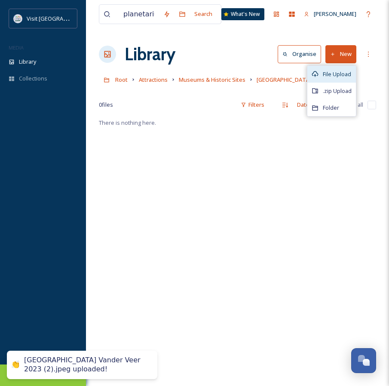
click at [342, 73] on span "File Upload" at bounding box center [337, 74] width 28 height 8
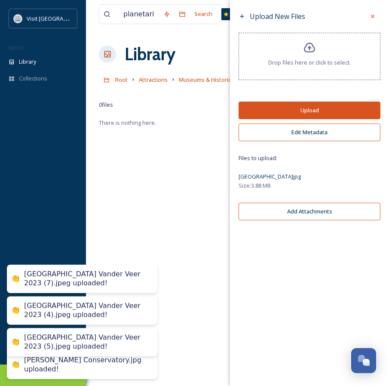
click at [309, 108] on button "Upload" at bounding box center [310, 110] width 142 height 18
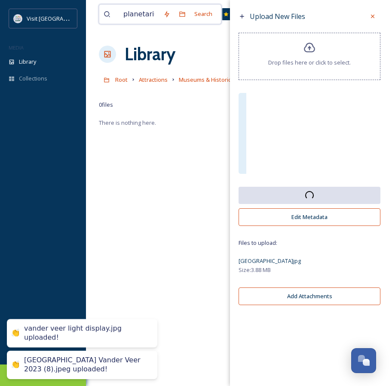
click at [147, 13] on input "planetarium" at bounding box center [139, 14] width 40 height 19
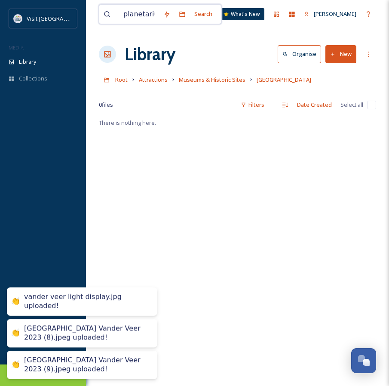
click at [147, 13] on input "planetarium" at bounding box center [139, 14] width 40 height 19
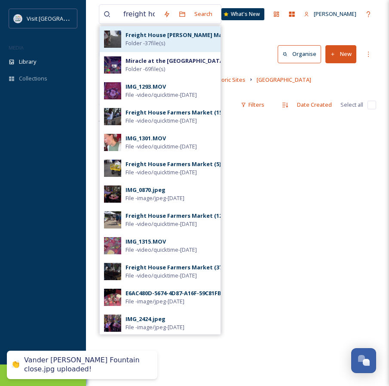
click at [177, 37] on strong "Freight House [PERSON_NAME] Market" at bounding box center [179, 35] width 109 height 8
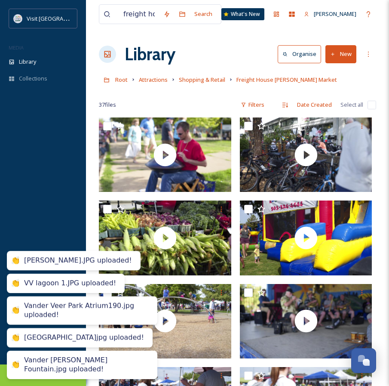
click at [343, 54] on button "New" at bounding box center [340, 54] width 31 height 18
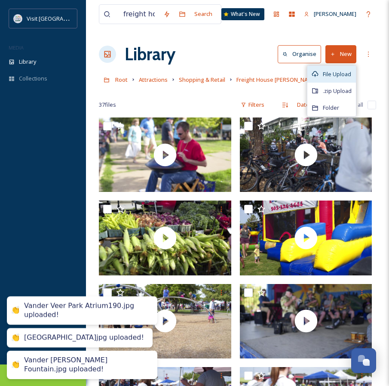
click at [342, 68] on div "File Upload" at bounding box center [331, 74] width 49 height 17
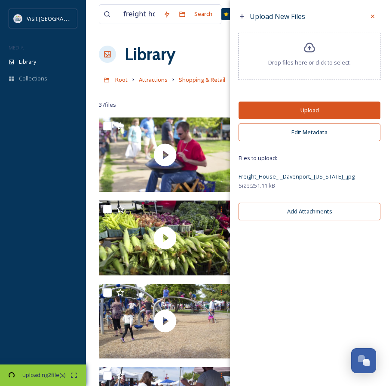
click at [315, 110] on button "Upload" at bounding box center [310, 110] width 142 height 18
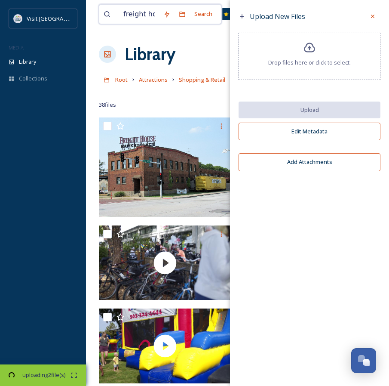
click at [150, 14] on input "freight house" at bounding box center [139, 14] width 40 height 19
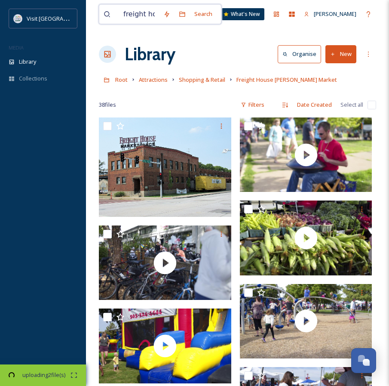
click at [150, 14] on input "freight house" at bounding box center [139, 14] width 40 height 19
type input "[PERSON_NAME]"
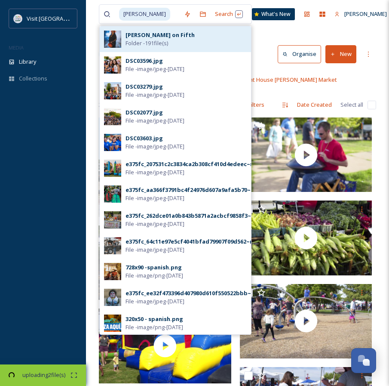
click at [164, 38] on strong "[PERSON_NAME] on Fifth" at bounding box center [159, 35] width 69 height 8
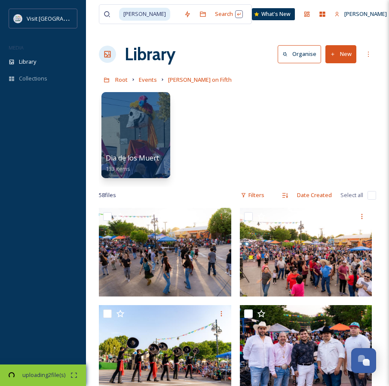
click at [344, 55] on button "New" at bounding box center [340, 54] width 31 height 18
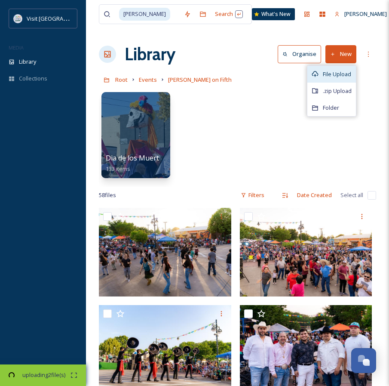
click at [340, 71] on span "File Upload" at bounding box center [337, 74] width 28 height 8
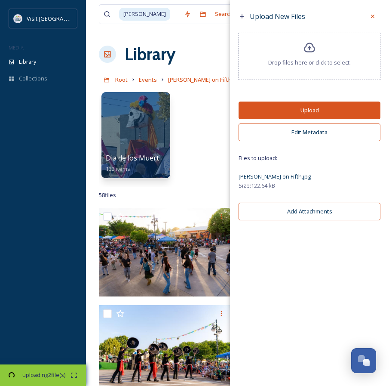
click at [320, 109] on button "Upload" at bounding box center [310, 110] width 142 height 18
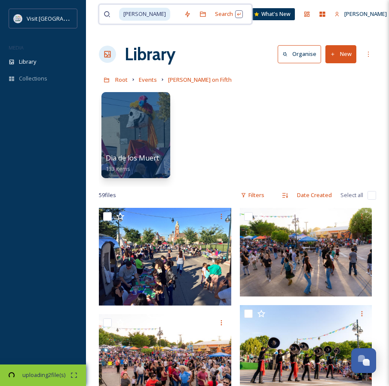
click at [171, 16] on input at bounding box center [175, 14] width 9 height 19
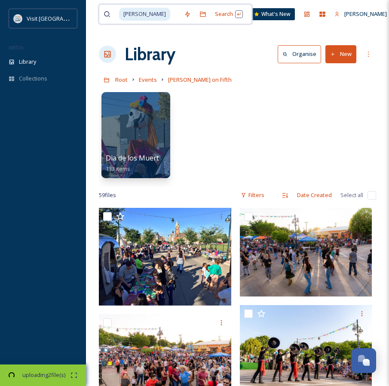
click at [144, 15] on span "[PERSON_NAME]" at bounding box center [144, 14] width 51 height 12
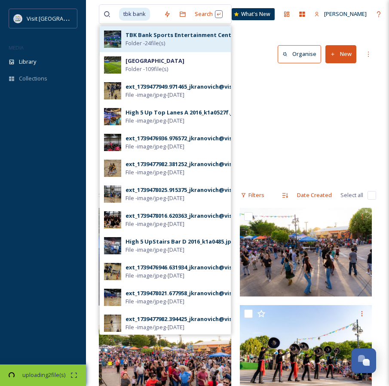
click at [192, 37] on strong "TBK Bank Sports Entertainment Center" at bounding box center [181, 35] width 112 height 8
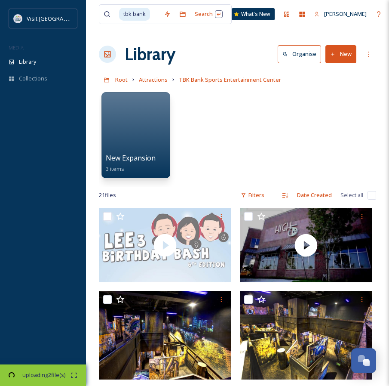
click at [347, 52] on button "New" at bounding box center [340, 54] width 31 height 18
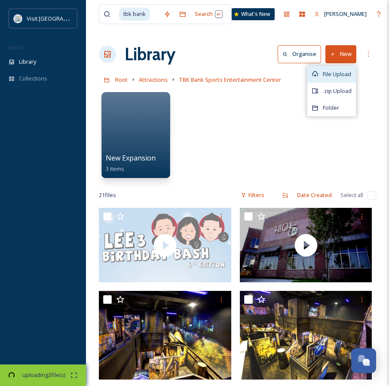
click at [343, 74] on span "File Upload" at bounding box center [337, 74] width 28 height 8
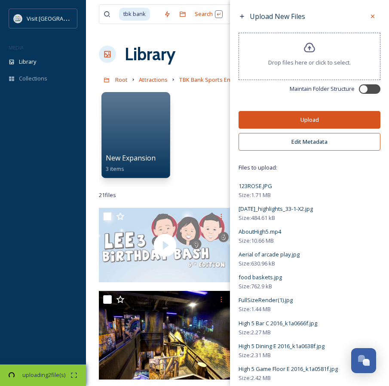
click at [314, 116] on button "Upload" at bounding box center [310, 120] width 142 height 18
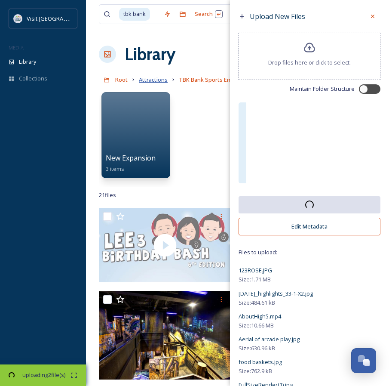
click at [154, 79] on span "Attractions" at bounding box center [153, 80] width 29 height 8
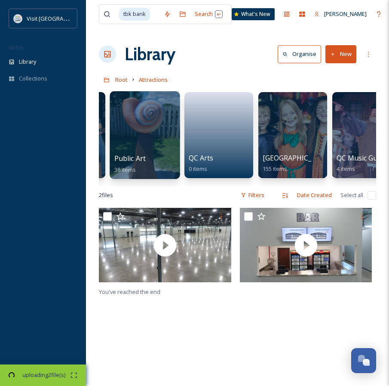
scroll to position [0, 1982]
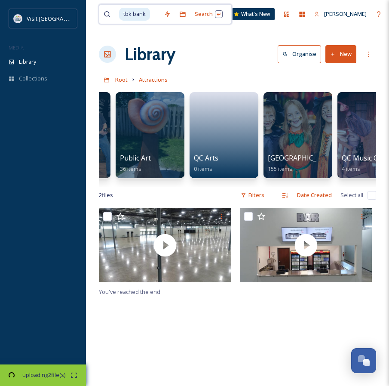
click at [147, 15] on span "tbk bank" at bounding box center [134, 14] width 31 height 12
click at [146, 15] on span "tbk bank" at bounding box center [134, 14] width 31 height 12
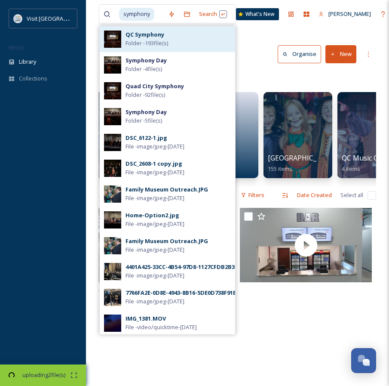
click at [154, 36] on strong "QC Symphony" at bounding box center [144, 35] width 39 height 8
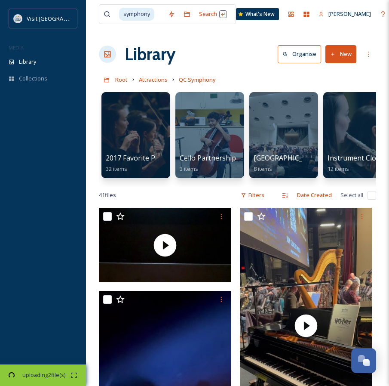
click at [340, 54] on button "New" at bounding box center [340, 54] width 31 height 18
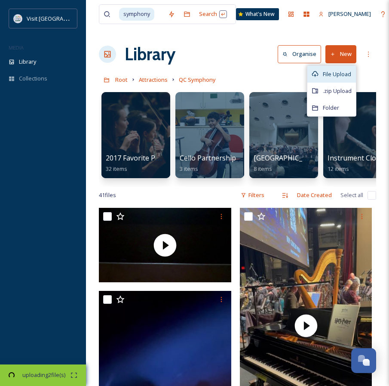
click at [340, 68] on div "File Upload" at bounding box center [331, 74] width 49 height 17
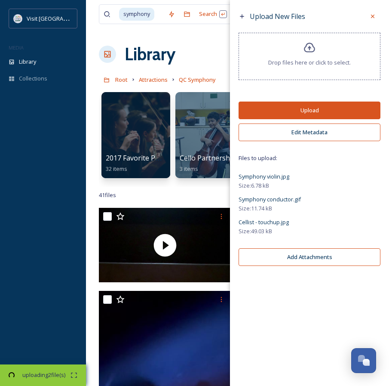
click at [316, 109] on button "Upload" at bounding box center [310, 110] width 142 height 18
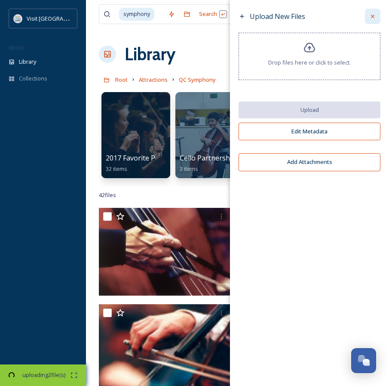
click at [375, 16] on icon at bounding box center [372, 16] width 7 height 7
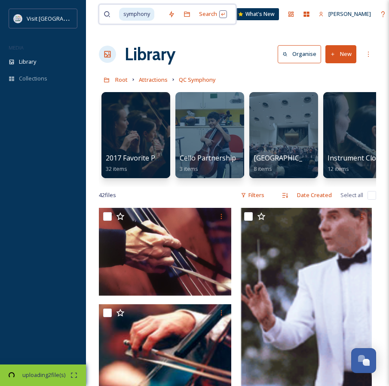
click at [148, 13] on span "symphony" at bounding box center [136, 14] width 35 height 12
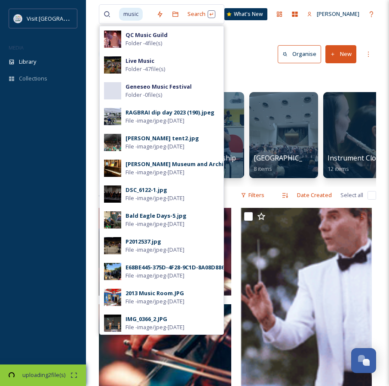
click at [154, 61] on div "Live Music Folder - 47 file(s)" at bounding box center [172, 65] width 94 height 16
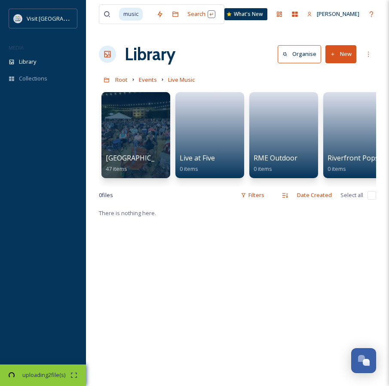
click at [339, 55] on button "New" at bounding box center [340, 54] width 31 height 18
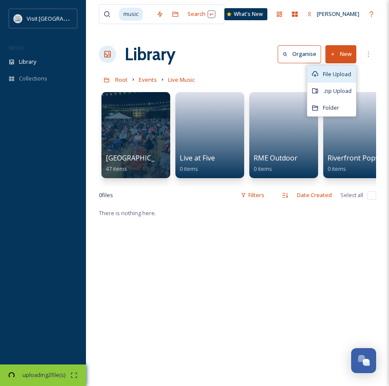
click at [338, 72] on span "File Upload" at bounding box center [337, 74] width 28 height 8
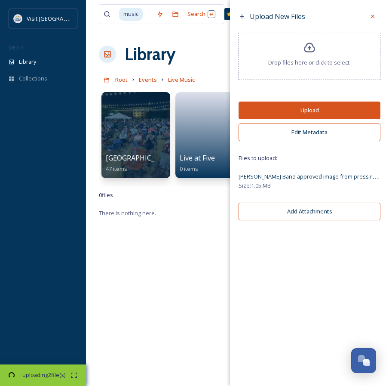
click at [321, 107] on button "Upload" at bounding box center [310, 110] width 142 height 18
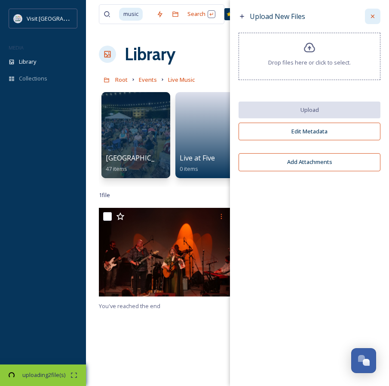
click at [370, 15] on icon at bounding box center [372, 16] width 7 height 7
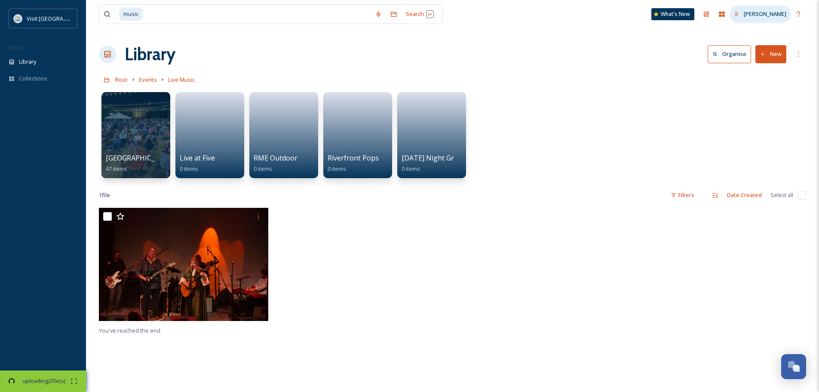
click at [389, 14] on span "[PERSON_NAME]" at bounding box center [765, 14] width 43 height 8
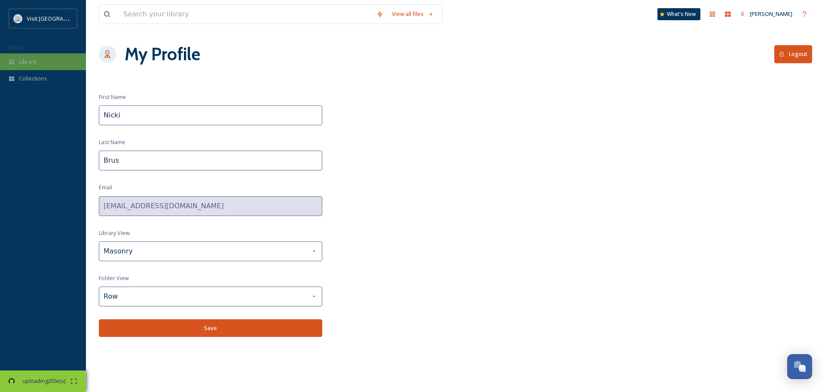
click at [34, 64] on span "Library" at bounding box center [27, 62] width 17 height 8
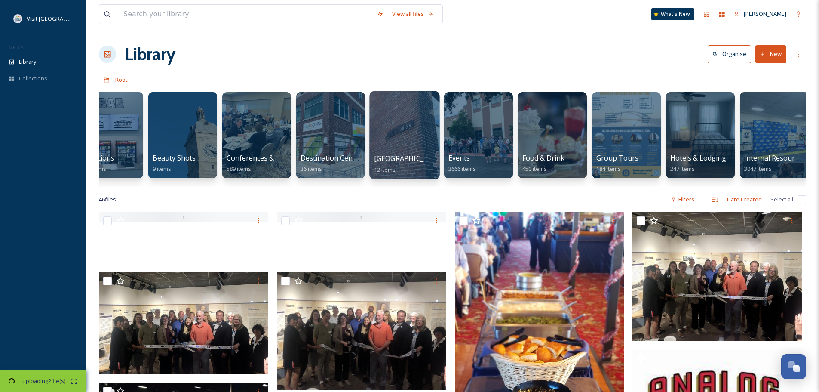
scroll to position [0, 31]
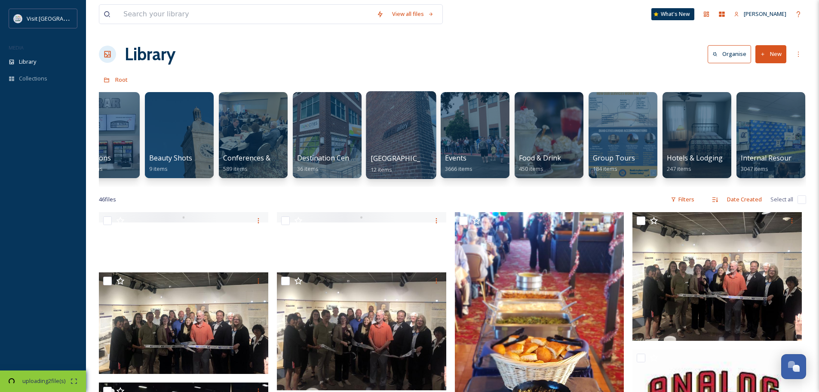
click at [389, 130] on div at bounding box center [401, 135] width 70 height 88
